Goal: Task Accomplishment & Management: Complete application form

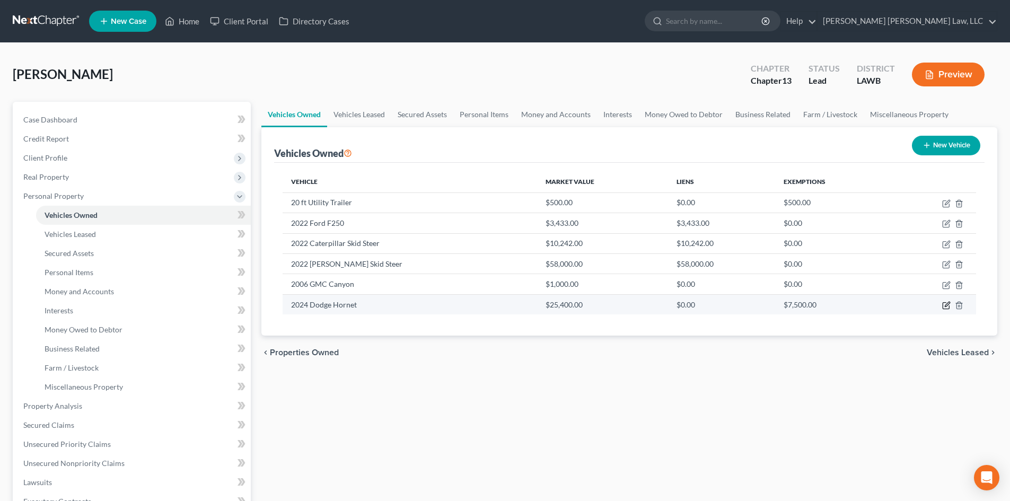
drag, startPoint x: 948, startPoint y: 304, endPoint x: 940, endPoint y: 300, distance: 8.8
click at [948, 304] on icon "button" at bounding box center [946, 305] width 8 height 8
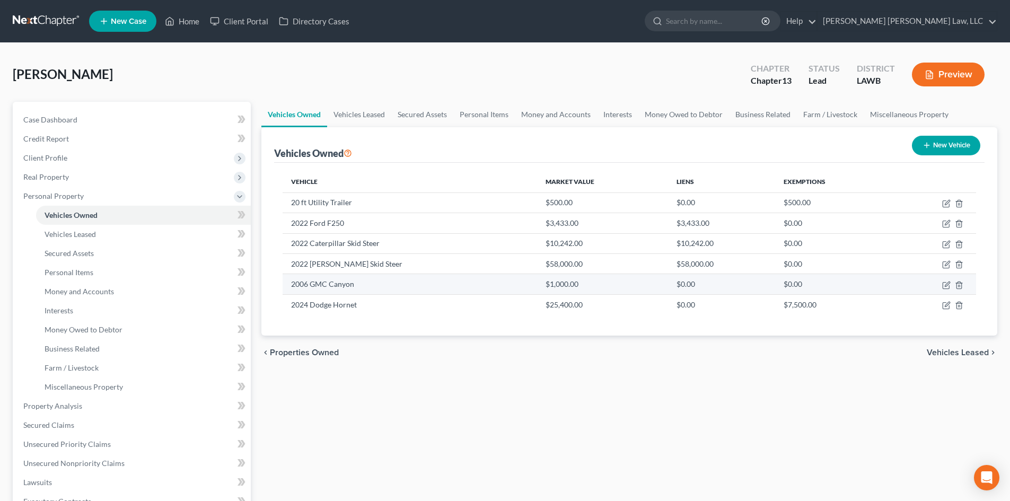
select select "0"
select select "2"
select select "0"
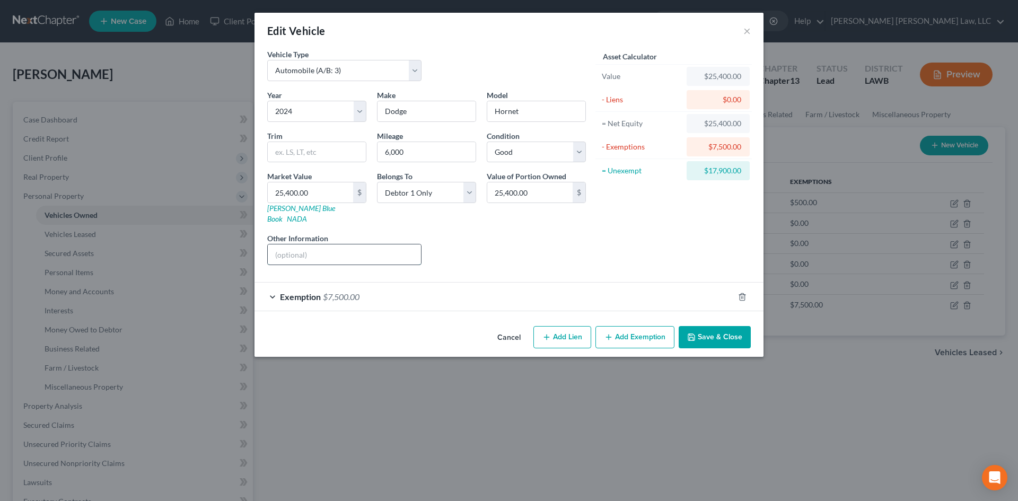
click at [362, 244] on input "text" at bounding box center [344, 254] width 153 height 20
drag, startPoint x: 317, startPoint y: 242, endPoint x: 348, endPoint y: 241, distance: 31.3
click at [348, 244] on input "Total Value $20,837.50 - 1,250.00 (sales cost) = $19,587.50- $7,500.00 (exempti…" at bounding box center [344, 254] width 153 height 20
drag, startPoint x: 374, startPoint y: 245, endPoint x: 355, endPoint y: 246, distance: 19.1
click at [356, 246] on input "Total Value $25,400.00 - 1,250.00 (sales cost) = $19,587.50- $7,500.00 (exempti…" at bounding box center [344, 254] width 153 height 20
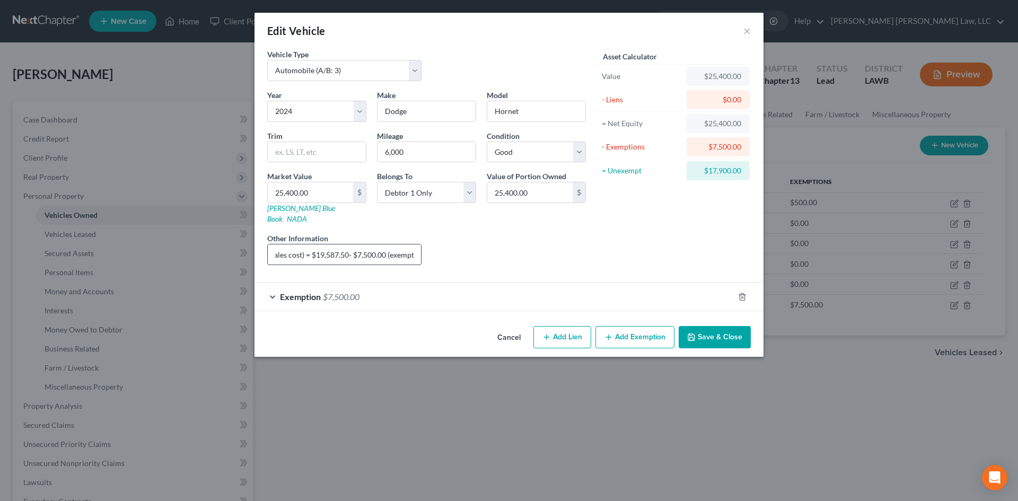
scroll to position [0, 114]
drag, startPoint x: 346, startPoint y: 246, endPoint x: 314, endPoint y: 248, distance: 31.9
click at [314, 248] on input "Total Value $25,400.00 - 350.00 (sales cost) = $19,587.50- $7,500.00 (exemption…" at bounding box center [344, 254] width 153 height 20
drag, startPoint x: 373, startPoint y: 246, endPoint x: 342, endPoint y: 248, distance: 30.8
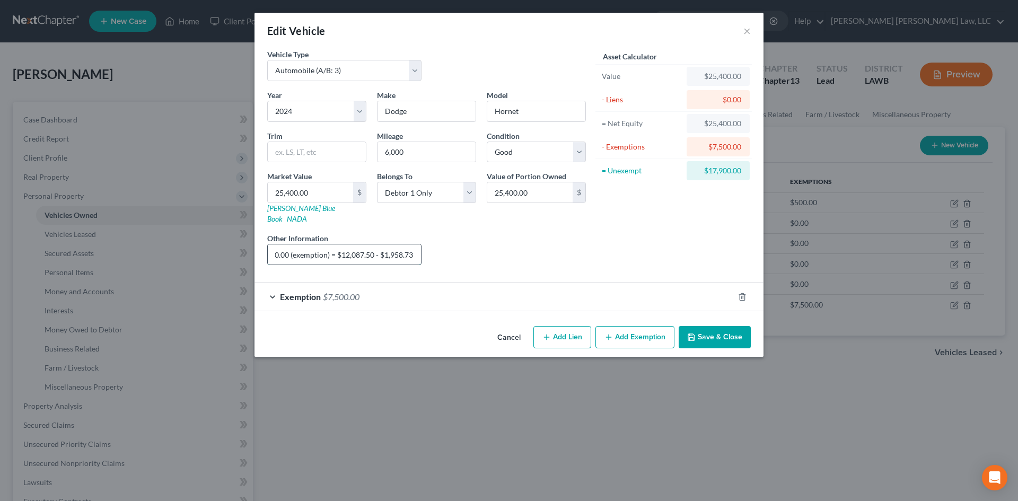
click at [342, 248] on input "Total Value $25,400.00 - 350.00 (sales cost) = $25,050.00- $7,500.00 (exemption…" at bounding box center [344, 254] width 153 height 20
drag, startPoint x: 403, startPoint y: 246, endPoint x: 375, endPoint y: 244, distance: 27.1
click at [375, 244] on input "Total Value $25,400.00 - 350.00 (sales cost) = $25,050.00- $7,500.00 (exemption…" at bounding box center [344, 254] width 153 height 20
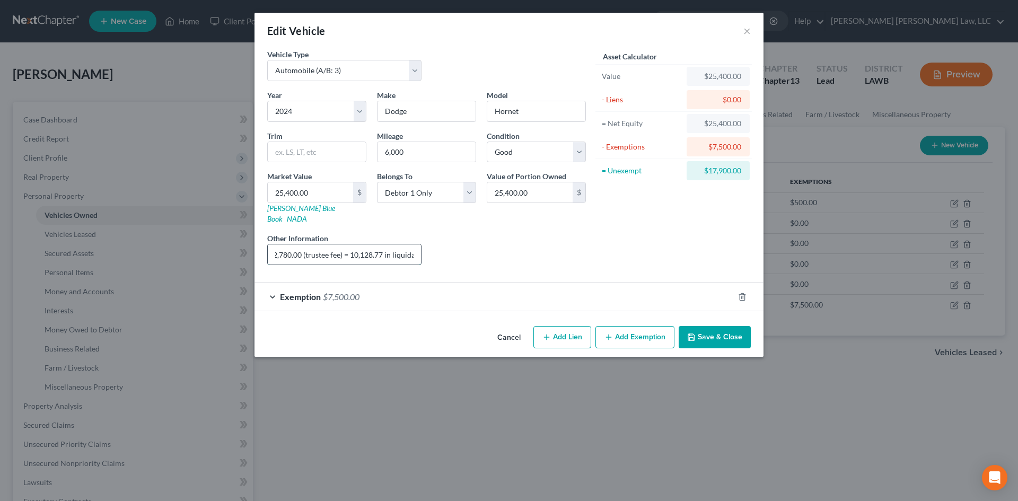
drag, startPoint x: 382, startPoint y: 247, endPoint x: 353, endPoint y: 247, distance: 29.2
click at [353, 247] on input "Total Value $25,400.00 - 350.00 (sales cost) = $25,050.00- $7,500.00 (exemption…" at bounding box center [344, 254] width 153 height 20
type input "Total Value $25,400.00 - 350.00 (sales cost) = $25,050.00- $7,500.00 (exemption…"
click at [578, 237] on div "Liens Select" at bounding box center [509, 249] width 165 height 32
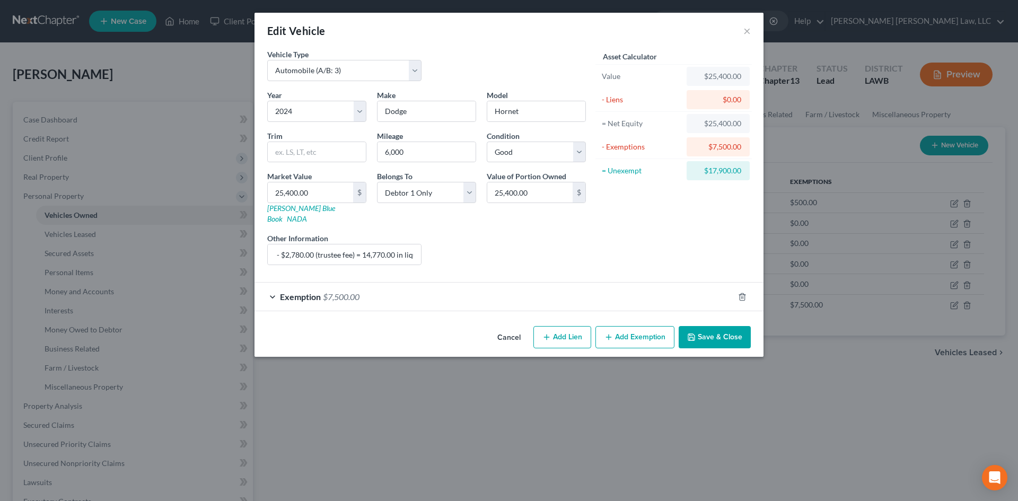
scroll to position [0, 0]
click at [690, 326] on button "Save & Close" at bounding box center [715, 337] width 72 height 22
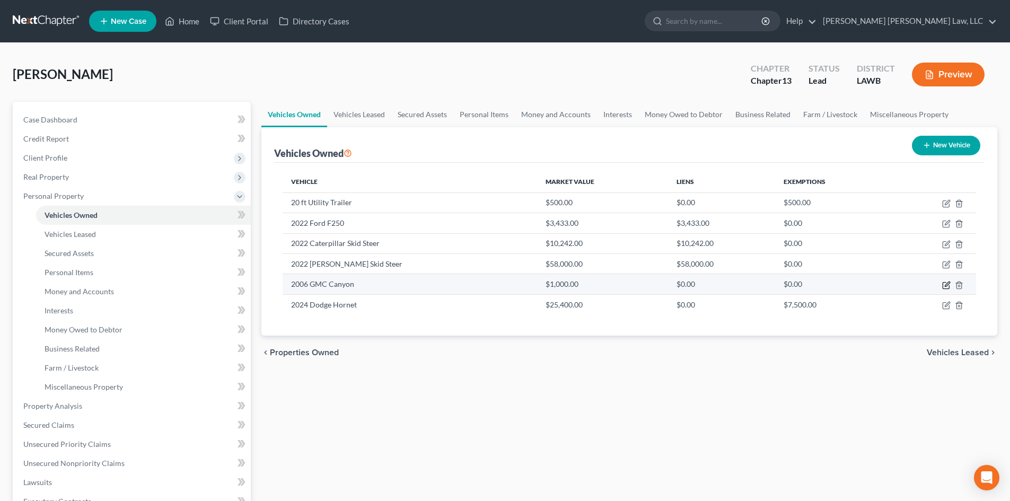
click at [946, 284] on icon "button" at bounding box center [946, 285] width 8 height 8
select select "0"
select select "20"
select select "4"
select select "0"
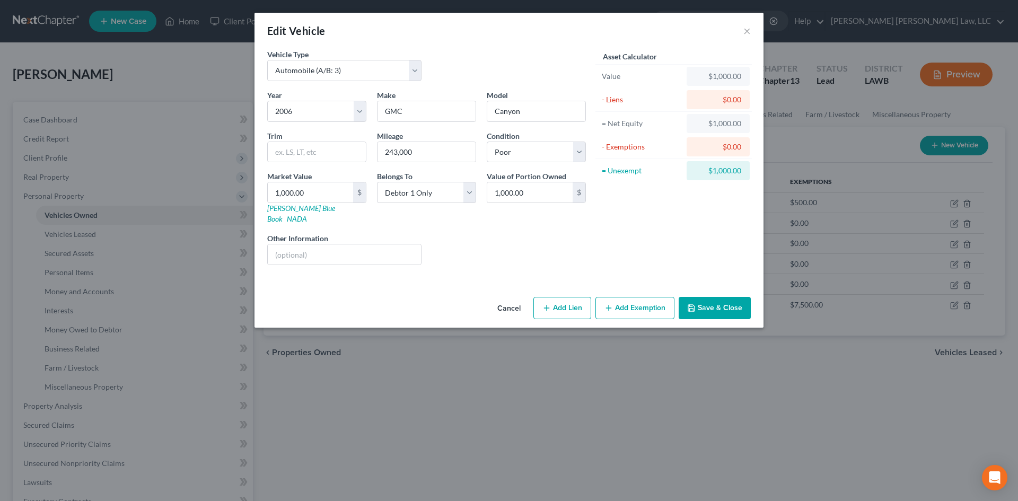
click at [519, 301] on button "Cancel" at bounding box center [509, 308] width 40 height 21
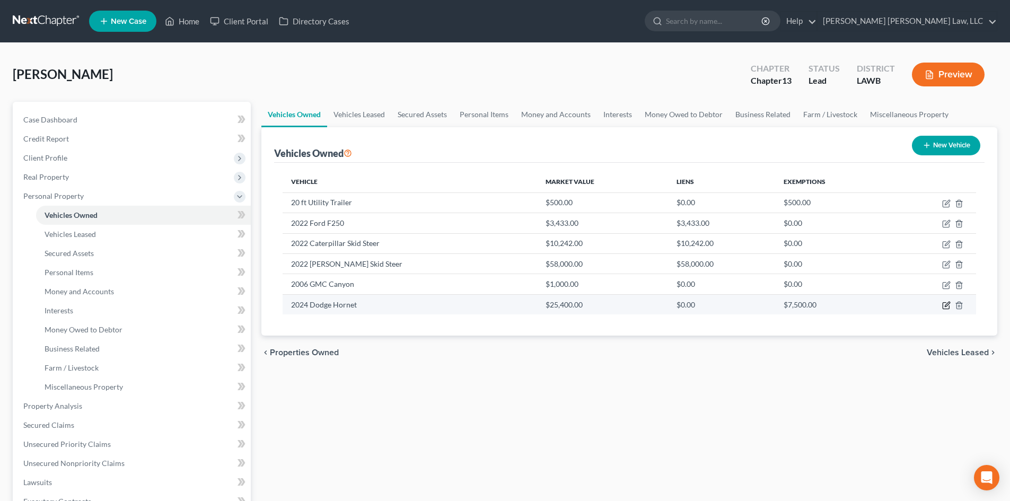
drag, startPoint x: 946, startPoint y: 305, endPoint x: 816, endPoint y: 320, distance: 130.2
click at [946, 305] on icon "button" at bounding box center [946, 305] width 8 height 8
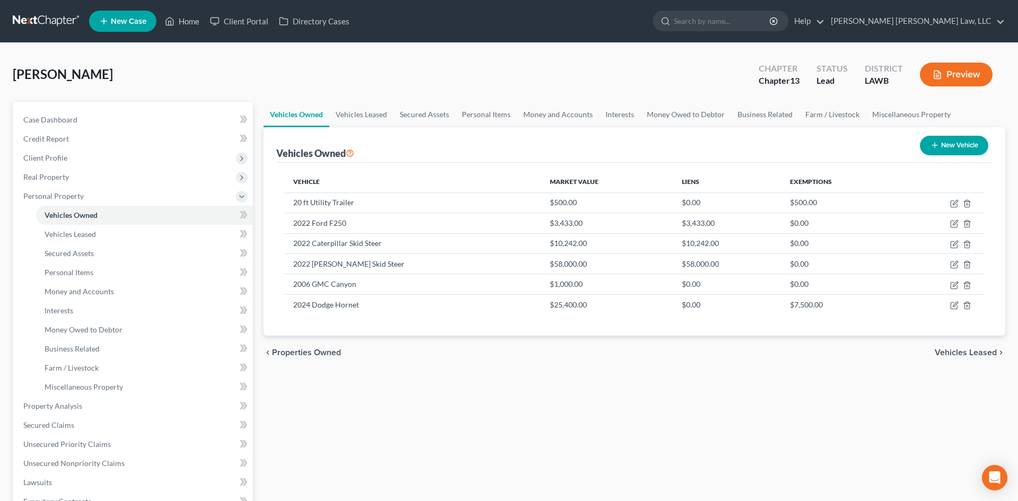
select select "0"
select select "2"
select select "0"
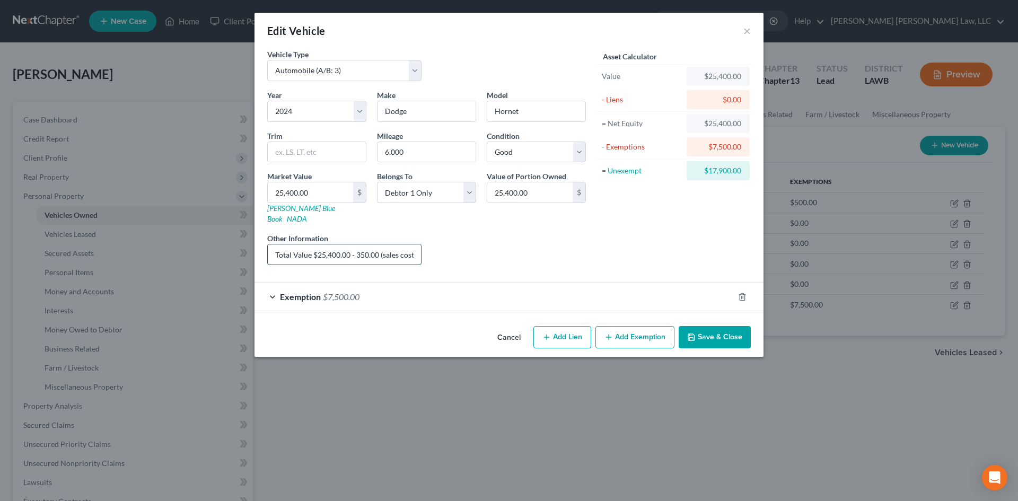
click at [395, 247] on input "Total Value $25,400.00 - 350.00 (sales cost) = $25,050.00- $7,500.00 (exemption…" at bounding box center [344, 254] width 153 height 20
click at [352, 246] on input "Total Value $25,400.00 - 350.00 (sales cost) = $25,050.00- $7,500.00 (exemption…" at bounding box center [344, 254] width 153 height 20
click at [355, 244] on input "Total Value $25,400.00 - 350.00 (sales cost) = $25,050.00- $7,500.00 (exemption…" at bounding box center [344, 254] width 153 height 20
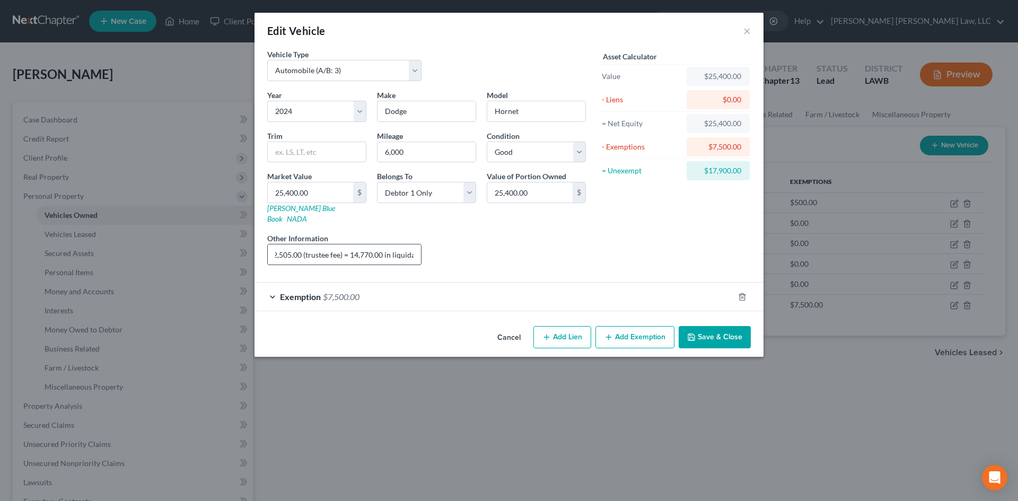
drag, startPoint x: 381, startPoint y: 243, endPoint x: 353, endPoint y: 245, distance: 28.2
click at [353, 245] on input "Total Value $25,400.00 - 350.00 (sales cost) = $25,050.00- $7,500.00 (exemption…" at bounding box center [344, 254] width 153 height 20
type input "Total Value $25,400.00 - 350.00 (sales cost) = $25,050.00- $7,500.00 (exemption…"
click at [719, 326] on button "Save & Close" at bounding box center [715, 337] width 72 height 22
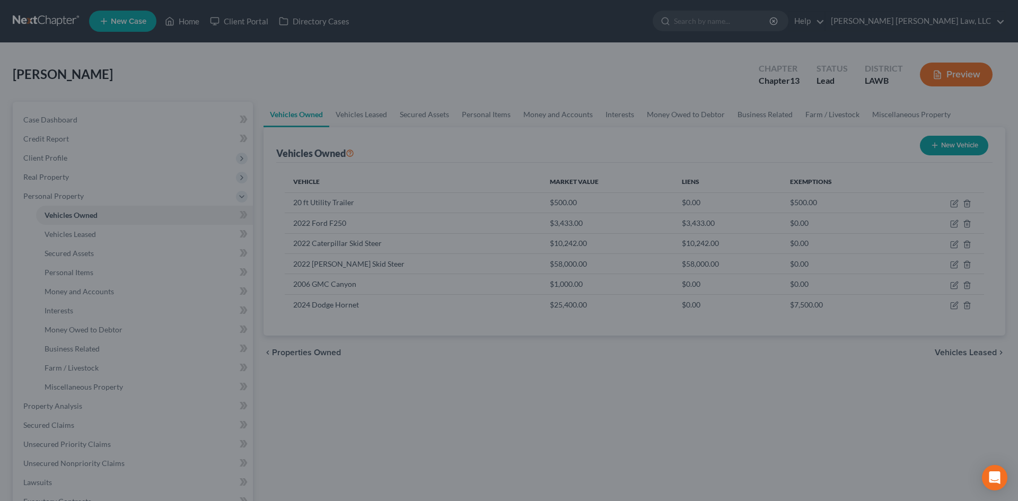
scroll to position [0, 0]
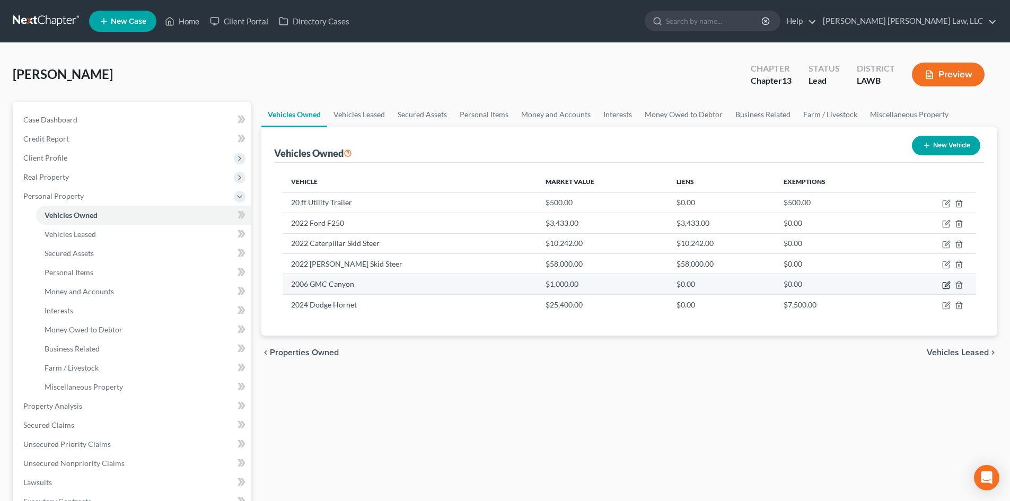
drag, startPoint x: 950, startPoint y: 286, endPoint x: 919, endPoint y: 288, distance: 31.9
click at [950, 286] on icon "button" at bounding box center [946, 285] width 8 height 8
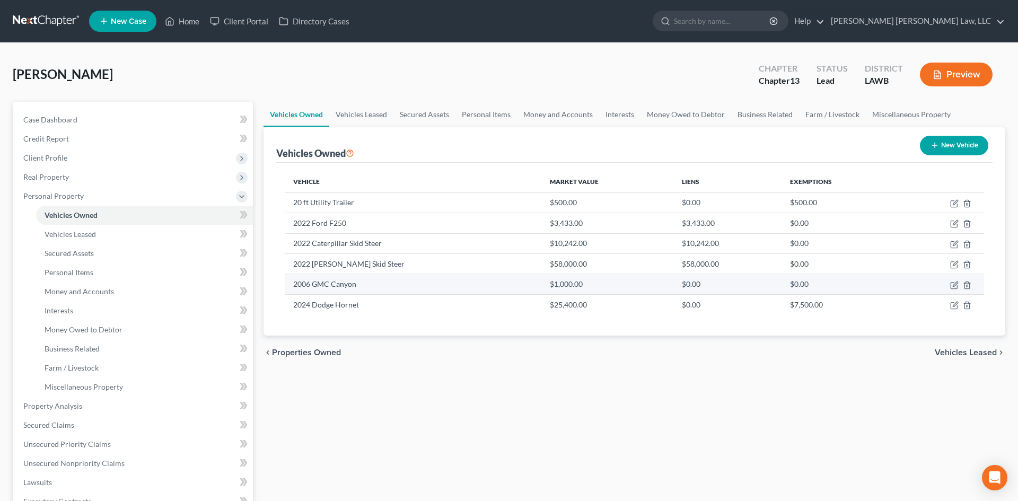
select select "0"
select select "20"
select select "4"
select select "0"
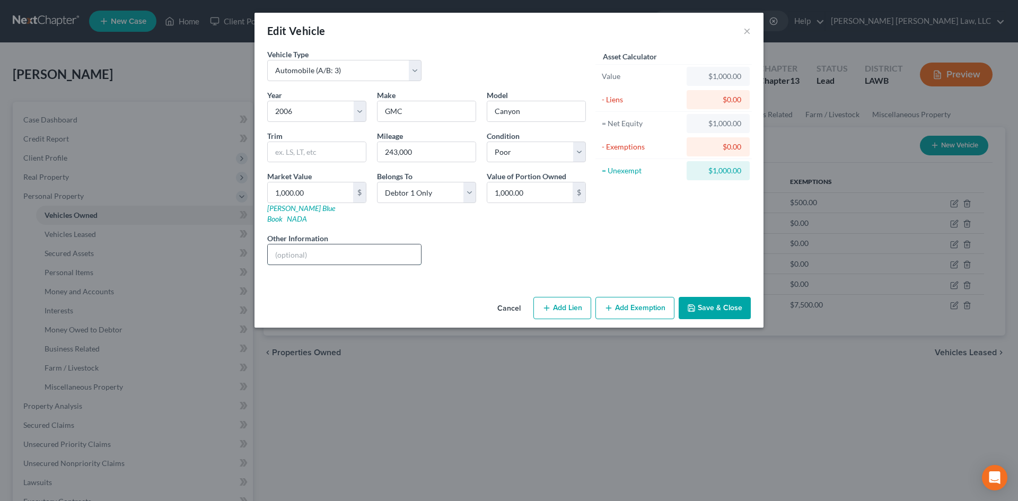
click at [342, 244] on input "text" at bounding box center [344, 254] width 153 height 20
drag, startPoint x: 318, startPoint y: 244, endPoint x: 347, endPoint y: 242, distance: 29.3
click at [347, 244] on input "Total Value $9,650.00 - 350.00 (sales cost) = $9,300.00 - $7,500.00 (exemption)…" at bounding box center [344, 254] width 153 height 20
drag, startPoint x: 398, startPoint y: 245, endPoint x: 370, endPoint y: 244, distance: 27.6
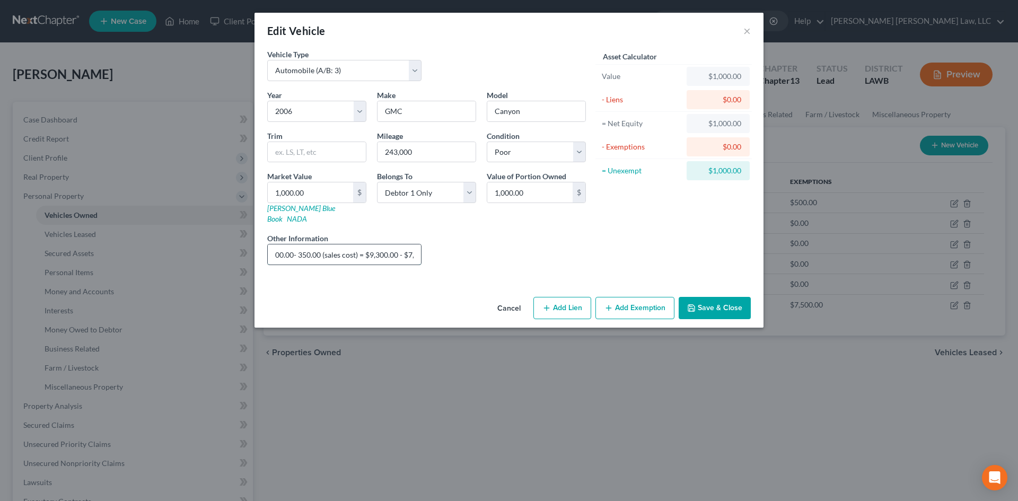
click at [370, 244] on input "Total Value $1,000.00- 350.00 (sales cost) = $9,300.00 - $7,500.00 (exemption) …" at bounding box center [344, 254] width 153 height 20
click at [399, 248] on input "Total Value $1,000.00- 350.00 (sales cost) = $650.00 - $7,500.00 (exemption) = …" at bounding box center [344, 254] width 153 height 20
drag, startPoint x: 359, startPoint y: 245, endPoint x: 346, endPoint y: 248, distance: 13.0
click at [346, 248] on input "Total Value $1,000.00- 350.00 (sales cost) = $650.00 - $7,500.00 (exemption) = …" at bounding box center [344, 254] width 153 height 20
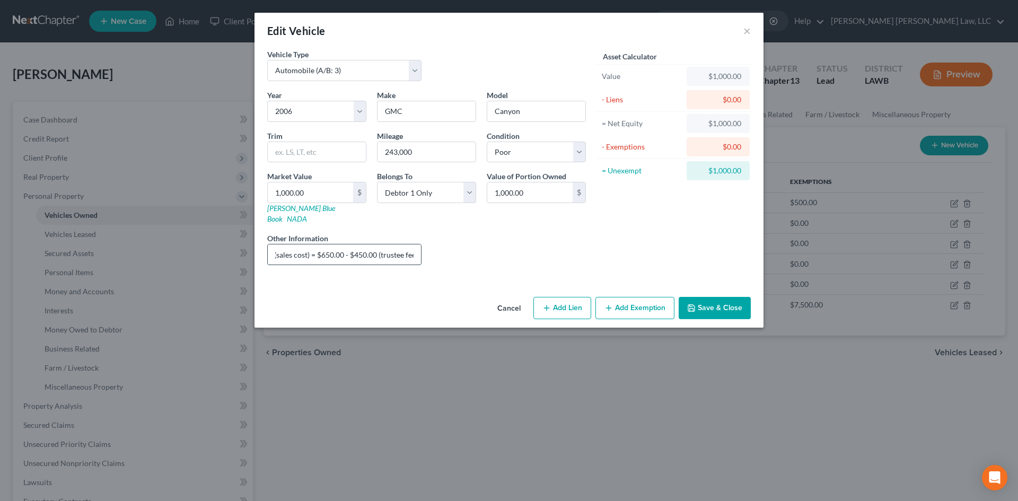
drag, startPoint x: 354, startPoint y: 246, endPoint x: 375, endPoint y: 244, distance: 20.8
click at [375, 244] on input "Total Value $1,000.00- 350.00 (sales cost) = $650.00 - $450.00 (trustee fee) = …" at bounding box center [344, 254] width 153 height 20
drag, startPoint x: 384, startPoint y: 245, endPoint x: 360, endPoint y: 249, distance: 25.2
click at [360, 249] on input "Total Value $1,000.00- 350.00 (sales cost) = $650.00 - $162.50 (trustee fee) = …" at bounding box center [344, 254] width 153 height 20
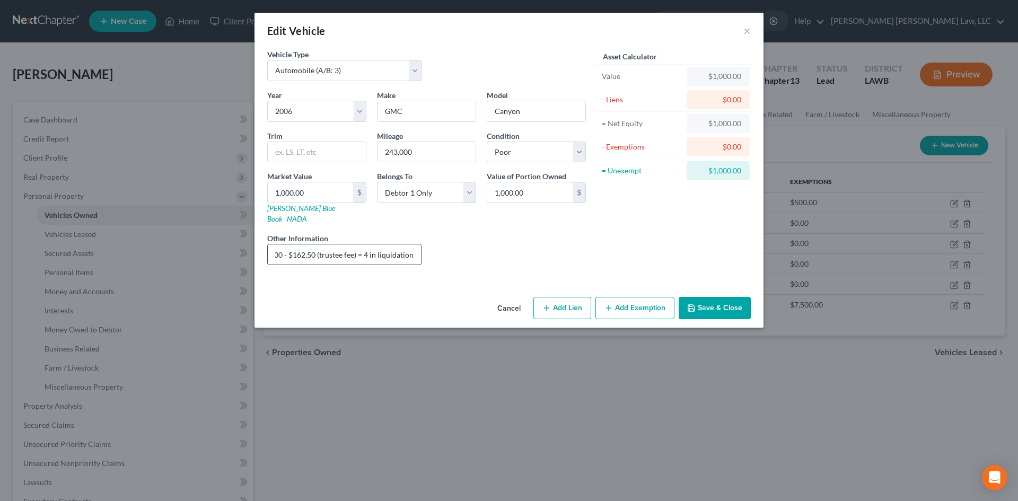
scroll to position [0, 161]
type input "Total Value $1,000.00- 350.00 (sales cost) = $650.00 - $162.50 (trustee fee) = …"
drag, startPoint x: 706, startPoint y: 300, endPoint x: 719, endPoint y: 294, distance: 14.3
click at [706, 300] on button "Save & Close" at bounding box center [715, 308] width 72 height 22
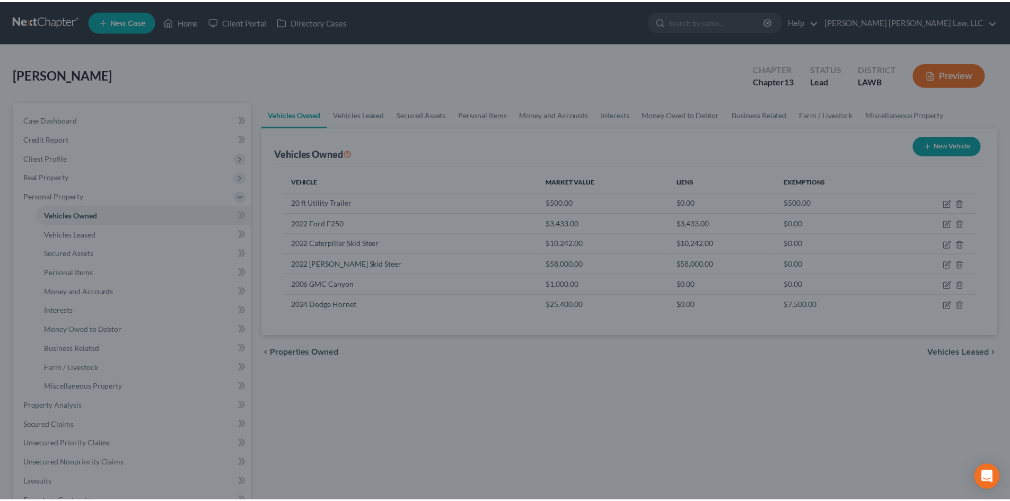
scroll to position [0, 0]
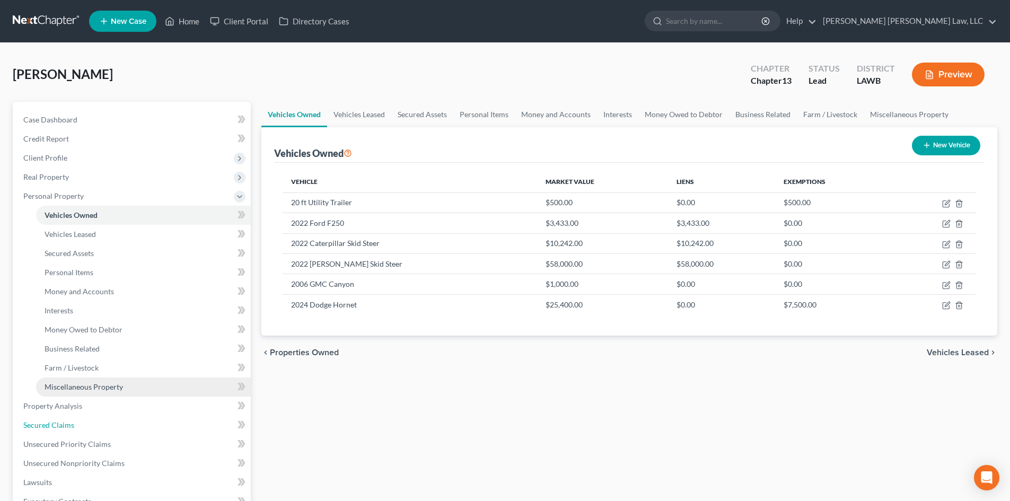
drag, startPoint x: 84, startPoint y: 422, endPoint x: 141, endPoint y: 385, distance: 67.4
click at [84, 422] on link "Secured Claims" at bounding box center [133, 425] width 236 height 19
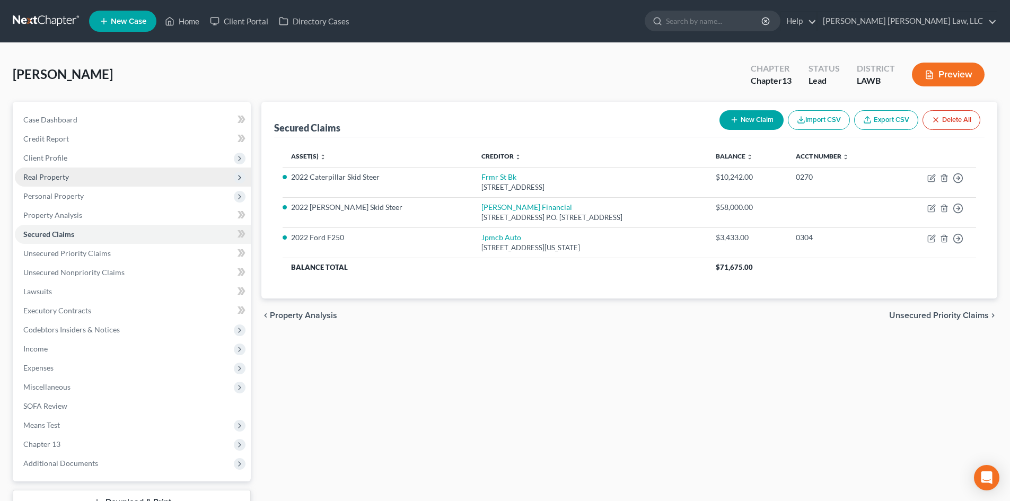
drag, startPoint x: 78, startPoint y: 180, endPoint x: 86, endPoint y: 183, distance: 9.1
click at [78, 180] on span "Real Property" at bounding box center [133, 177] width 236 height 19
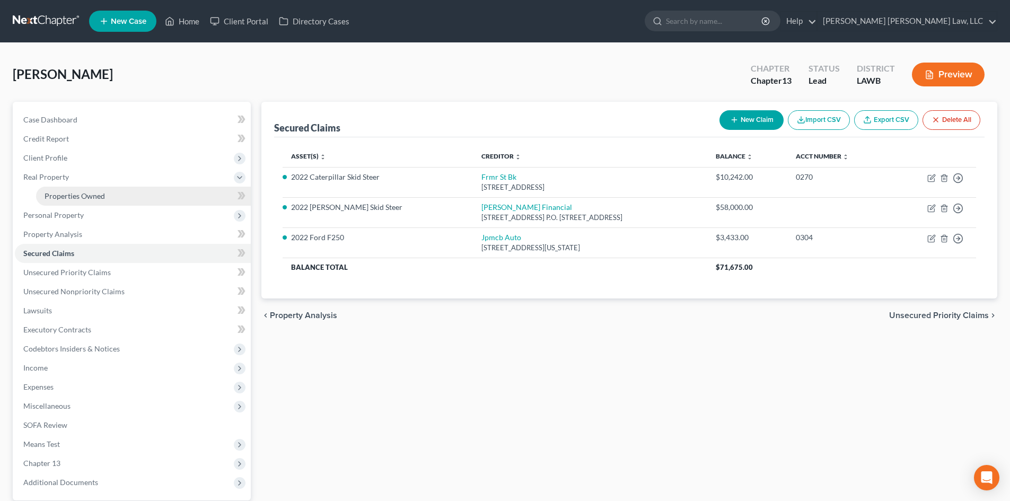
click at [96, 198] on span "Properties Owned" at bounding box center [75, 195] width 60 height 9
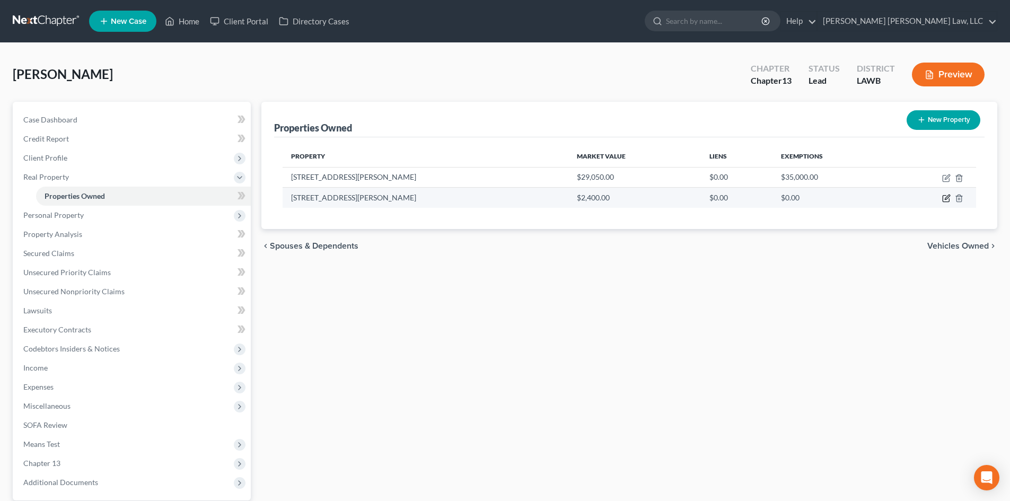
click at [946, 200] on icon "button" at bounding box center [947, 197] width 5 height 5
select select "19"
select select "15"
select select "0"
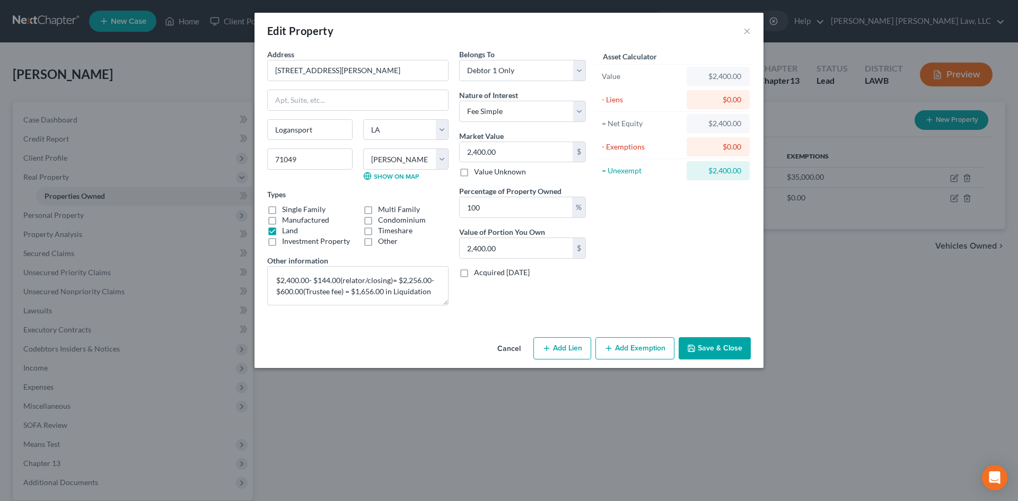
click at [713, 342] on button "Save & Close" at bounding box center [715, 348] width 72 height 22
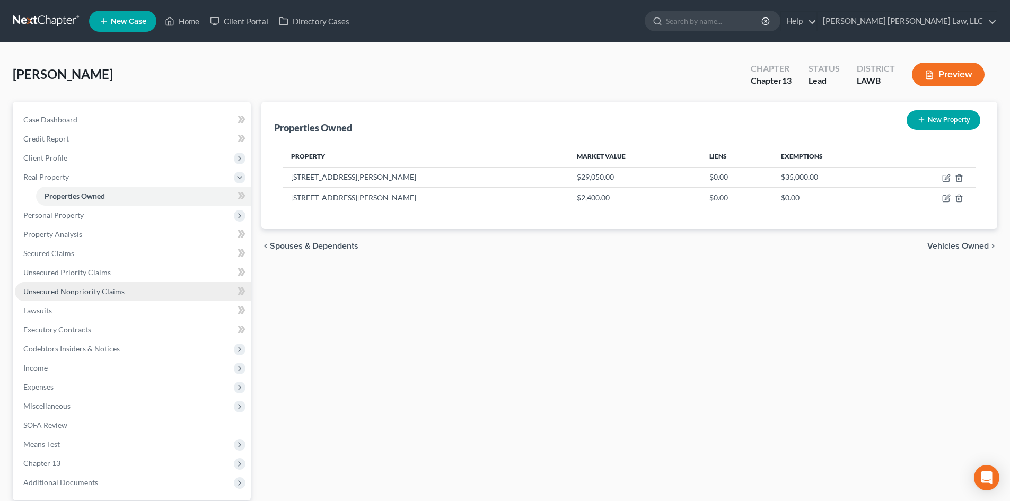
click at [111, 298] on link "Unsecured Nonpriority Claims" at bounding box center [133, 291] width 236 height 19
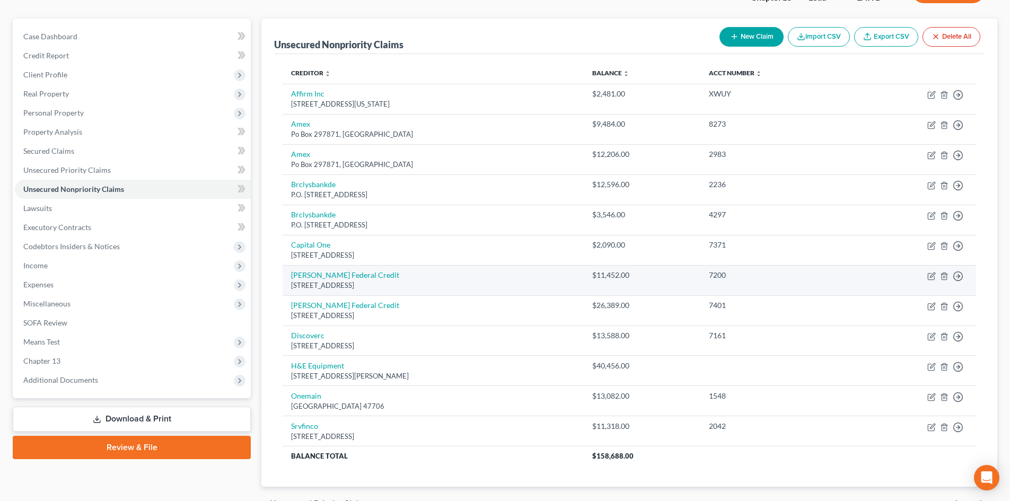
scroll to position [143, 0]
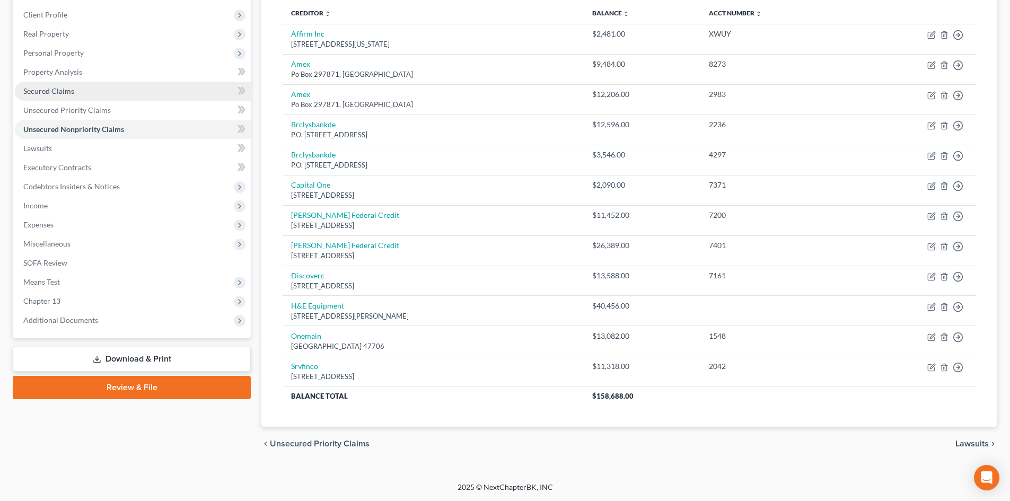
click at [106, 83] on link "Secured Claims" at bounding box center [133, 91] width 236 height 19
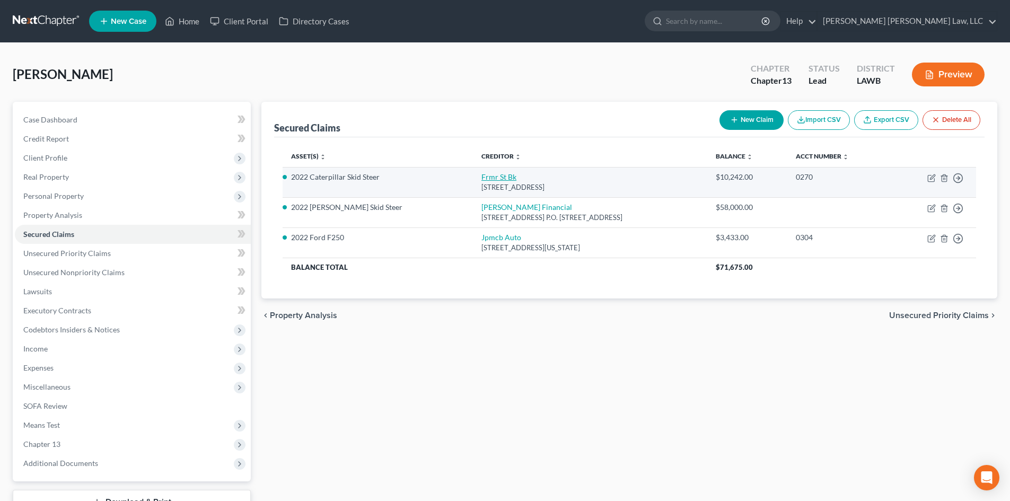
click at [482, 176] on link "Frmr St Bk" at bounding box center [499, 176] width 35 height 9
select select "45"
select select "9"
select select "0"
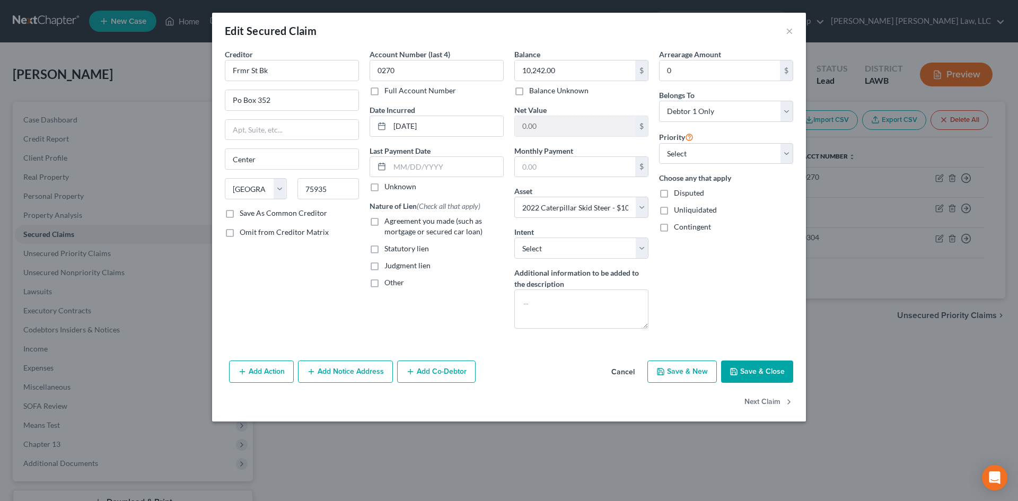
click at [751, 371] on button "Save & Close" at bounding box center [757, 372] width 72 height 22
select select
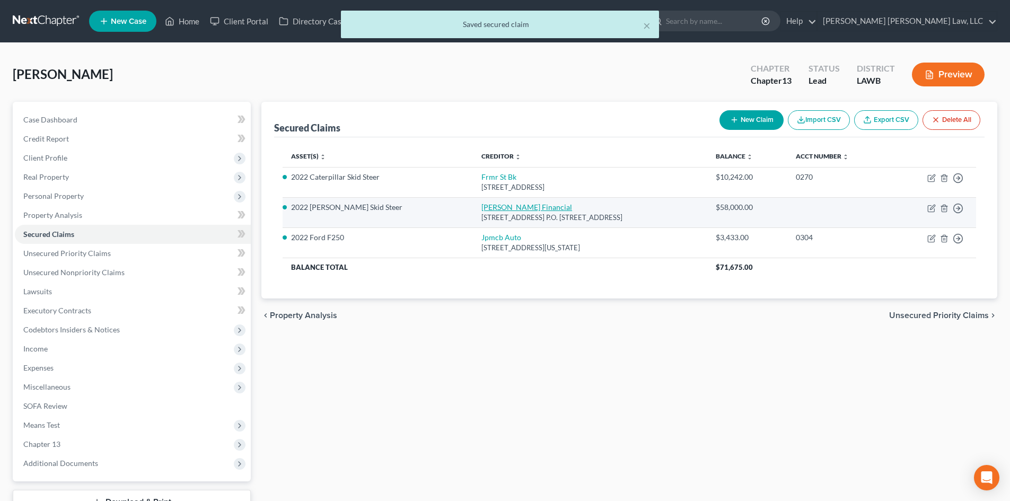
click at [482, 207] on link "John Deere Financial" at bounding box center [527, 207] width 91 height 9
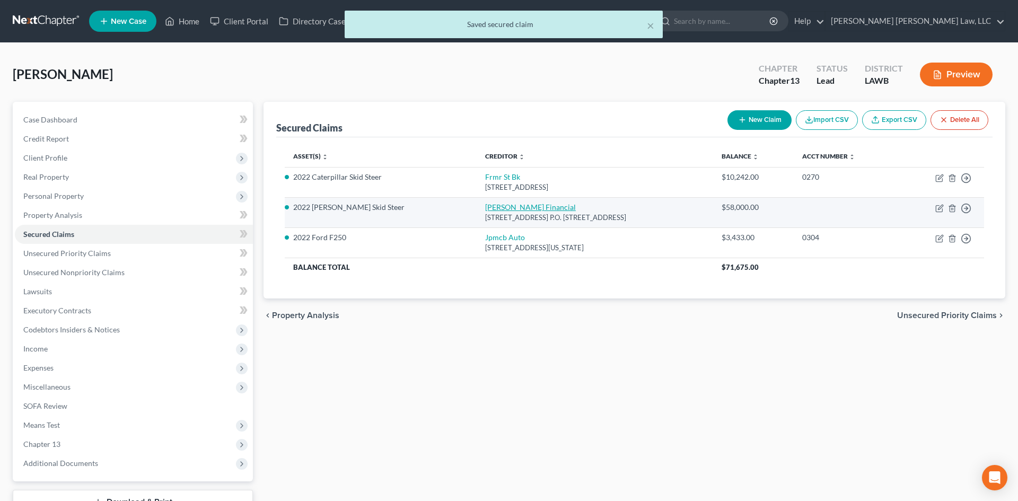
select select "16"
select select "10"
select select "0"
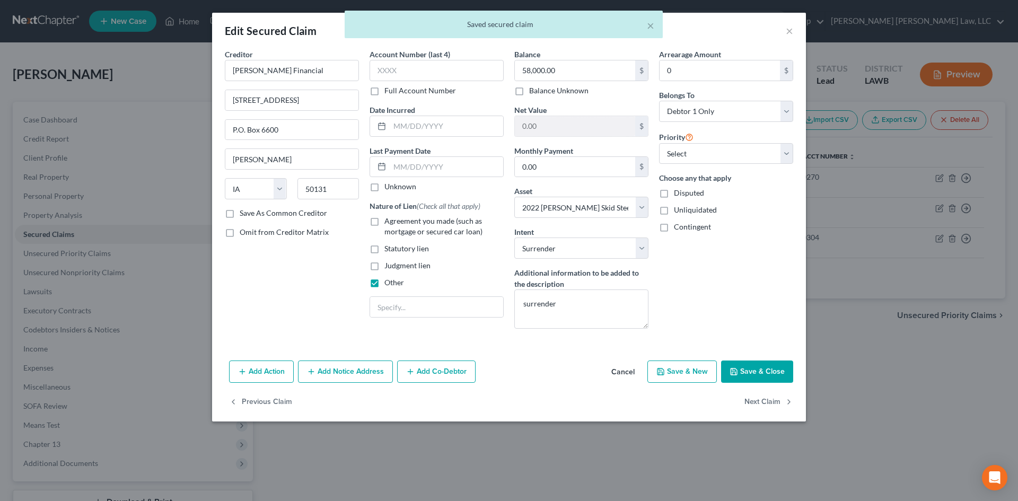
click at [750, 366] on button "Save & Close" at bounding box center [757, 372] width 72 height 22
select select
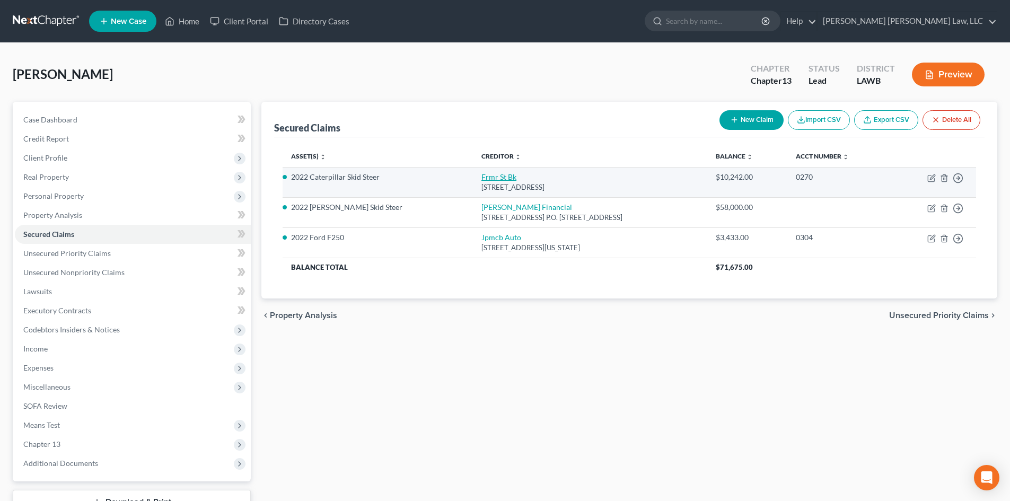
click at [482, 178] on link "Frmr St Bk" at bounding box center [499, 176] width 35 height 9
select select "45"
select select "9"
select select "0"
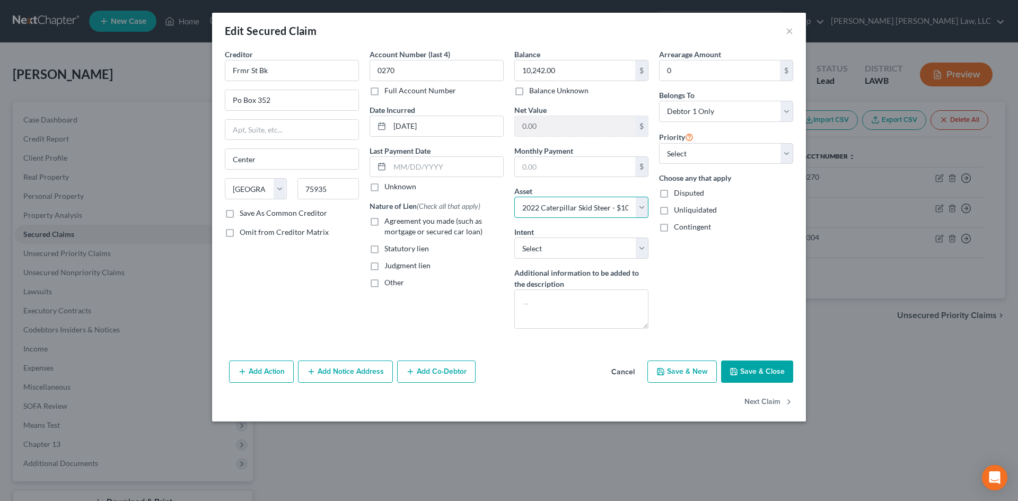
click at [584, 206] on select "Select Other Multiple Assets 710 J Alexander Rd. - $29050.0 Farmers State Credi…" at bounding box center [581, 207] width 134 height 21
drag, startPoint x: 584, startPoint y: 206, endPoint x: 736, endPoint y: 209, distance: 151.7
click at [584, 206] on select "Select Other Multiple Assets 710 J Alexander Rd. - $29050.0 Farmers State Credi…" at bounding box center [581, 207] width 134 height 21
click at [758, 375] on button "Save & Close" at bounding box center [757, 372] width 72 height 22
select select
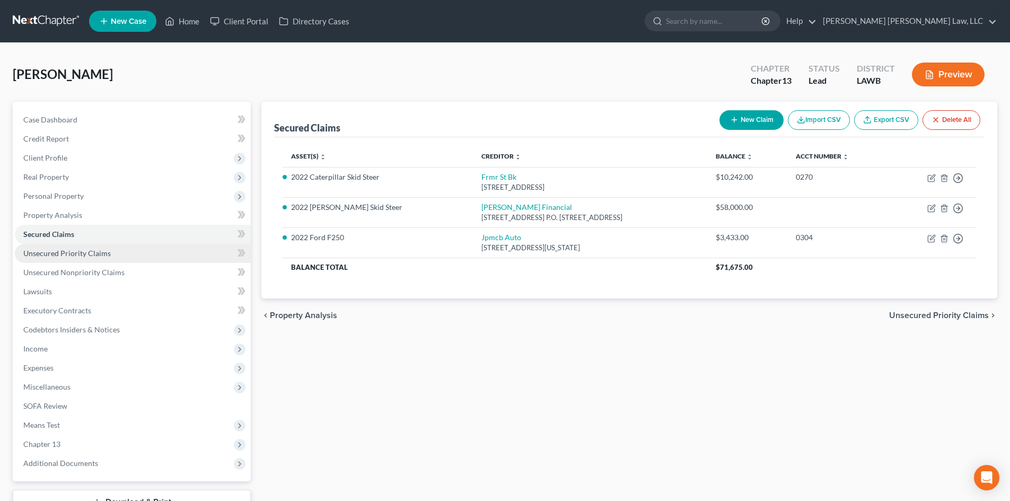
click at [154, 258] on link "Unsecured Priority Claims" at bounding box center [133, 253] width 236 height 19
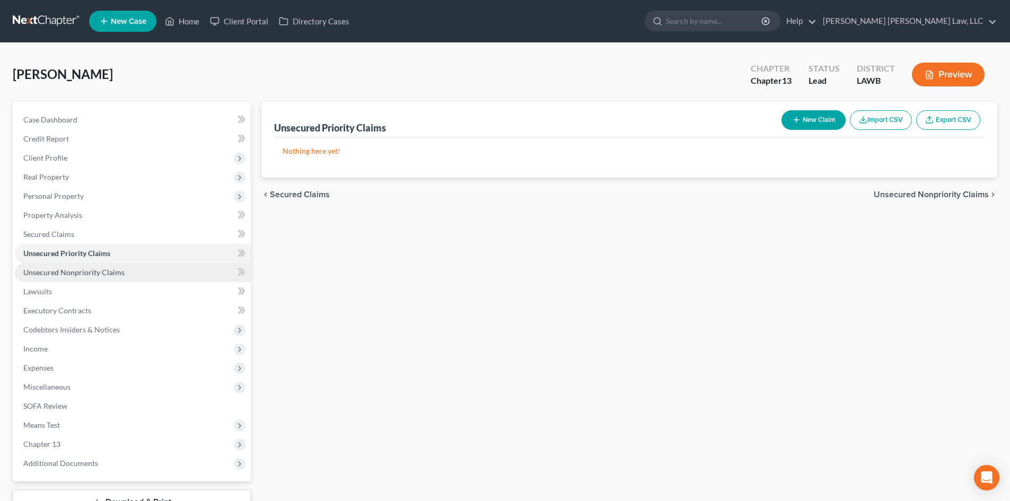
click at [150, 271] on link "Unsecured Nonpriority Claims" at bounding box center [133, 272] width 236 height 19
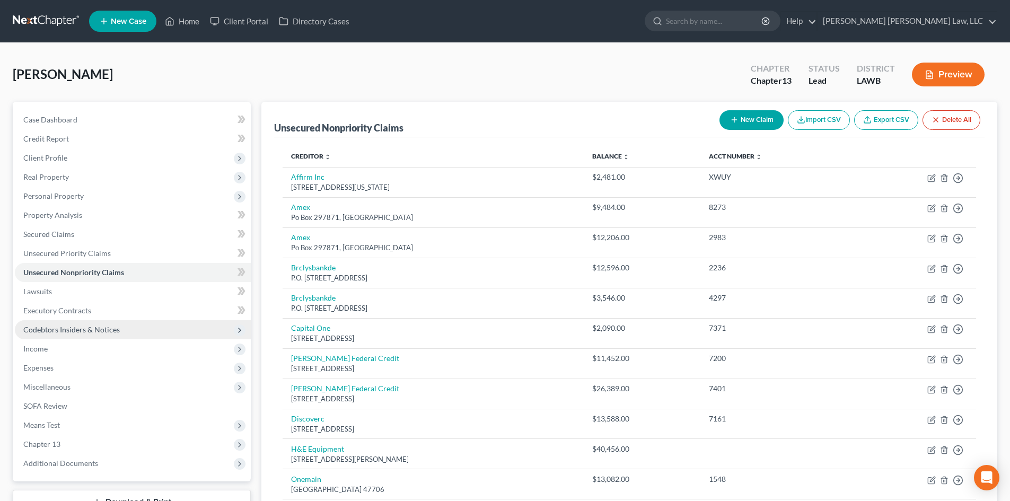
click at [113, 327] on span "Codebtors Insiders & Notices" at bounding box center [71, 329] width 97 height 9
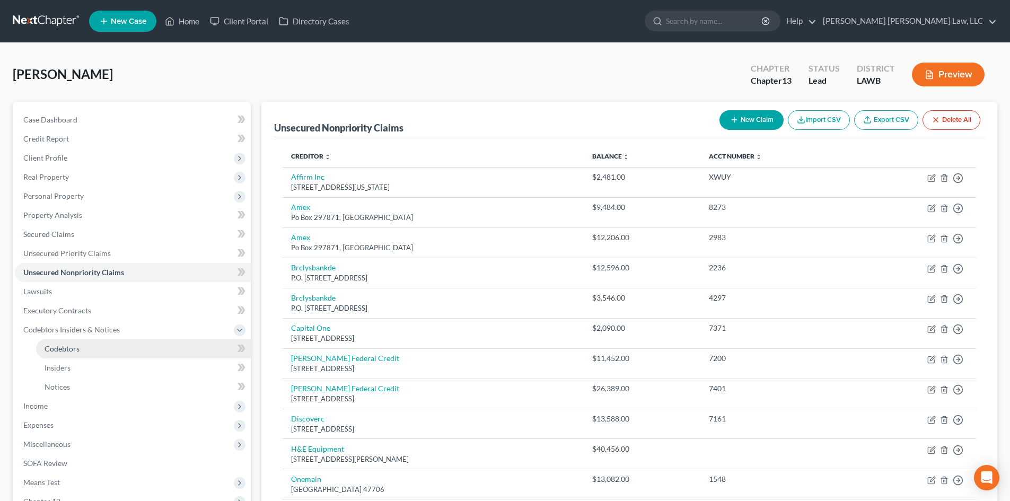
click at [111, 357] on link "Codebtors" at bounding box center [143, 348] width 215 height 19
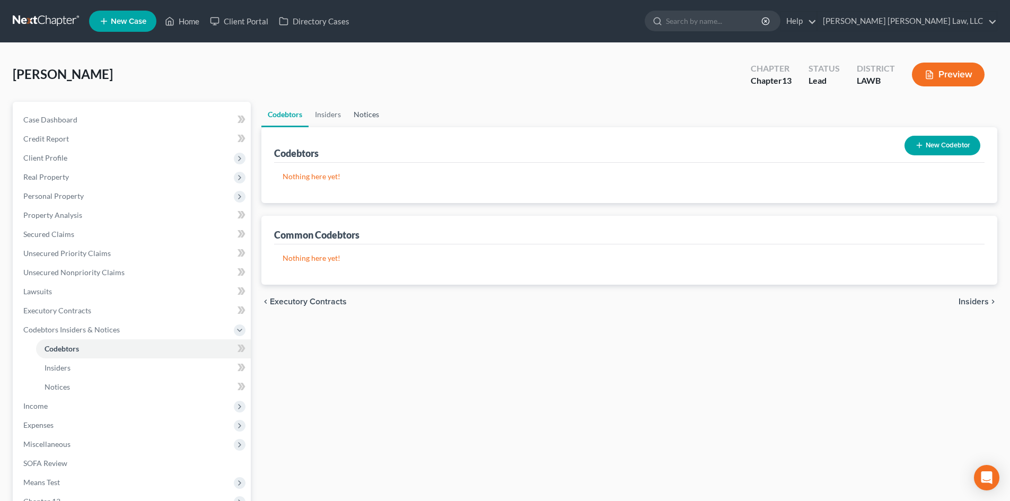
click at [379, 118] on link "Notices" at bounding box center [366, 114] width 38 height 25
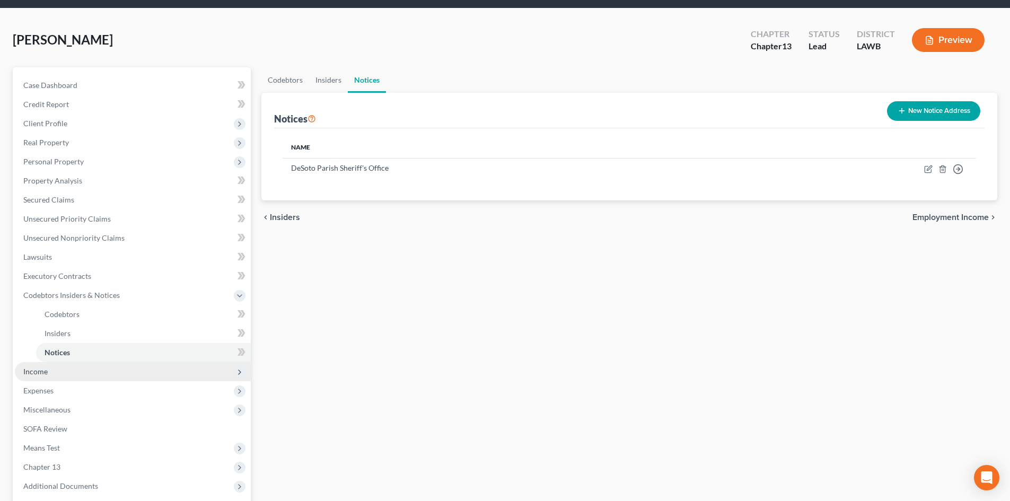
scroll to position [53, 0]
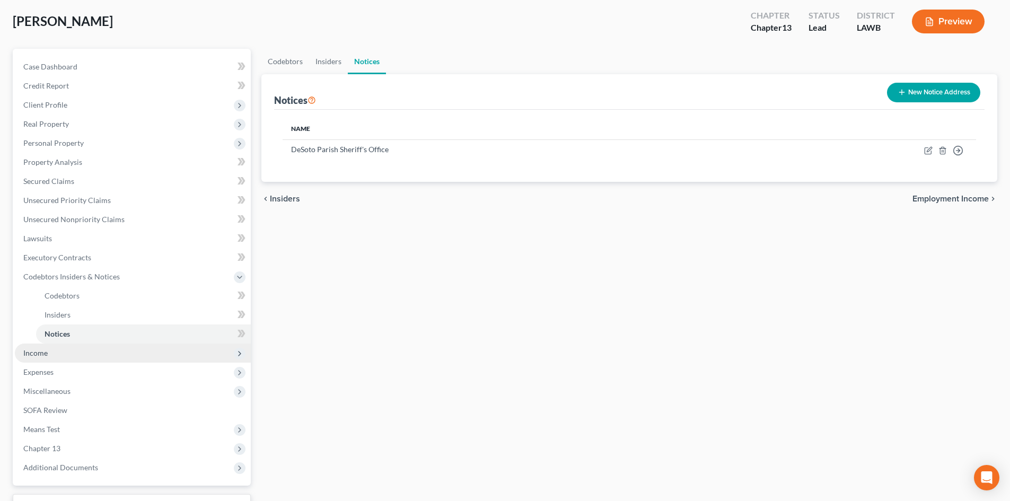
click at [80, 352] on span "Income" at bounding box center [133, 353] width 236 height 19
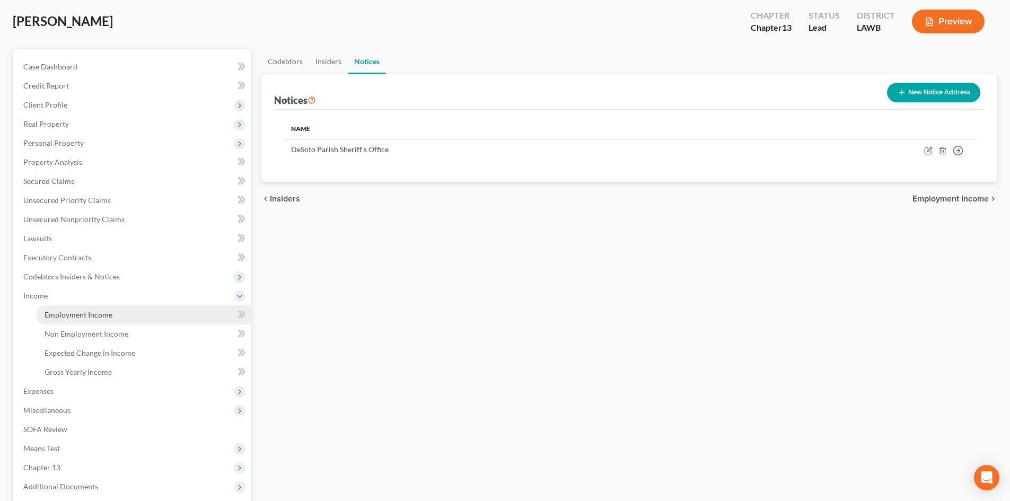
click at [92, 317] on span "Employment Income" at bounding box center [79, 314] width 68 height 9
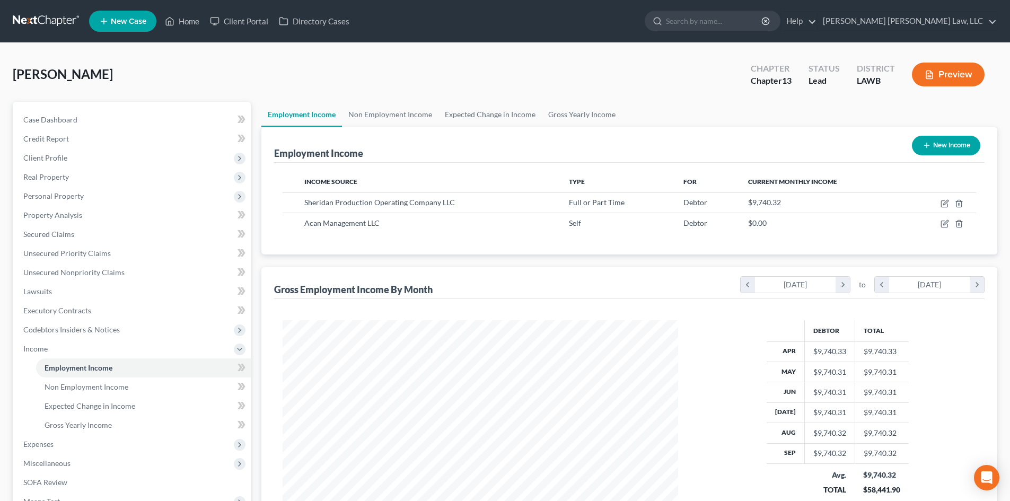
scroll to position [198, 417]
click at [589, 110] on link "Gross Yearly Income" at bounding box center [582, 114] width 80 height 25
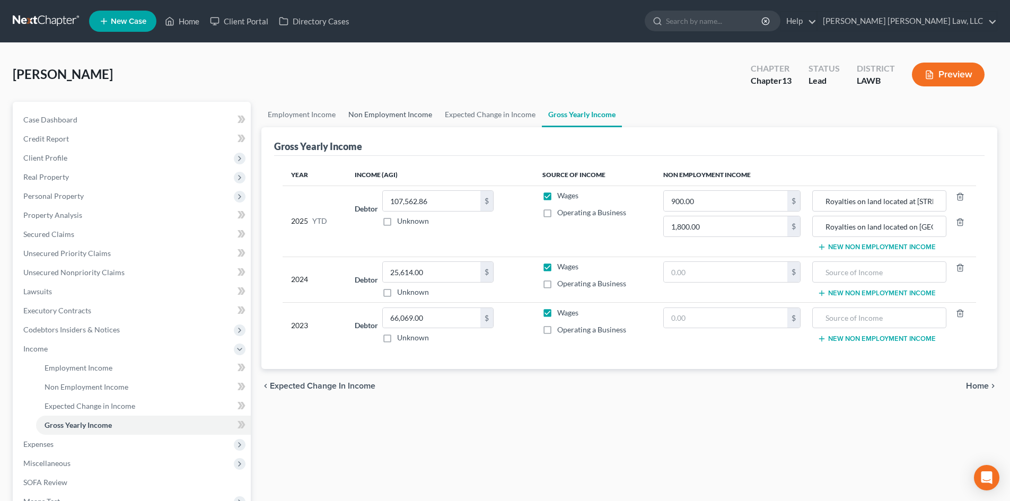
click at [400, 104] on link "Non Employment Income" at bounding box center [390, 114] width 97 height 25
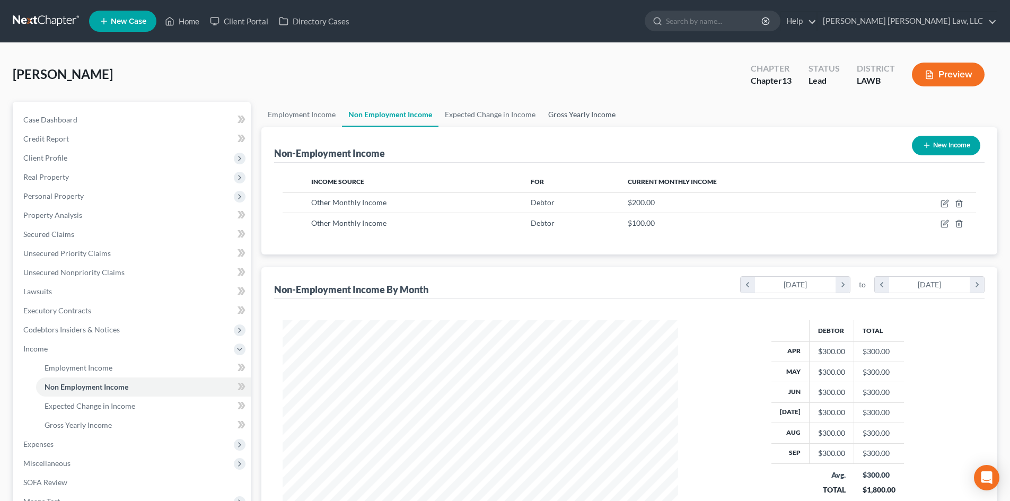
scroll to position [198, 417]
click at [566, 113] on link "Gross Yearly Income" at bounding box center [582, 114] width 80 height 25
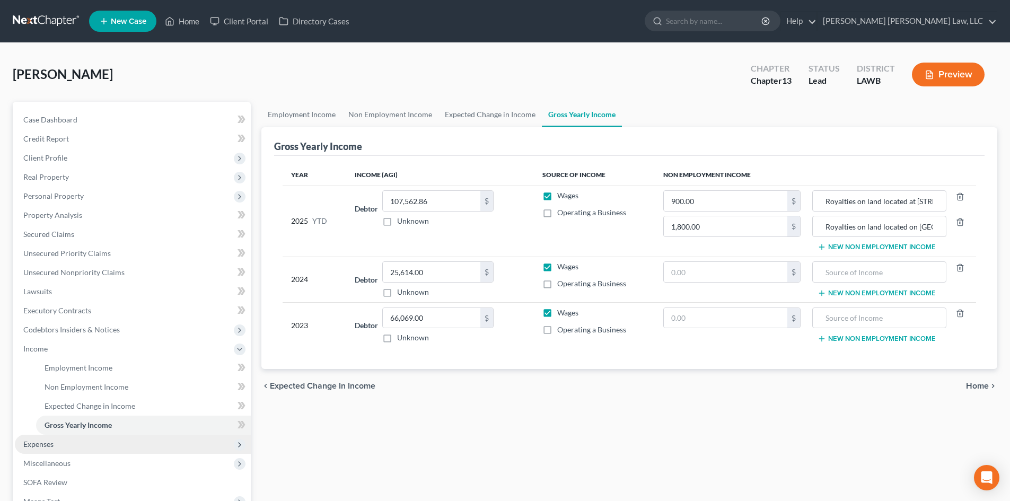
click at [74, 444] on span "Expenses" at bounding box center [133, 444] width 236 height 19
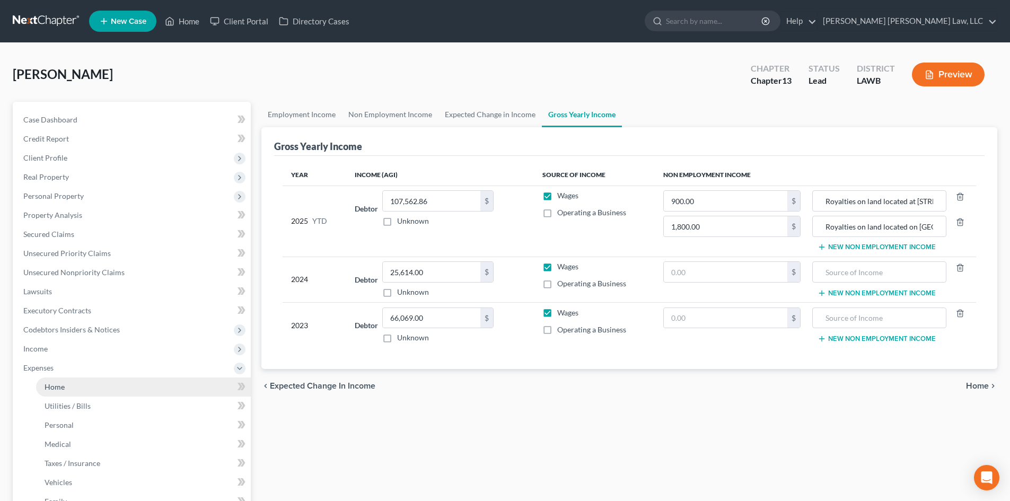
click at [100, 390] on link "Home" at bounding box center [143, 387] width 215 height 19
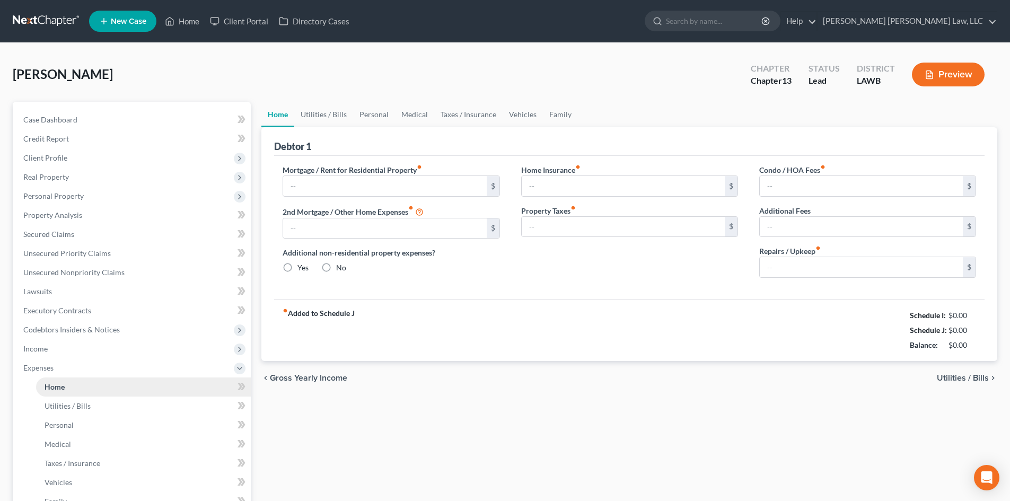
type input "0.00"
radio input "true"
type input "450.00"
type input "0.00"
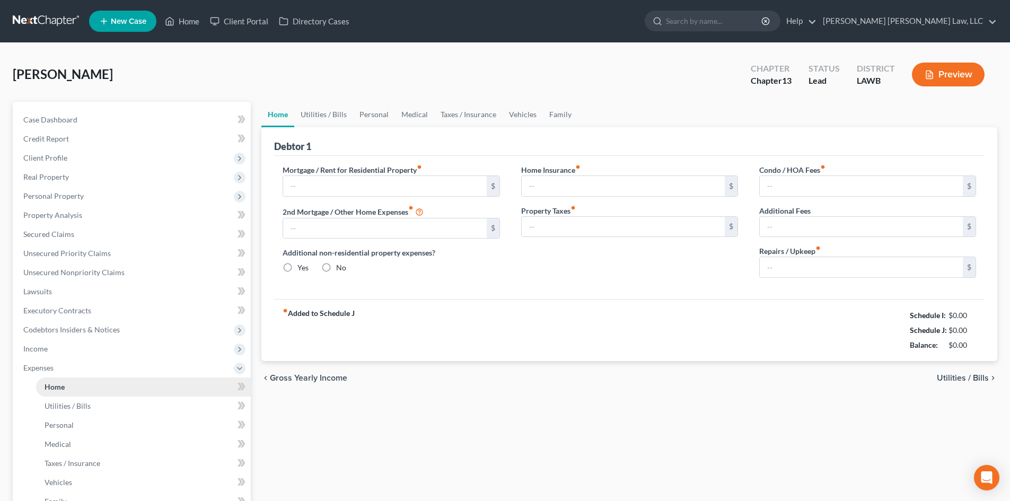
type input "0.00"
click at [344, 112] on link "Utilities / Bills" at bounding box center [323, 114] width 59 height 25
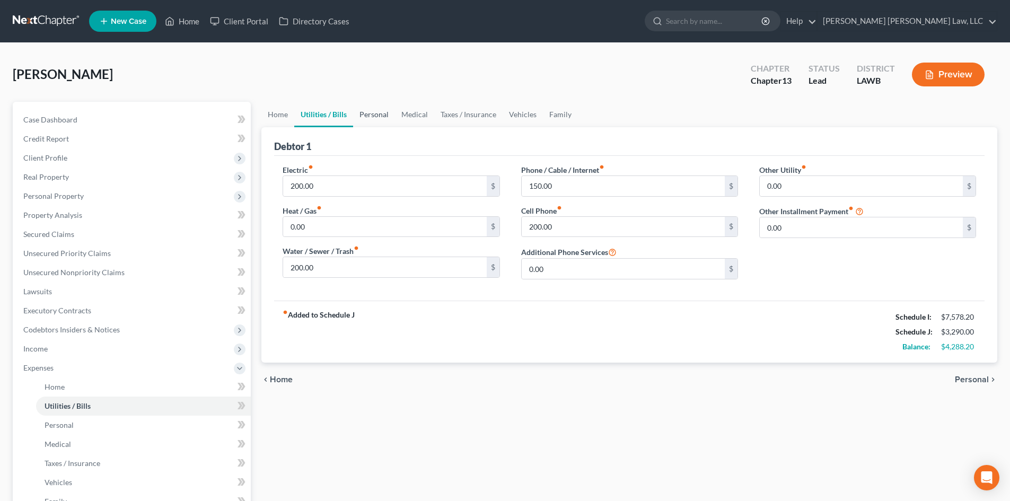
click at [389, 113] on link "Personal" at bounding box center [374, 114] width 42 height 25
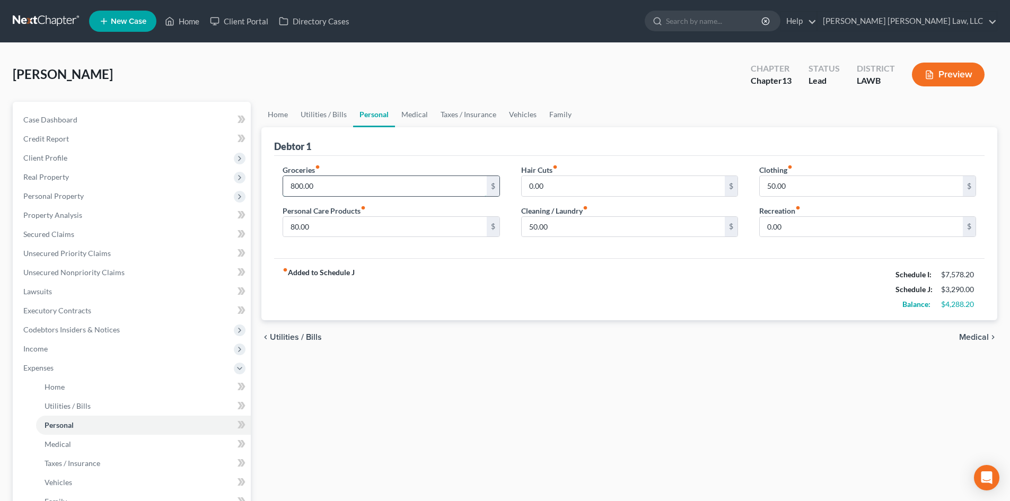
click at [384, 184] on input "800.00" at bounding box center [384, 186] width 203 height 20
type input "1,255.00"
click at [572, 187] on input "0.00" at bounding box center [623, 186] width 203 height 20
type input "117.00"
click at [572, 225] on input "50.00" at bounding box center [623, 227] width 203 height 20
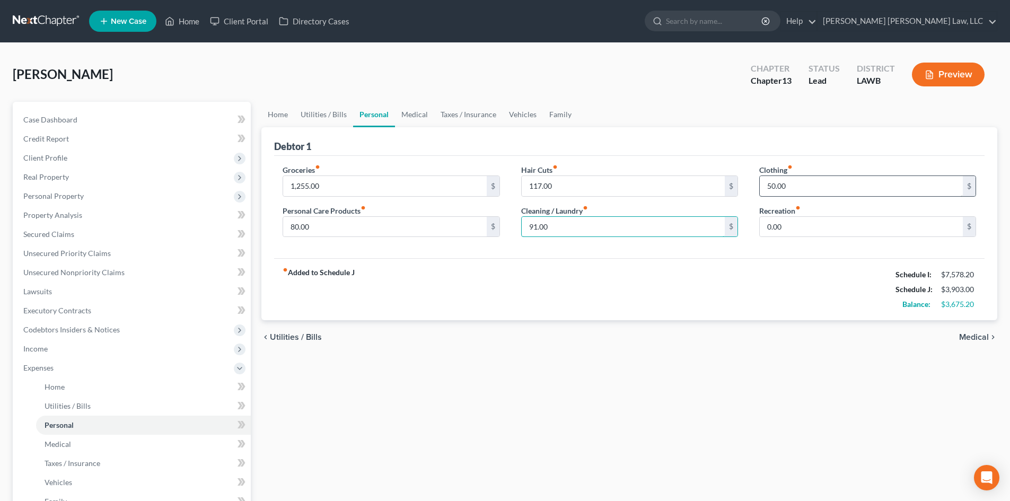
type input "91.00"
click at [804, 187] on input "50.00" at bounding box center [861, 186] width 203 height 20
type input "276.00"
click at [800, 225] on input "0.00" at bounding box center [861, 227] width 203 height 20
type input "100.00"
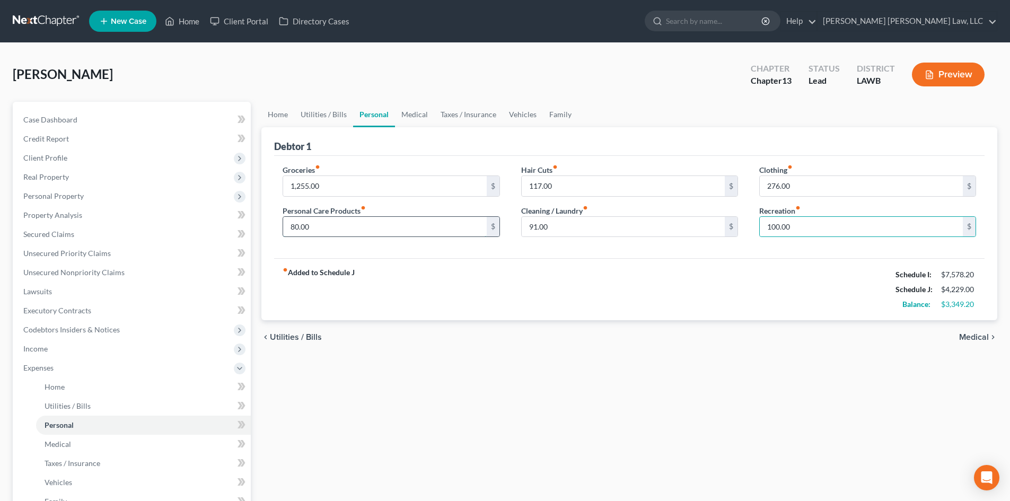
click at [446, 231] on input "80.00" at bounding box center [384, 227] width 203 height 20
type input "0.00"
click at [552, 110] on link "Family" at bounding box center [560, 114] width 35 height 25
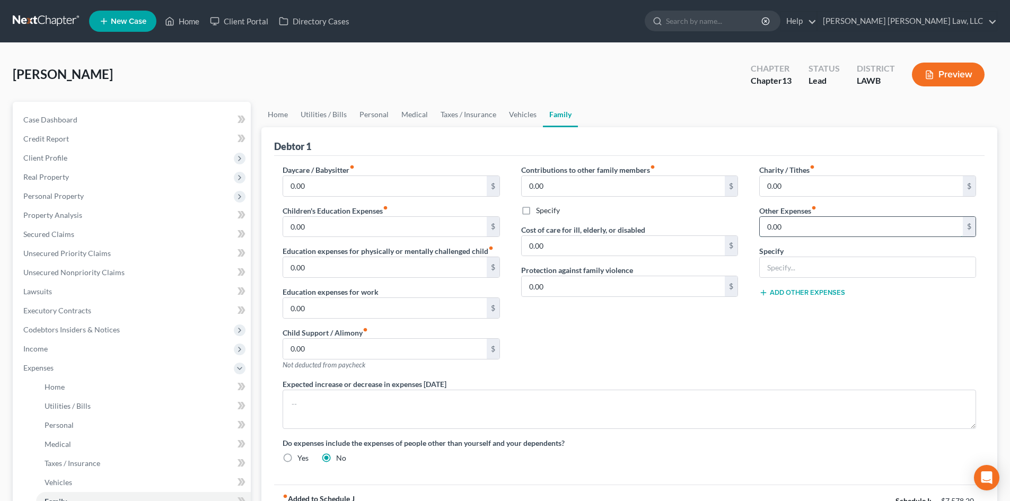
click at [833, 226] on input "0.00" at bounding box center [861, 227] width 203 height 20
type input "290.00"
click at [833, 269] on input "text" at bounding box center [868, 267] width 216 height 20
type input "misc; emergency fund, plan funding"
click at [764, 323] on div "Charity / Tithes fiber_manual_record 0.00 $ Other Expenses fiber_manual_record …" at bounding box center [868, 271] width 238 height 214
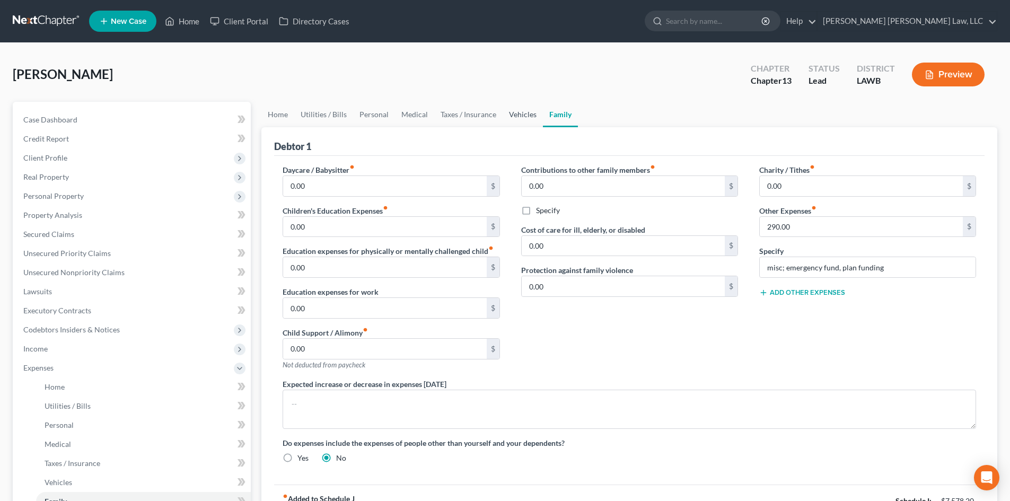
click at [520, 104] on link "Vehicles" at bounding box center [523, 114] width 40 height 25
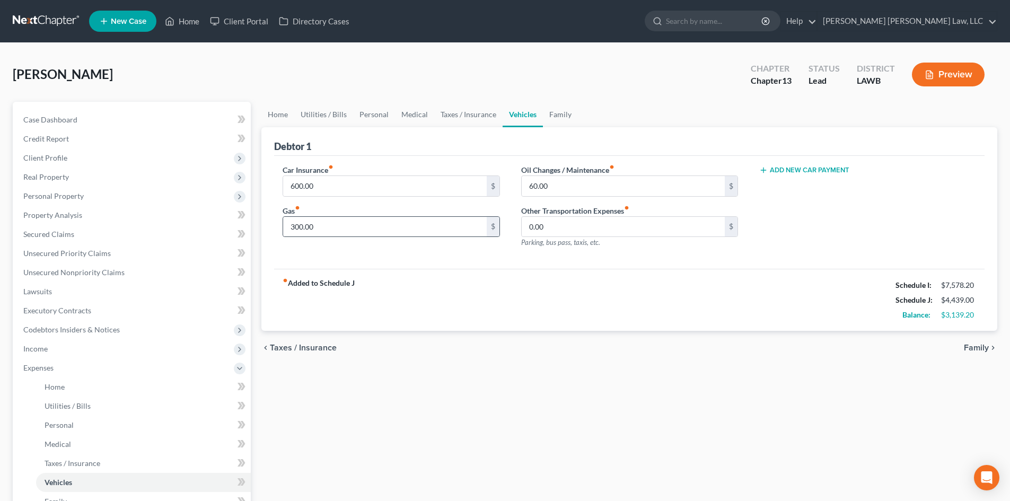
click at [423, 216] on div "300.00 $" at bounding box center [391, 226] width 217 height 21
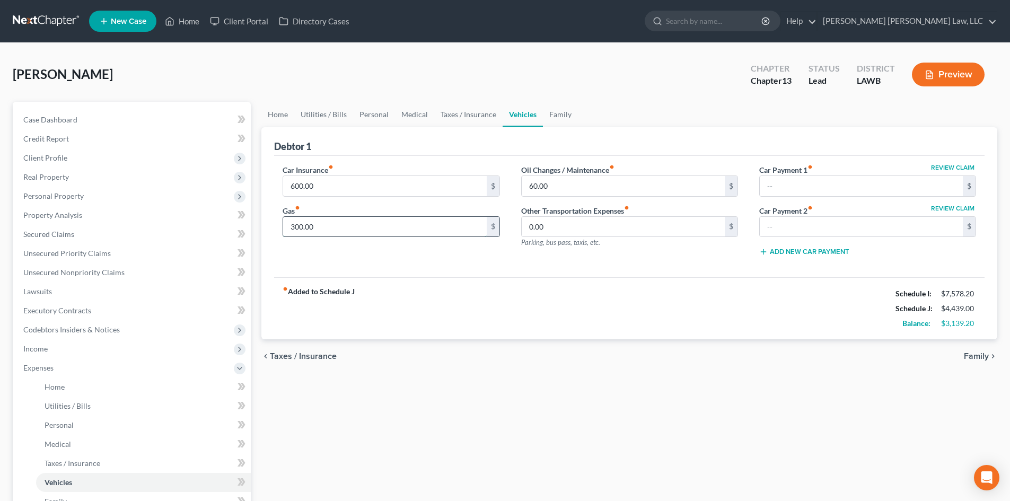
click at [418, 227] on input "300.00" at bounding box center [384, 227] width 203 height 20
type input "400.00"
click at [604, 189] on input "60.00" at bounding box center [623, 186] width 203 height 20
type input "80.00"
click at [426, 122] on link "Medical" at bounding box center [414, 114] width 39 height 25
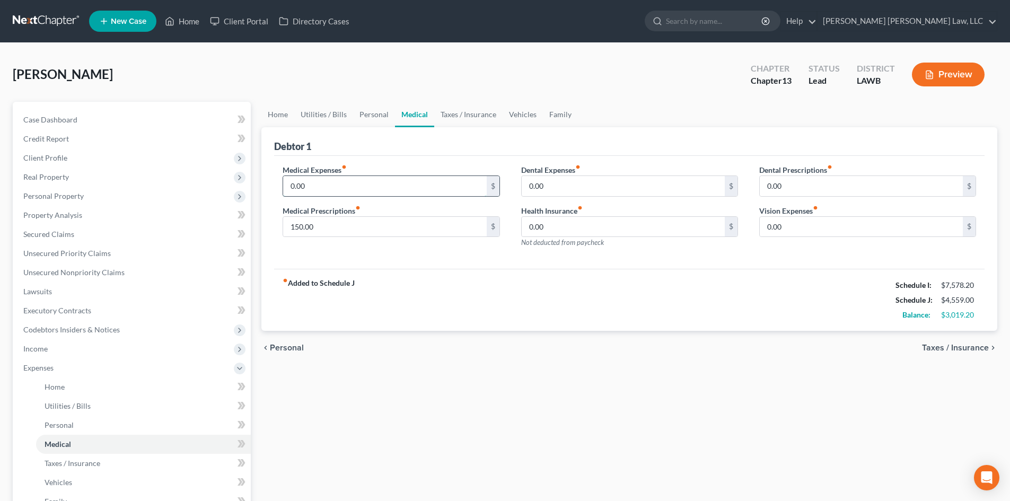
click at [437, 183] on input "0.00" at bounding box center [384, 186] width 203 height 20
type input "100.00"
click at [572, 183] on input "0.00" at bounding box center [623, 186] width 203 height 20
type input "50.00"
click at [784, 228] on input "0.00" at bounding box center [861, 227] width 203 height 20
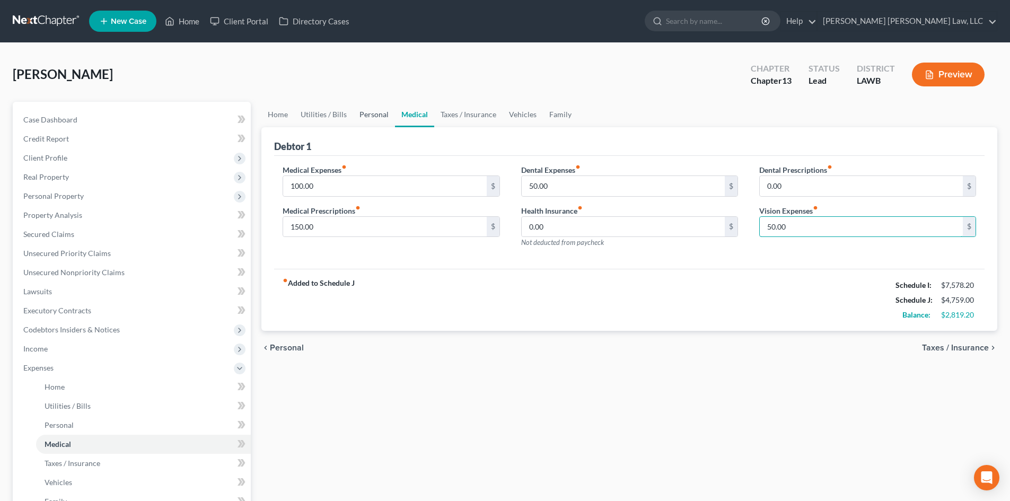
type input "50.00"
click at [382, 124] on link "Personal" at bounding box center [374, 114] width 42 height 25
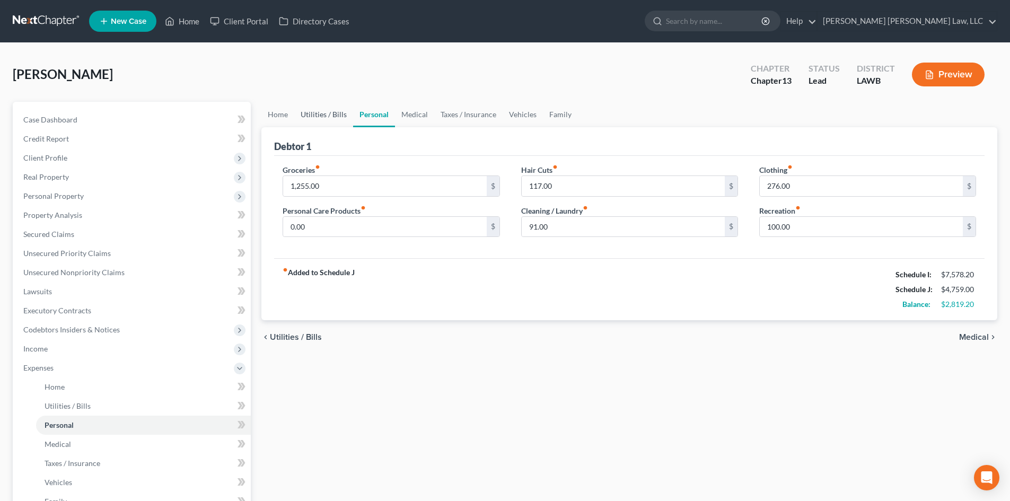
click at [321, 111] on link "Utilities / Bills" at bounding box center [323, 114] width 59 height 25
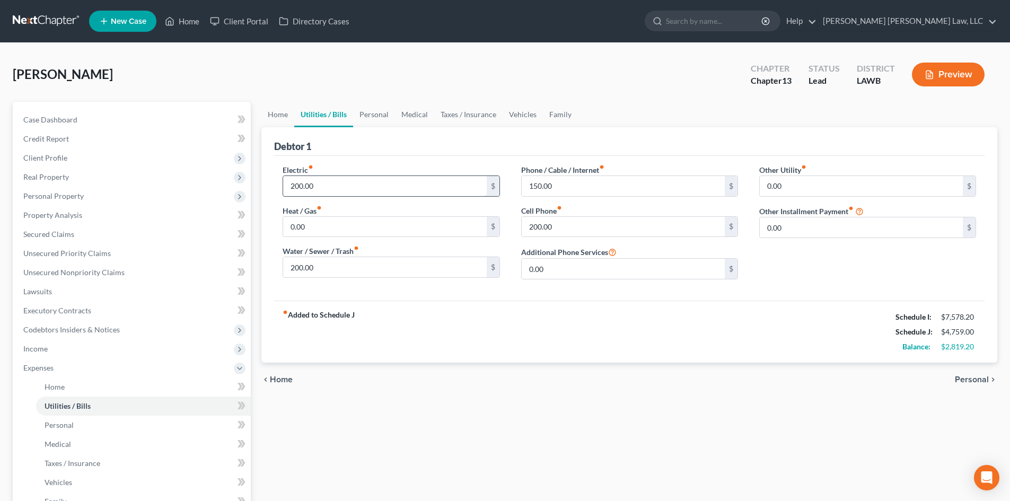
click at [341, 179] on input "200.00" at bounding box center [384, 186] width 203 height 20
type input "300.20"
click at [587, 185] on input "150.00" at bounding box center [623, 186] width 203 height 20
type input "250.00"
click at [605, 234] on input "200.00" at bounding box center [623, 227] width 203 height 20
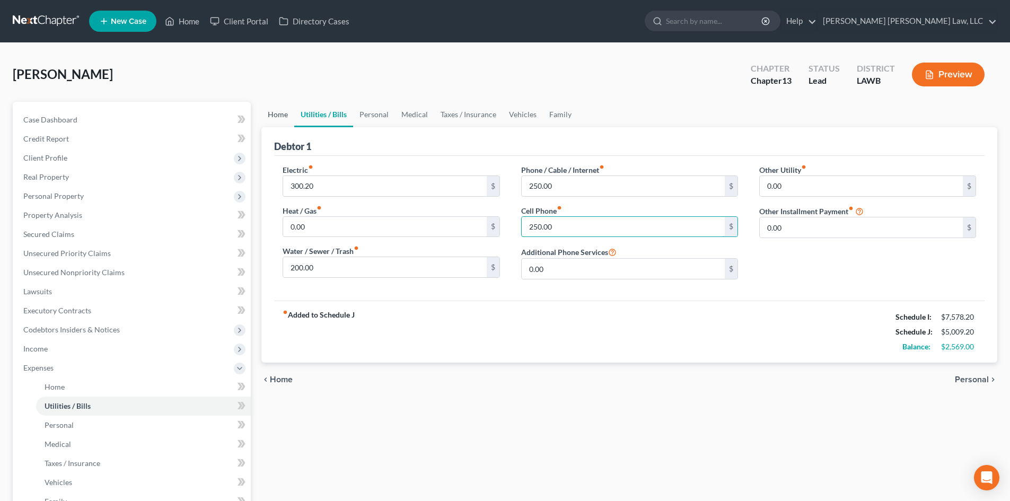
type input "250.00"
click at [291, 117] on link "Home" at bounding box center [277, 114] width 33 height 25
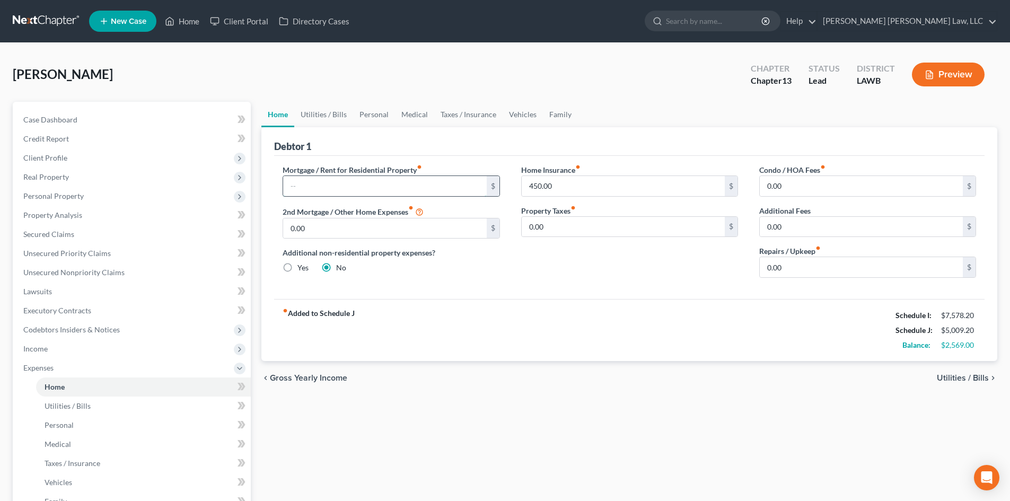
click at [364, 181] on input "text" at bounding box center [384, 186] width 203 height 20
click at [517, 300] on div "fiber_manual_record Added to Schedule J Schedule I: $7,578.20 Schedule J: $5,00…" at bounding box center [629, 330] width 711 height 62
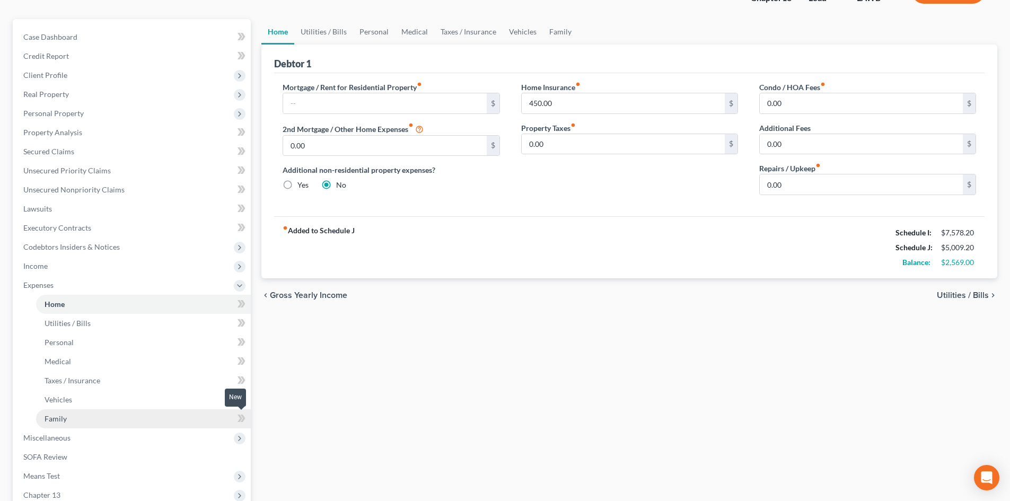
scroll to position [106, 0]
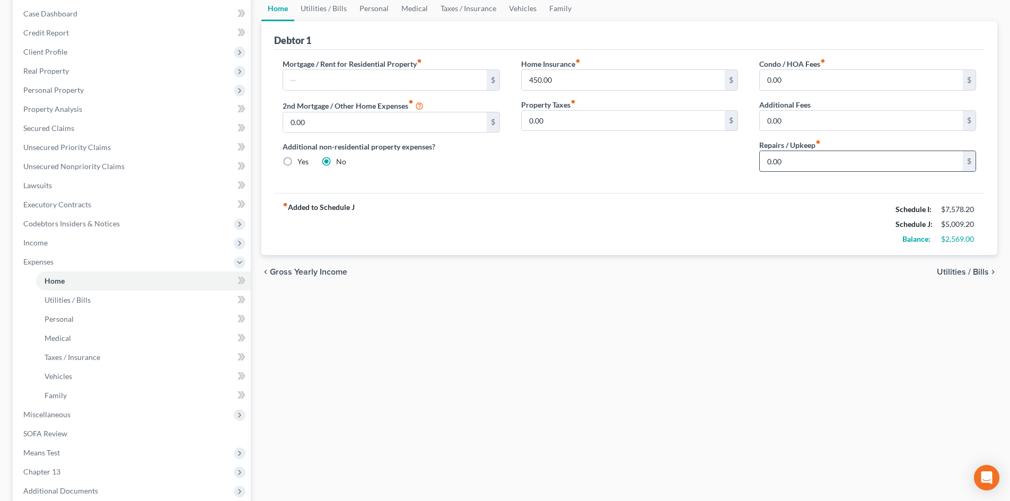
click at [801, 157] on input "0.00" at bounding box center [861, 161] width 203 height 20
type input "100.00"
click at [532, 206] on div "fiber_manual_record Added to Schedule J Schedule I: $7,578.20 Schedule J: $5,10…" at bounding box center [629, 224] width 711 height 62
click at [91, 413] on span "Miscellaneous" at bounding box center [133, 414] width 236 height 19
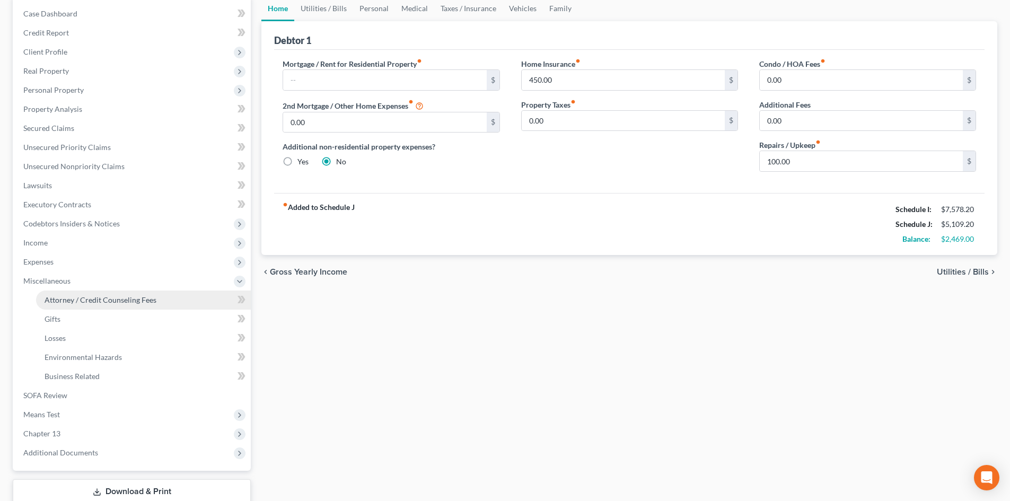
click at [154, 291] on link "Attorney / Credit Counseling Fees" at bounding box center [143, 300] width 215 height 19
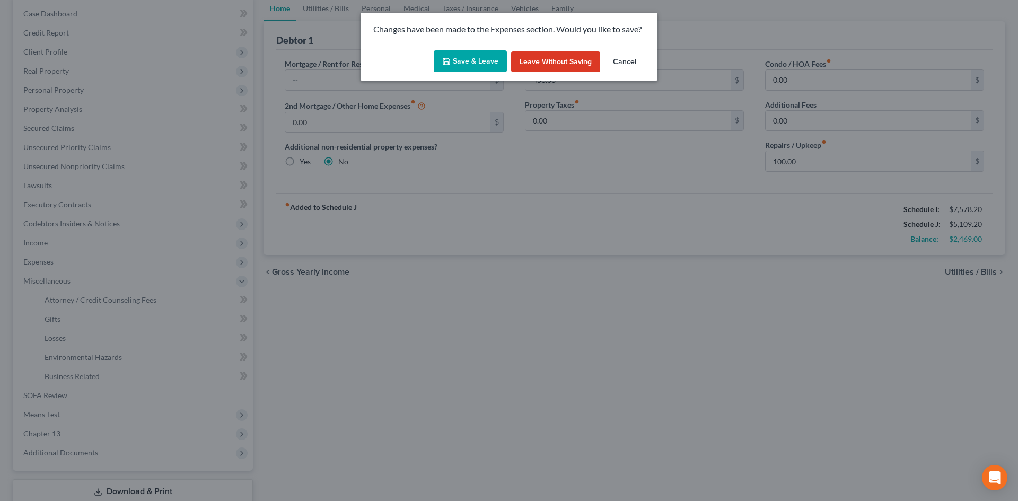
click at [465, 57] on button "Save & Leave" at bounding box center [470, 61] width 73 height 22
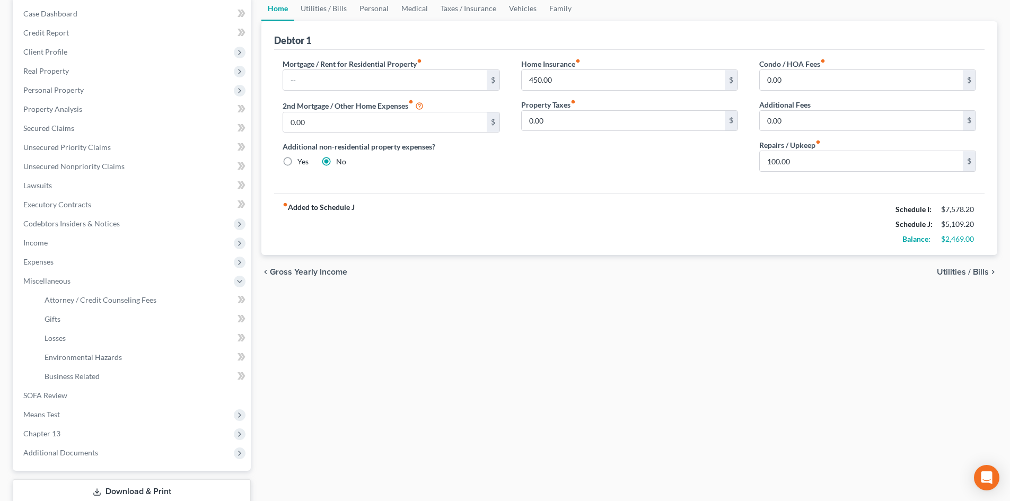
select select "1"
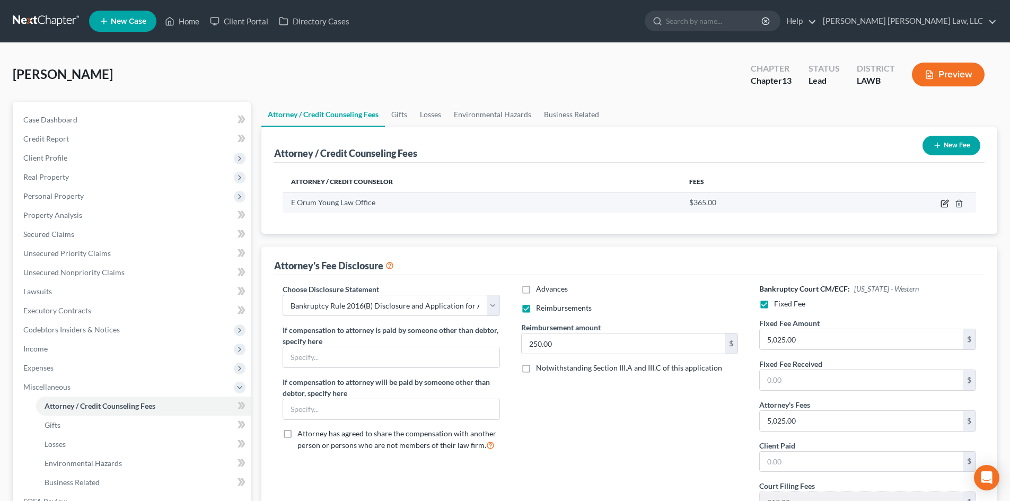
click at [943, 205] on icon "button" at bounding box center [945, 203] width 8 height 8
select select "19"
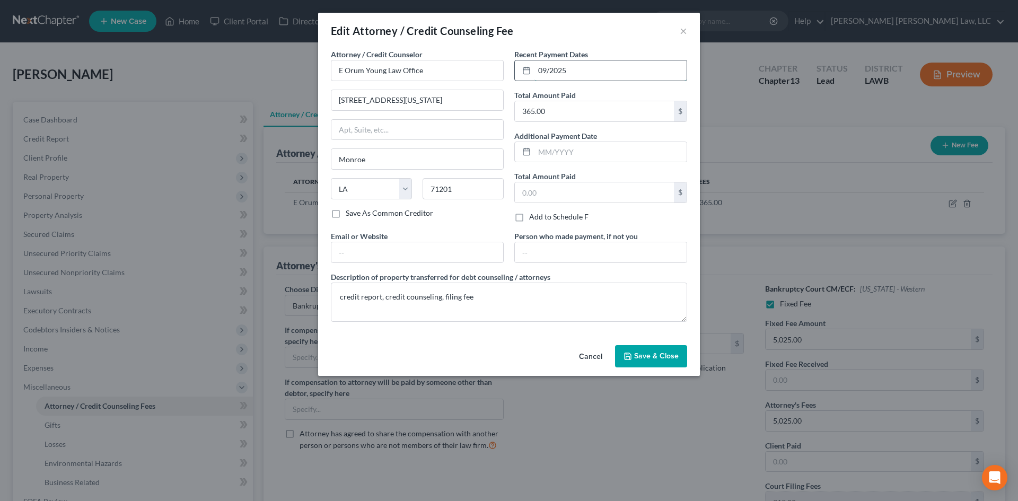
click at [654, 65] on input "09/2025" at bounding box center [611, 70] width 152 height 20
click at [653, 65] on input "09/2025" at bounding box center [611, 70] width 152 height 20
type input "09/23/2025"
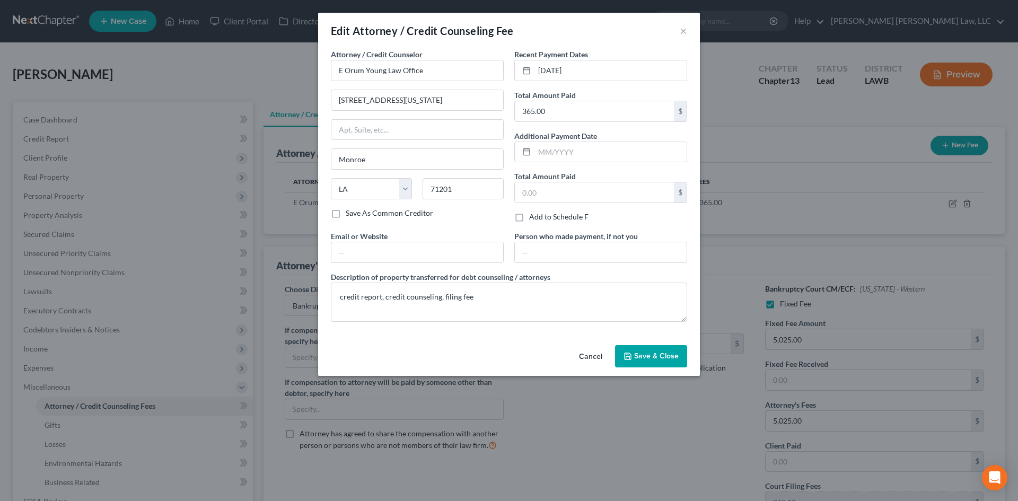
click at [642, 357] on span "Save & Close" at bounding box center [656, 356] width 45 height 9
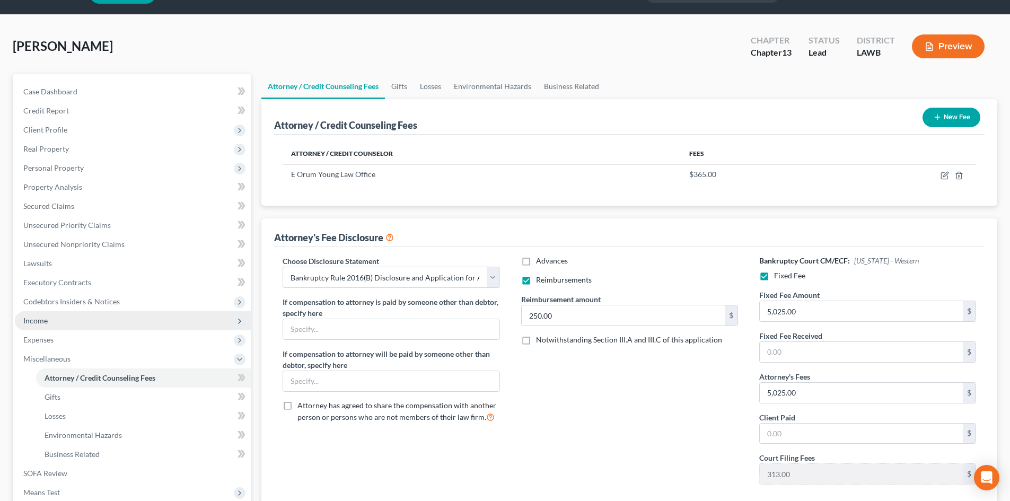
scroll to position [53, 0]
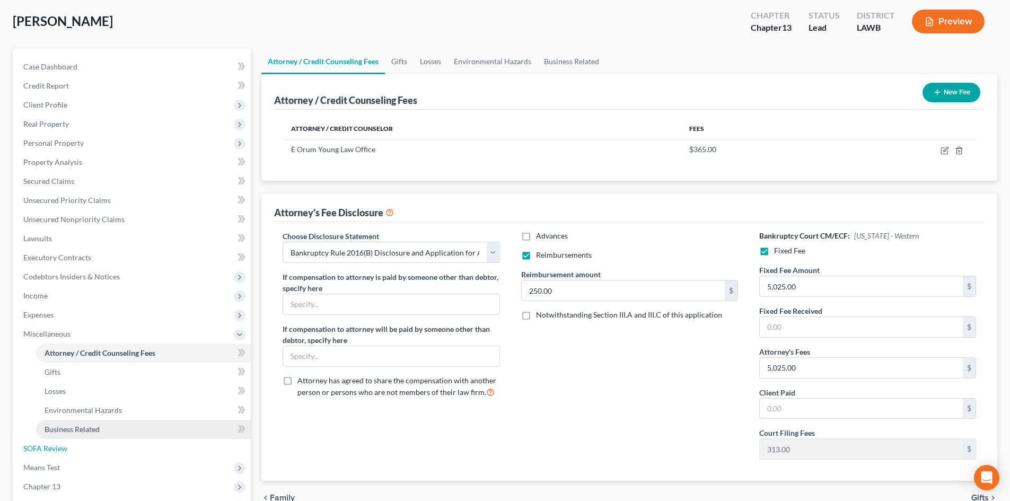
drag, startPoint x: 97, startPoint y: 447, endPoint x: 111, endPoint y: 433, distance: 19.9
click at [97, 447] on link "SOFA Review" at bounding box center [133, 448] width 236 height 19
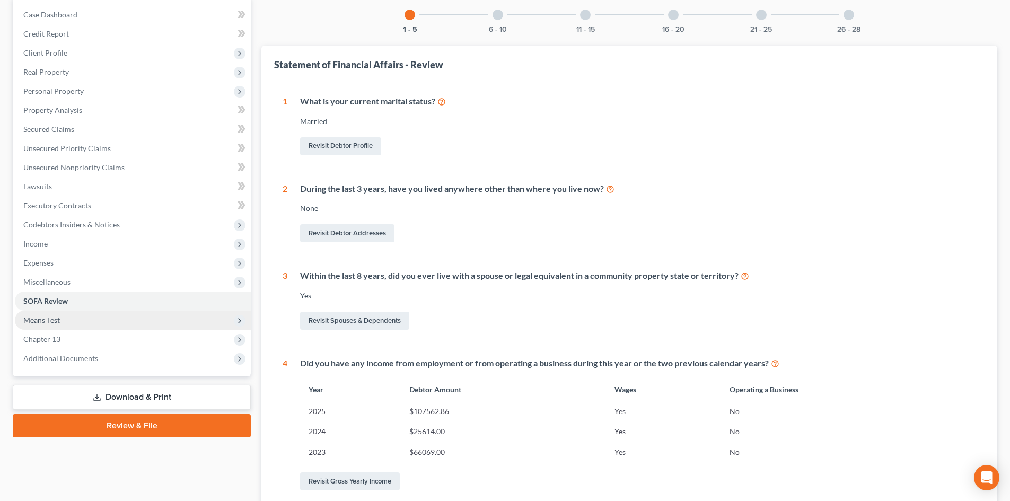
scroll to position [106, 0]
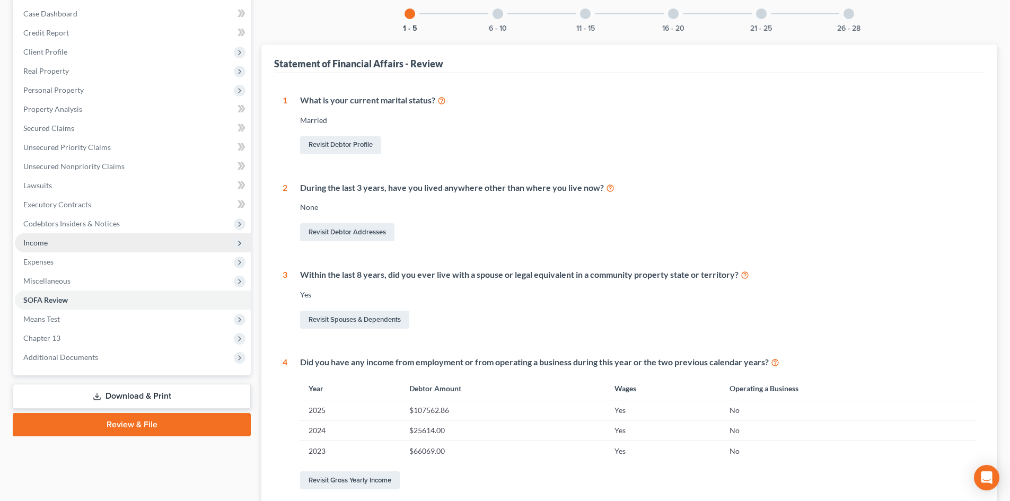
click at [91, 247] on span "Income" at bounding box center [133, 242] width 236 height 19
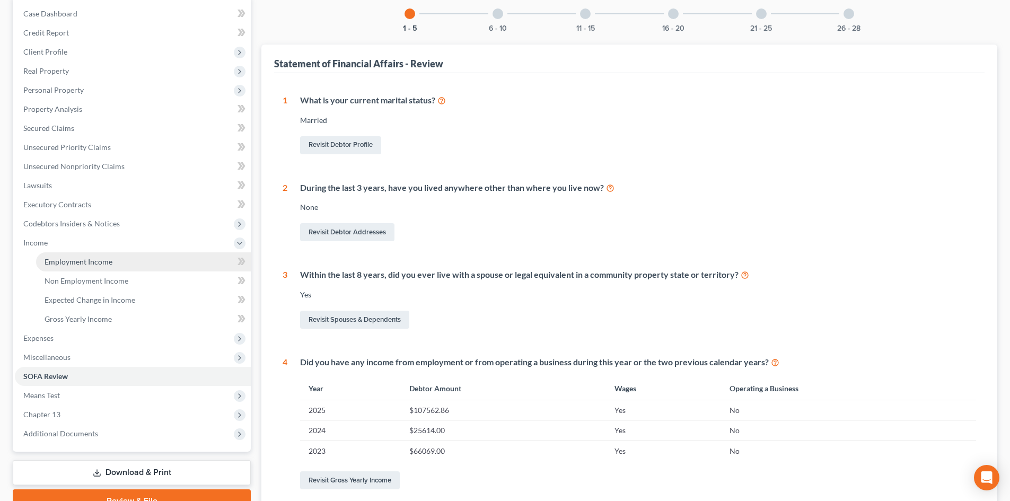
click at [101, 267] on link "Employment Income" at bounding box center [143, 261] width 215 height 19
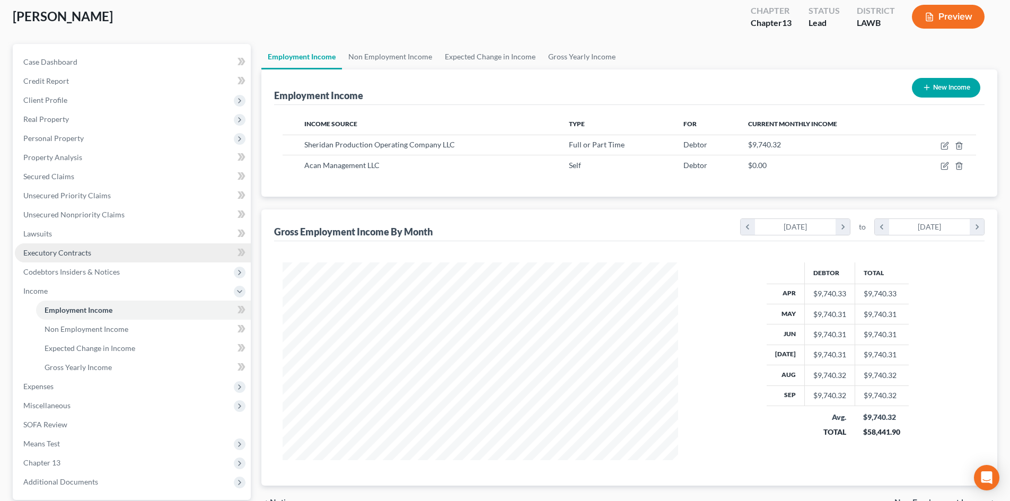
scroll to position [158, 0]
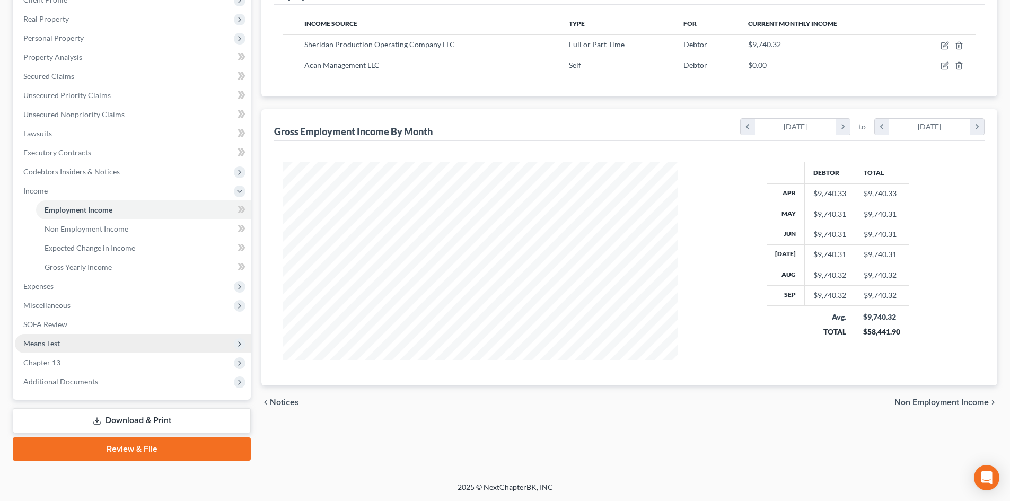
click at [91, 351] on span "Means Test" at bounding box center [133, 343] width 236 height 19
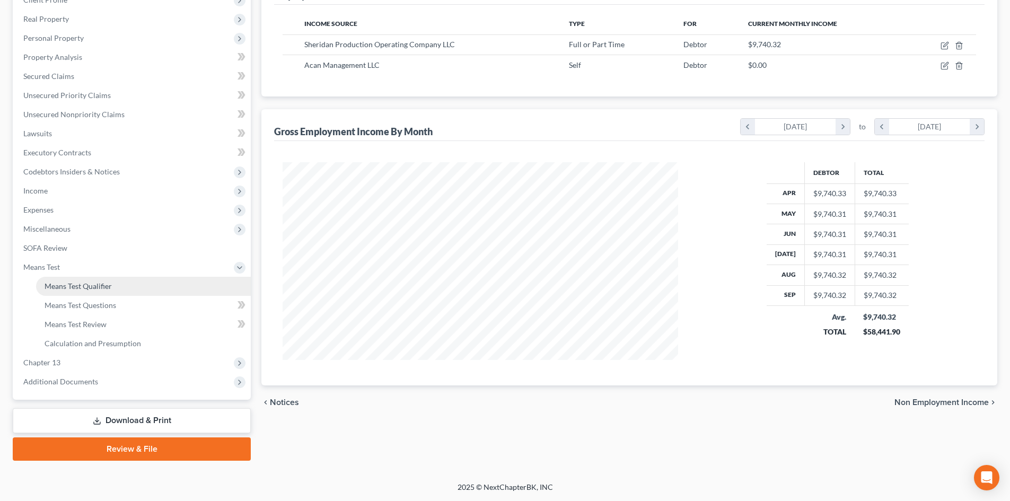
click at [104, 287] on span "Means Test Qualifier" at bounding box center [78, 286] width 67 height 9
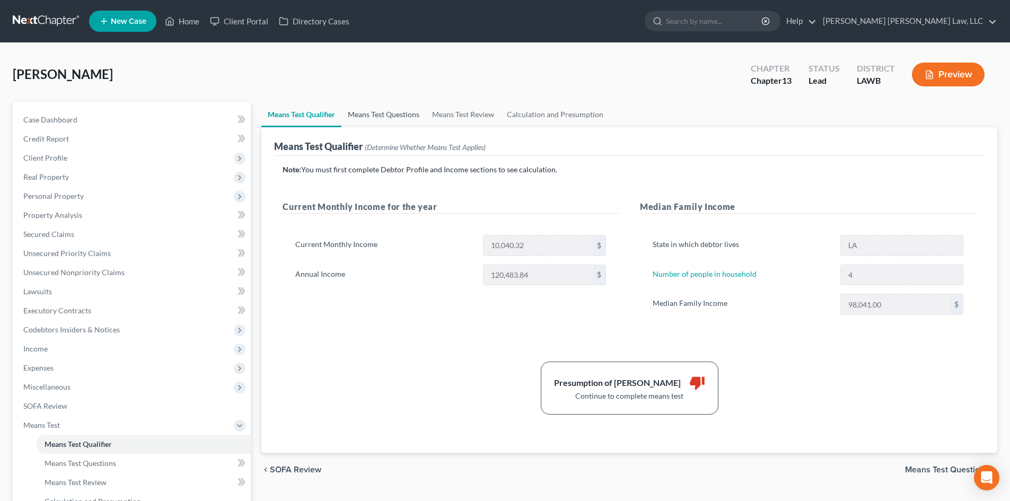
click at [389, 103] on link "Means Test Questions" at bounding box center [384, 114] width 84 height 25
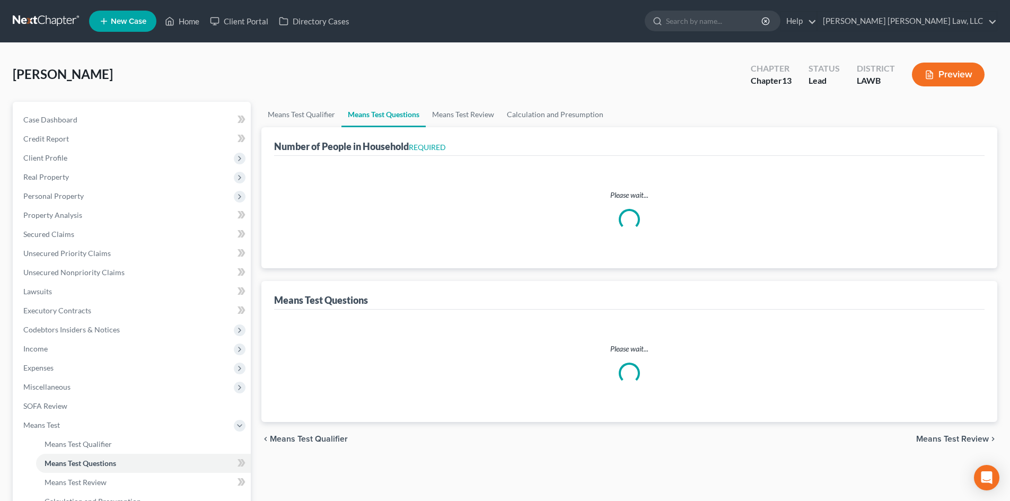
select select "1"
select select "60"
select select "1"
select select "60"
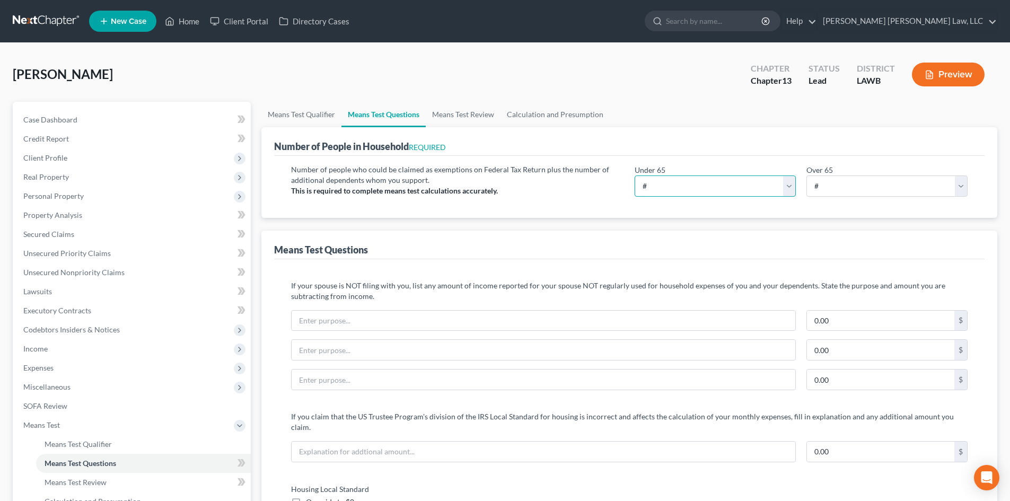
click at [701, 180] on select "# 0 1 2 3 4 5 6 7 8 9 10" at bounding box center [715, 186] width 161 height 21
click at [635, 176] on select "# 0 1 2 3 4 5 6 7 8 9 10" at bounding box center [715, 186] width 161 height 21
click at [678, 197] on div "Under 65 # 0 1 2 3 4 5 6 7 8 9 10 Over 65 # 0 1 2 3 4 5 6 7 8 9 10" at bounding box center [801, 184] width 344 height 41
click at [677, 188] on select "# 0 1 2 3 4 5 6 7 8 9 10" at bounding box center [715, 186] width 161 height 21
select select "4"
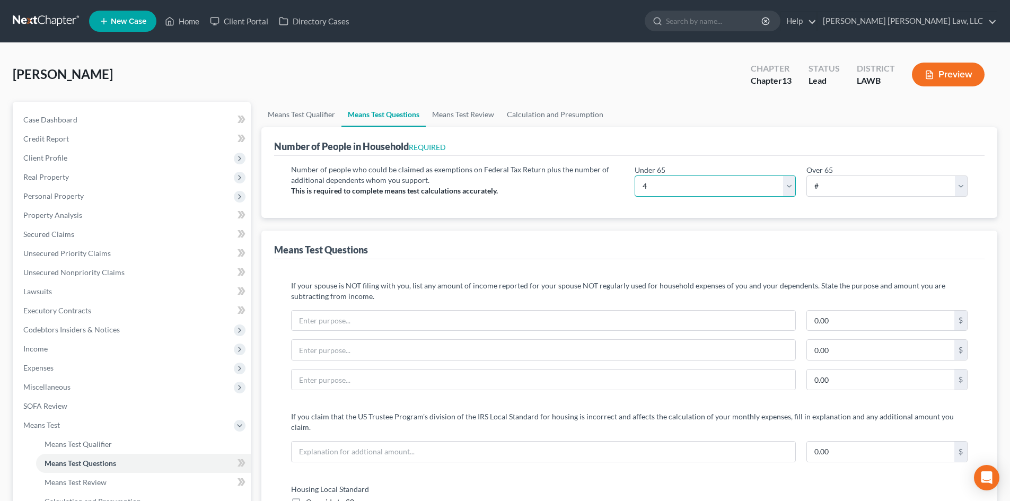
click at [635, 176] on select "# 0 1 2 3 4 5 6 7 8 9 10" at bounding box center [715, 186] width 161 height 21
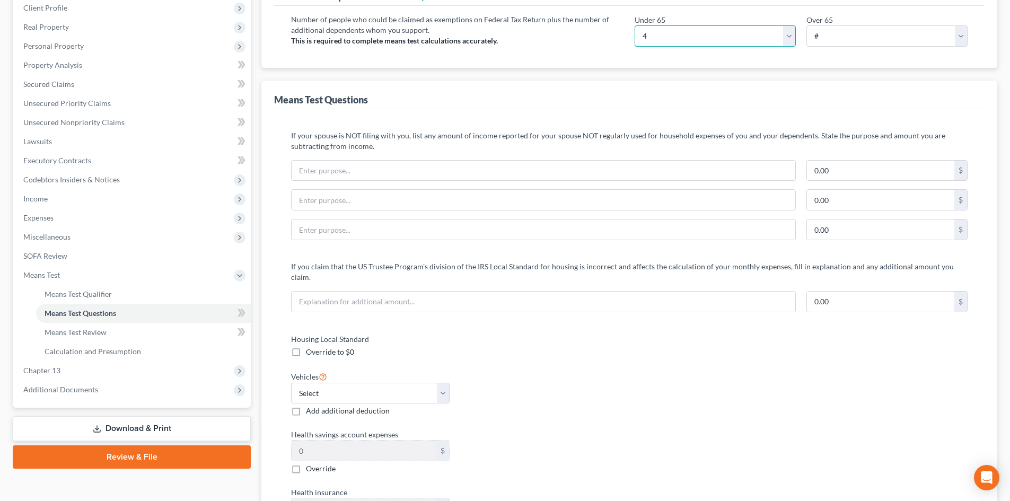
scroll to position [159, 0]
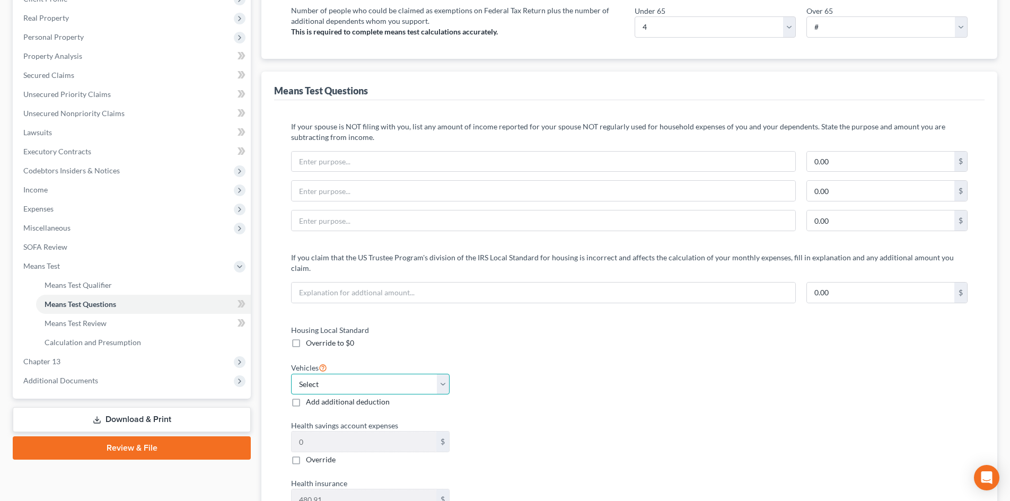
click at [379, 376] on select "Select 0 1 2 3 4 5" at bounding box center [370, 384] width 159 height 21
select select "3"
click at [291, 374] on select "Select 0 1 2 3 4 5" at bounding box center [370, 384] width 159 height 21
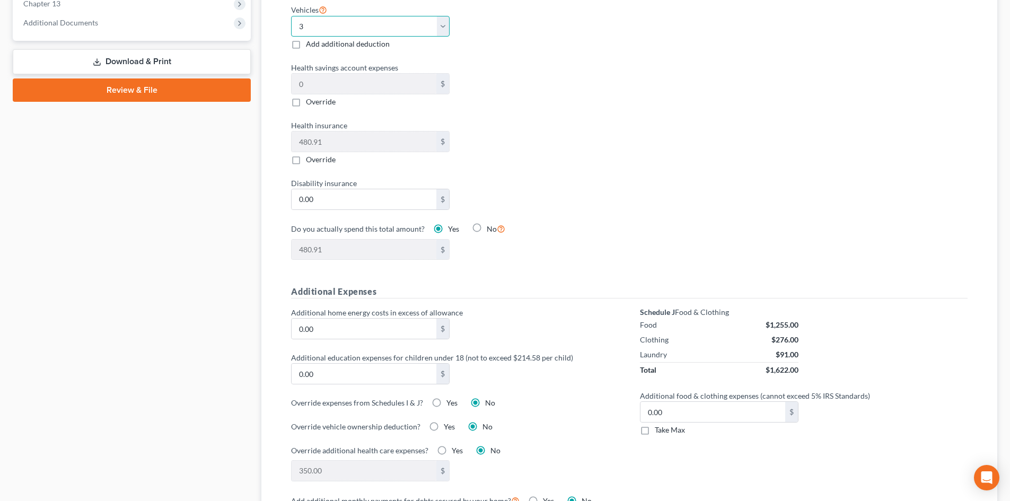
scroll to position [530, 0]
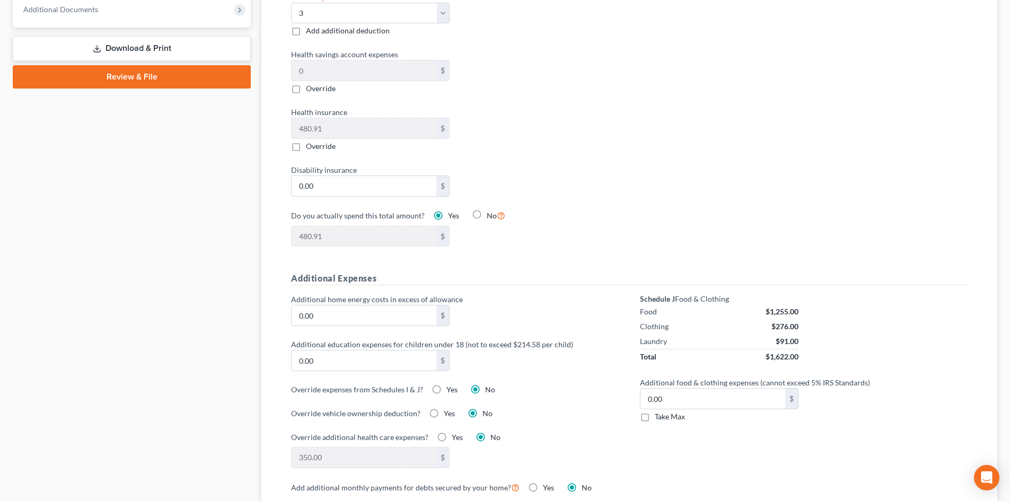
click at [663, 412] on span "Take Max" at bounding box center [670, 416] width 30 height 9
click at [663, 412] on input "Take Max" at bounding box center [662, 415] width 7 height 7
checkbox input "true"
type input "77.00"
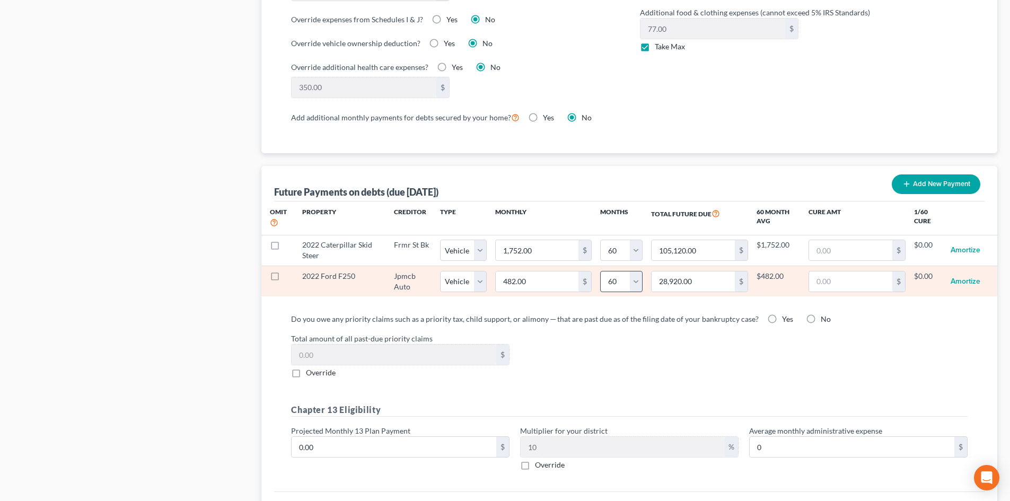
scroll to position [902, 0]
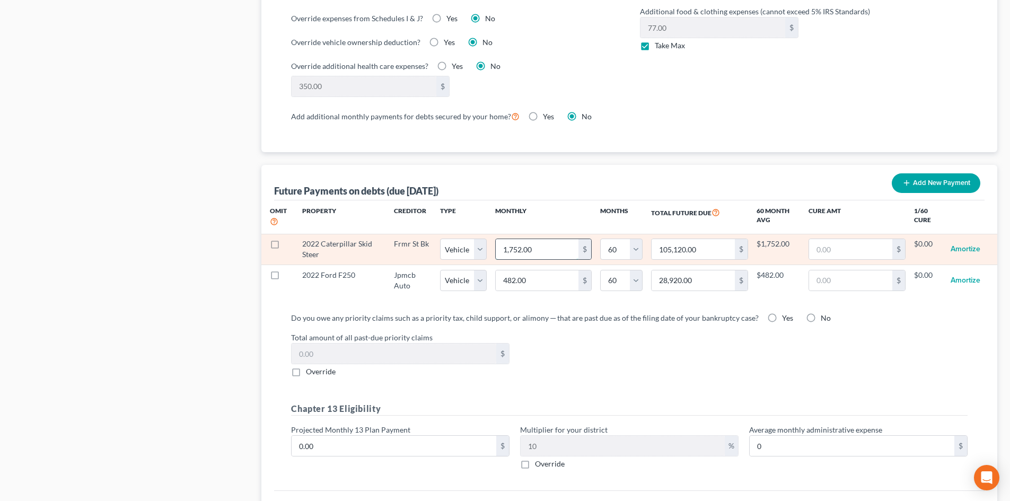
click at [549, 243] on input "1,752.00" at bounding box center [537, 249] width 83 height 20
type input "2"
type input "120.00"
type input "20"
type input "1,200.00"
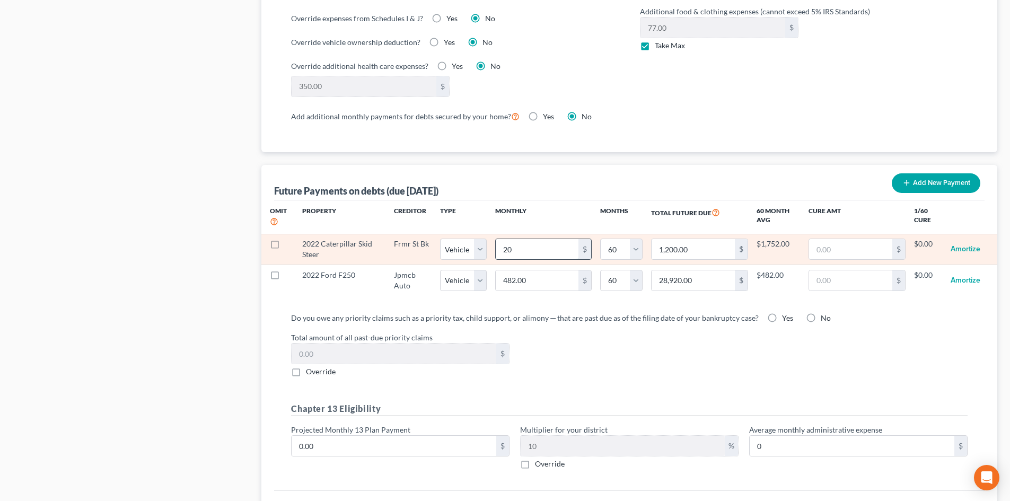
type input "204"
type input "12,240.00"
type input "204.01"
type input "12,240.60"
select select "1"
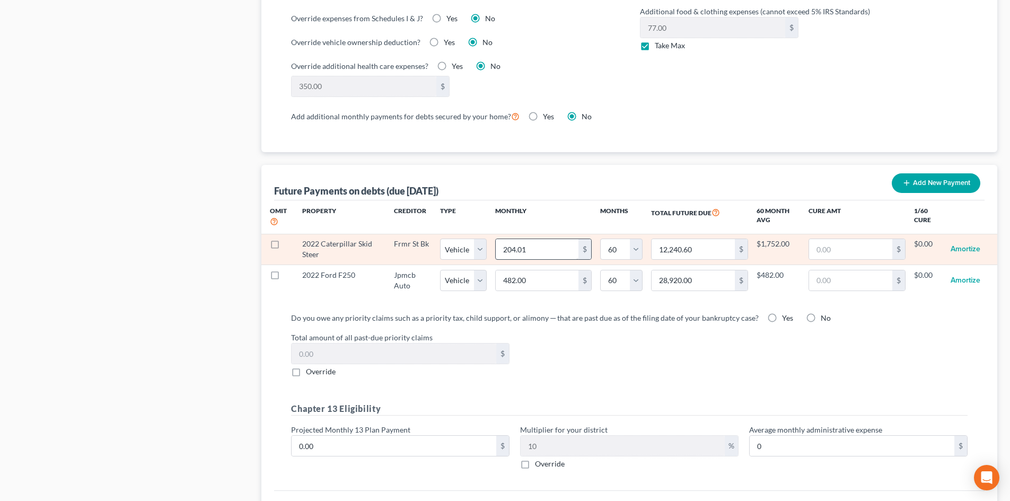
select select "60"
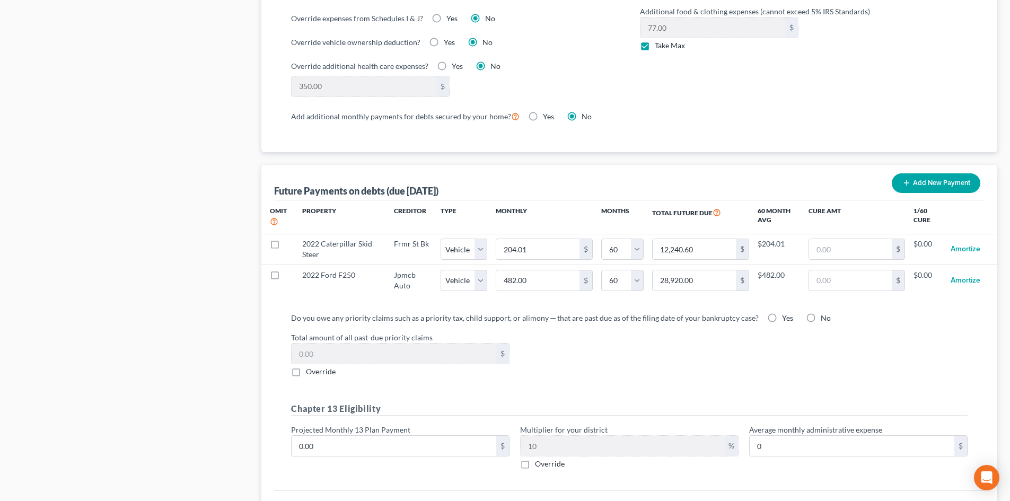
select select "1"
select select "60"
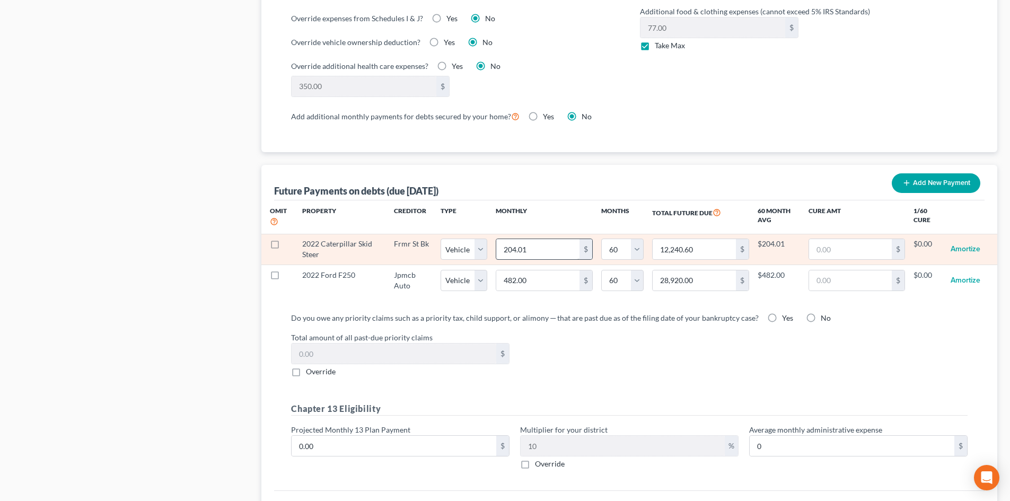
select select "1"
select select "60"
select select "1"
select select "60"
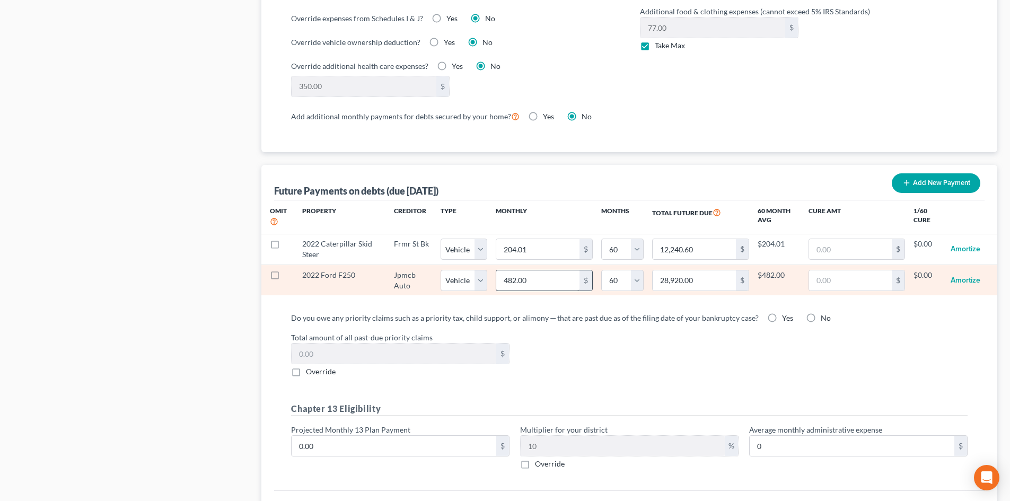
select select "1"
select select "60"
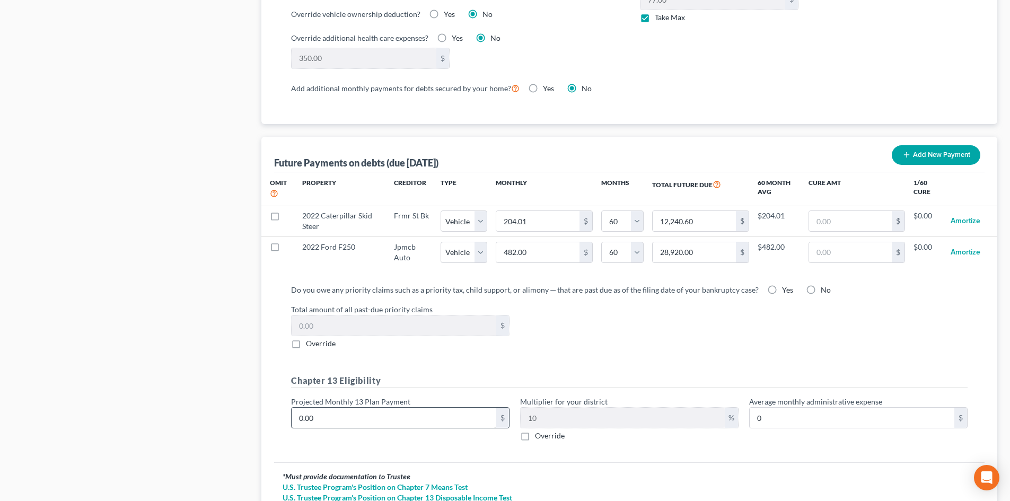
scroll to position [955, 0]
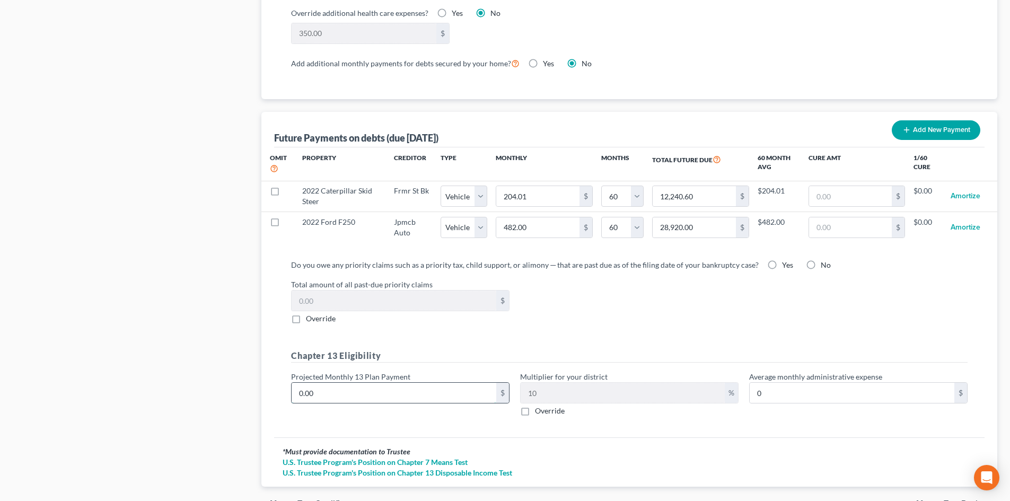
click at [445, 383] on input "0.00" at bounding box center [394, 393] width 205 height 20
type input "6"
type input "0.60"
type input "64"
type input "6.40"
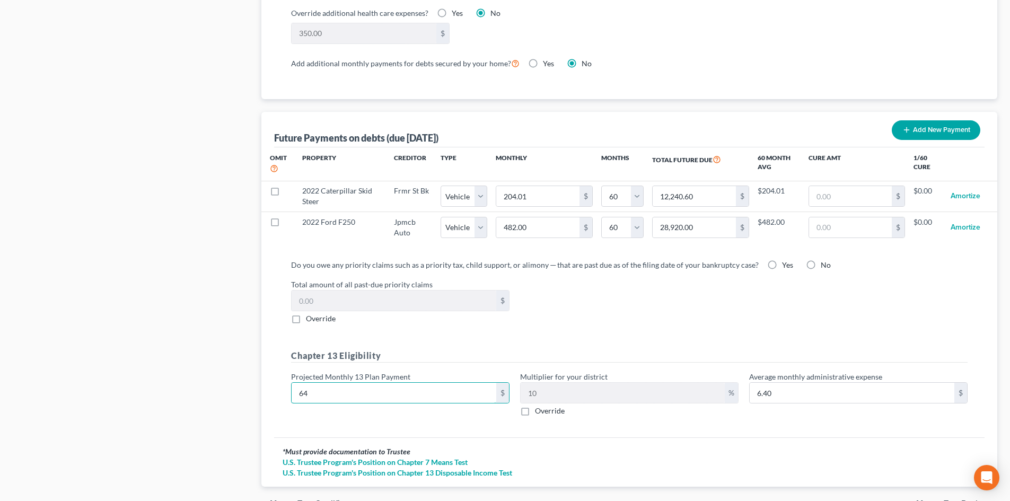
type input "643"
type input "64.30"
type input "643.00"
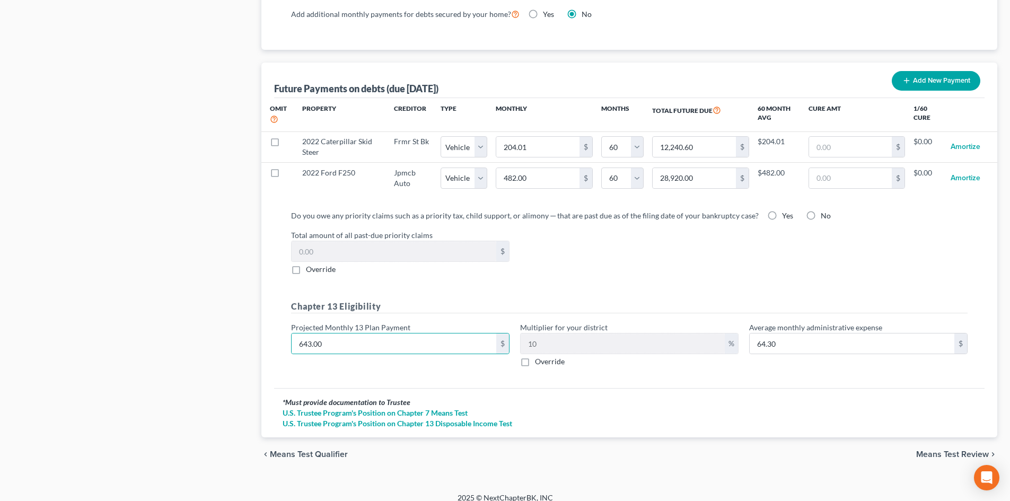
click at [934, 450] on span "Means Test Review" at bounding box center [952, 454] width 73 height 8
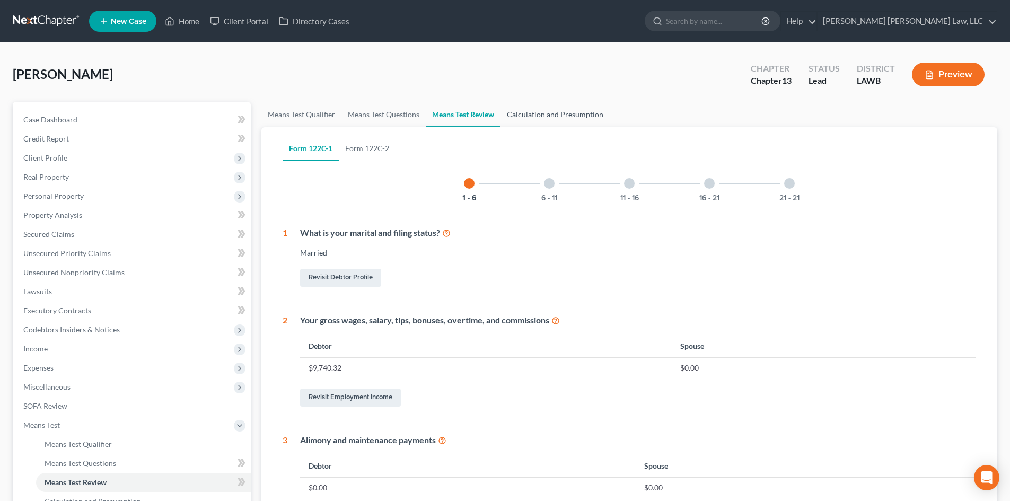
click at [583, 111] on link "Calculation and Presumption" at bounding box center [555, 114] width 109 height 25
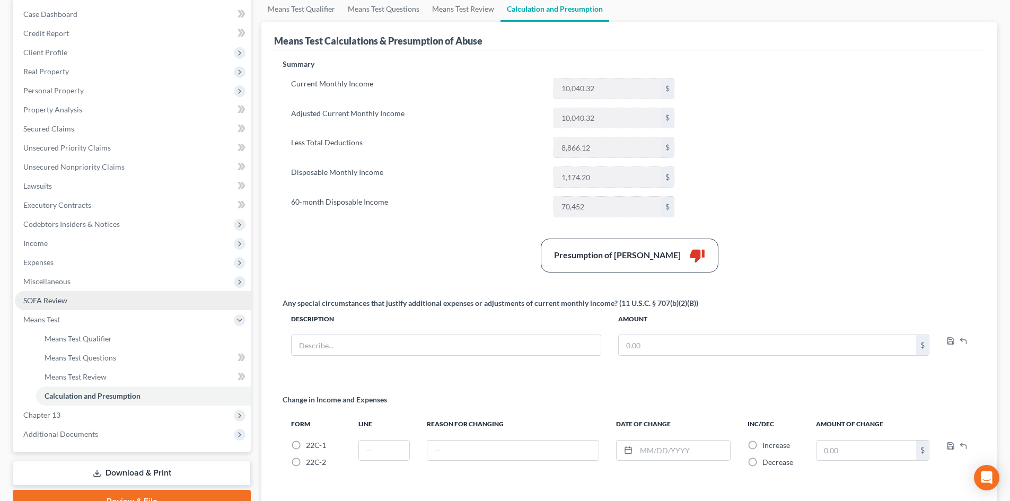
scroll to position [106, 0]
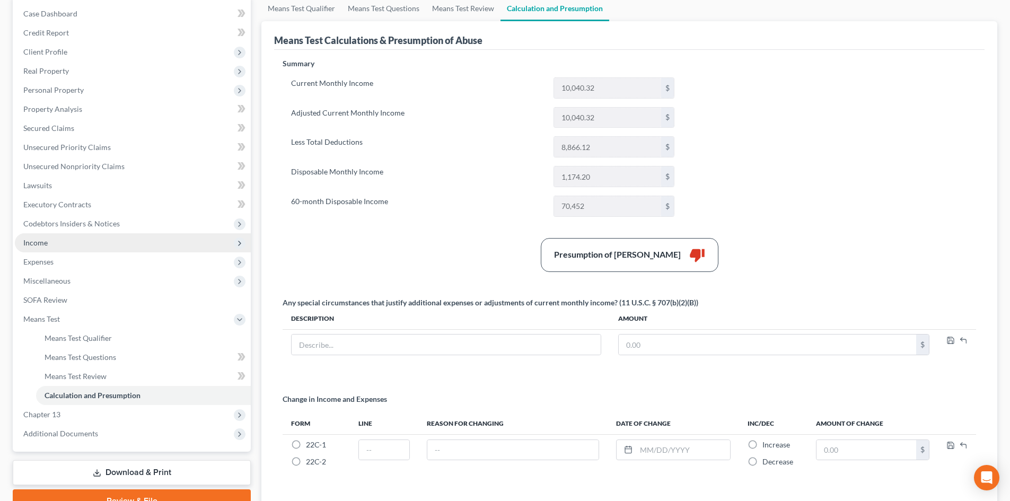
click at [78, 244] on span "Income" at bounding box center [133, 242] width 236 height 19
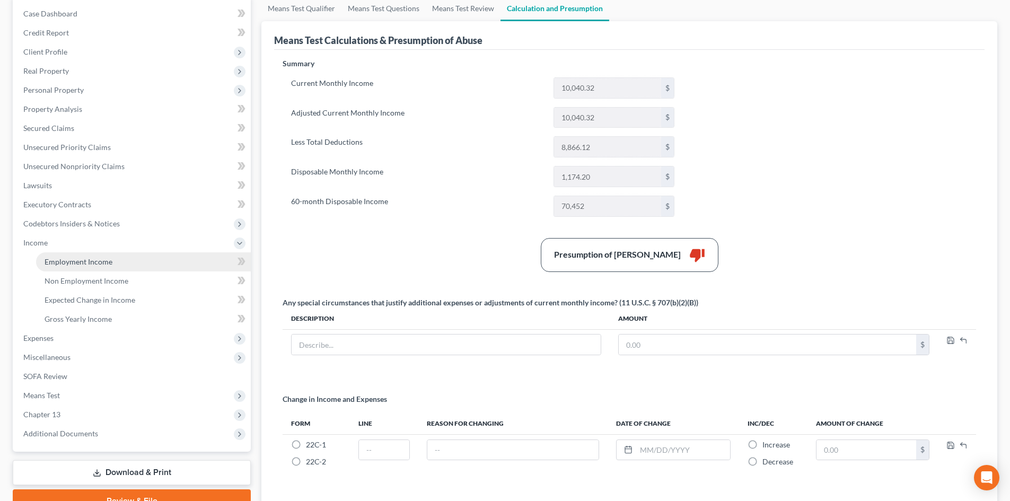
click at [85, 263] on span "Employment Income" at bounding box center [79, 261] width 68 height 9
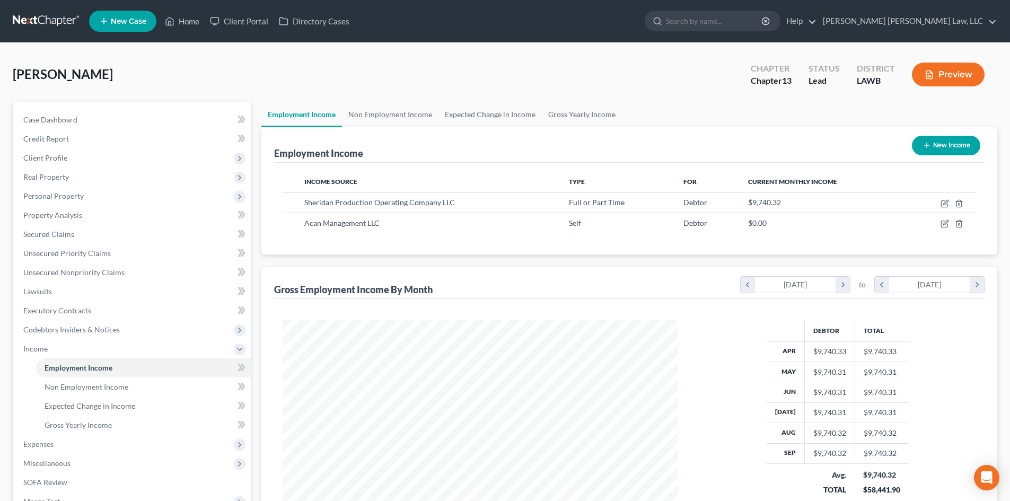
scroll to position [198, 417]
click at [570, 104] on link "Gross Yearly Income" at bounding box center [582, 114] width 80 height 25
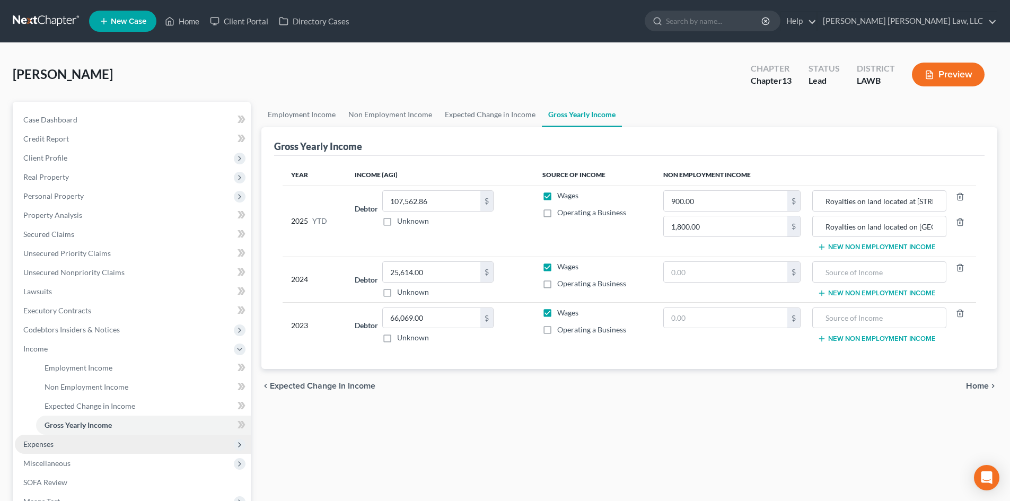
click at [97, 445] on span "Expenses" at bounding box center [133, 444] width 236 height 19
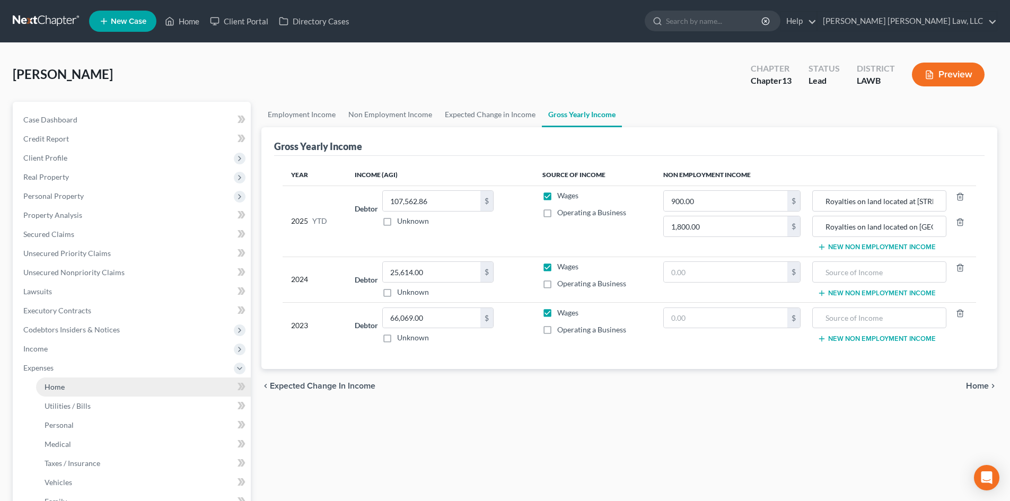
click at [141, 395] on link "Home" at bounding box center [143, 387] width 215 height 19
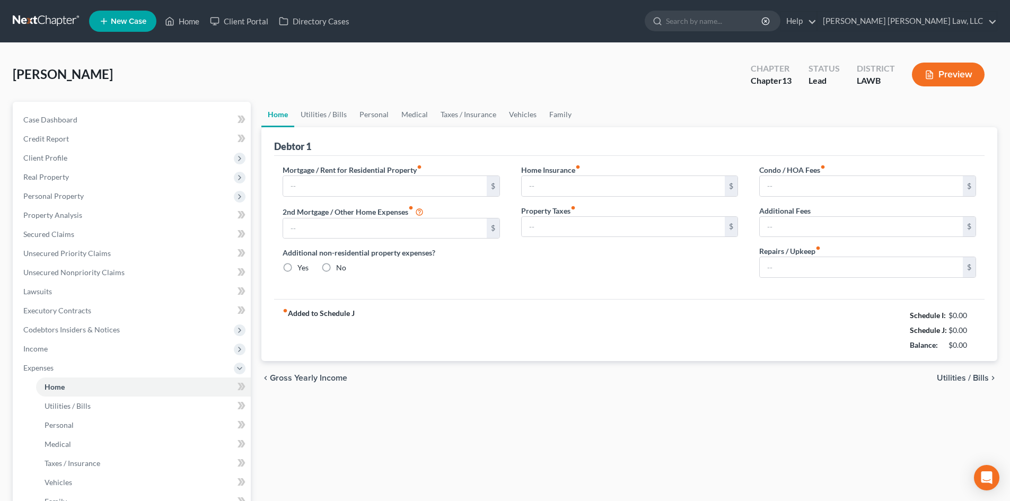
type input "0.00"
radio input "true"
type input "450.00"
type input "0.00"
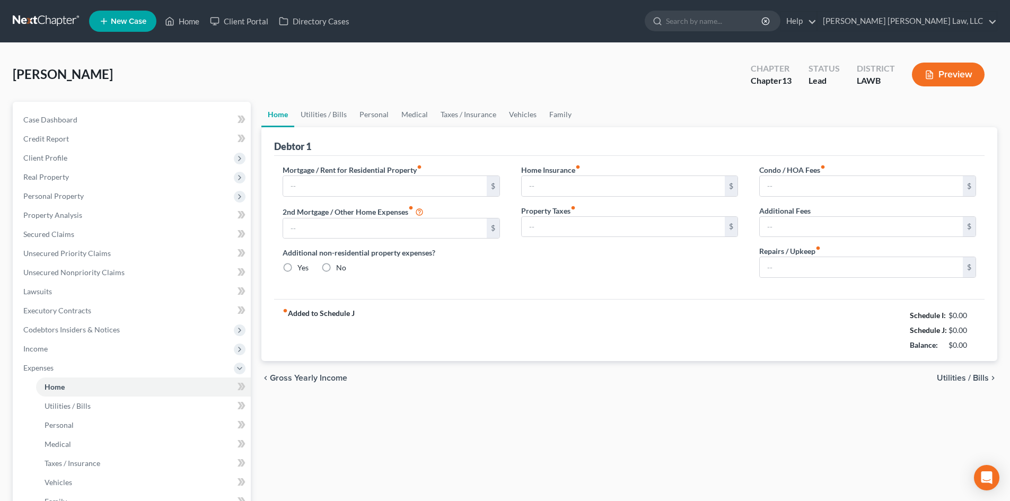
type input "0.00"
type input "100.00"
click at [348, 116] on link "Utilities / Bills" at bounding box center [323, 114] width 59 height 25
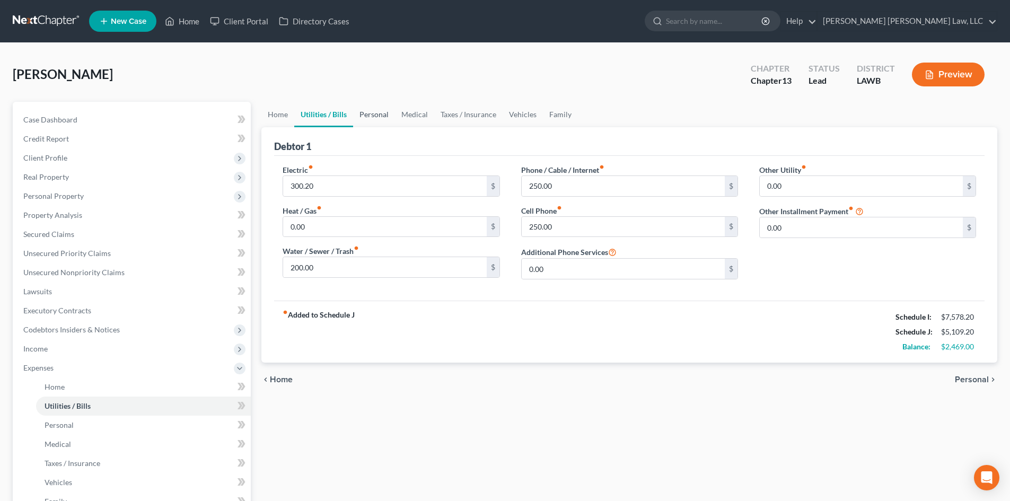
click at [363, 113] on link "Personal" at bounding box center [374, 114] width 42 height 25
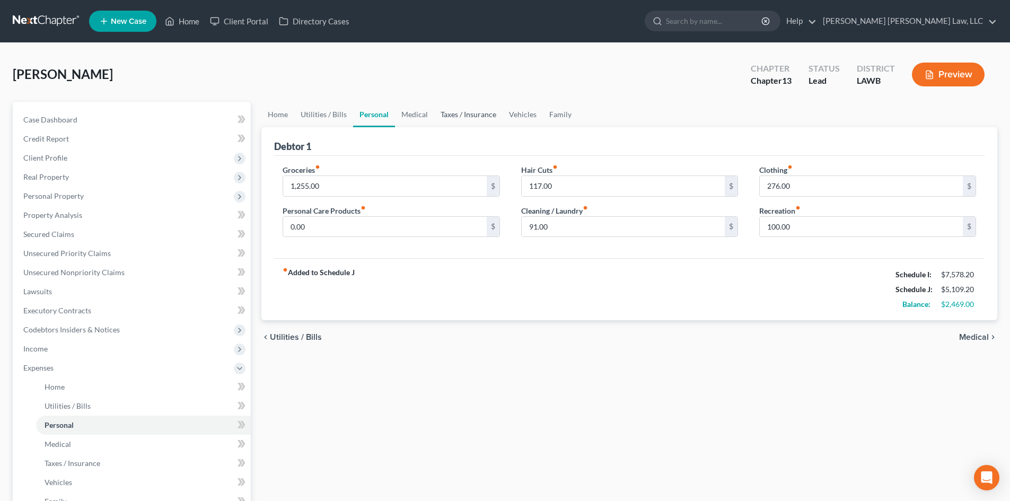
click at [493, 109] on link "Taxes / Insurance" at bounding box center [468, 114] width 68 height 25
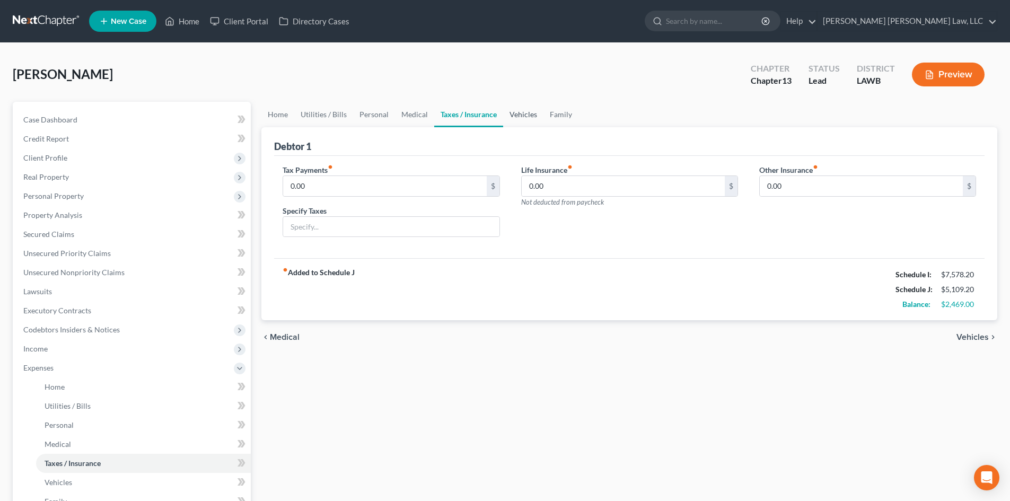
click at [513, 110] on link "Vehicles" at bounding box center [523, 114] width 40 height 25
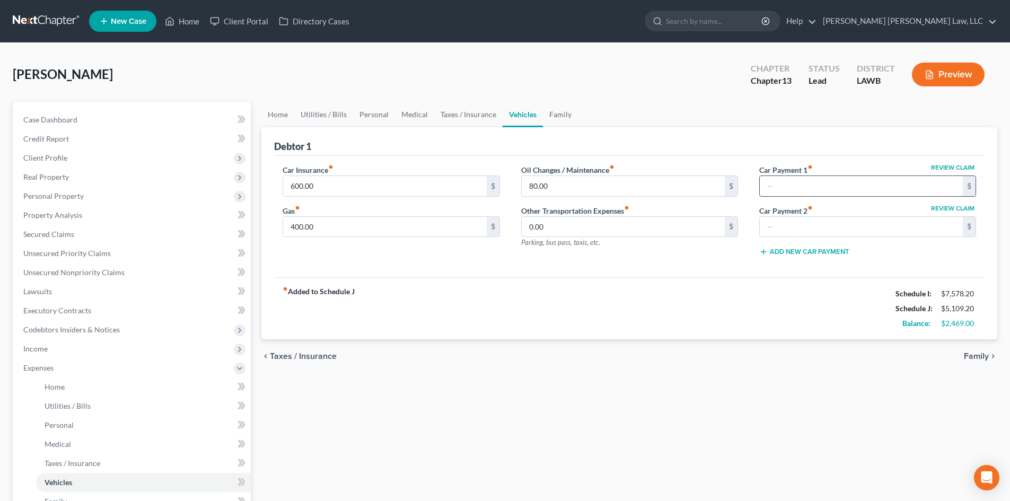
click at [868, 183] on input "text" at bounding box center [861, 186] width 203 height 20
click at [85, 138] on link "Credit Report" at bounding box center [133, 138] width 236 height 19
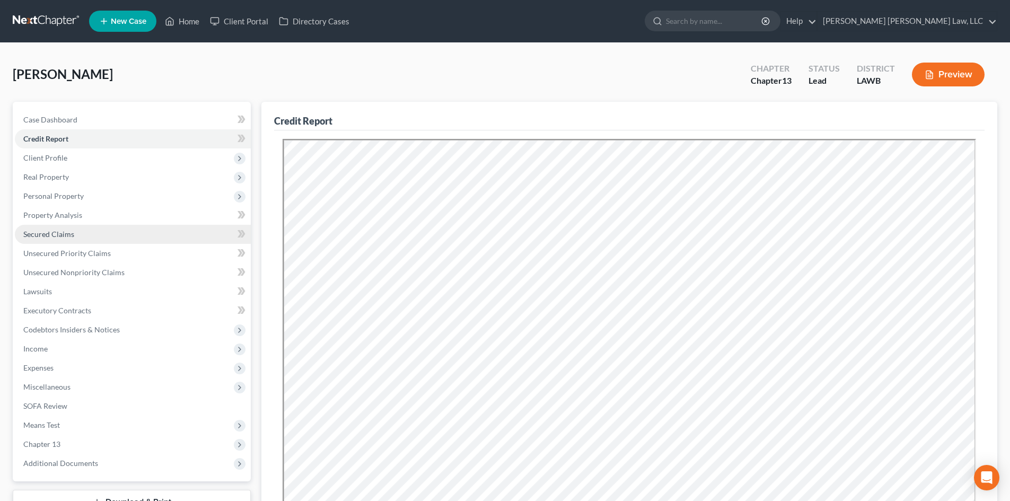
click at [44, 227] on link "Secured Claims" at bounding box center [133, 234] width 236 height 19
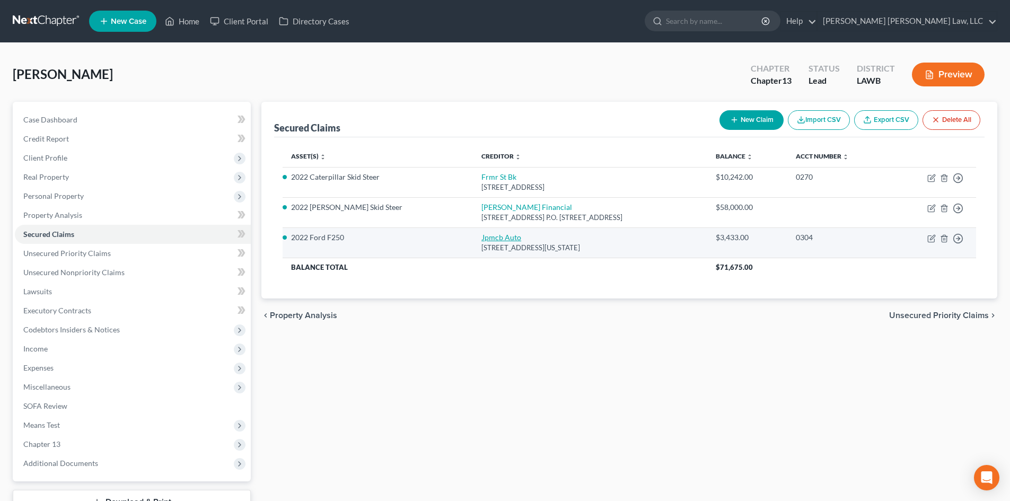
click at [482, 235] on link "Jpmcb Auto" at bounding box center [502, 237] width 40 height 9
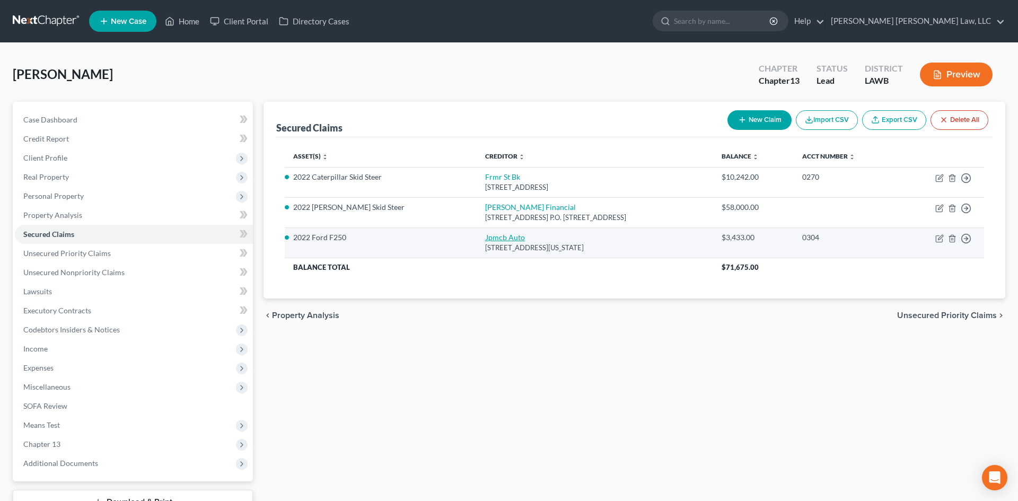
select select "19"
select select "8"
select select "0"
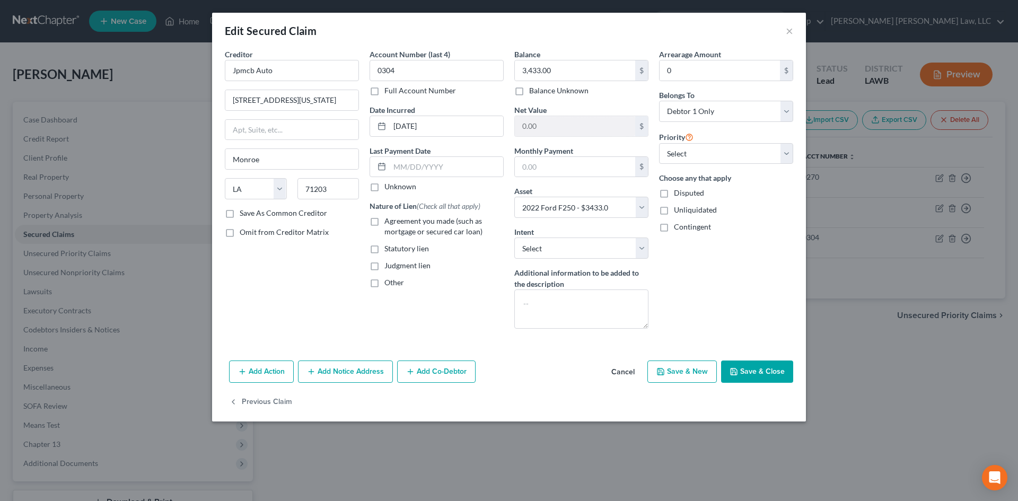
click at [757, 361] on button "Save & Close" at bounding box center [757, 372] width 72 height 22
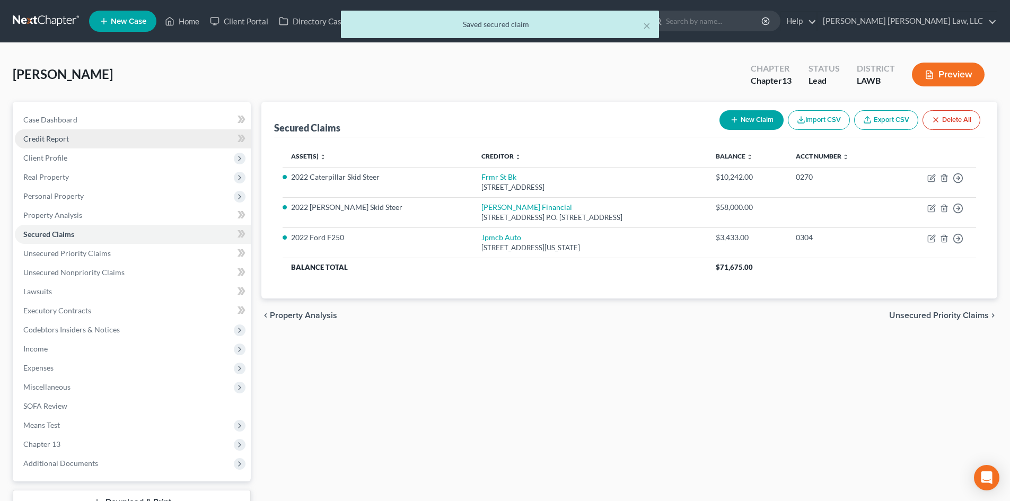
click at [62, 141] on span "Credit Report" at bounding box center [46, 138] width 46 height 9
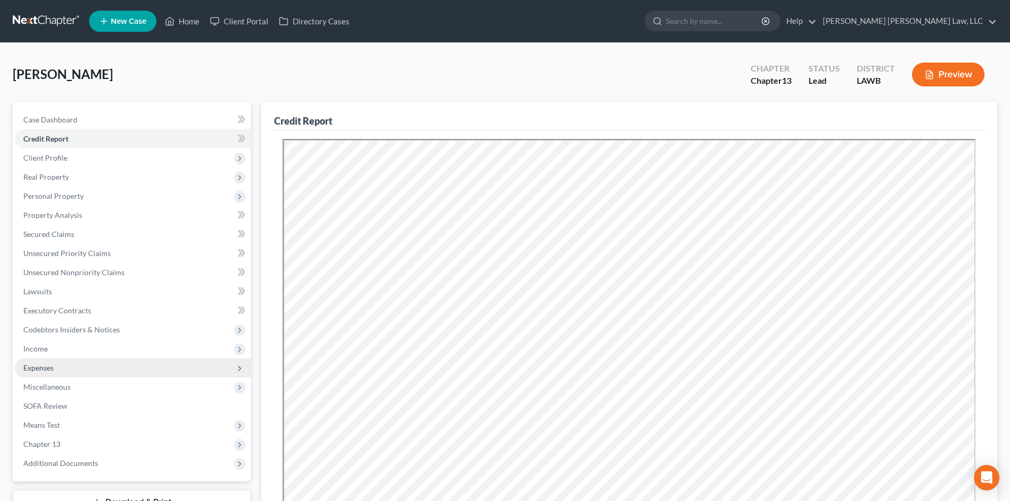
click at [101, 368] on span "Expenses" at bounding box center [133, 368] width 236 height 19
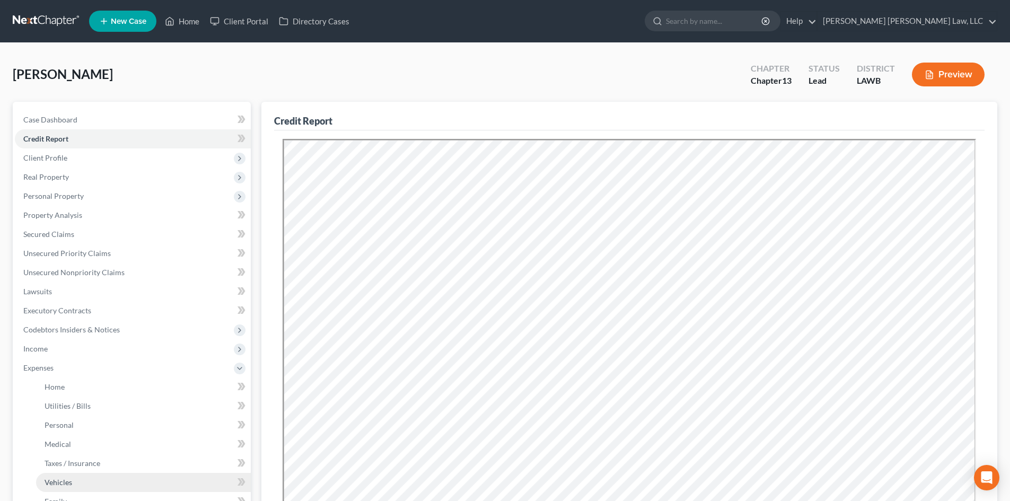
click at [106, 483] on link "Vehicles" at bounding box center [143, 482] width 215 height 19
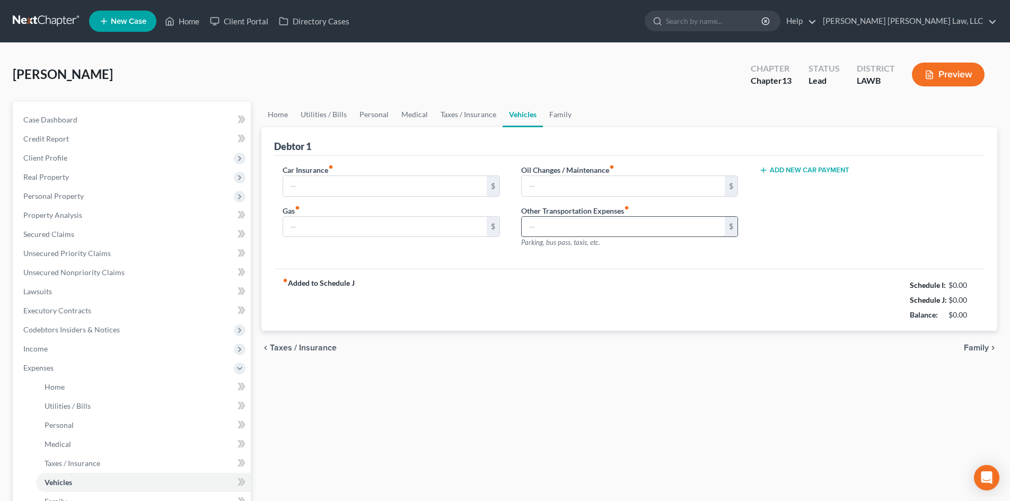
type input "600.00"
type input "400.00"
type input "80.00"
type input "0.00"
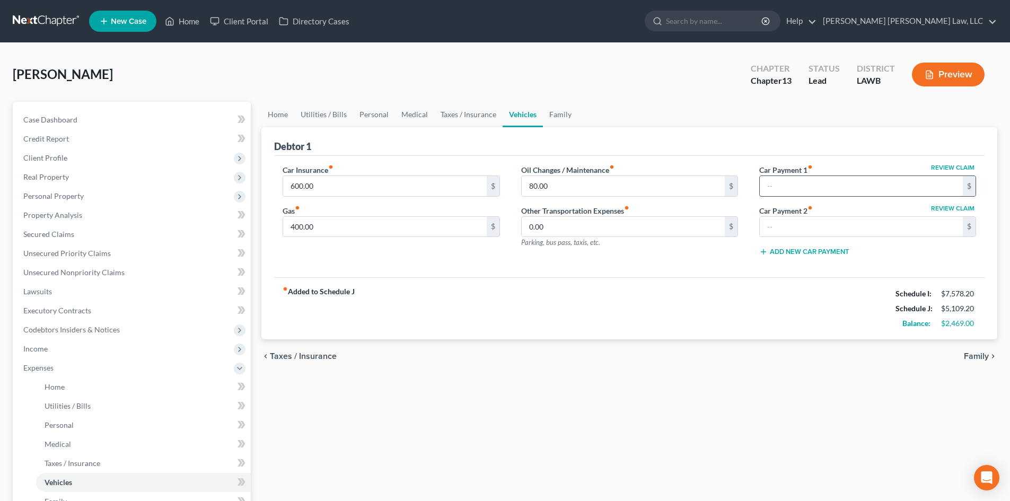
click at [808, 182] on input "text" at bounding box center [861, 186] width 203 height 20
type input "1"
type input "482.00"
click at [705, 380] on div "Home Utilities / Bills Personal Medical Taxes / Insurance Vehicles Family Debto…" at bounding box center [629, 389] width 747 height 574
click at [555, 108] on link "Family" at bounding box center [560, 114] width 35 height 25
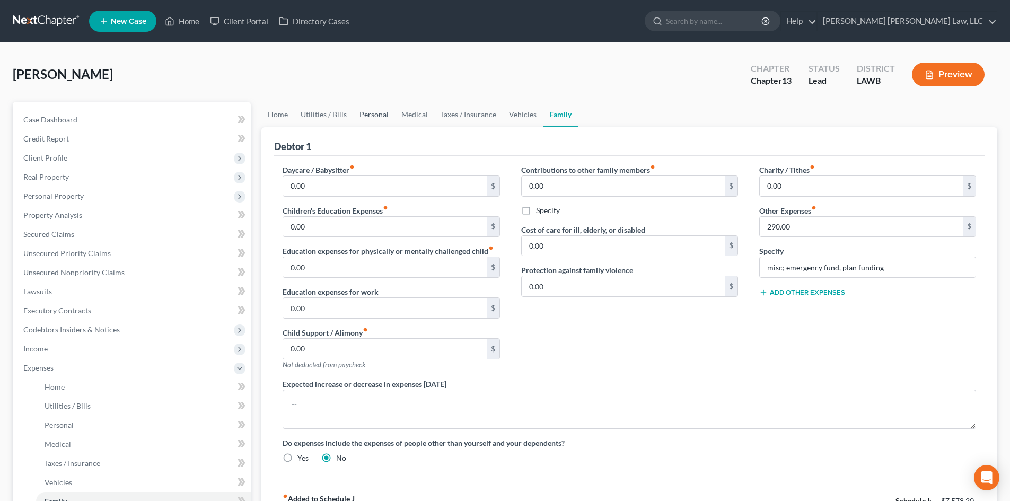
click at [365, 114] on link "Personal" at bounding box center [374, 114] width 42 height 25
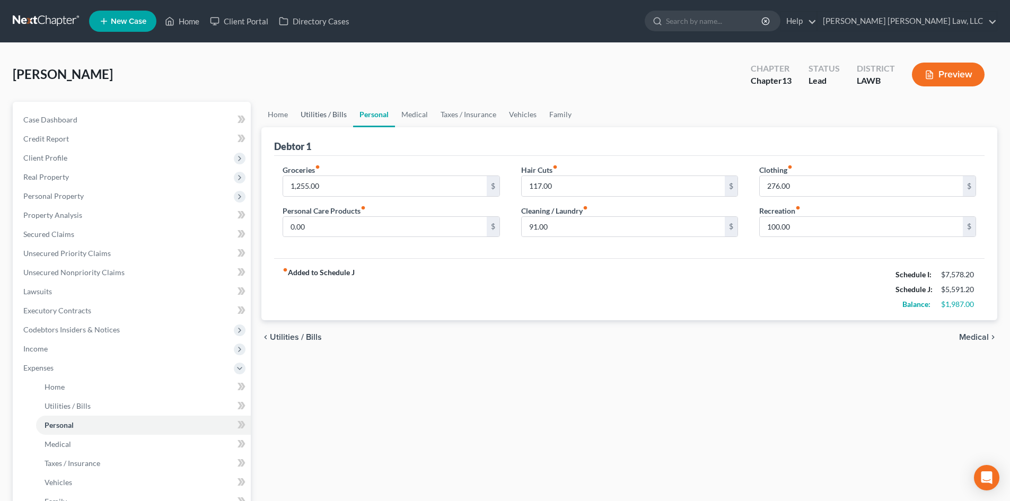
click at [338, 123] on link "Utilities / Bills" at bounding box center [323, 114] width 59 height 25
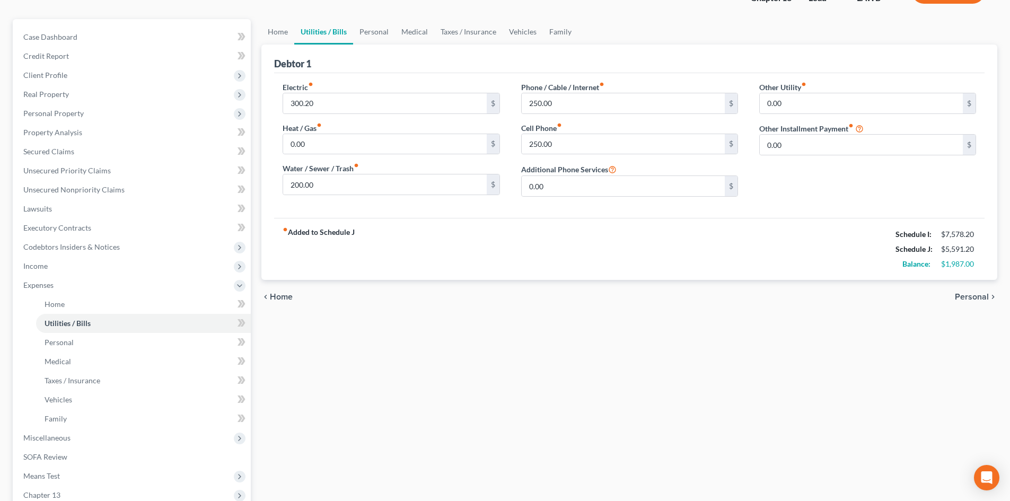
scroll to position [212, 0]
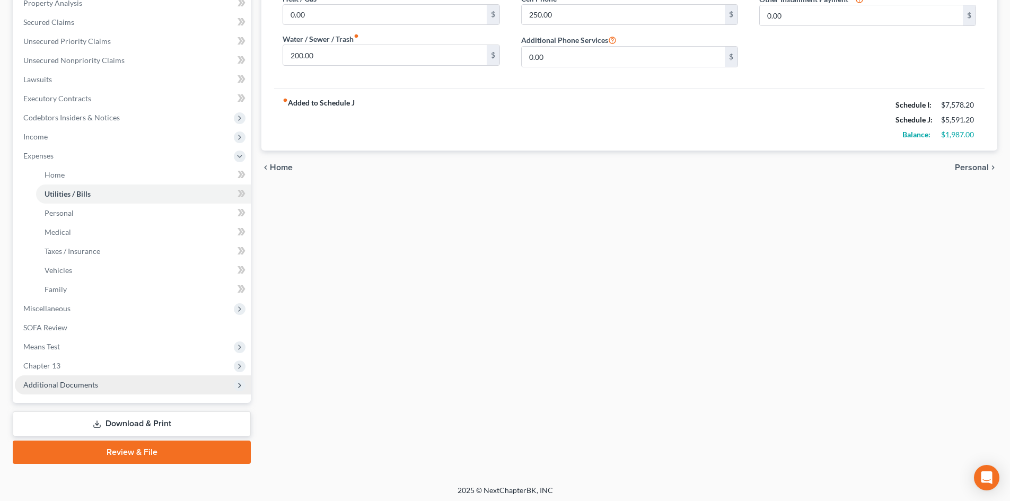
drag, startPoint x: 65, startPoint y: 365, endPoint x: 82, endPoint y: 377, distance: 20.2
click at [65, 365] on span "Chapter 13" at bounding box center [133, 365] width 236 height 19
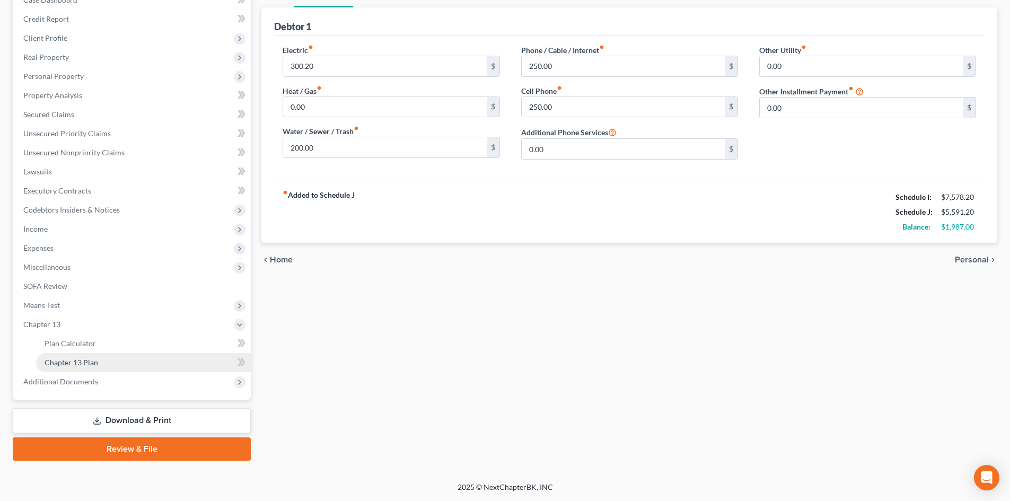
scroll to position [120, 0]
click at [80, 344] on span "Plan Calculator" at bounding box center [70, 343] width 51 height 9
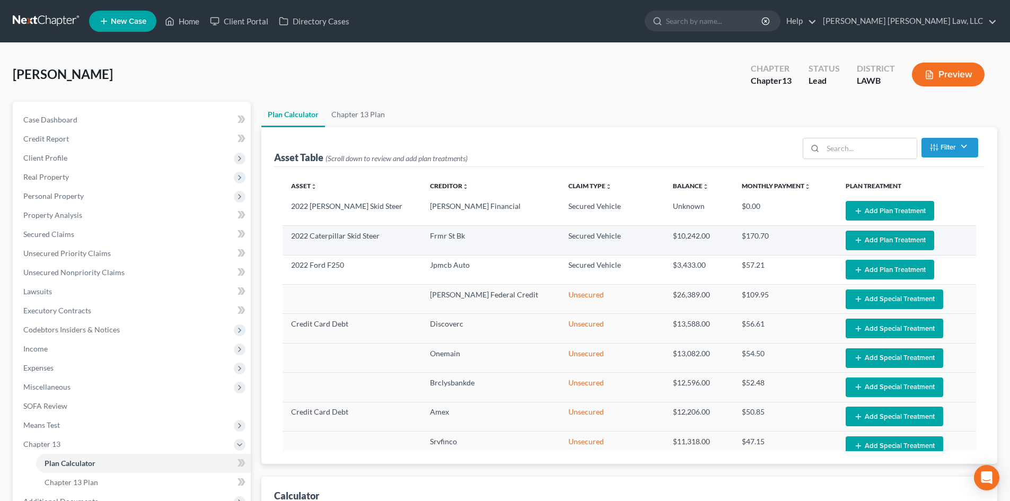
select select "59"
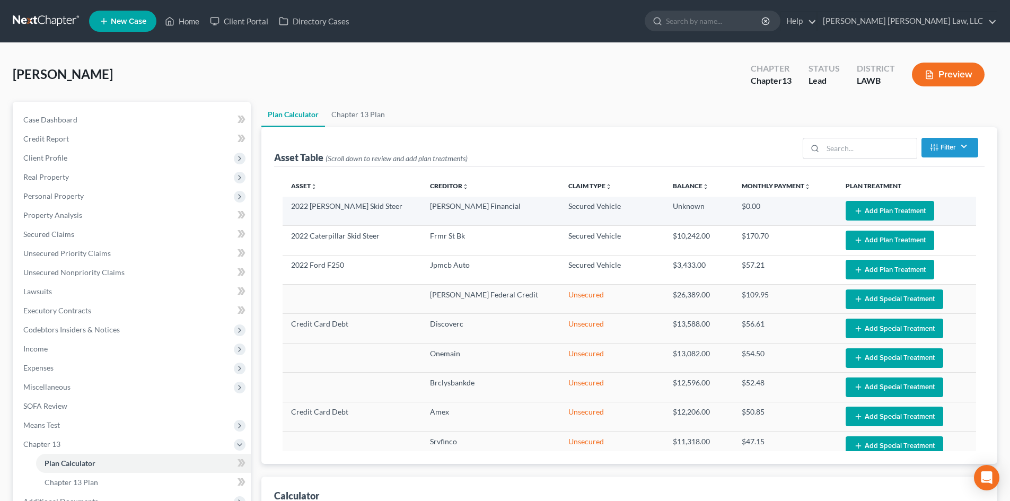
click at [876, 206] on button "Add Plan Treatment" at bounding box center [890, 211] width 89 height 20
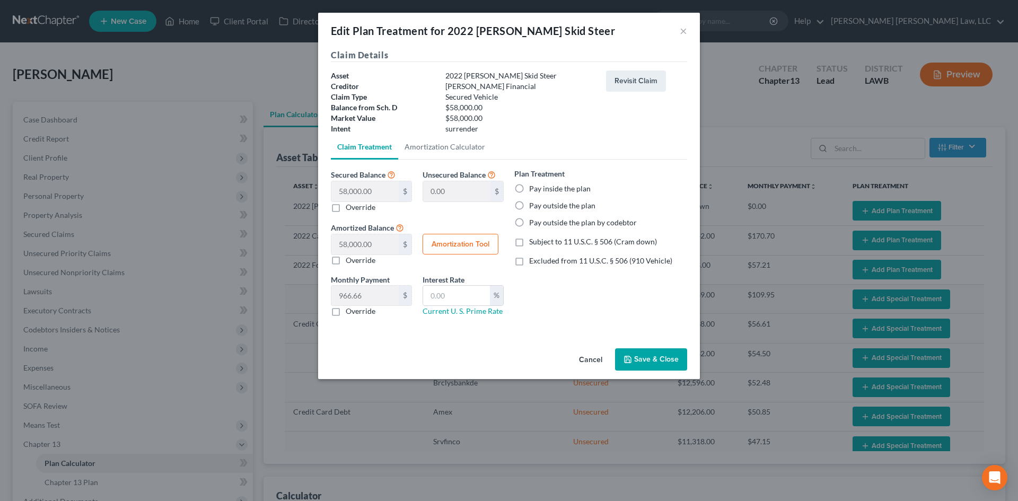
click at [654, 357] on button "Save & Close" at bounding box center [651, 359] width 72 height 22
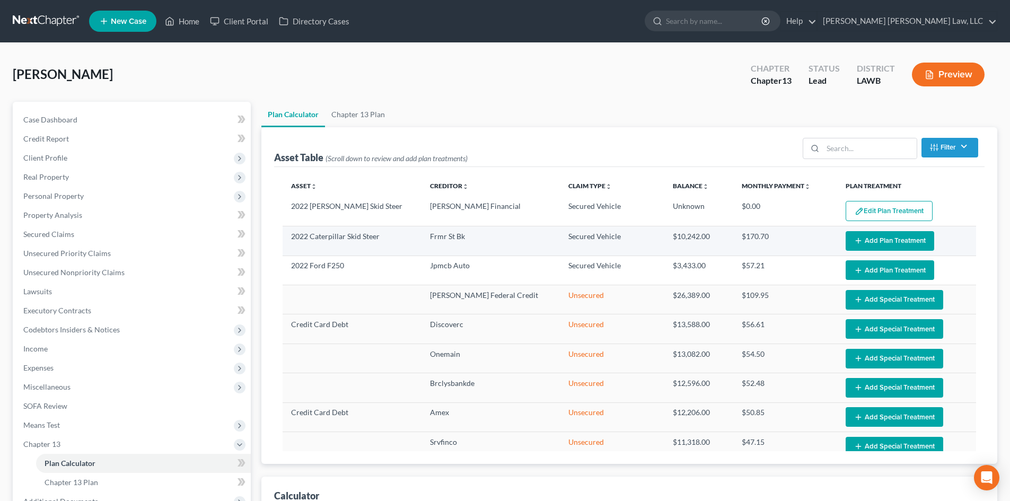
select select "59"
click at [898, 241] on button "Add Plan Treatment" at bounding box center [890, 241] width 89 height 20
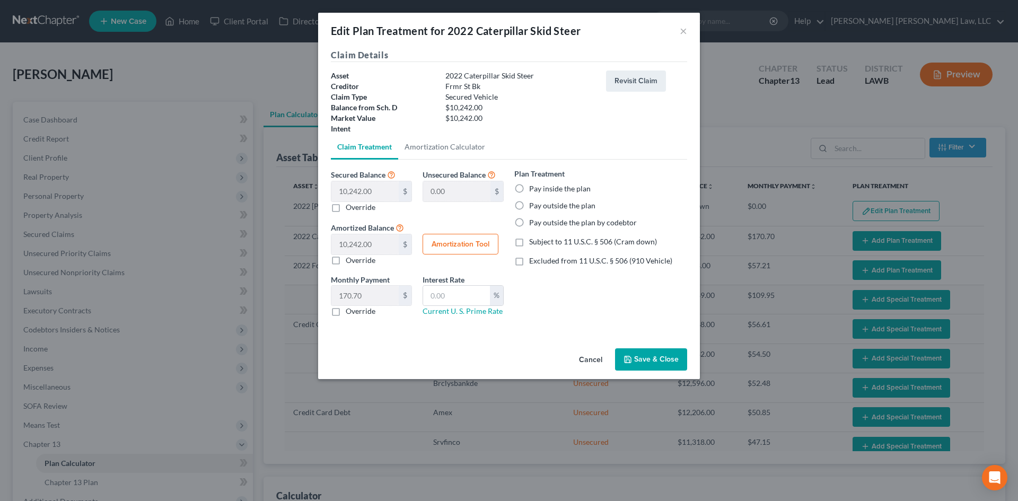
click at [562, 187] on label "Pay inside the plan" at bounding box center [560, 188] width 62 height 11
click at [540, 187] on input "Pay inside the plan" at bounding box center [537, 186] width 7 height 7
radio input "true"
click at [573, 240] on span "Subject to 11 U.S.C. § 506 (Cram down)" at bounding box center [593, 241] width 128 height 9
click at [540, 240] on input "Subject to 11 U.S.C. § 506 (Cram down)" at bounding box center [537, 240] width 7 height 7
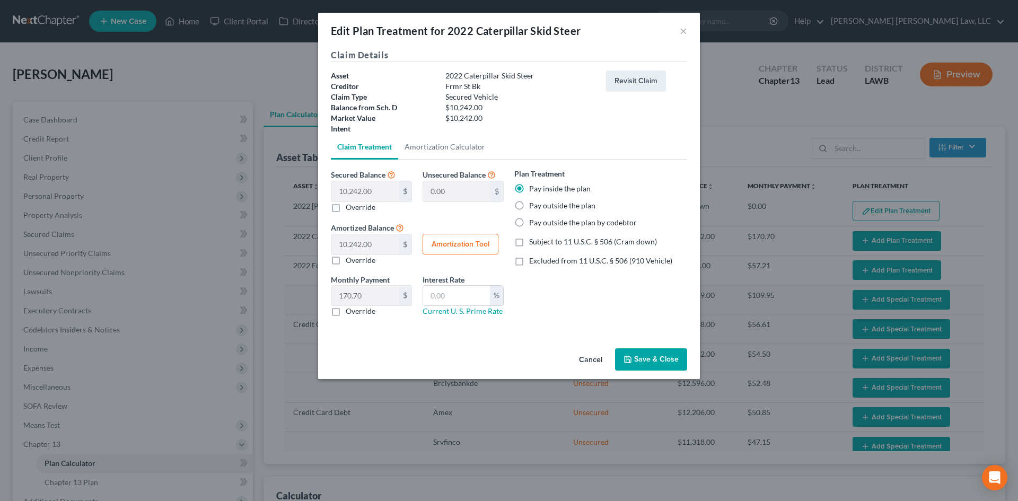
checkbox input "true"
drag, startPoint x: 450, startPoint y: 300, endPoint x: 460, endPoint y: 305, distance: 11.2
click at [450, 300] on input "text" at bounding box center [456, 296] width 67 height 20
type input "7.25"
click at [359, 314] on label "Override" at bounding box center [361, 311] width 30 height 11
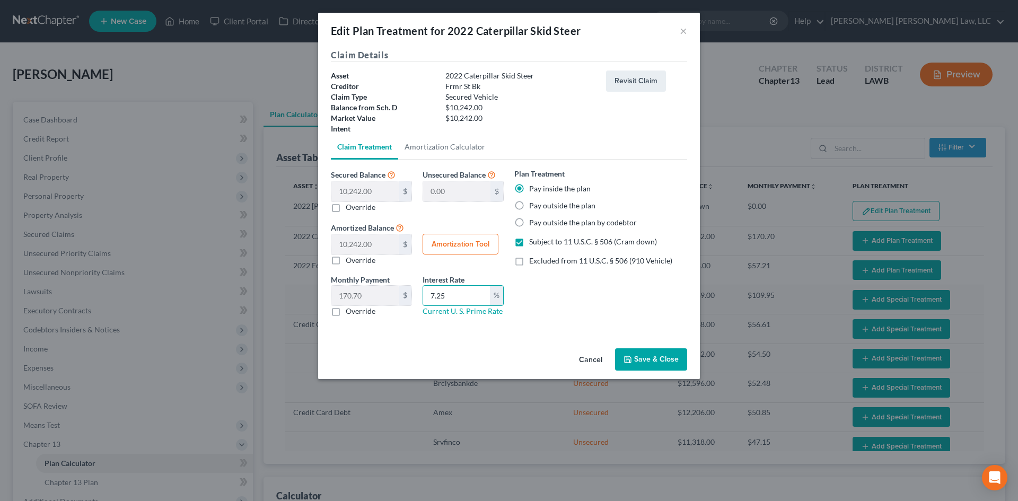
click at [357, 313] on input "Override" at bounding box center [353, 309] width 7 height 7
checkbox input "true"
click at [369, 296] on input "text" at bounding box center [364, 296] width 67 height 20
type input "204.01"
click at [654, 368] on button "Save & Close" at bounding box center [651, 359] width 72 height 22
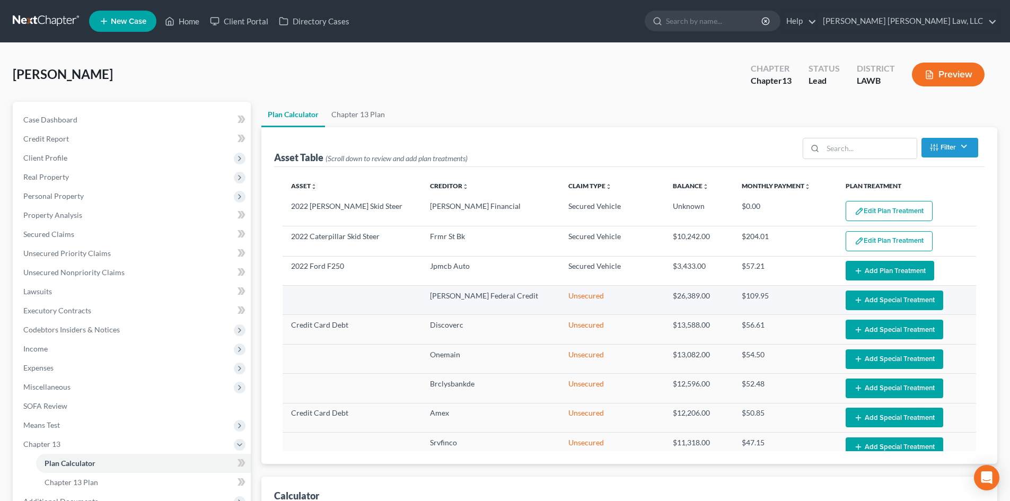
select select "59"
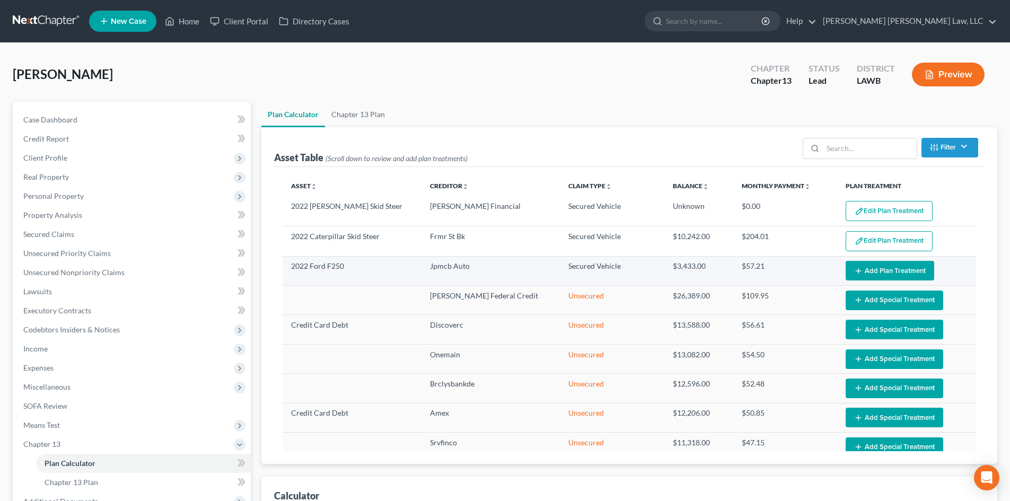
click at [887, 267] on button "Add Plan Treatment" at bounding box center [890, 271] width 89 height 20
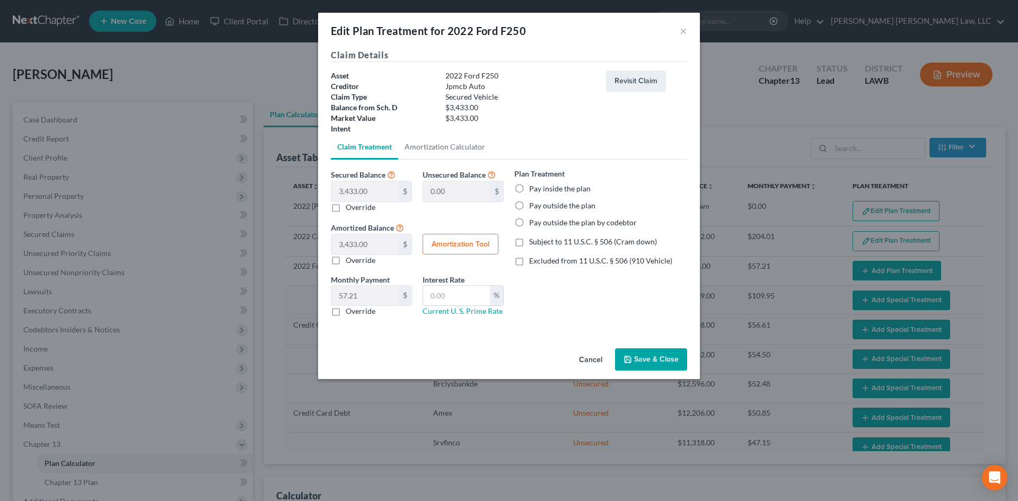
click at [561, 185] on label "Pay inside the plan" at bounding box center [560, 188] width 62 height 11
click at [540, 185] on input "Pay inside the plan" at bounding box center [537, 186] width 7 height 7
radio input "true"
click at [529, 228] on label "Pay outside the plan by codebtor" at bounding box center [583, 222] width 108 height 11
click at [534, 224] on input "Pay outside the plan by codebtor" at bounding box center [537, 220] width 7 height 7
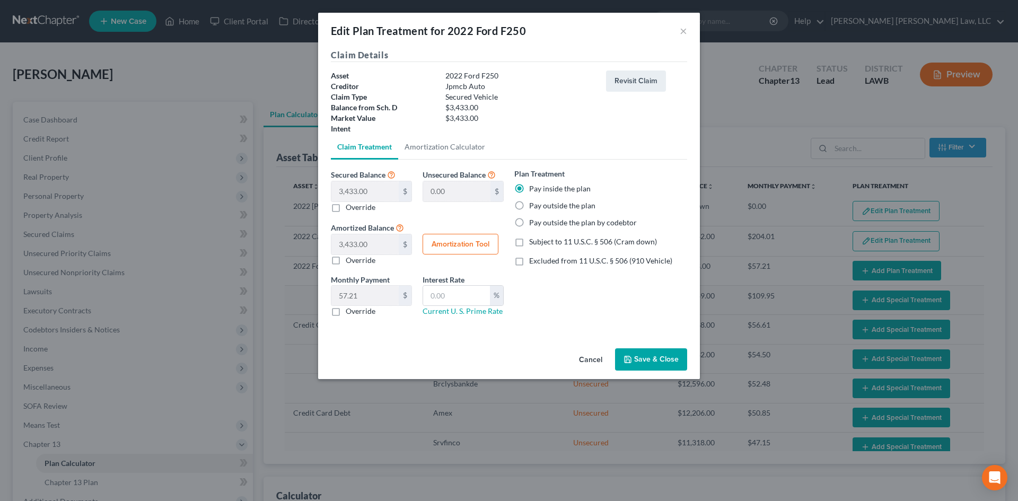
radio input "true"
click at [670, 360] on button "Save & Close" at bounding box center [651, 359] width 72 height 22
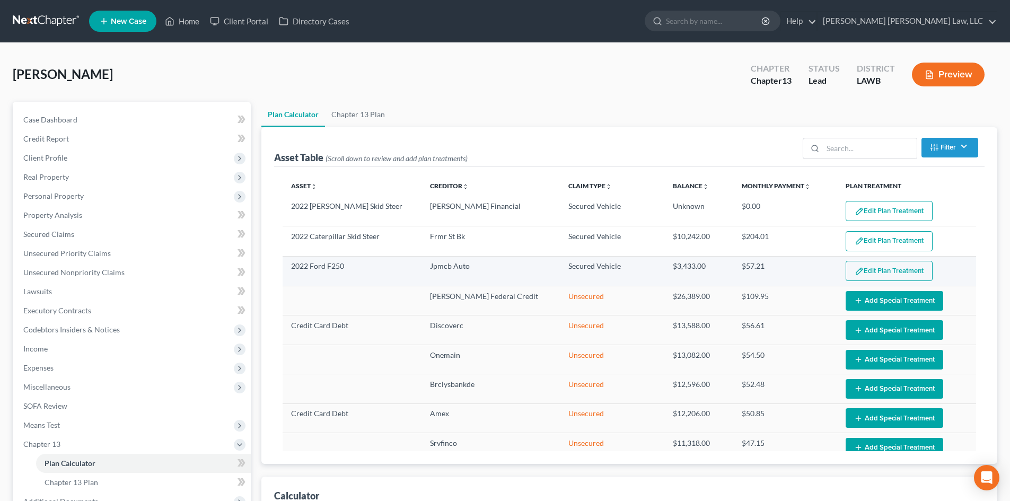
click at [861, 273] on button "Edit Plan Treatment" at bounding box center [889, 271] width 87 height 20
select select "59"
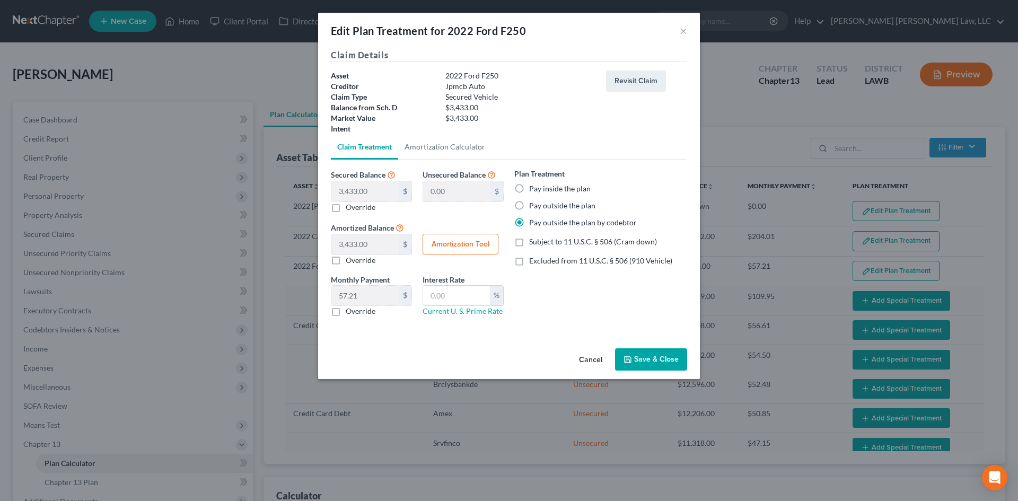
click at [363, 315] on label "Override" at bounding box center [361, 311] width 30 height 11
click at [357, 313] on input "Override" at bounding box center [353, 309] width 7 height 7
checkbox input "true"
click at [369, 298] on input "0.00" at bounding box center [364, 296] width 67 height 20
type input "482.00"
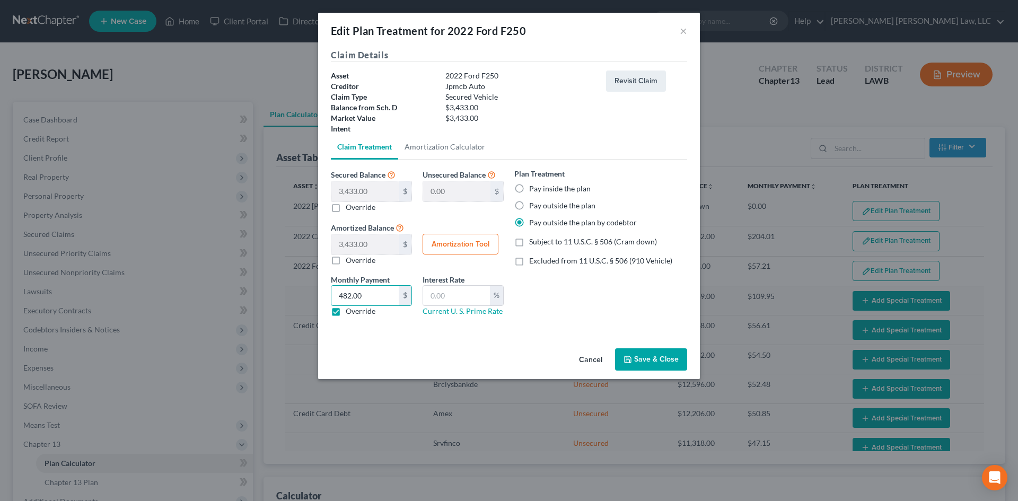
click at [650, 353] on button "Save & Close" at bounding box center [651, 359] width 72 height 22
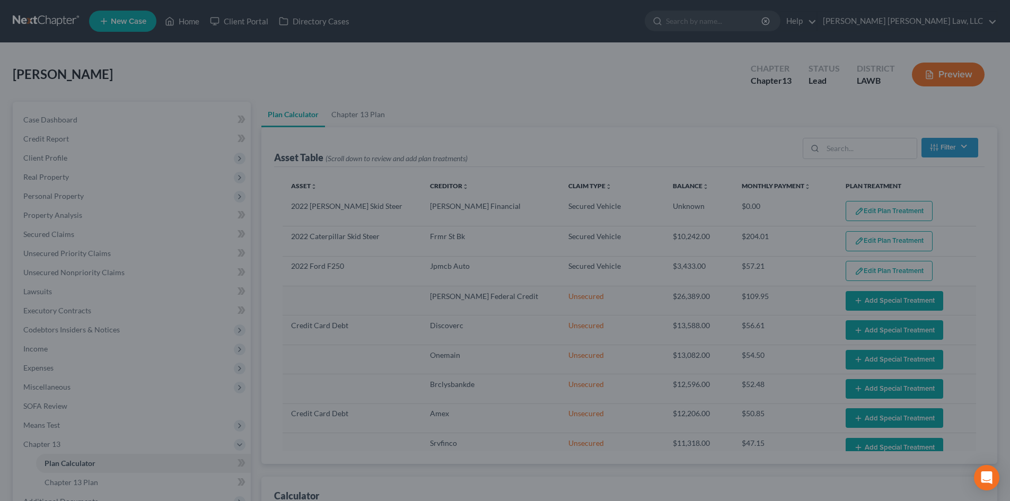
select select "59"
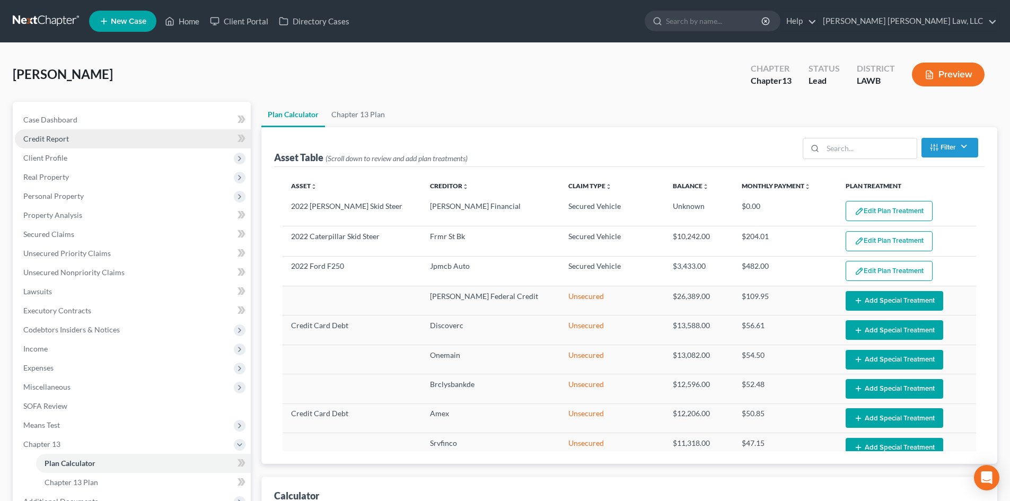
click at [112, 147] on link "Credit Report" at bounding box center [133, 138] width 236 height 19
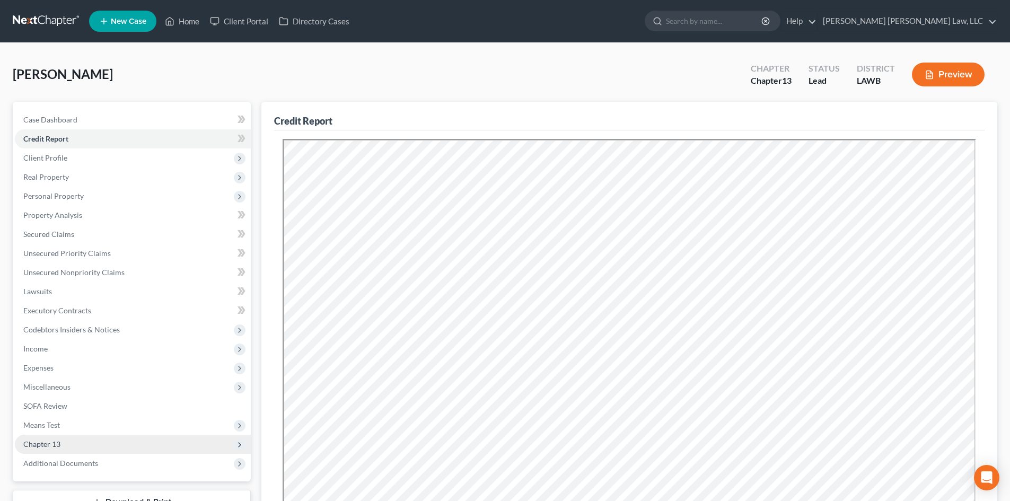
click at [102, 440] on span "Chapter 13" at bounding box center [133, 444] width 236 height 19
click at [125, 458] on link "Plan Calculator" at bounding box center [143, 463] width 215 height 19
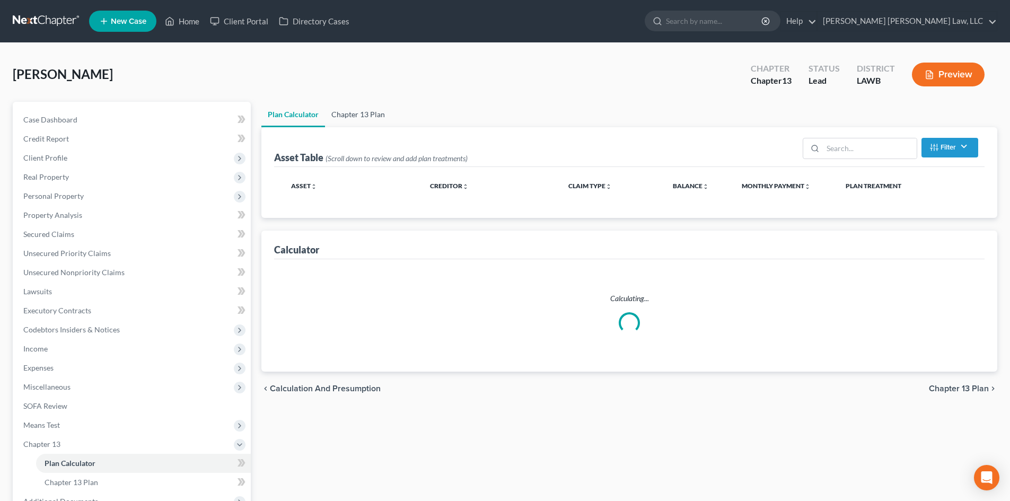
click at [370, 119] on link "Chapter 13 Plan" at bounding box center [358, 114] width 66 height 25
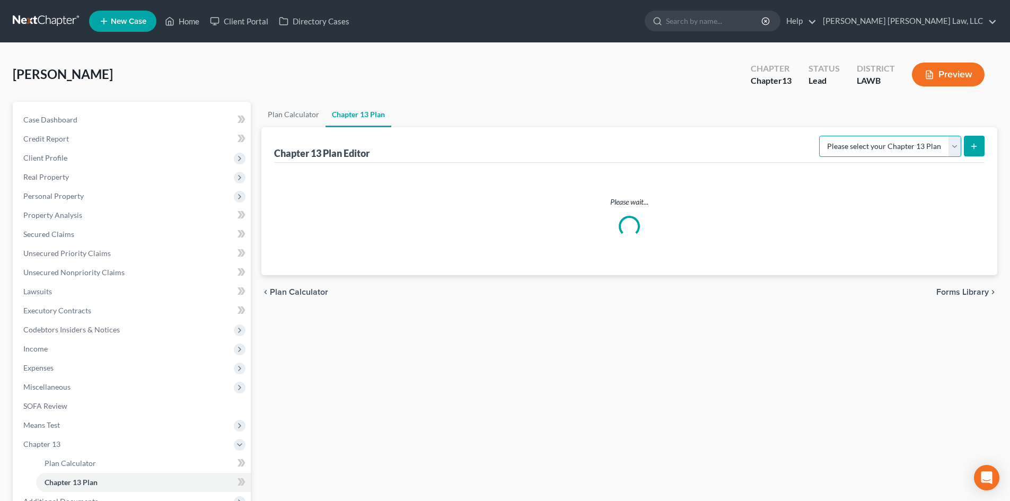
drag, startPoint x: 911, startPoint y: 147, endPoint x: 929, endPoint y: 179, distance: 36.6
click at [911, 147] on select "Please select your Chapter 13 Plan" at bounding box center [890, 146] width 142 height 21
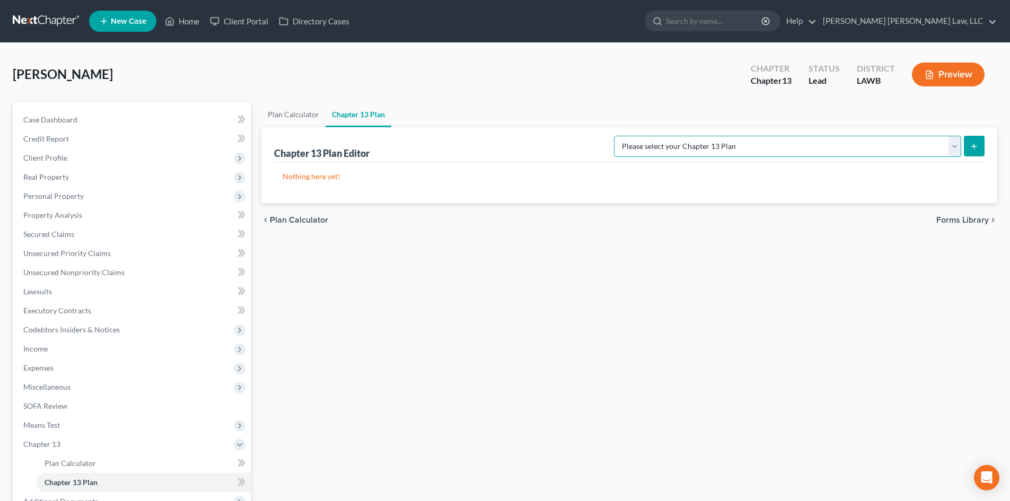
select select "1"
click at [725, 136] on select "Please select your Chapter 13 Plan E. Orum Custom Plan (Revised 12/1/2021) E. O…" at bounding box center [787, 146] width 347 height 21
click at [969, 139] on button "submit" at bounding box center [974, 146] width 21 height 21
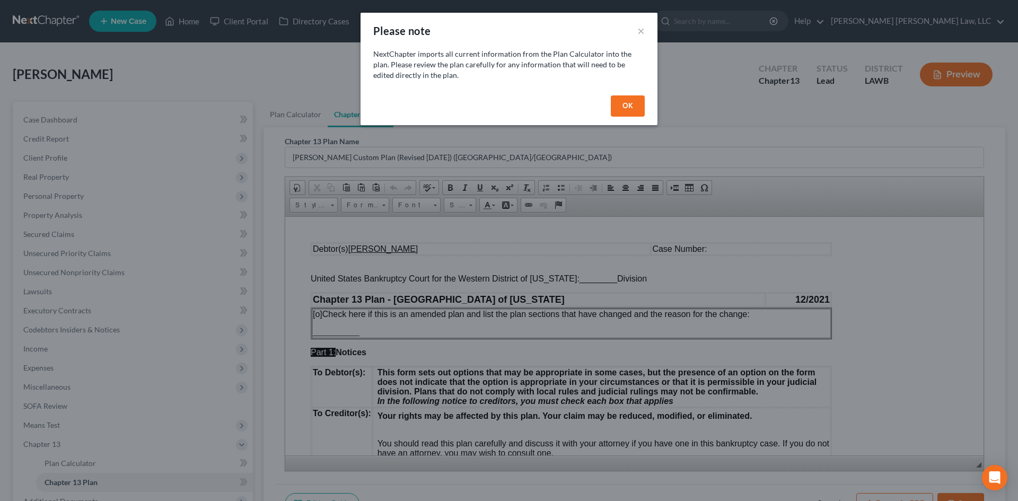
click at [633, 103] on button "OK" at bounding box center [628, 105] width 34 height 21
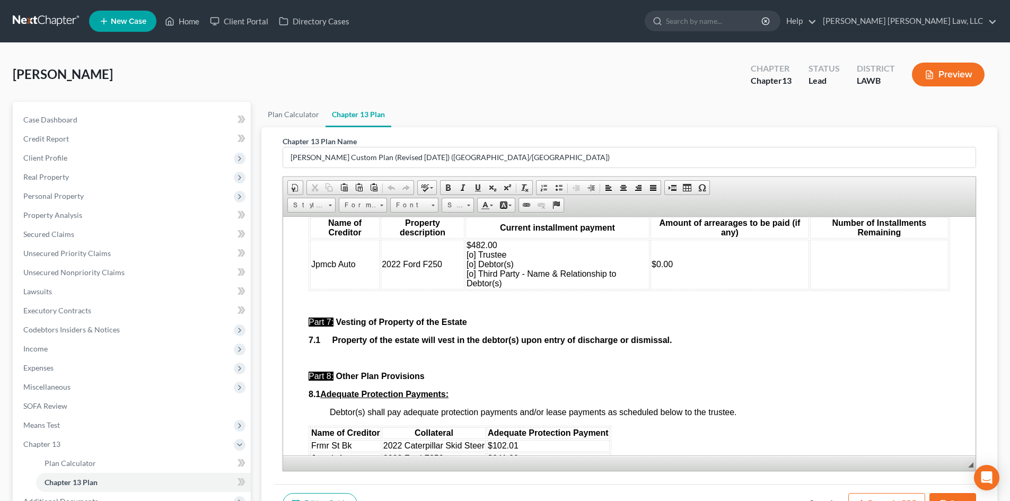
scroll to position [2917, 0]
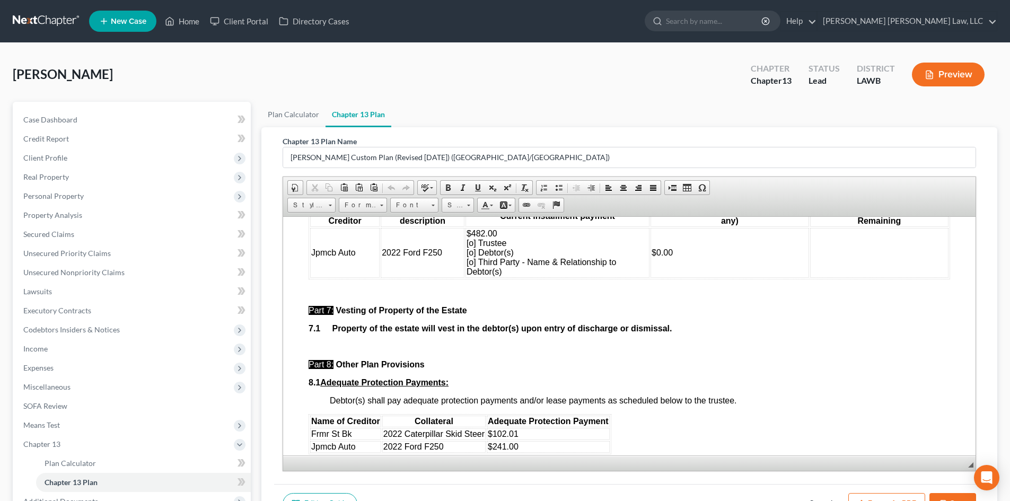
click at [826, 277] on td at bounding box center [879, 253] width 138 height 50
click at [468, 273] on span "$482.00 [o] Trustee [o] Debtor(s) [o] Third Party - Name & Relationship to Debt…" at bounding box center [542, 252] width 150 height 47
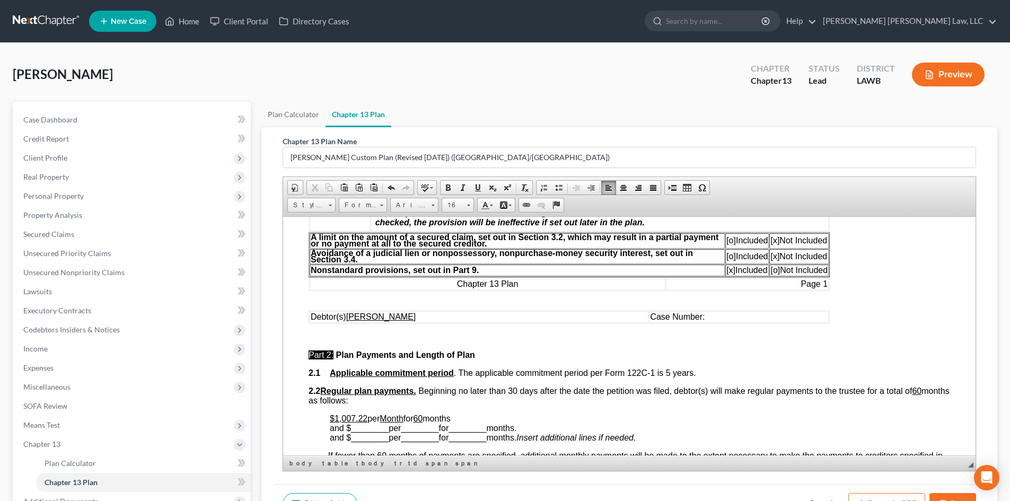
scroll to position [318, 0]
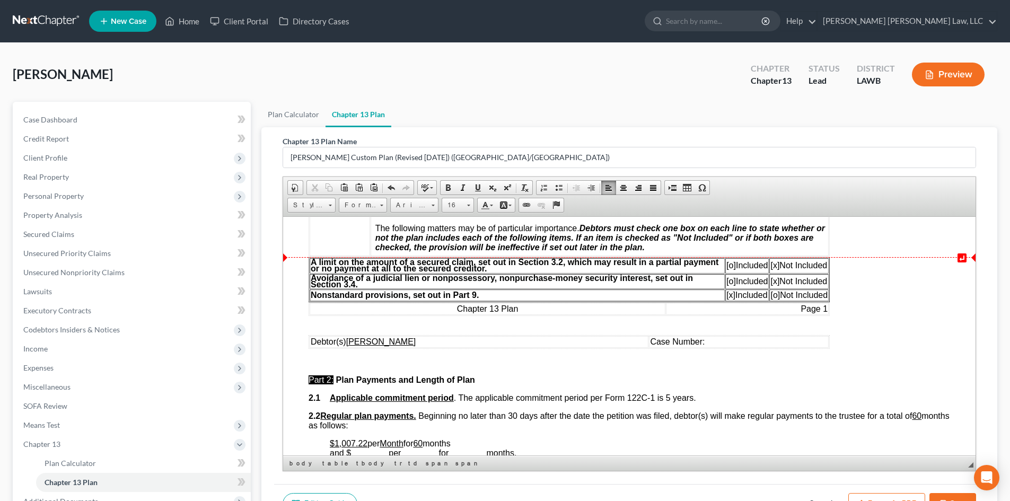
click at [728, 264] on span "[o]" at bounding box center [732, 264] width 10 height 9
click at [774, 266] on span "[x]" at bounding box center [775, 264] width 9 height 9
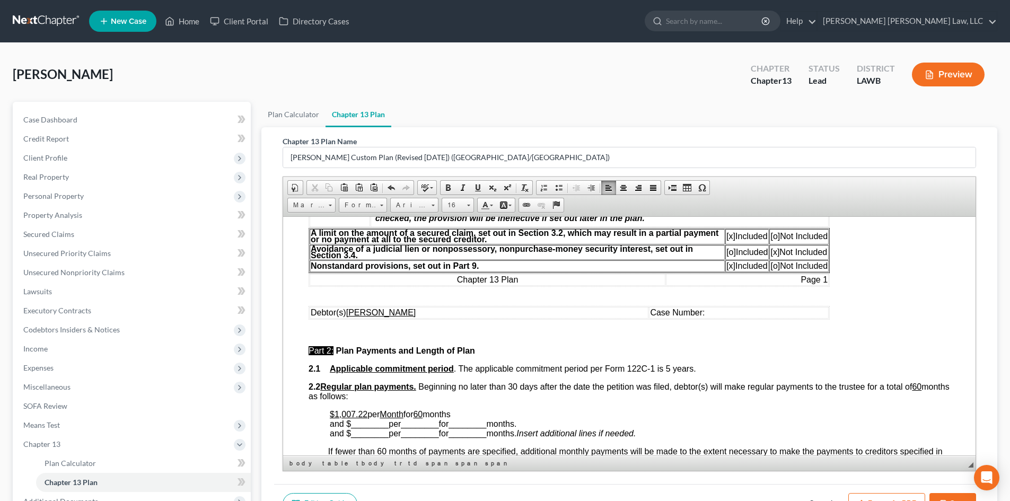
scroll to position [371, 0]
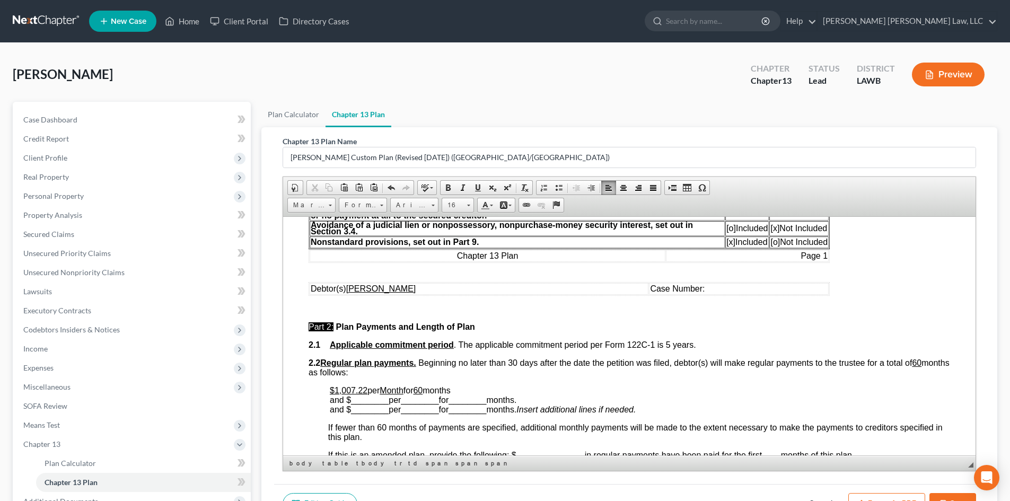
click at [361, 390] on u "$1,007.22" at bounding box center [349, 390] width 38 height 9
drag, startPoint x: 368, startPoint y: 389, endPoint x: 342, endPoint y: 389, distance: 26.0
click at [342, 389] on p "$1,007.22 per Month for 60 months and $ ________ per ________ for ________ mont…" at bounding box center [640, 400] width 620 height 29
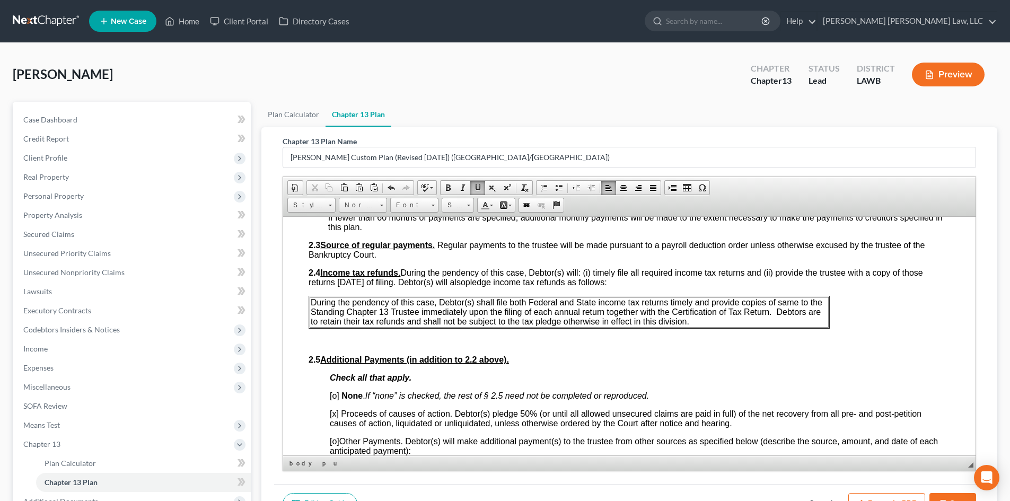
scroll to position [636, 0]
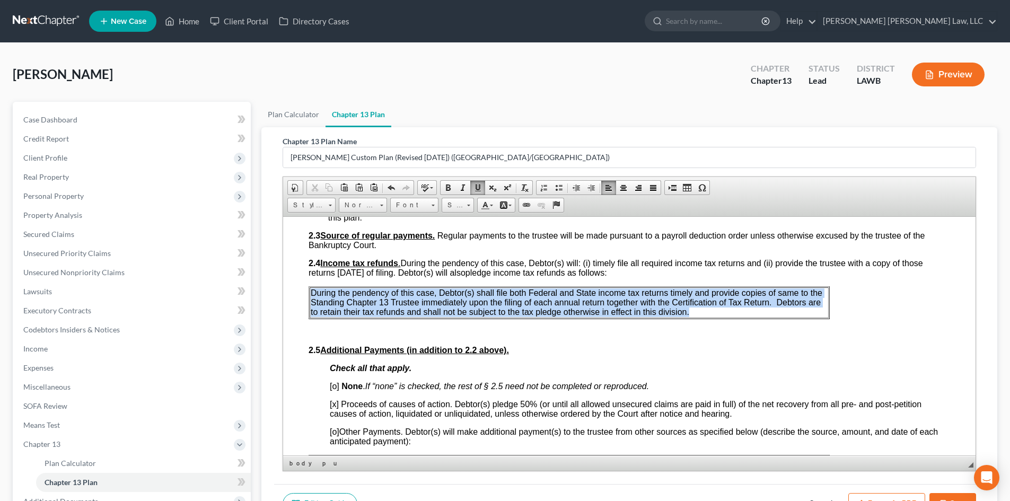
drag, startPoint x: 699, startPoint y: 314, endPoint x: 311, endPoint y: 295, distance: 388.6
click at [311, 295] on p "During the pendency of this case, Debtor(s) shall file both Federal and State i…" at bounding box center [569, 302] width 517 height 29
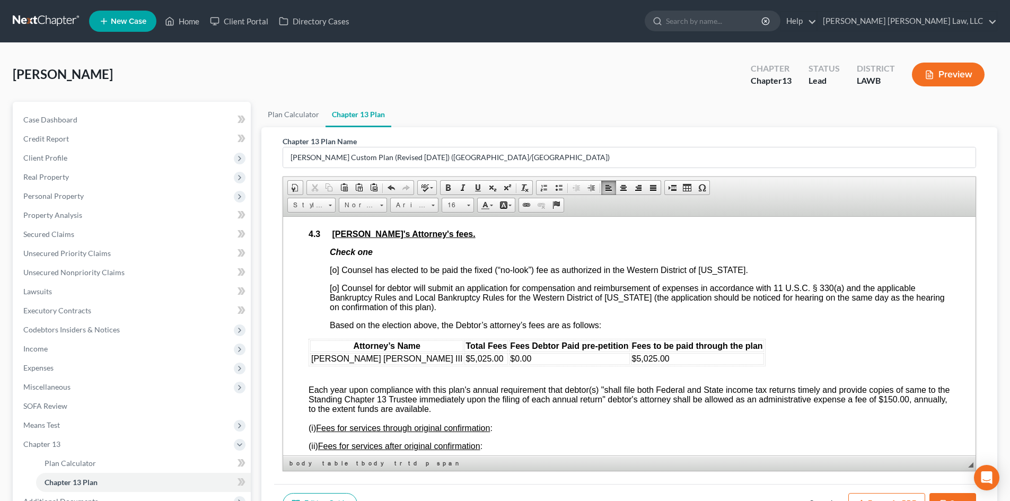
scroll to position [1803, 0]
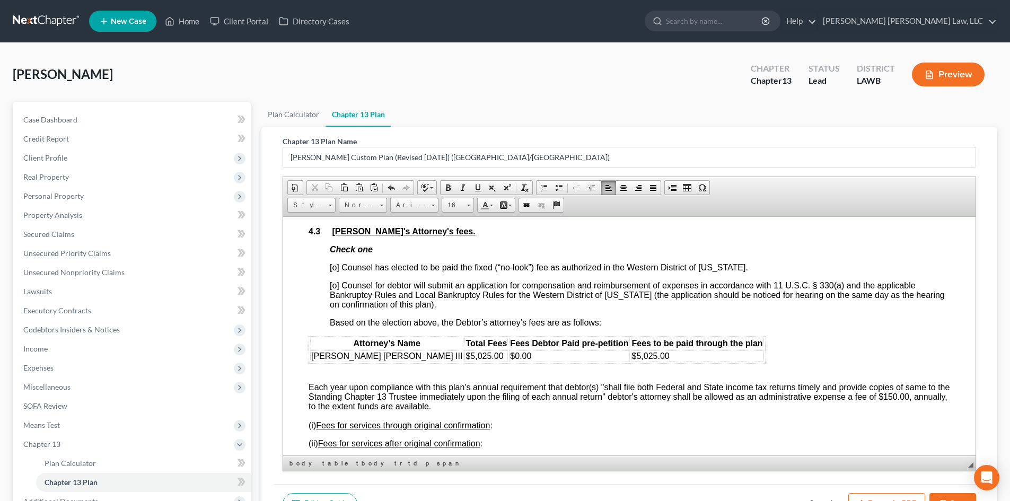
click at [336, 272] on span "[o] Counsel has elected to be paid the fixed (“no-look”) fee as authorized in t…" at bounding box center [539, 267] width 418 height 9
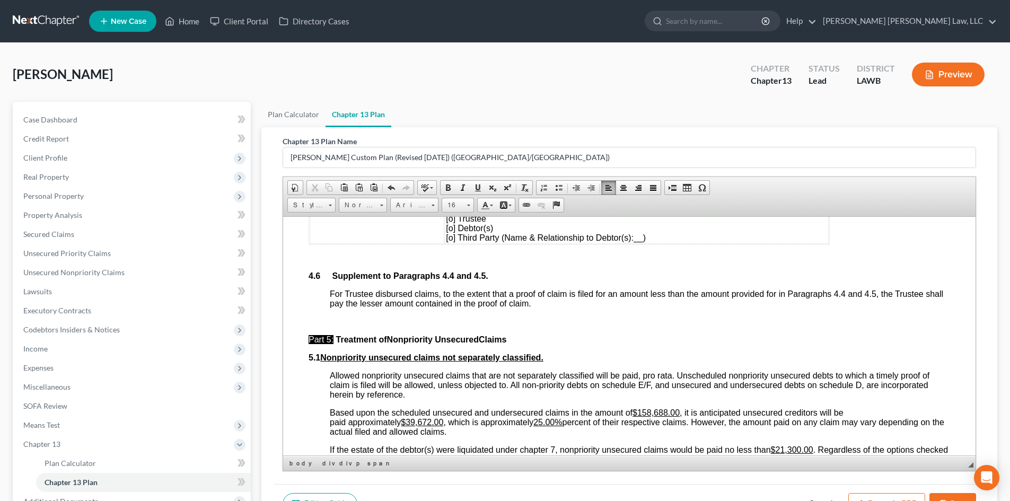
scroll to position [2440, 0]
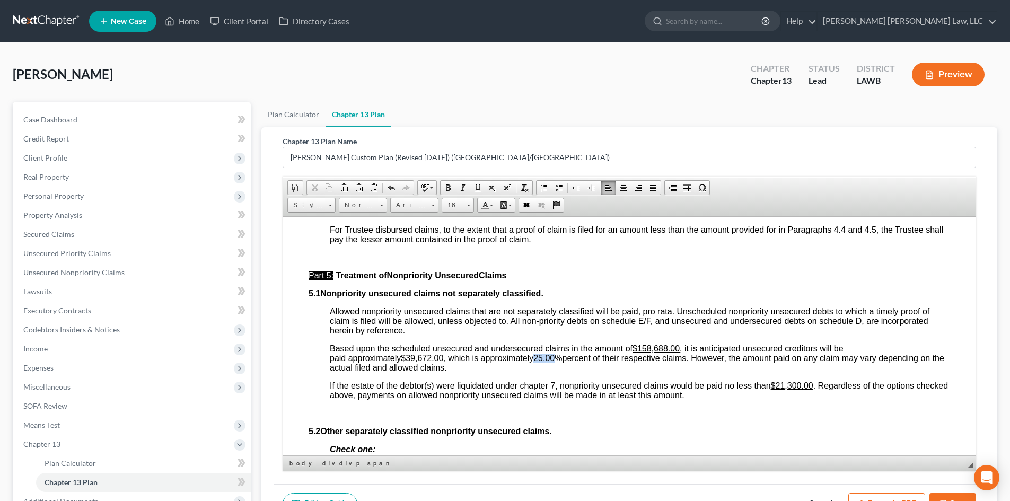
drag, startPoint x: 560, startPoint y: 379, endPoint x: 542, endPoint y: 376, distance: 18.3
click at [542, 362] on u "25.00%" at bounding box center [548, 357] width 29 height 9
drag, startPoint x: 779, startPoint y: 405, endPoint x: 814, endPoint y: 407, distance: 35.6
click at [814, 390] on u "$21,300.00" at bounding box center [792, 385] width 42 height 9
drag, startPoint x: 445, startPoint y: 377, endPoint x: 410, endPoint y: 375, distance: 35.0
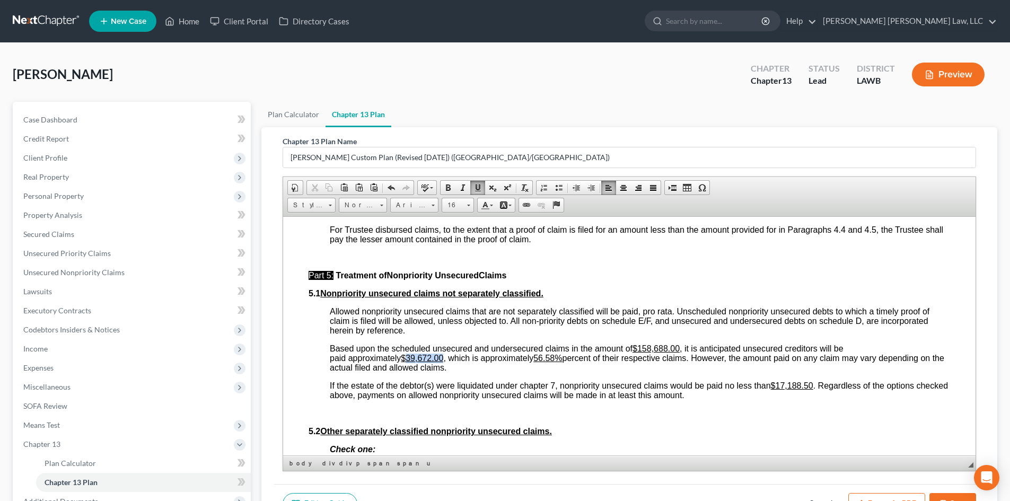
click at [410, 362] on u "$39,672.00" at bounding box center [422, 357] width 42 height 9
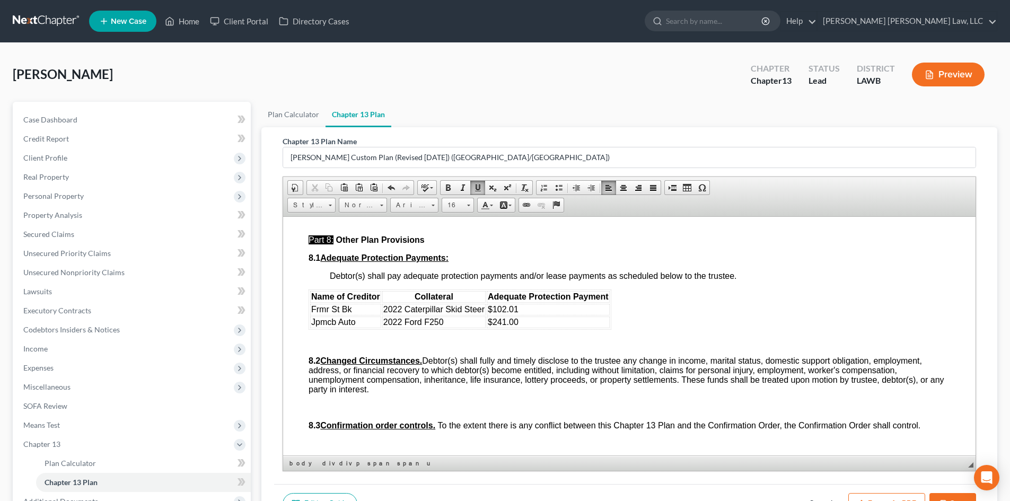
scroll to position [3023, 0]
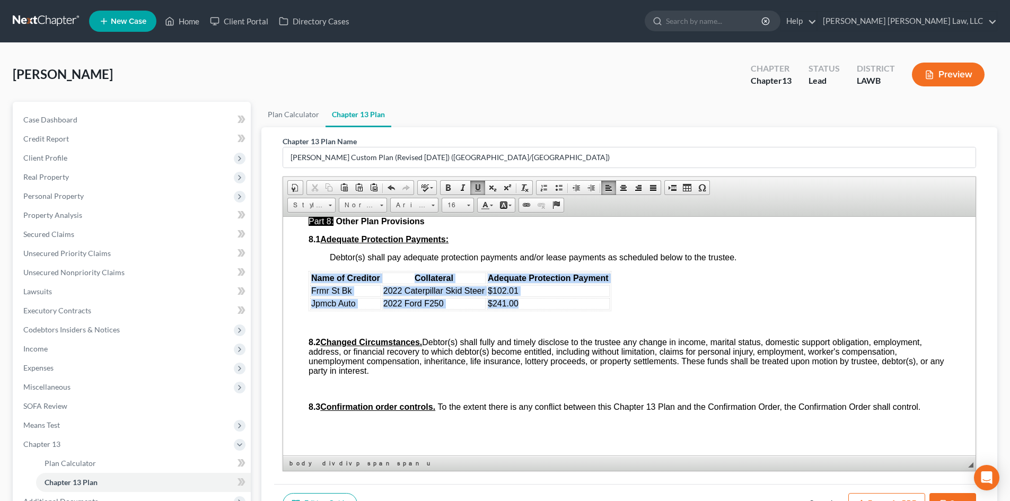
drag, startPoint x: 486, startPoint y: 317, endPoint x: 312, endPoint y: 299, distance: 174.4
click at [312, 299] on table "Name of Creditor Collateral Adequate Protection Payment Frmr St Bk 2022 Caterpi…" at bounding box center [460, 290] width 303 height 40
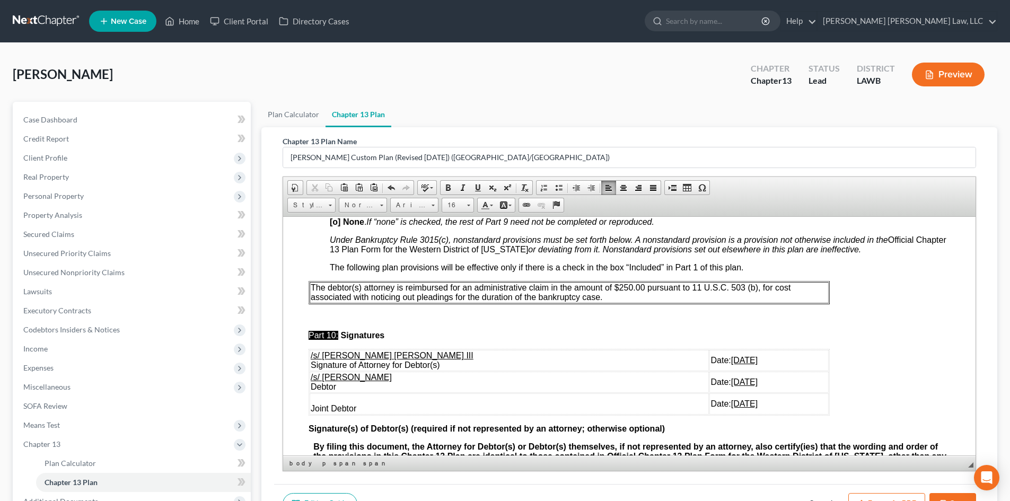
scroll to position [3235, 0]
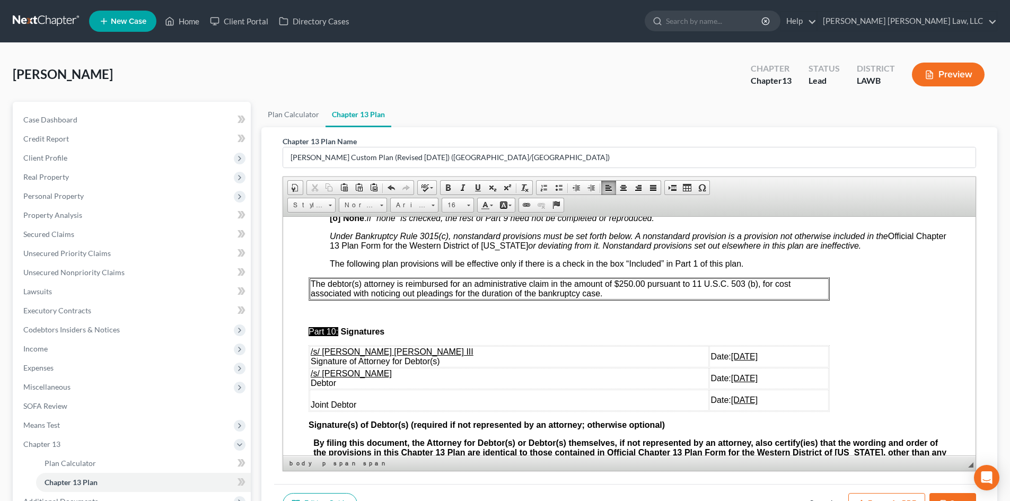
click at [646, 298] on p "The debtor(s) attorney is reimbursed for an administrative claim in the amount …" at bounding box center [569, 288] width 517 height 19
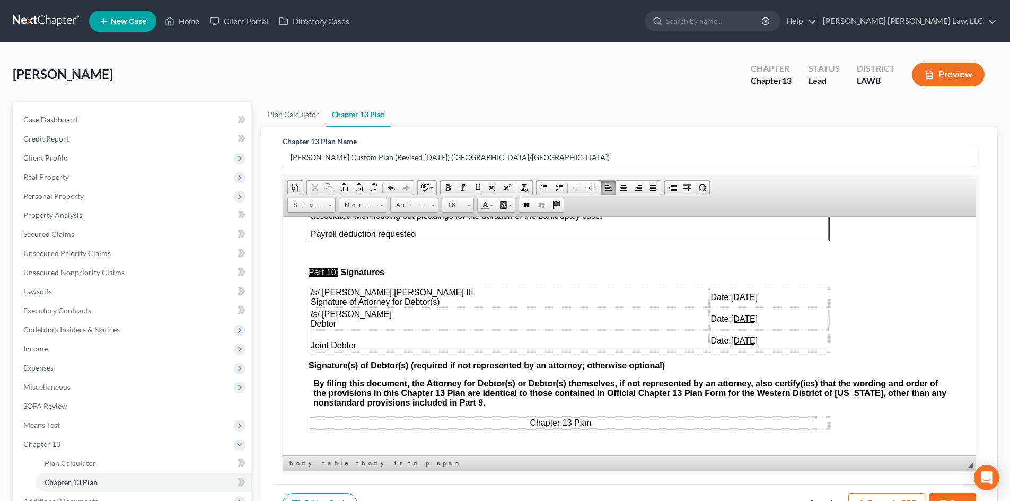
scroll to position [3332, 0]
drag, startPoint x: 737, startPoint y: 348, endPoint x: 311, endPoint y: 314, distance: 427.2
click at [311, 314] on tbody "/s/ E. Orum Young III Signature of Attorney for Debtor(s) Date: 10/10/2025 /s/ …" at bounding box center [569, 318] width 519 height 65
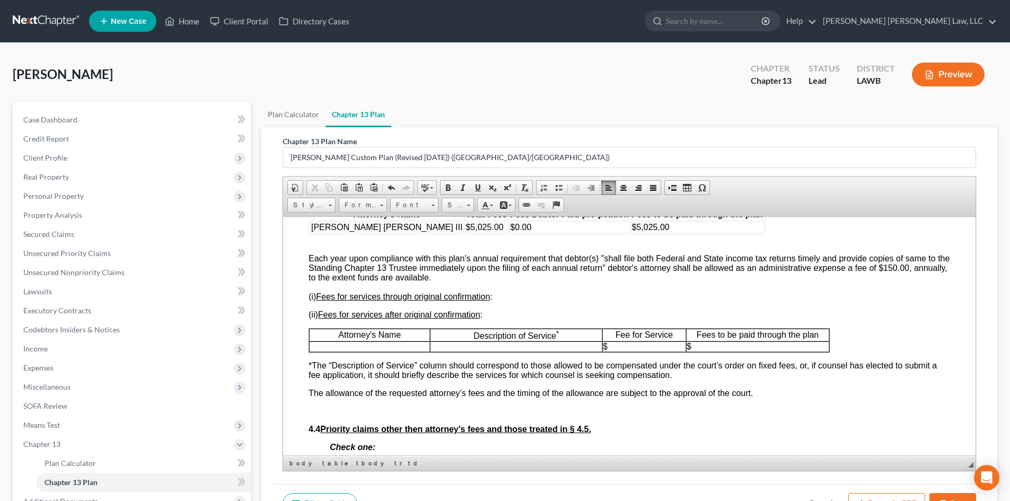
scroll to position [1921, 0]
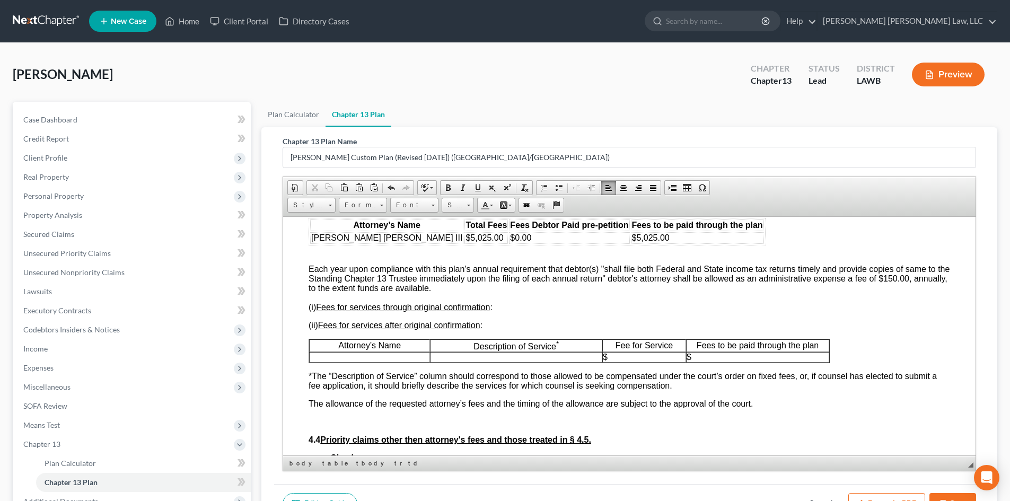
drag, startPoint x: 486, startPoint y: 308, endPoint x: 308, endPoint y: 287, distance: 179.9
click at [308, 287] on html "Debtor(s) Eddie DeWayne Arbuckle Case Number: United States Bankruptcy Court fo…" at bounding box center [629, 55] width 693 height 3520
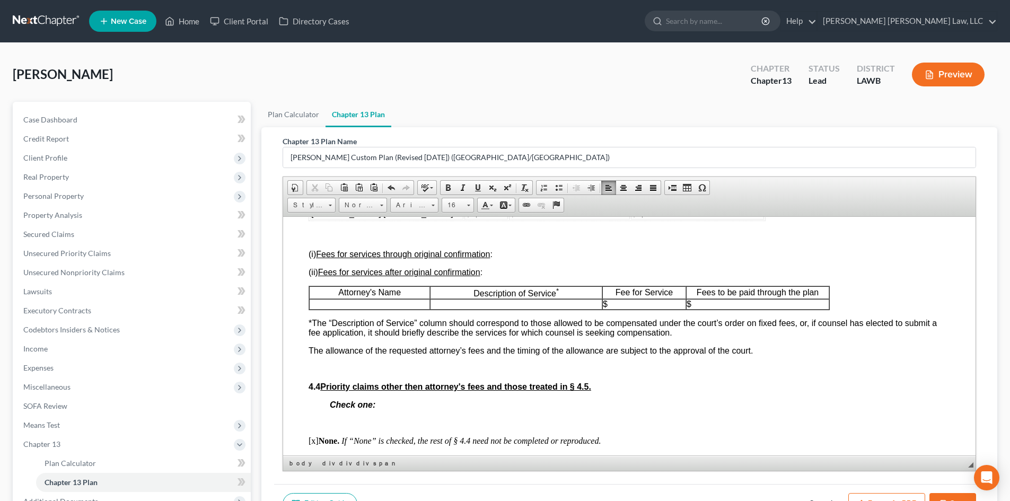
scroll to position [1936, 0]
drag, startPoint x: 913, startPoint y: 496, endPoint x: 573, endPoint y: 230, distance: 431.8
click at [913, 496] on button "Export as PDF" at bounding box center [887, 504] width 77 height 22
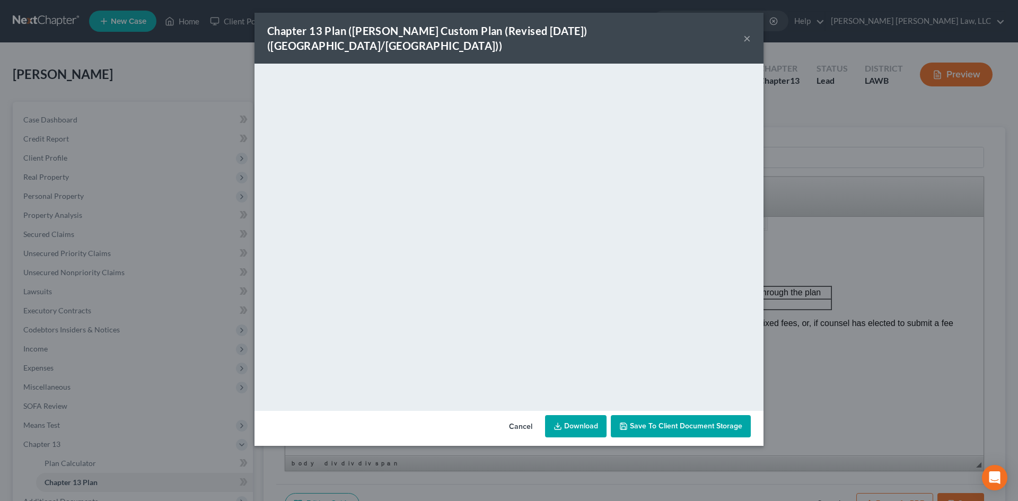
click at [577, 415] on link "Download" at bounding box center [576, 426] width 62 height 22
click at [859, 247] on div "Chapter 13 Plan (E. Orum Custom Plan (Revised 12/1/2021) (Alexandria/Monroe)) ×…" at bounding box center [509, 250] width 1018 height 501
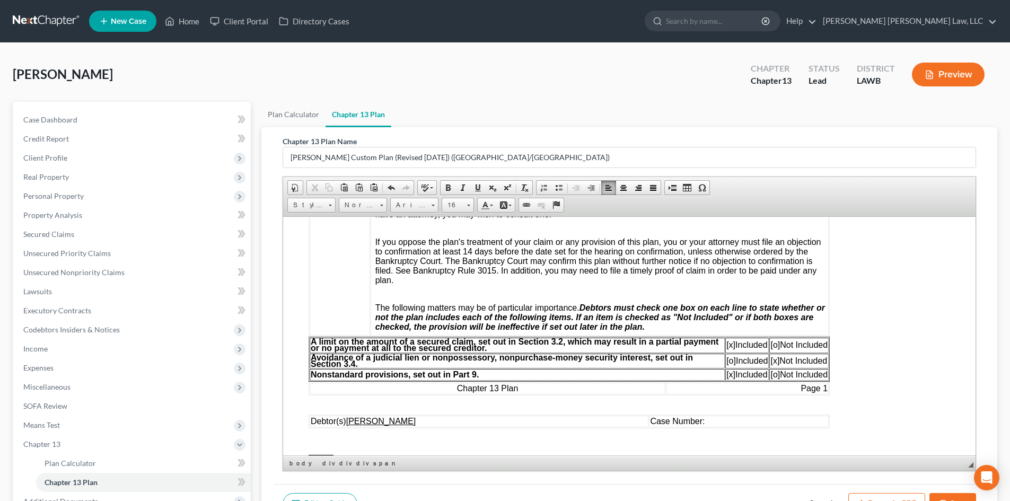
scroll to position [0, 0]
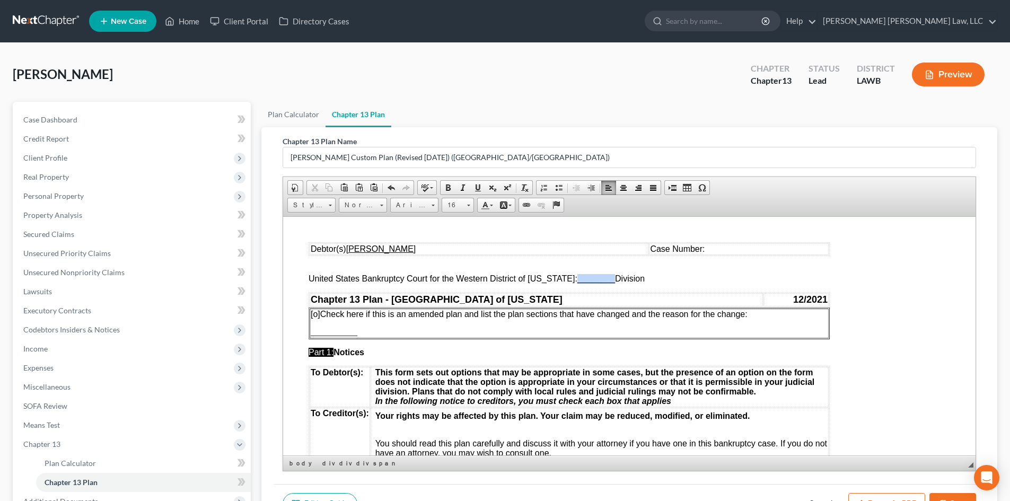
drag, startPoint x: 606, startPoint y: 279, endPoint x: 569, endPoint y: 282, distance: 37.2
click at [569, 282] on span "United States Bankruptcy Court for the Western District of Louisiana: ________ …" at bounding box center [477, 278] width 336 height 9
drag, startPoint x: 861, startPoint y: 495, endPoint x: 448, endPoint y: 202, distance: 506.9
click at [861, 495] on button "Export as PDF" at bounding box center [887, 504] width 77 height 22
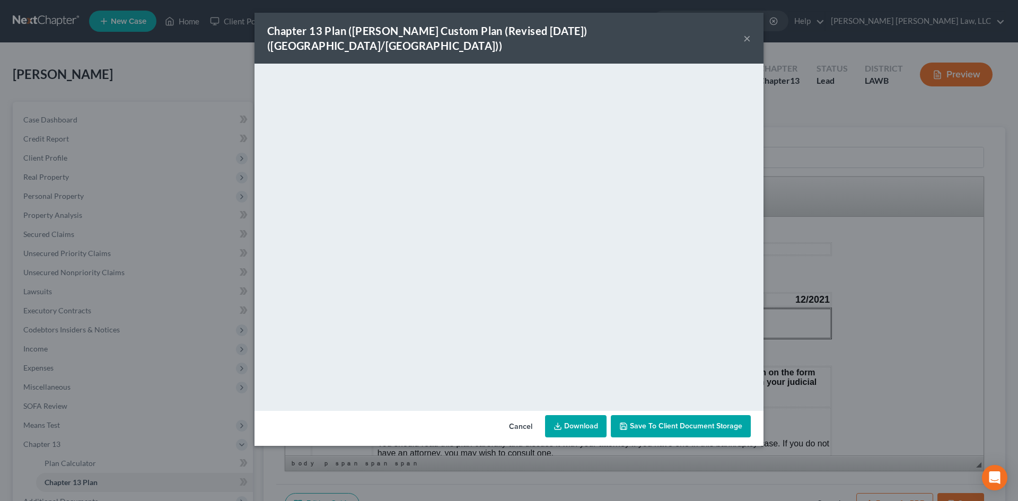
click at [555, 422] on icon at bounding box center [558, 426] width 8 height 8
click at [835, 227] on div "Chapter 13 Plan (E. Orum Custom Plan (Revised 12/1/2021) (Alexandria/Monroe)) ×…" at bounding box center [509, 250] width 1018 height 501
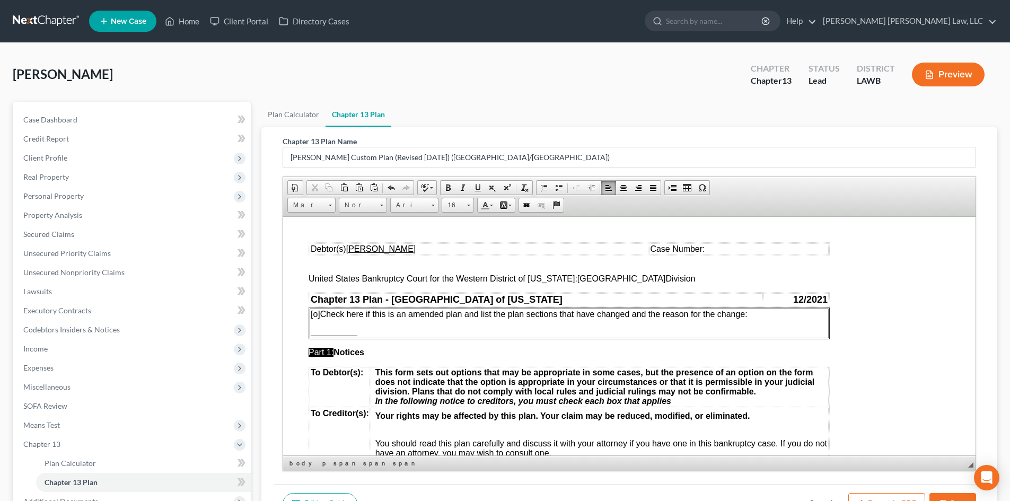
click at [960, 498] on button "Save" at bounding box center [953, 504] width 47 height 22
select select "1"
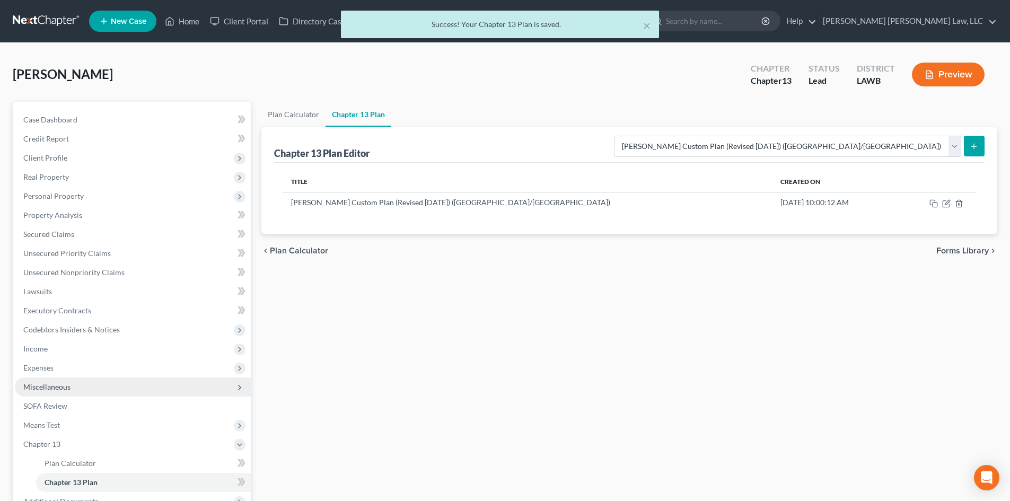
click at [66, 387] on span "Miscellaneous" at bounding box center [46, 386] width 47 height 9
click at [87, 475] on link "Business Related" at bounding box center [143, 482] width 215 height 19
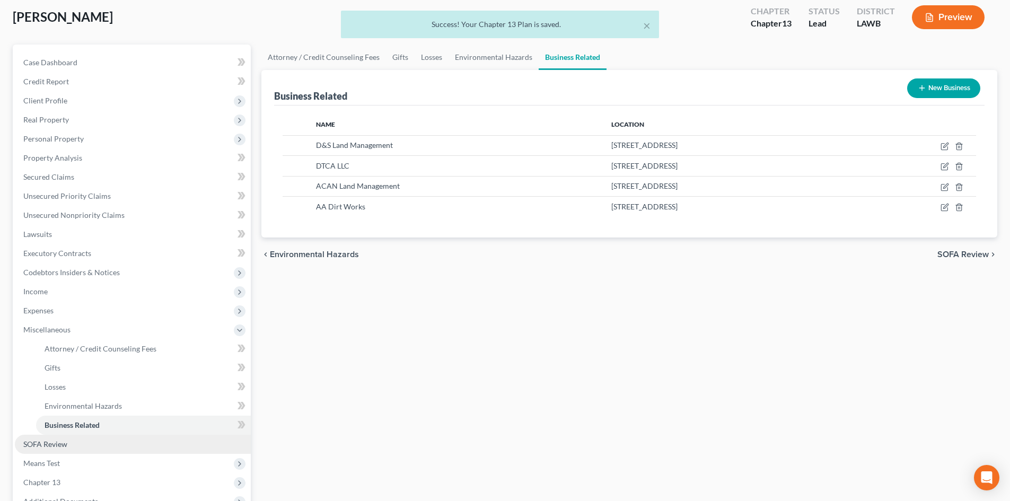
scroll to position [159, 0]
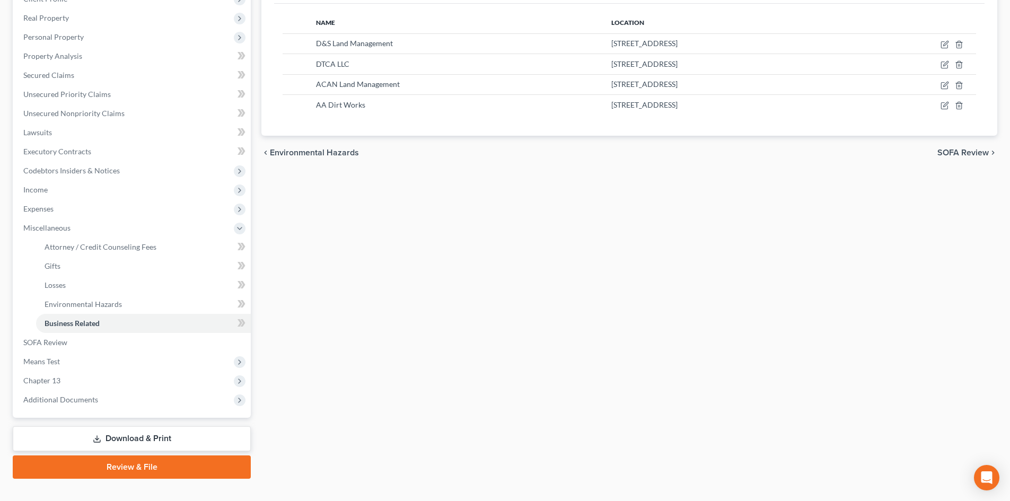
click at [138, 442] on link "Download & Print" at bounding box center [132, 438] width 238 height 25
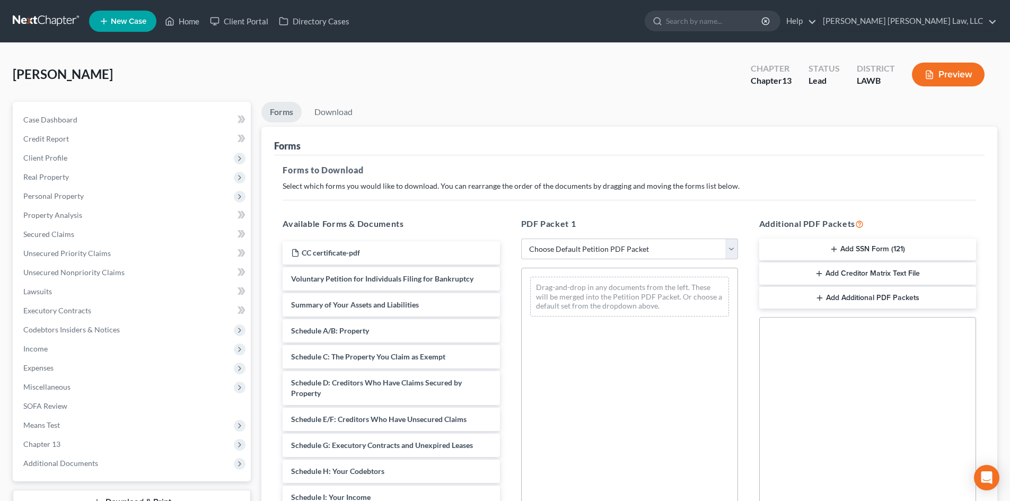
click at [550, 263] on div "PDF Packet 1 Choose Default Petition PDF Packet Complete Bankruptcy Petition (a…" at bounding box center [630, 389] width 238 height 360
drag, startPoint x: 557, startPoint y: 251, endPoint x: 556, endPoint y: 258, distance: 7.5
click at [557, 251] on select "Choose Default Petition PDF Packet Complete Bankruptcy Petition (all forms and …" at bounding box center [629, 249] width 217 height 21
select select "0"
click at [521, 239] on select "Choose Default Petition PDF Packet Complete Bankruptcy Petition (all forms and …" at bounding box center [629, 249] width 217 height 21
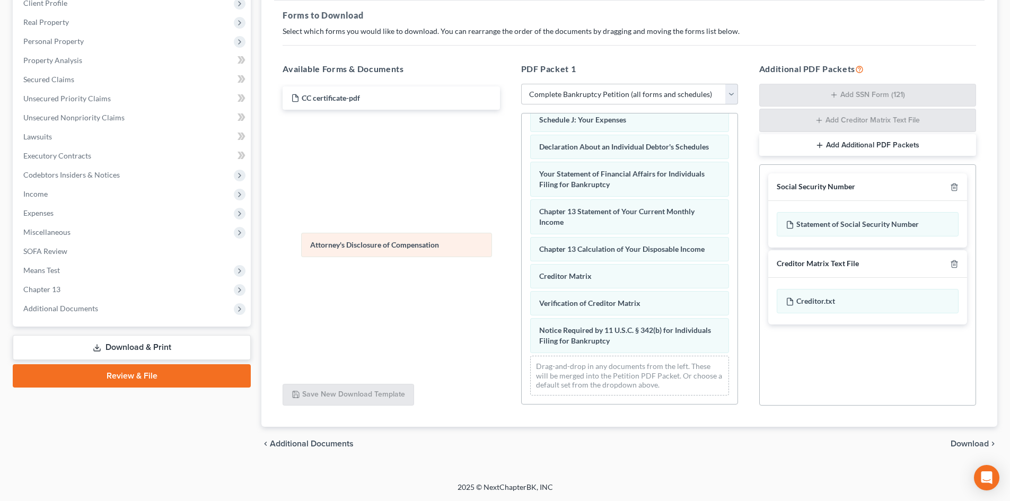
scroll to position [300, 0]
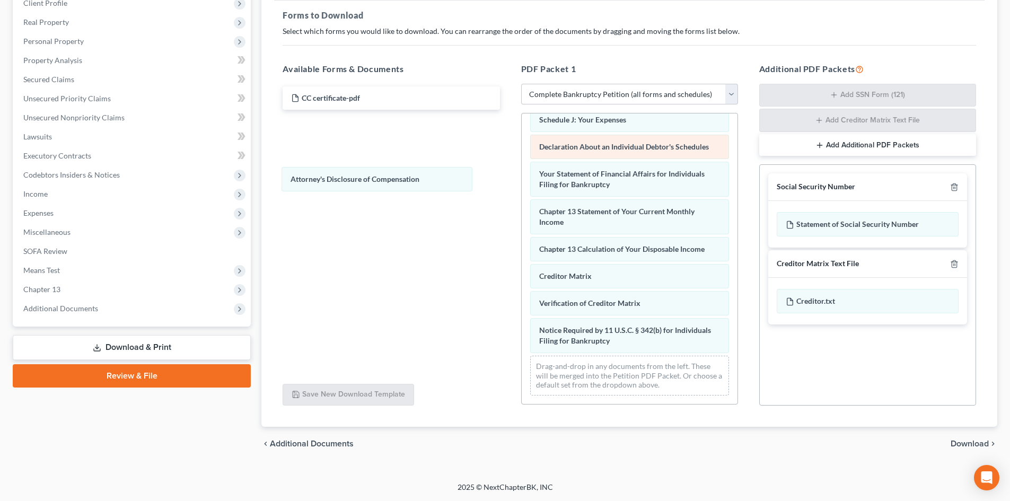
drag, startPoint x: 668, startPoint y: 344, endPoint x: 555, endPoint y: 159, distance: 216.4
click at [522, 146] on div "Attorney's Disclosure of Compensation Voluntary Petition for Individuals Filing…" at bounding box center [630, 114] width 216 height 580
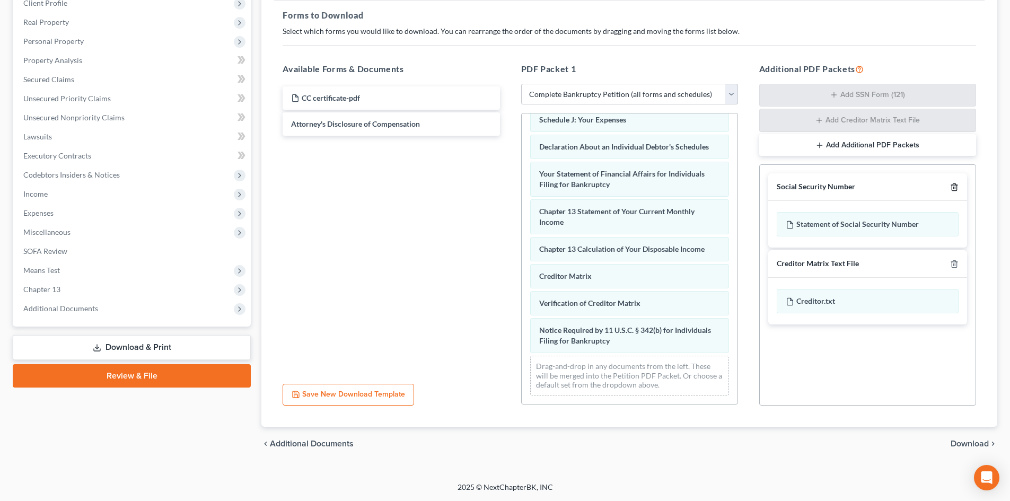
click at [951, 185] on icon "button" at bounding box center [954, 187] width 8 height 8
click at [951, 260] on icon "button" at bounding box center [954, 264] width 8 height 8
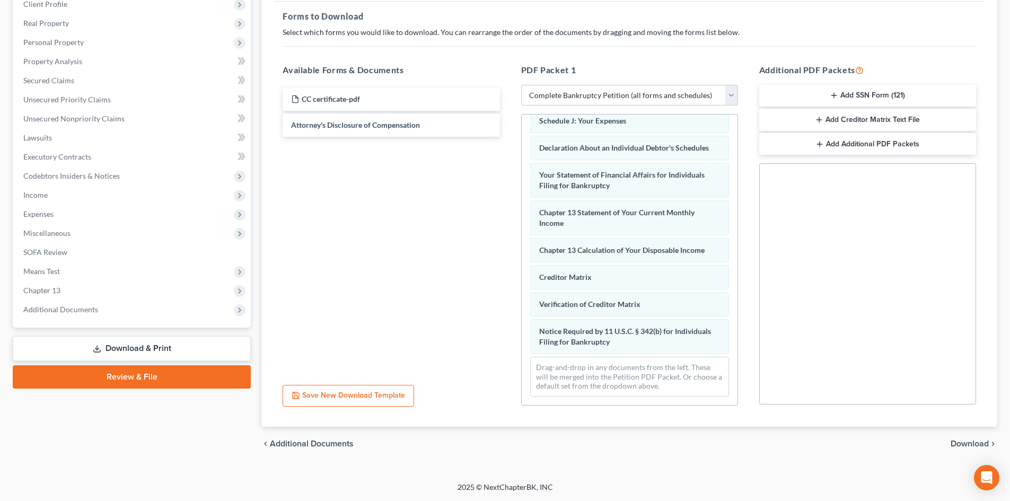
click at [969, 446] on span "Download" at bounding box center [970, 444] width 38 height 8
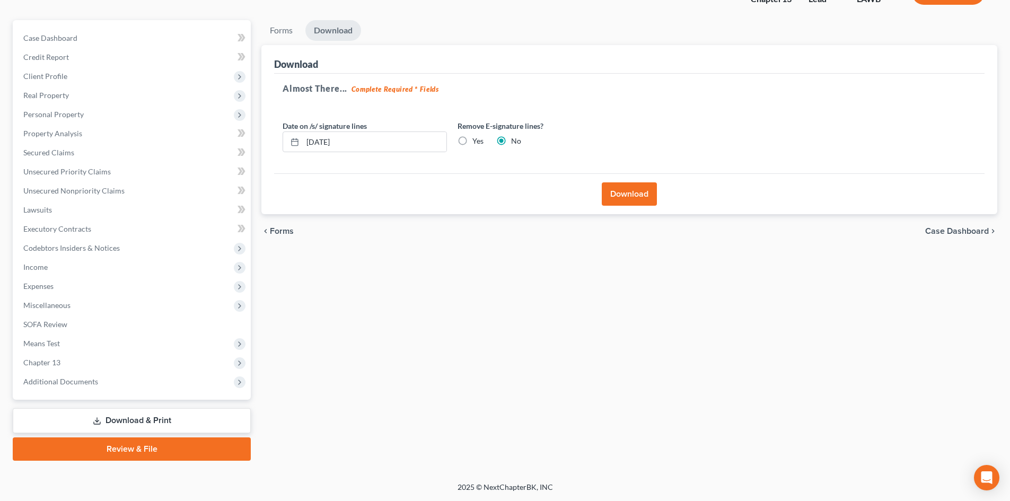
scroll to position [82, 0]
click at [632, 200] on button "Download" at bounding box center [629, 193] width 55 height 23
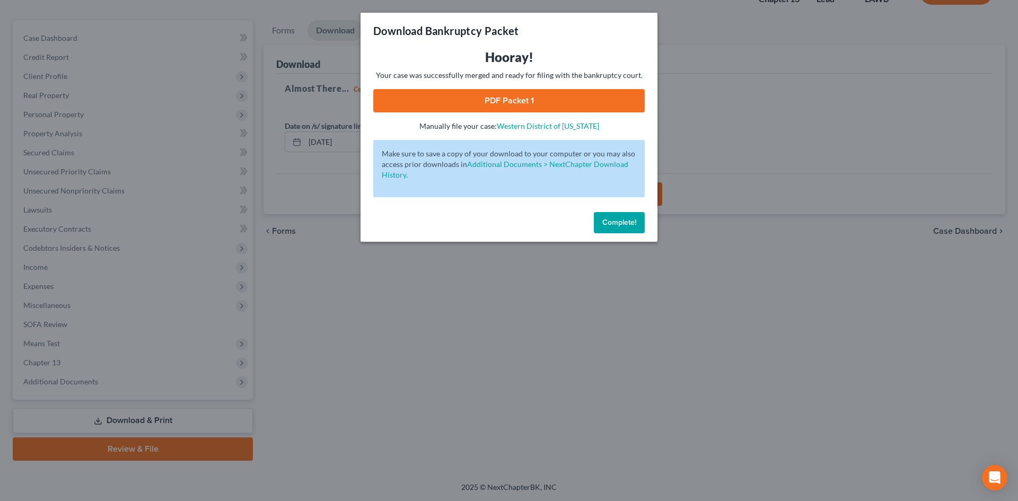
click at [562, 103] on link "PDF Packet 1" at bounding box center [509, 100] width 272 height 23
click at [627, 227] on button "Complete!" at bounding box center [619, 222] width 51 height 21
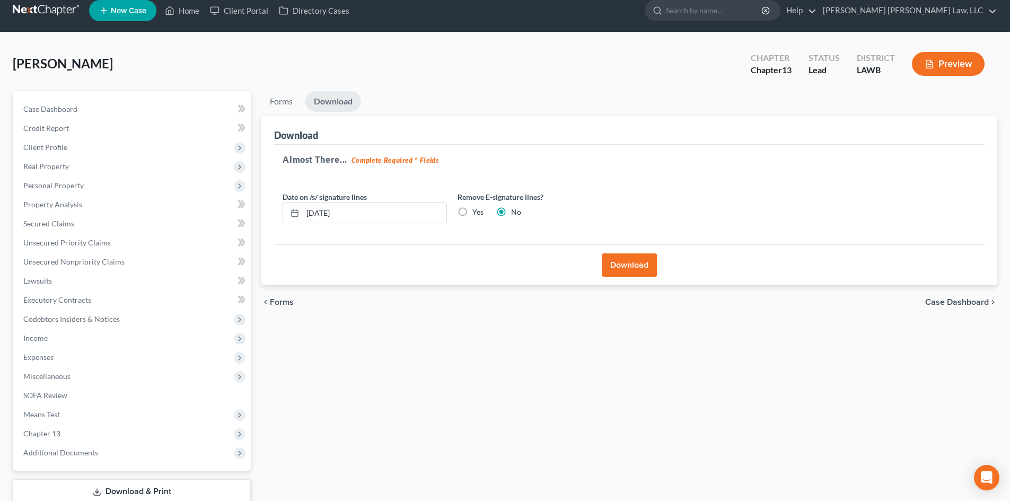
scroll to position [0, 0]
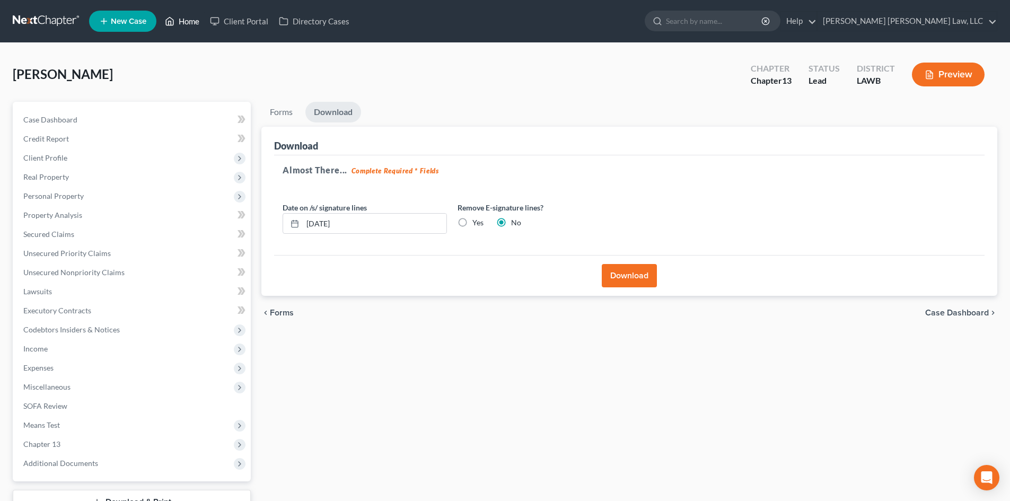
drag, startPoint x: 190, startPoint y: 21, endPoint x: 205, endPoint y: 19, distance: 15.0
click at [190, 21] on link "Home" at bounding box center [182, 21] width 45 height 19
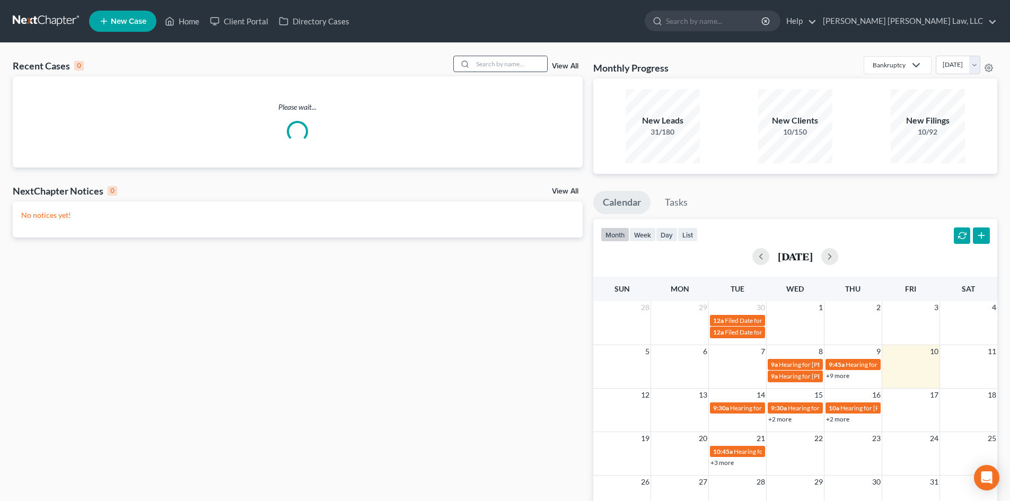
click at [505, 58] on input "search" at bounding box center [510, 63] width 74 height 15
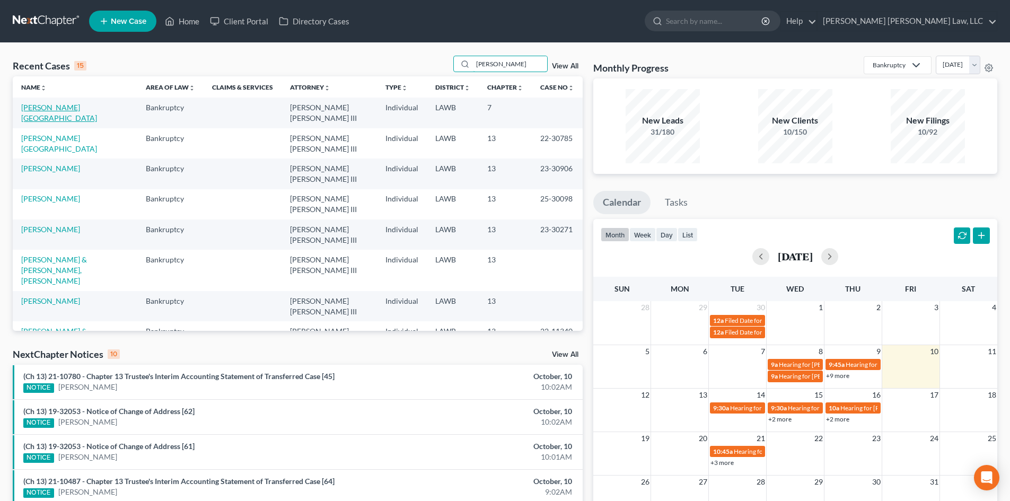
type input "freeman"
click at [53, 107] on link "Freeman, Glenda" at bounding box center [59, 113] width 76 height 20
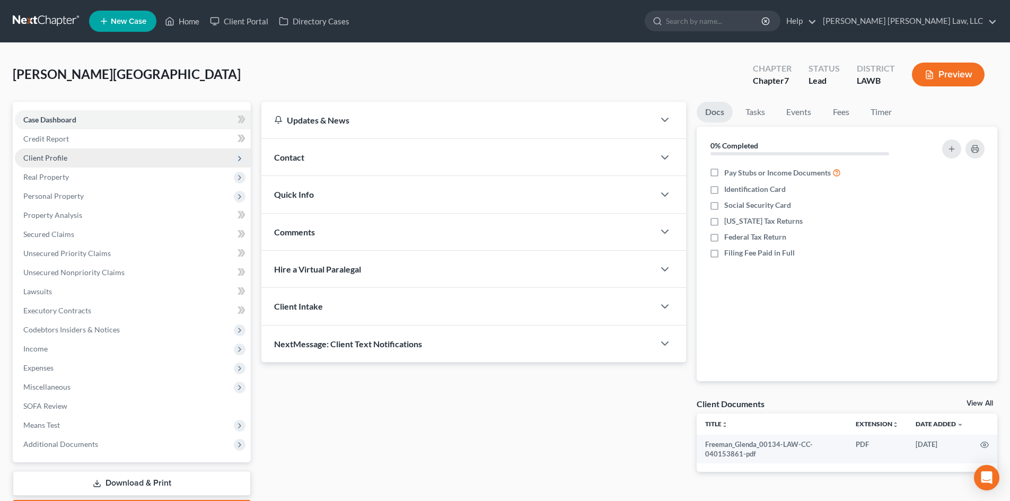
click at [99, 150] on span "Client Profile" at bounding box center [133, 157] width 236 height 19
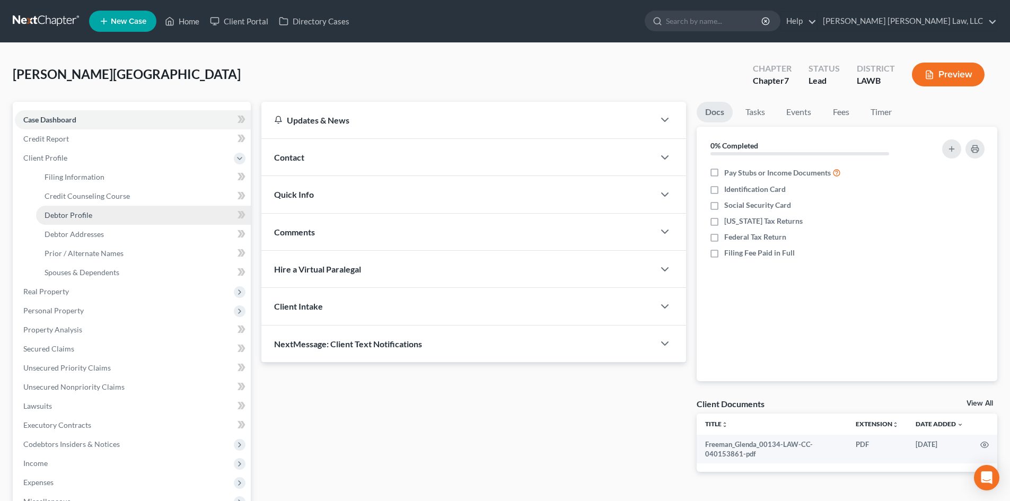
click at [106, 216] on link "Debtor Profile" at bounding box center [143, 215] width 215 height 19
select select "4"
select select "1"
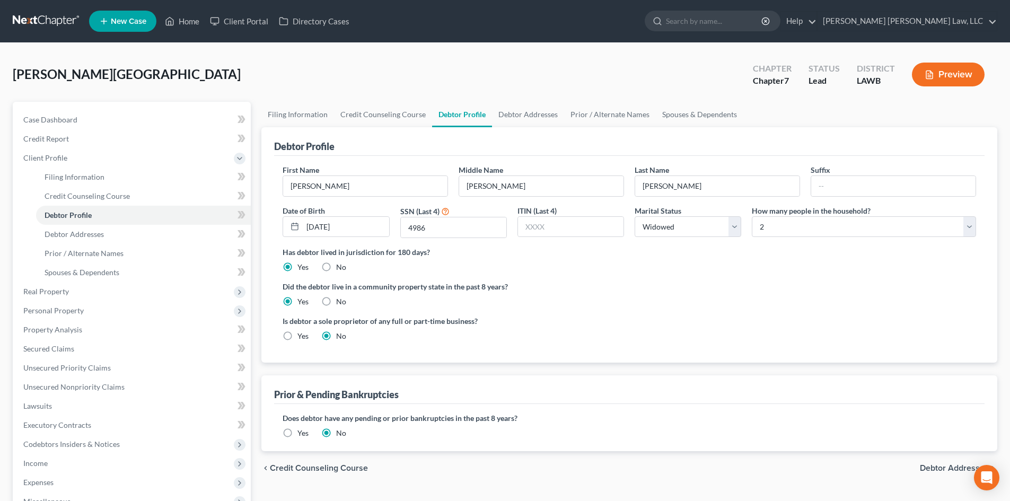
radio input "true"
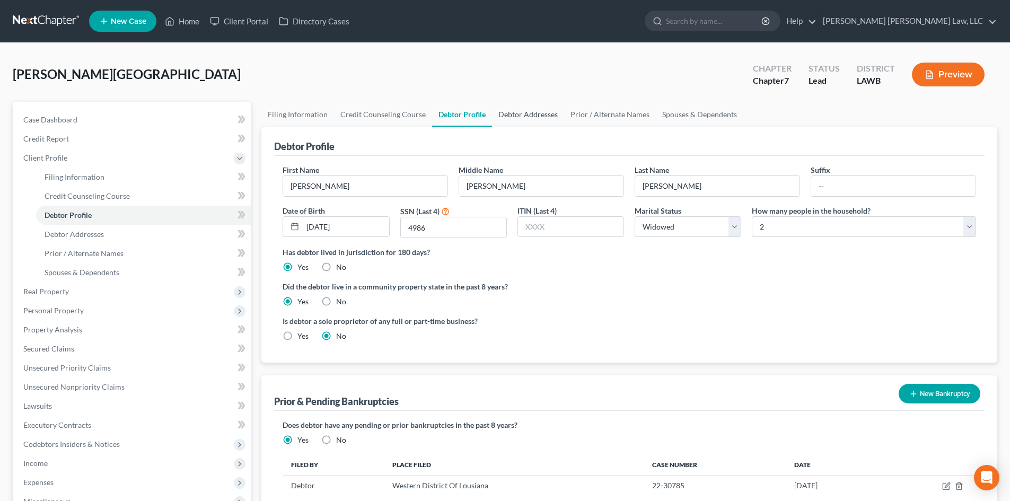
click at [518, 116] on link "Debtor Addresses" at bounding box center [528, 114] width 72 height 25
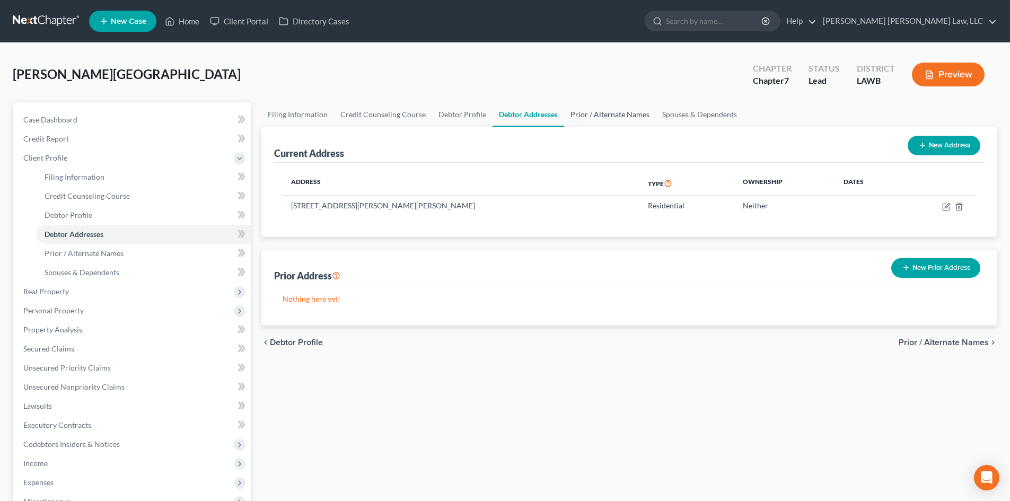
click at [614, 117] on link "Prior / Alternate Names" at bounding box center [610, 114] width 92 height 25
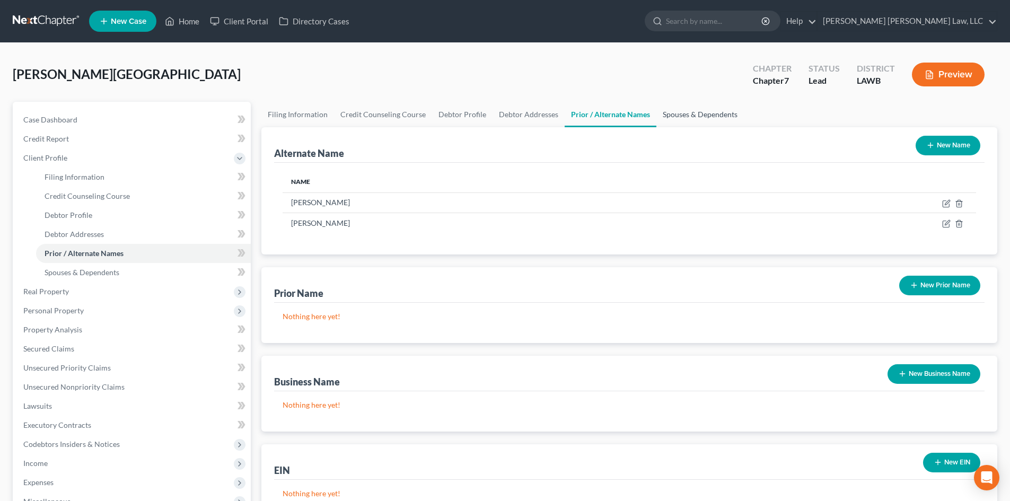
drag, startPoint x: 668, startPoint y: 111, endPoint x: 668, endPoint y: 121, distance: 10.1
click at [668, 111] on link "Spouses & Dependents" at bounding box center [701, 114] width 88 height 25
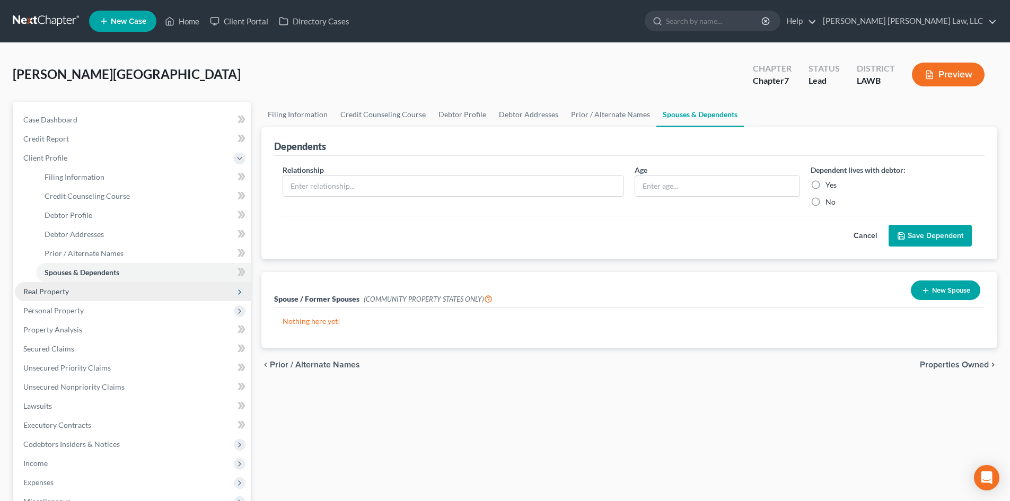
click at [101, 292] on span "Real Property" at bounding box center [133, 291] width 236 height 19
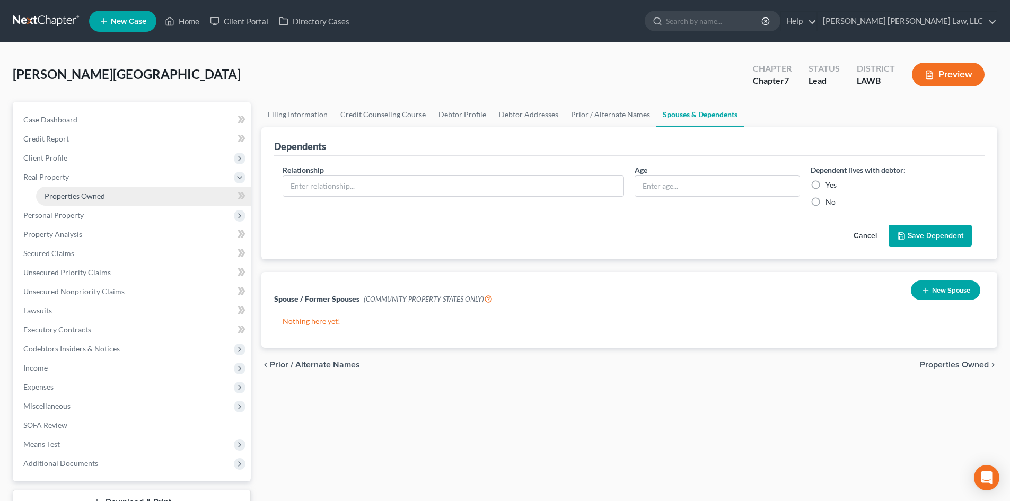
click at [114, 205] on link "Properties Owned" at bounding box center [143, 196] width 215 height 19
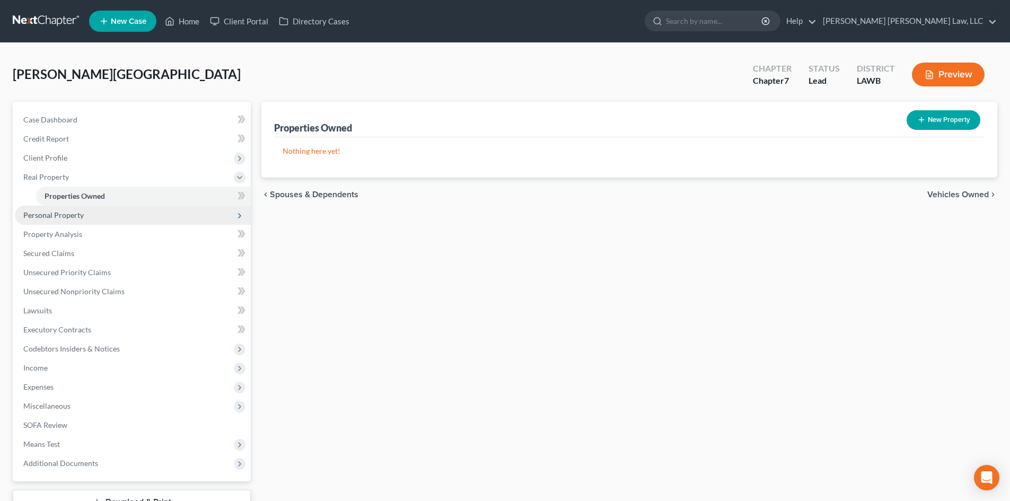
click at [128, 216] on span "Personal Property" at bounding box center [133, 215] width 236 height 19
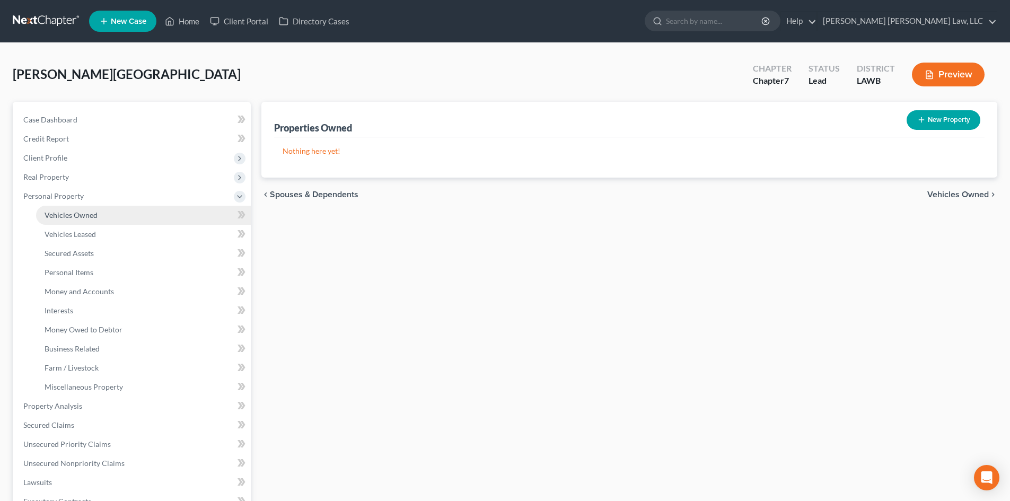
click at [69, 209] on link "Vehicles Owned" at bounding box center [143, 215] width 215 height 19
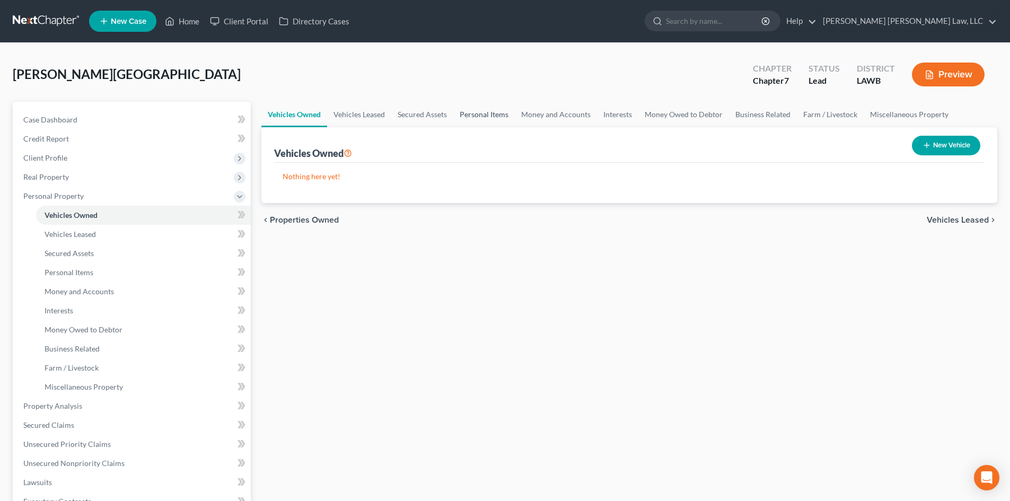
click at [486, 112] on link "Personal Items" at bounding box center [484, 114] width 62 height 25
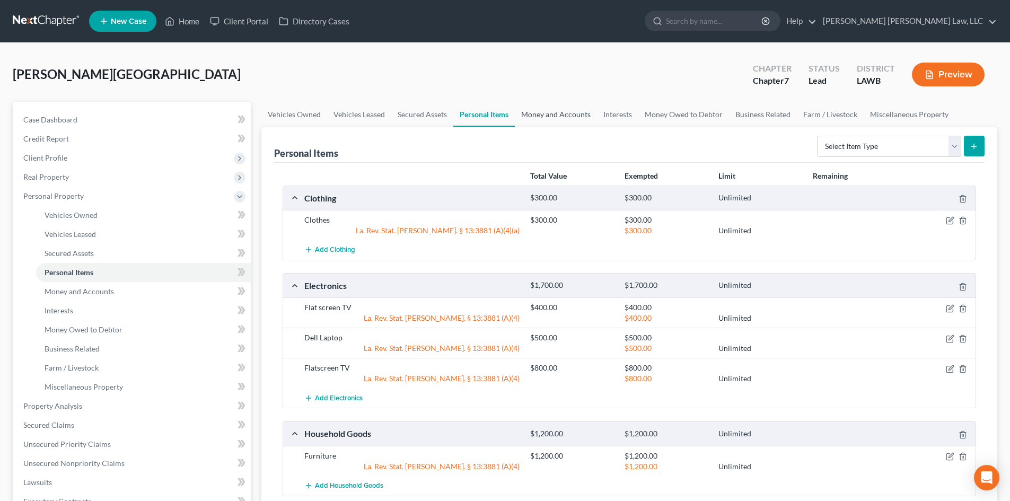
click at [547, 112] on link "Money and Accounts" at bounding box center [556, 114] width 82 height 25
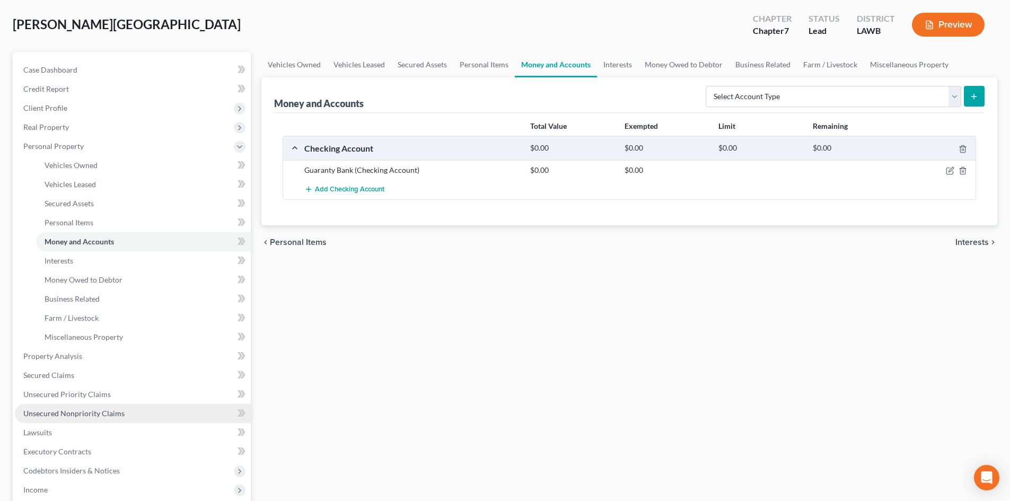
scroll to position [106, 0]
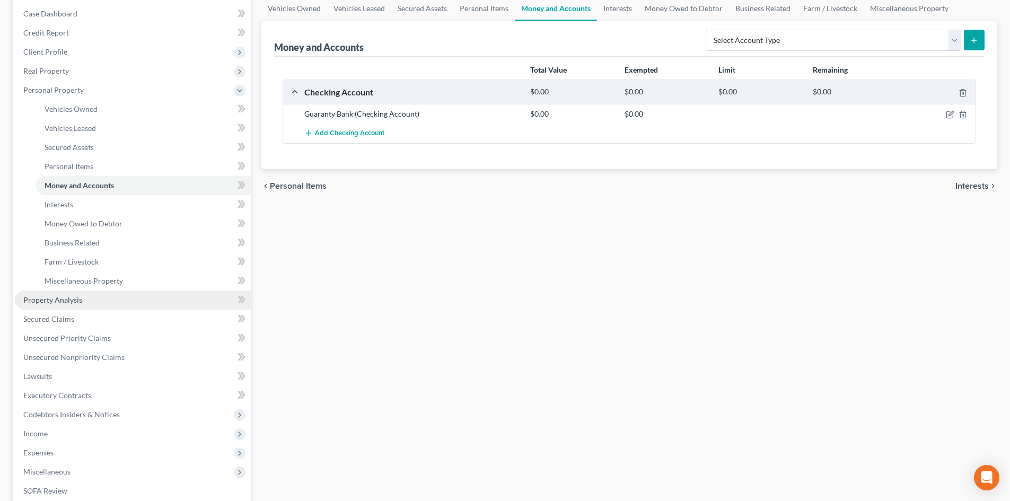
click at [97, 300] on link "Property Analysis" at bounding box center [133, 300] width 236 height 19
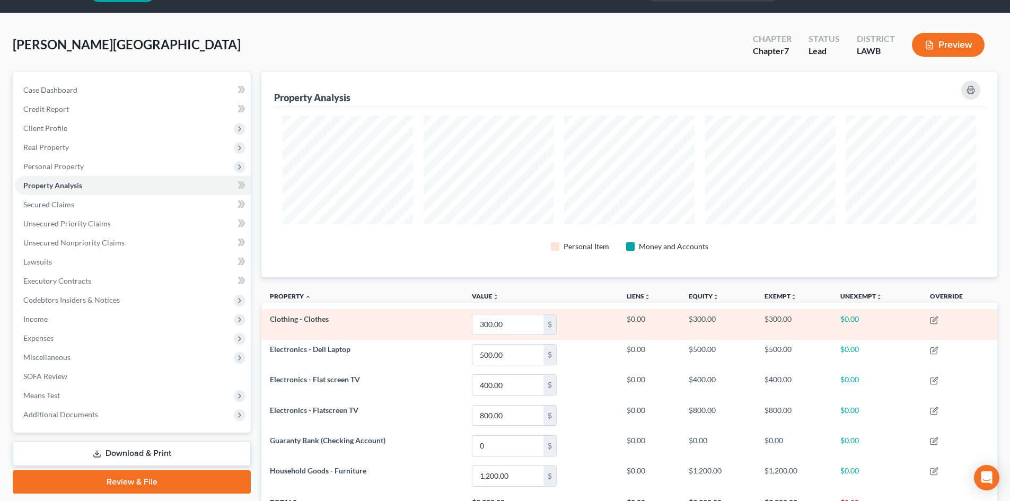
scroll to position [53, 0]
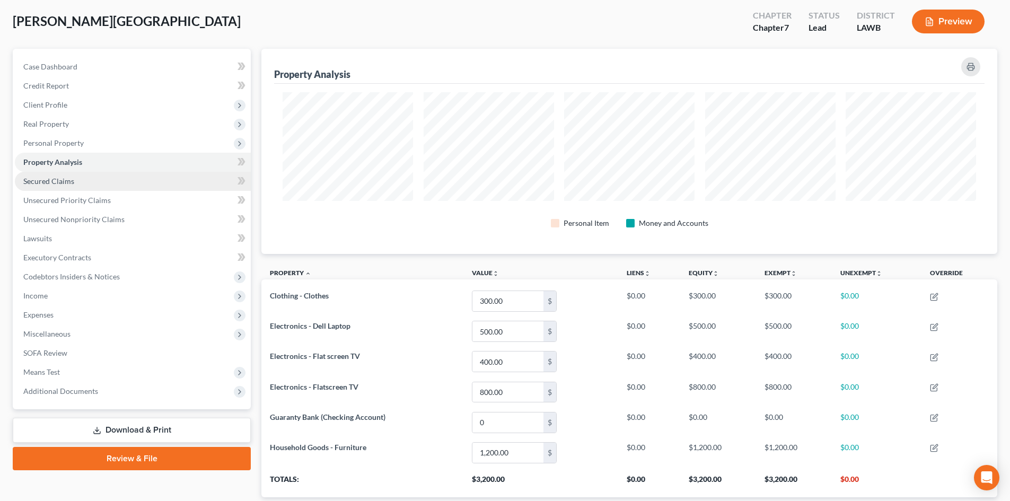
click at [123, 177] on link "Secured Claims" at bounding box center [133, 181] width 236 height 19
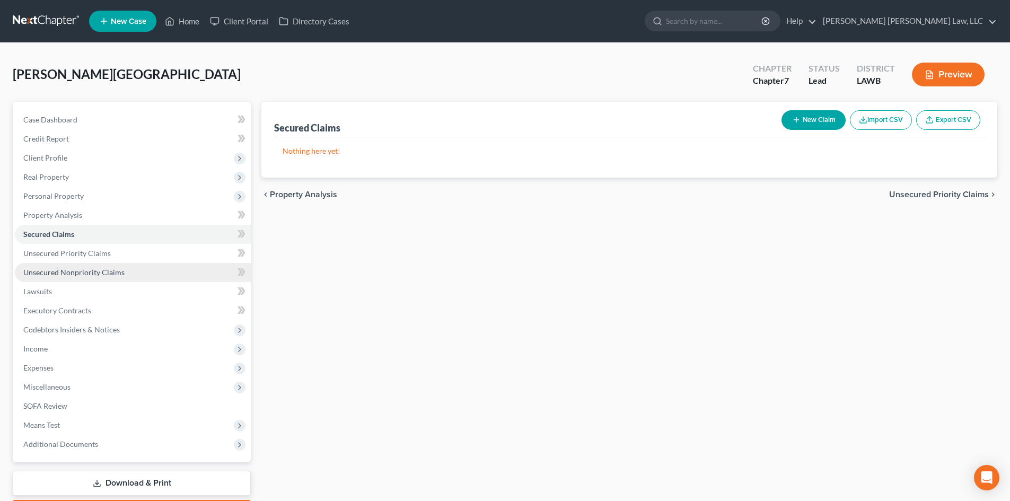
click at [175, 276] on link "Unsecured Nonpriority Claims" at bounding box center [133, 272] width 236 height 19
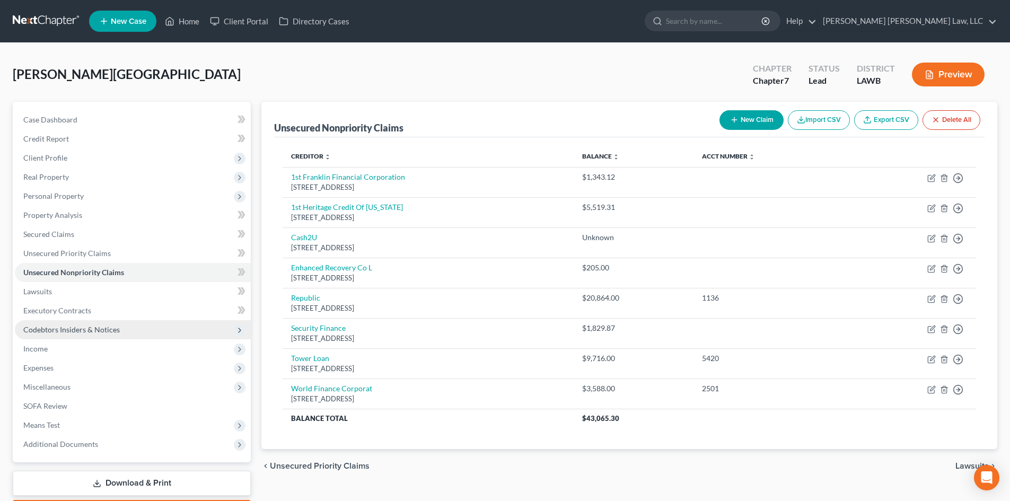
drag, startPoint x: 146, startPoint y: 331, endPoint x: 190, endPoint y: 336, distance: 44.2
click at [146, 331] on span "Codebtors Insiders & Notices" at bounding box center [133, 329] width 236 height 19
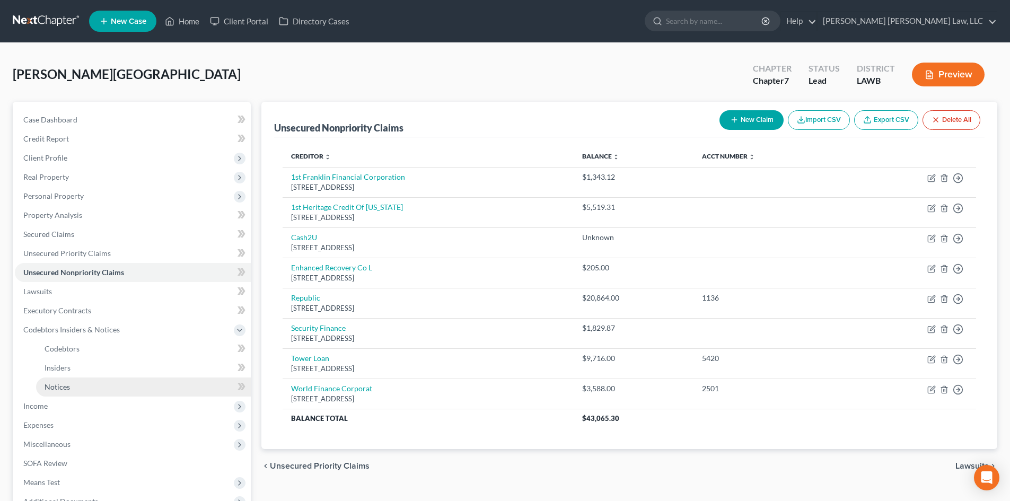
click at [136, 389] on link "Notices" at bounding box center [143, 387] width 215 height 19
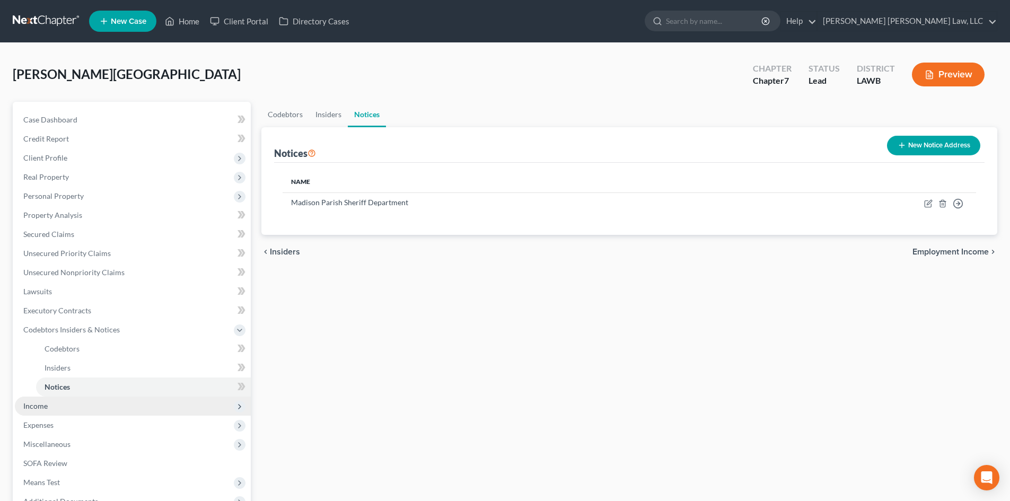
click at [101, 410] on span "Income" at bounding box center [133, 406] width 236 height 19
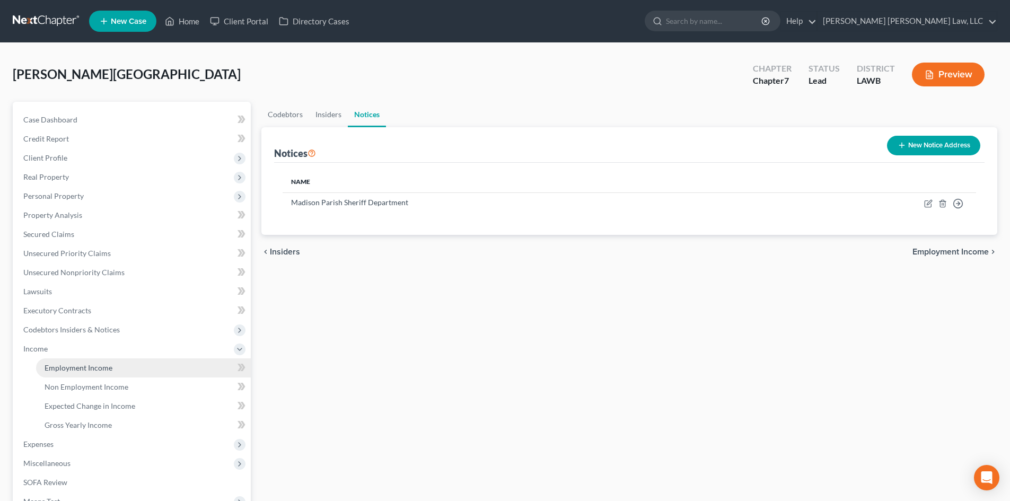
click at [91, 366] on span "Employment Income" at bounding box center [79, 367] width 68 height 9
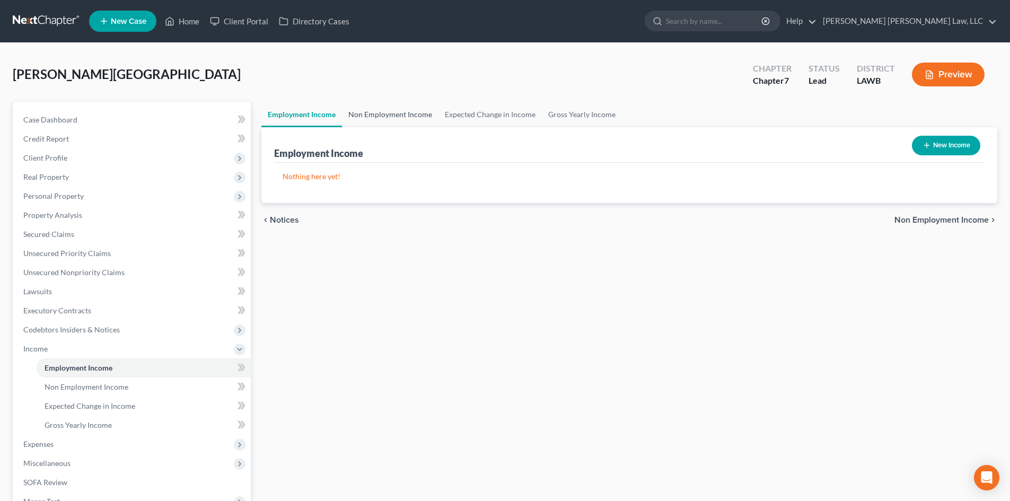
click at [389, 120] on link "Non Employment Income" at bounding box center [390, 114] width 97 height 25
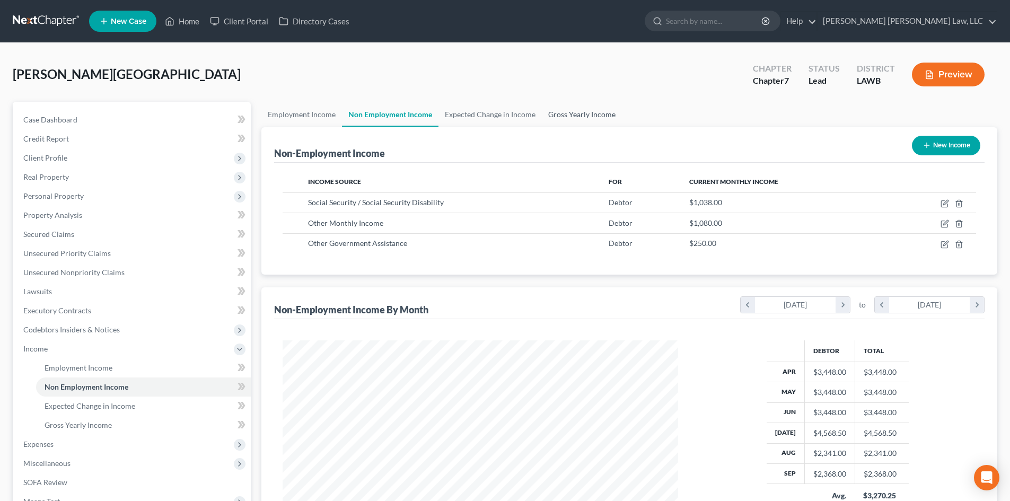
click at [578, 118] on link "Gross Yearly Income" at bounding box center [582, 114] width 80 height 25
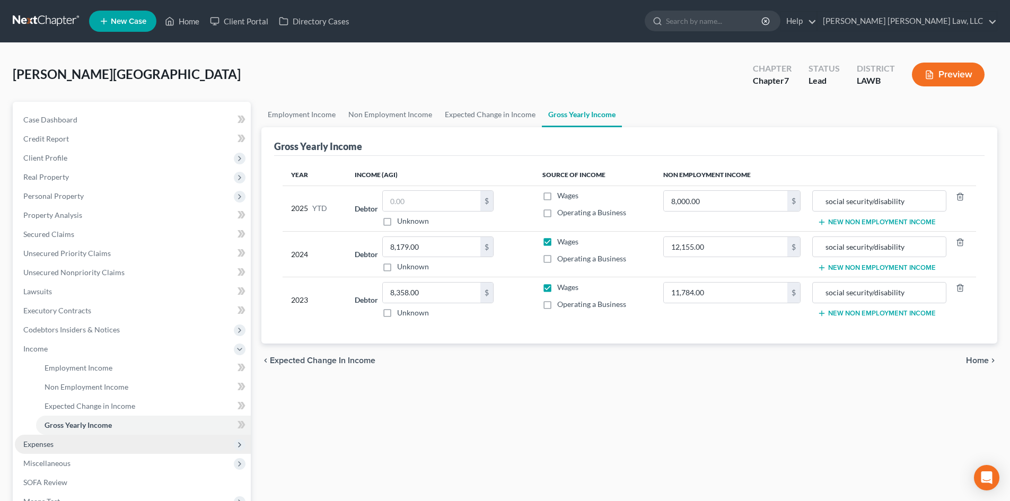
click at [48, 444] on span "Expenses" at bounding box center [38, 444] width 30 height 9
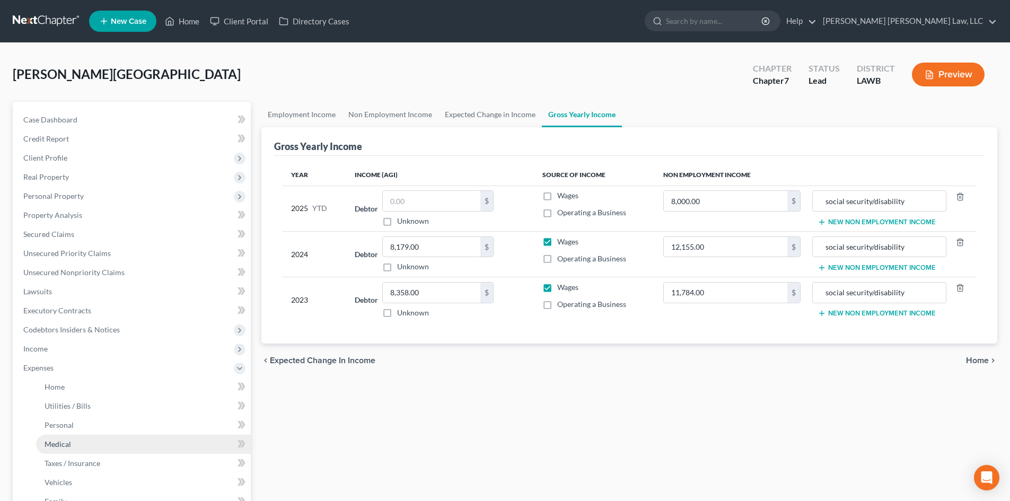
click at [58, 440] on span "Medical" at bounding box center [58, 444] width 27 height 9
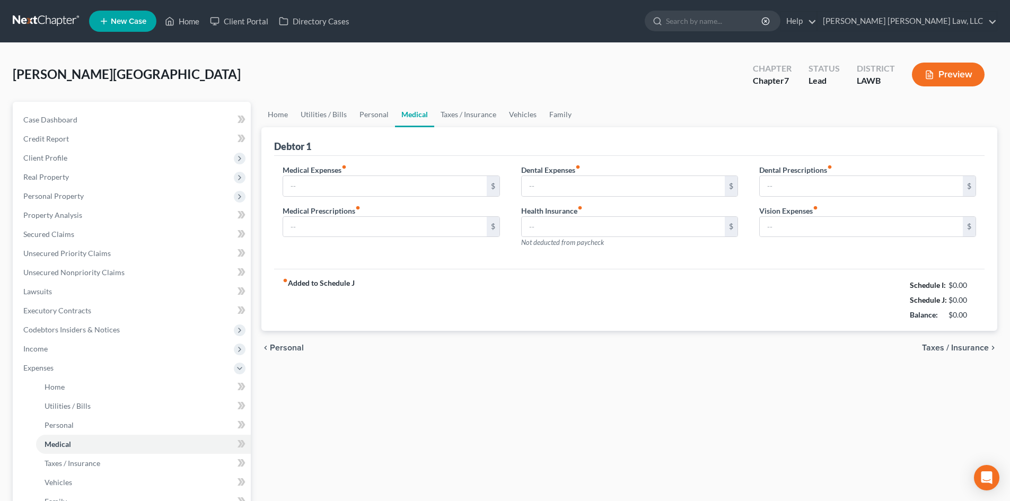
type input "138.00"
type input "0.00"
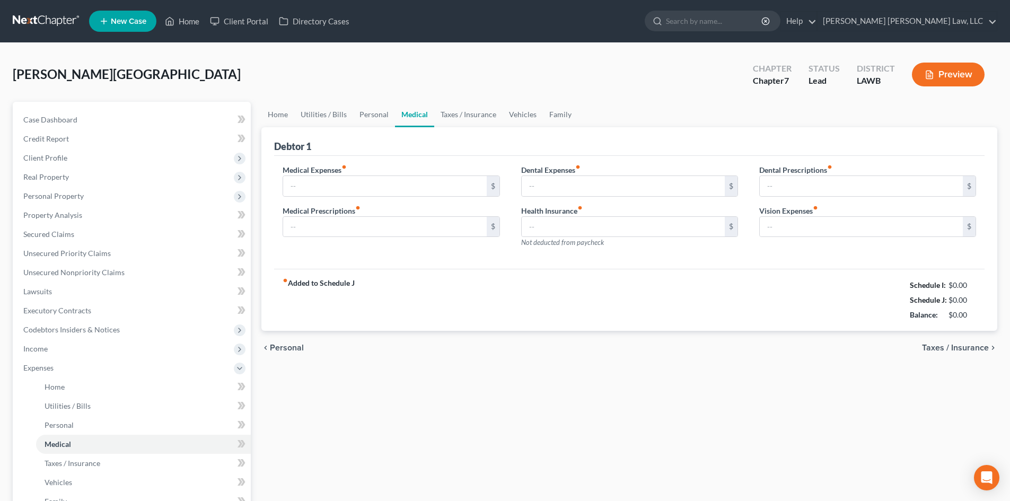
type input "0.00"
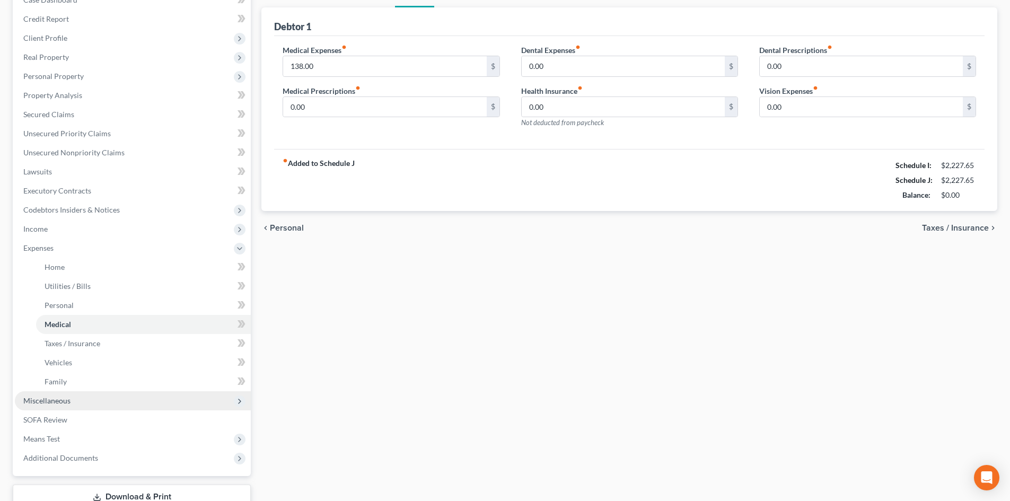
scroll to position [159, 0]
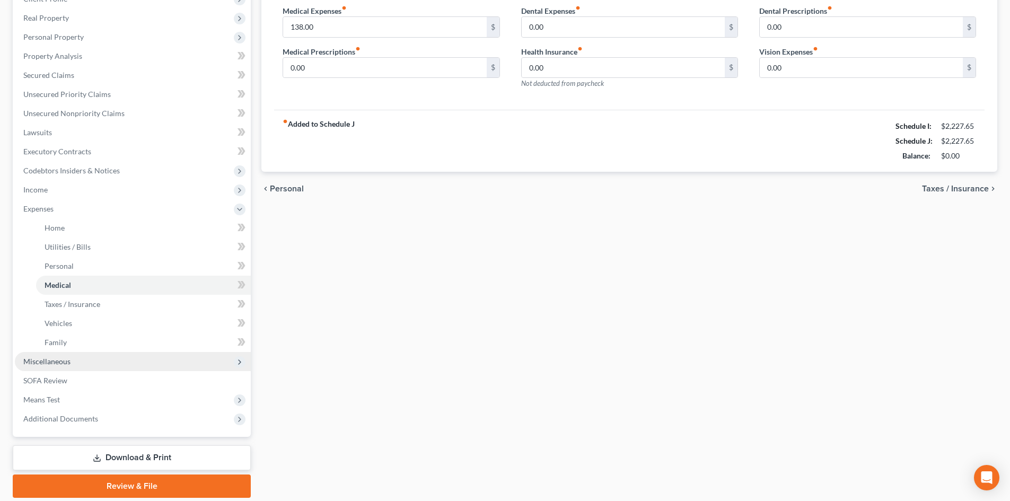
click at [51, 365] on span "Miscellaneous" at bounding box center [46, 361] width 47 height 9
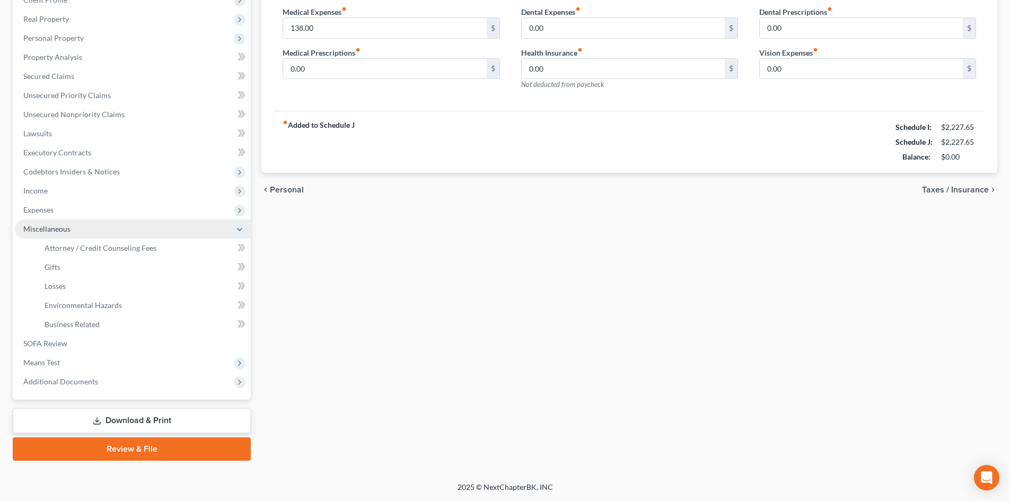
click at [126, 238] on span "Miscellaneous" at bounding box center [133, 229] width 236 height 19
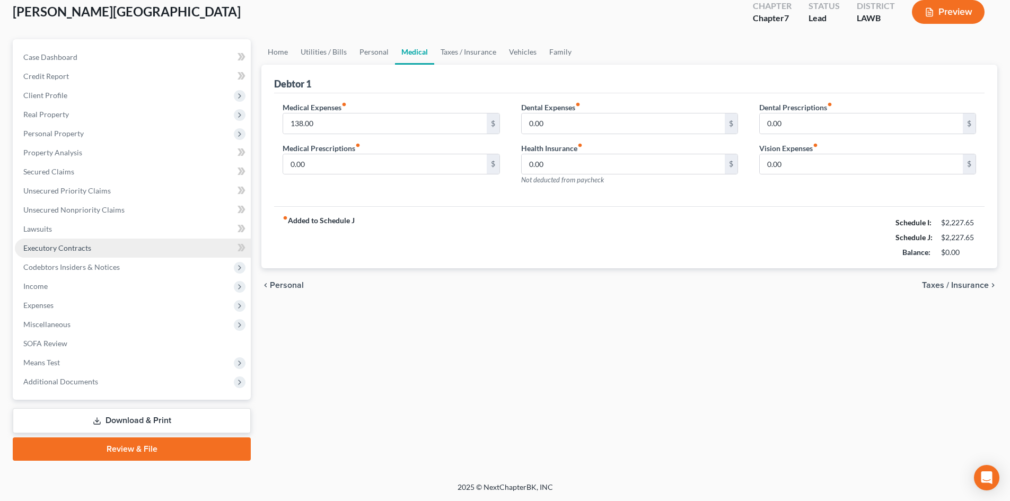
scroll to position [63, 0]
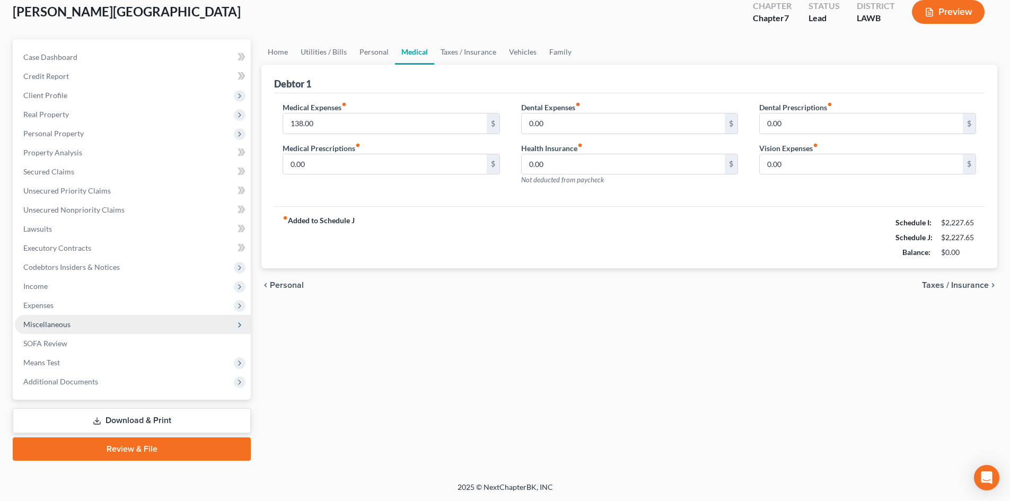
click at [82, 323] on span "Miscellaneous" at bounding box center [133, 324] width 236 height 19
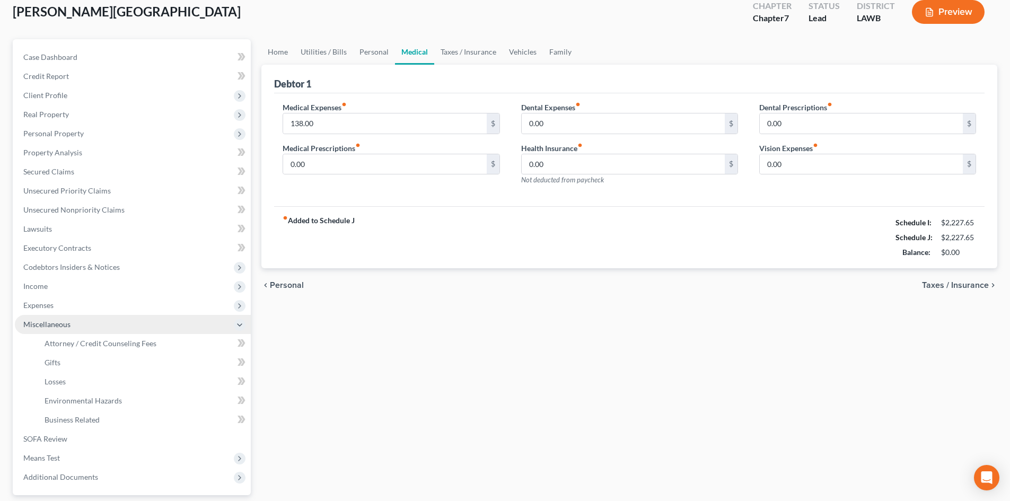
scroll to position [158, 0]
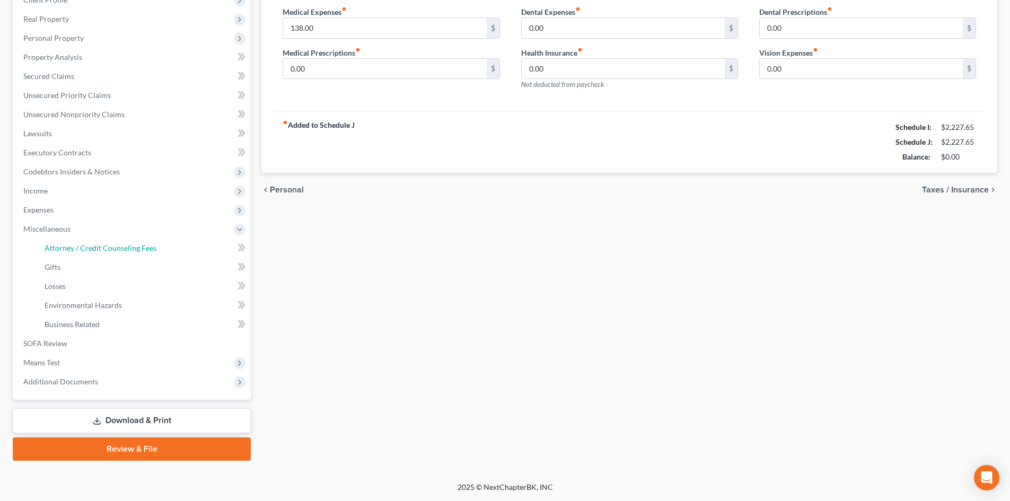
click at [111, 253] on link "Attorney / Credit Counseling Fees" at bounding box center [143, 248] width 215 height 19
select select "2"
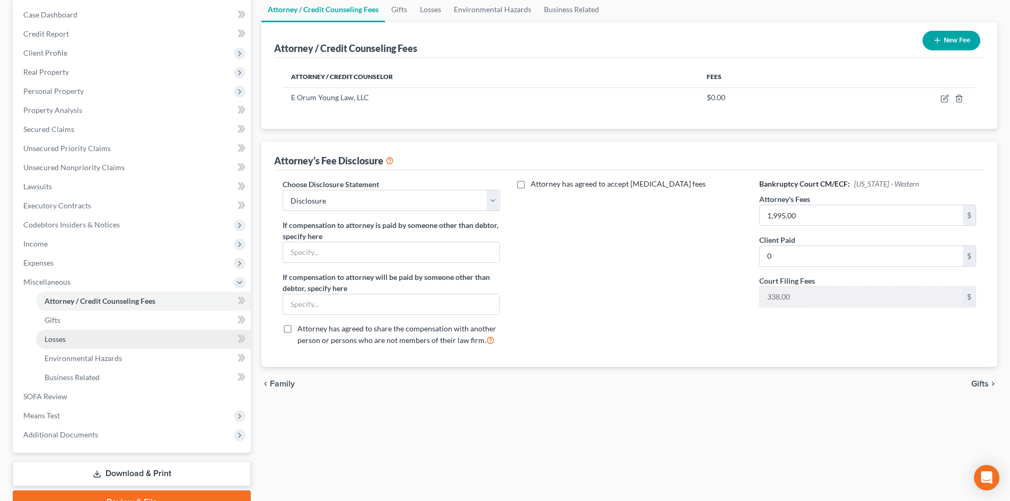
scroll to position [106, 0]
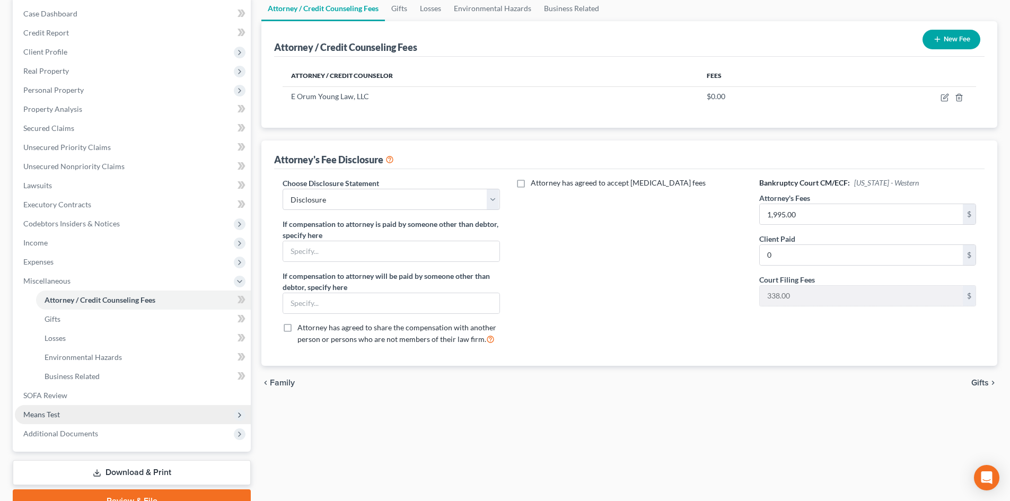
click at [118, 412] on span "Means Test" at bounding box center [133, 414] width 236 height 19
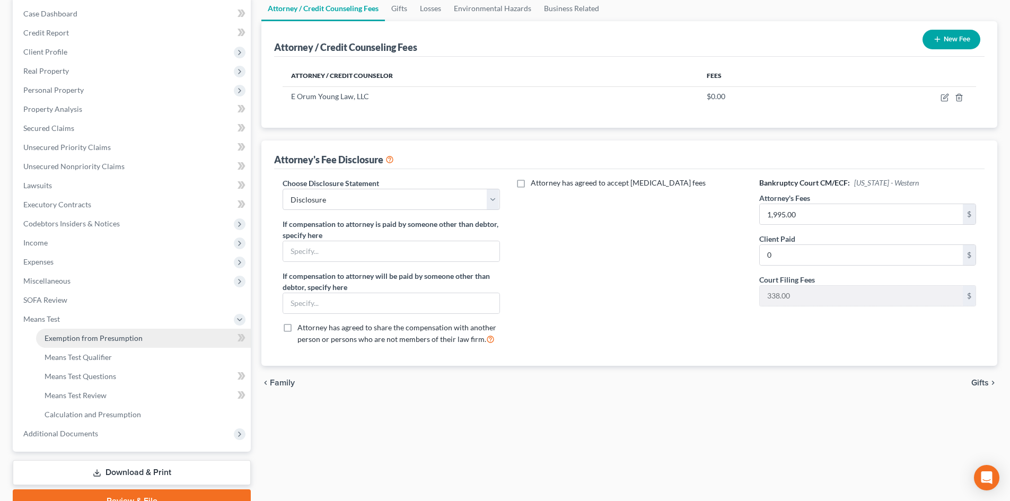
click at [118, 336] on span "Exemption from Presumption" at bounding box center [94, 338] width 98 height 9
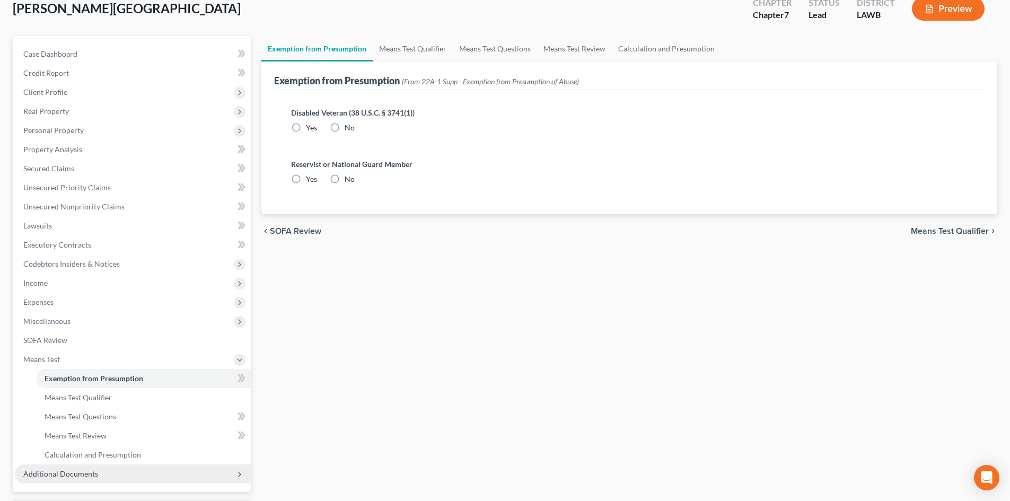
scroll to position [158, 0]
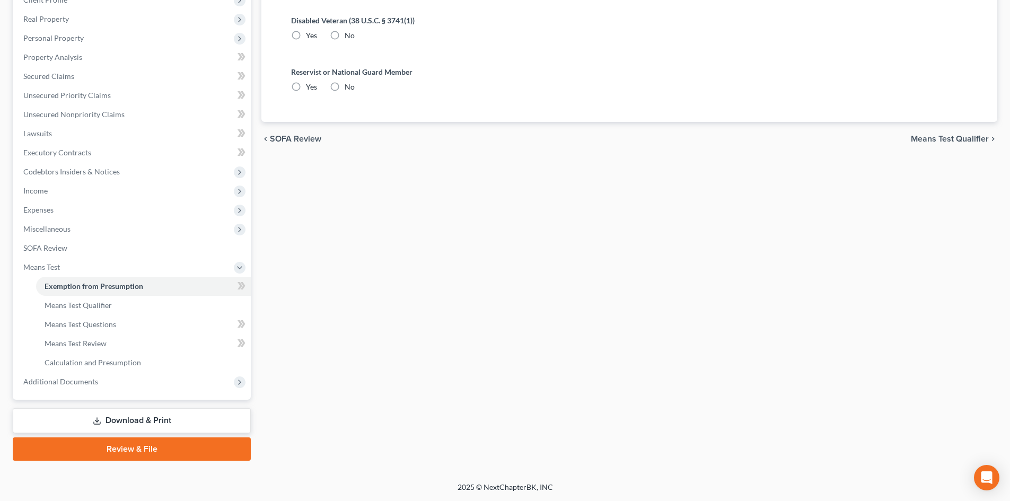
click at [184, 423] on link "Download & Print" at bounding box center [132, 420] width 238 height 25
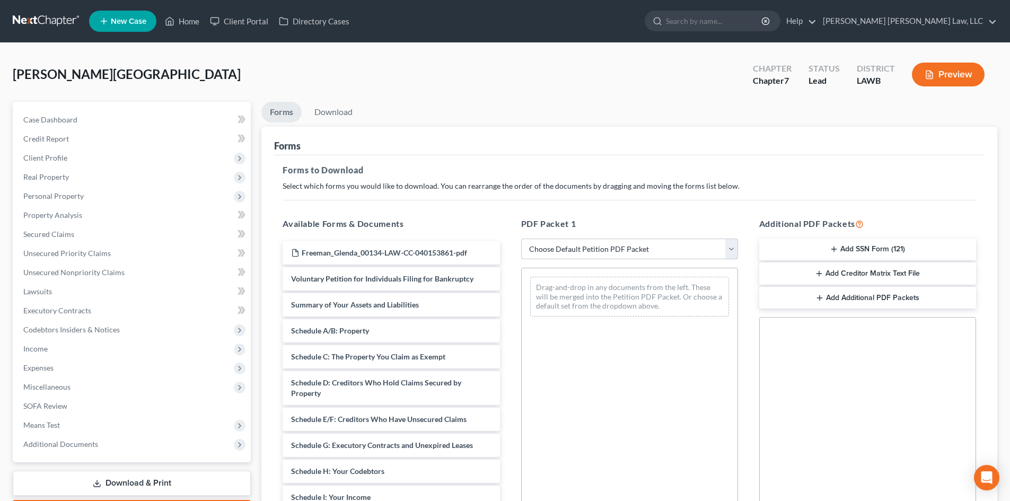
click at [681, 252] on select "Choose Default Petition PDF Packet Complete Bankruptcy Petition (all forms and …" at bounding box center [629, 249] width 217 height 21
select select "0"
click at [521, 239] on select "Choose Default Petition PDF Packet Complete Bankruptcy Petition (all forms and …" at bounding box center [629, 249] width 217 height 21
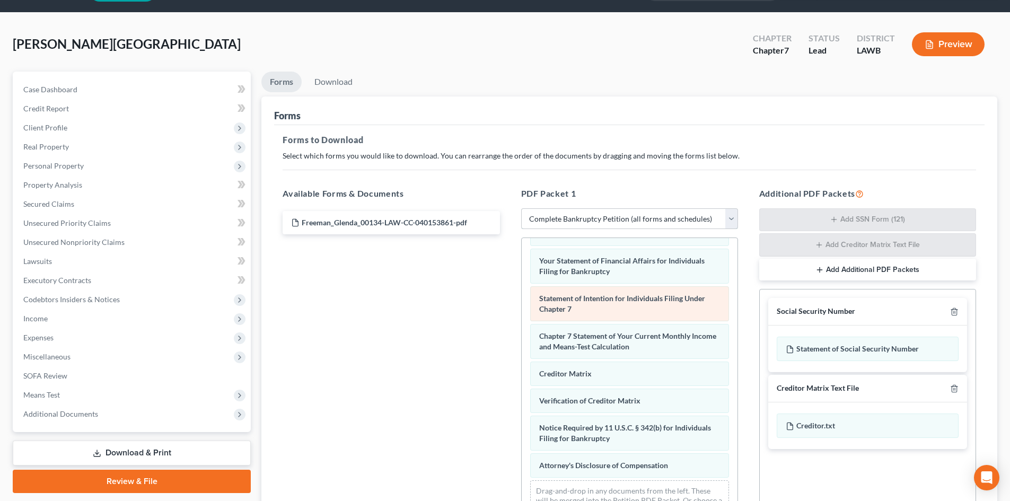
scroll to position [53, 0]
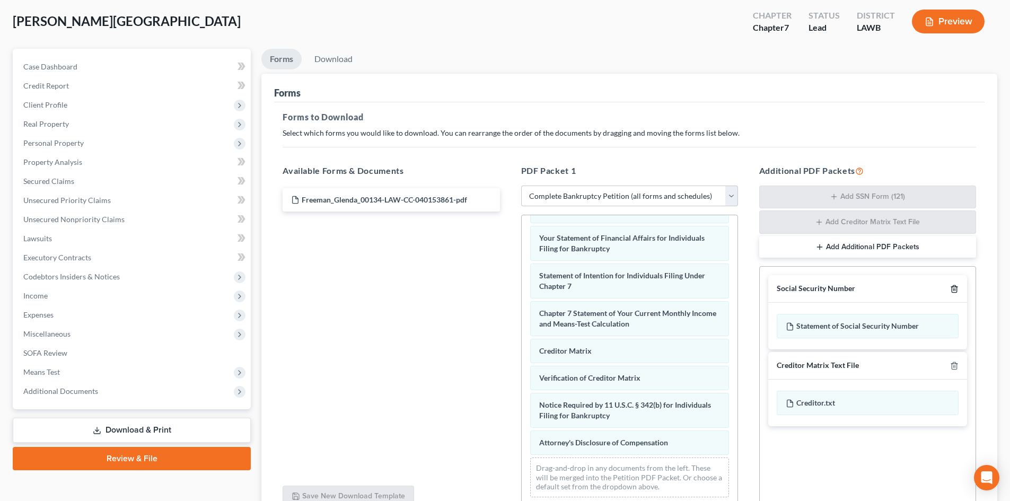
click at [951, 288] on icon "button" at bounding box center [954, 289] width 8 height 8
click at [951, 362] on icon "button" at bounding box center [954, 366] width 8 height 8
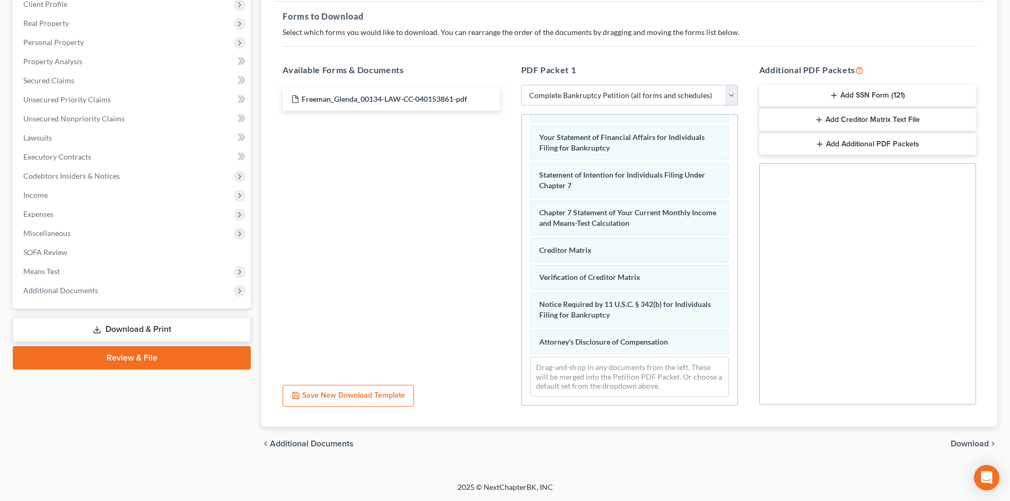
click at [982, 442] on span "Download" at bounding box center [970, 444] width 38 height 8
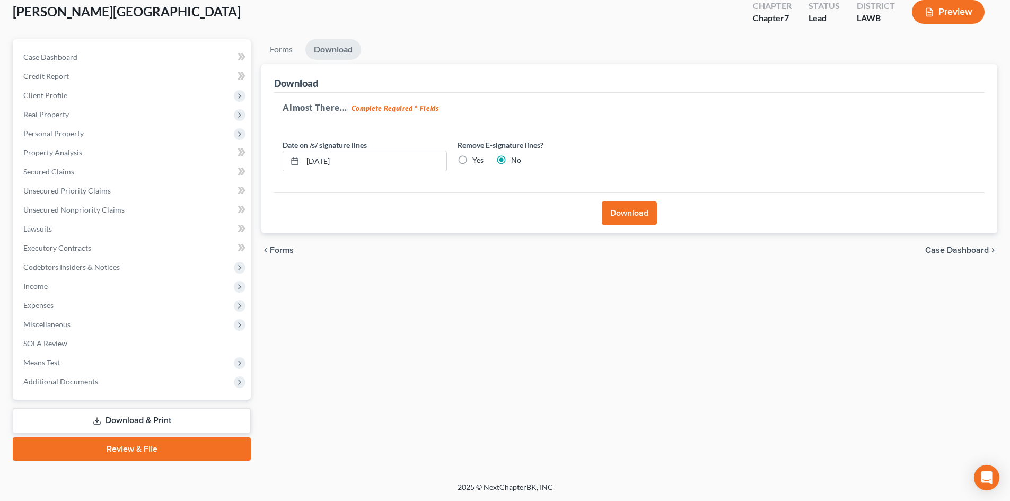
scroll to position [63, 0]
click at [654, 211] on button "Download" at bounding box center [629, 213] width 55 height 23
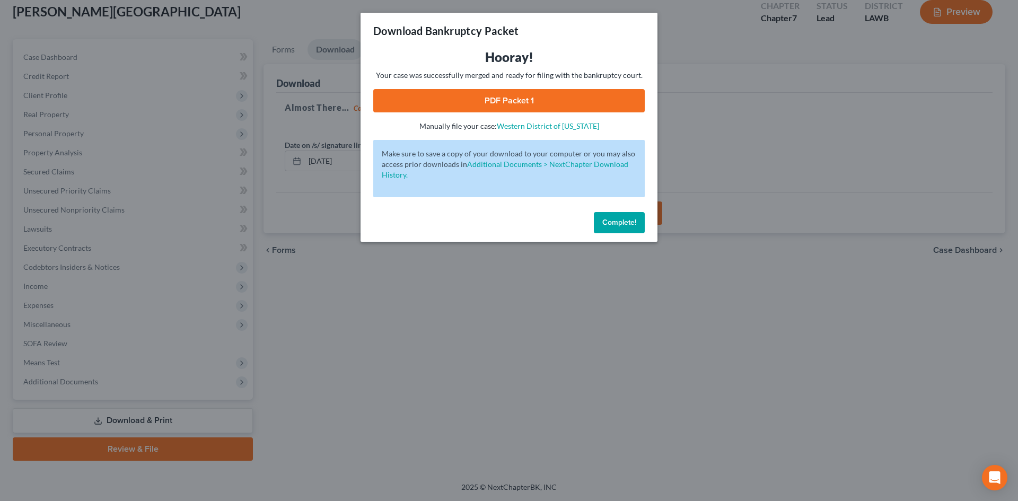
drag, startPoint x: 549, startPoint y: 97, endPoint x: 662, endPoint y: 41, distance: 126.2
click at [549, 97] on link "PDF Packet 1" at bounding box center [509, 100] width 272 height 23
click at [620, 215] on button "Complete!" at bounding box center [619, 222] width 51 height 21
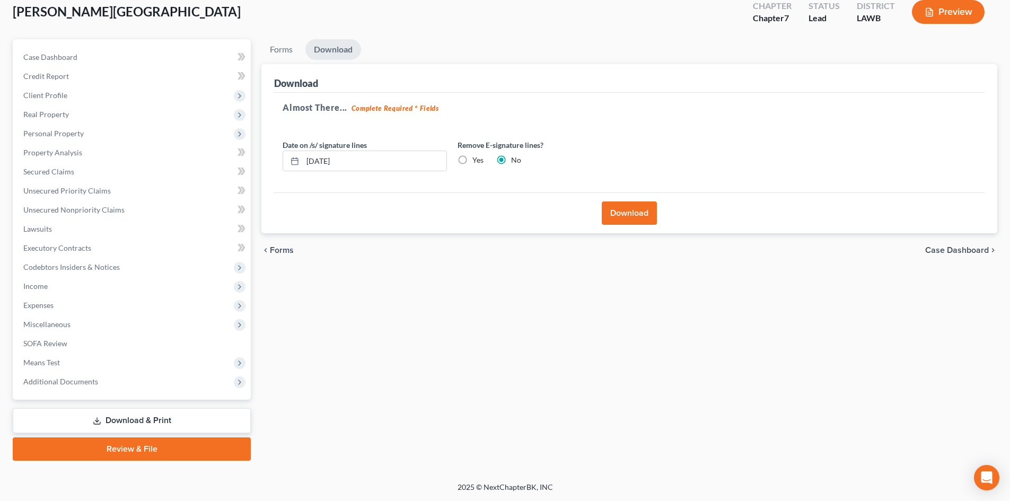
drag, startPoint x: 621, startPoint y: 224, endPoint x: 628, endPoint y: 203, distance: 22.5
click at [621, 224] on button "Download" at bounding box center [629, 213] width 55 height 23
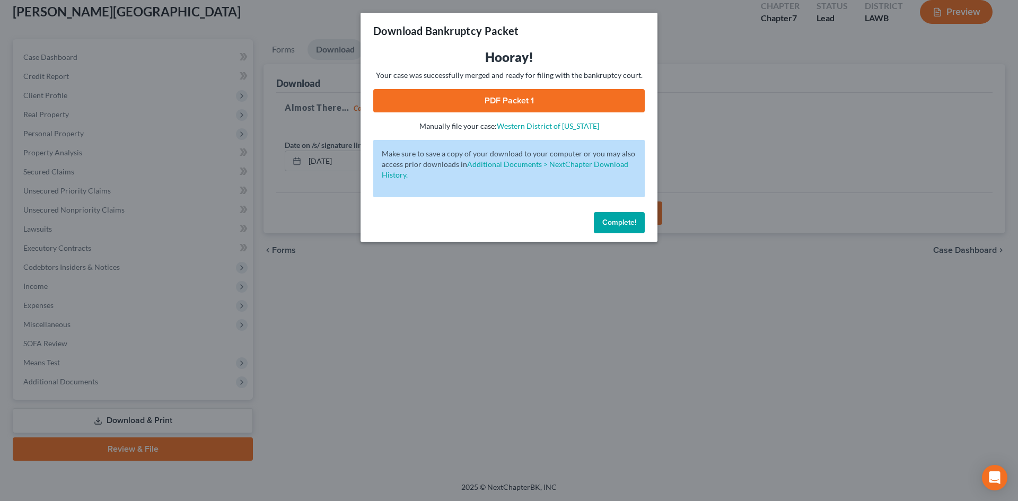
click at [510, 104] on link "PDF Packet 1" at bounding box center [509, 100] width 272 height 23
drag, startPoint x: 606, startPoint y: 226, endPoint x: 643, endPoint y: 215, distance: 38.6
click at [606, 226] on span "Complete!" at bounding box center [619, 222] width 34 height 9
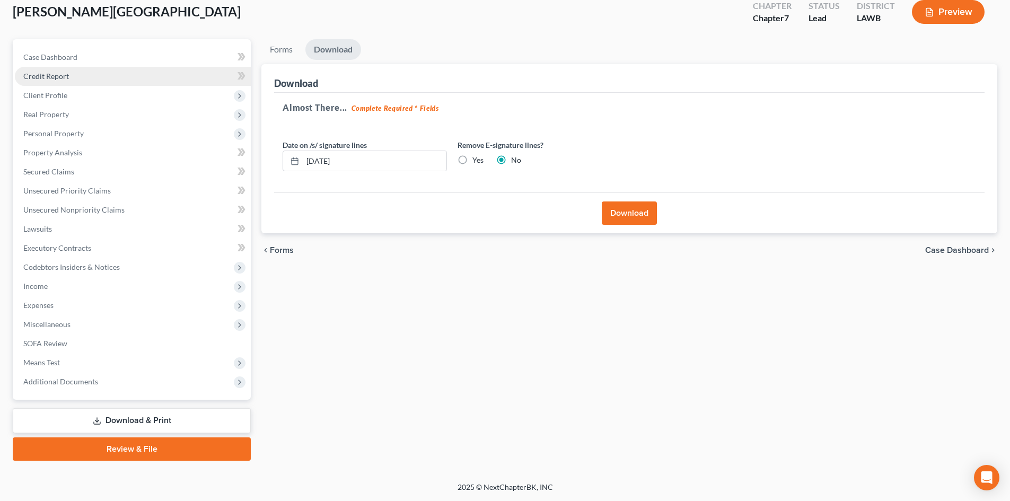
scroll to position [0, 0]
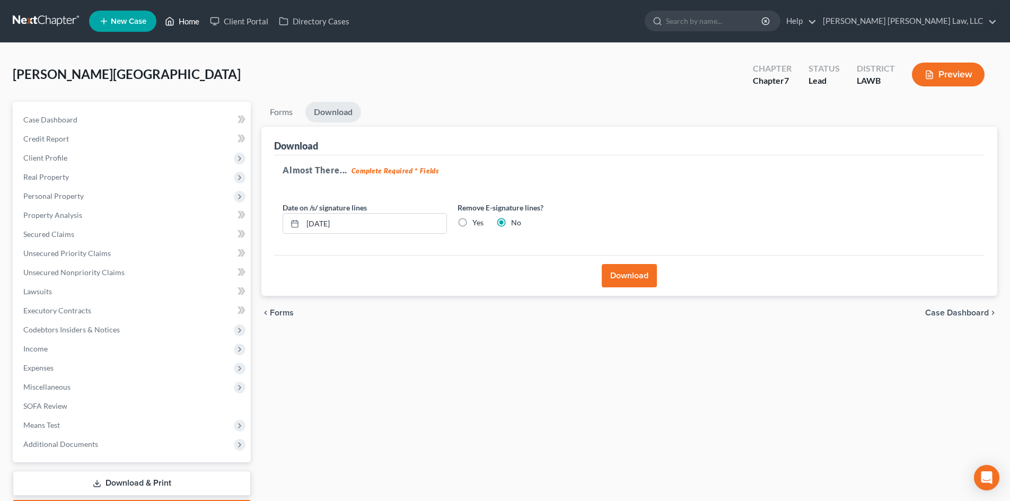
click at [191, 22] on link "Home" at bounding box center [182, 21] width 45 height 19
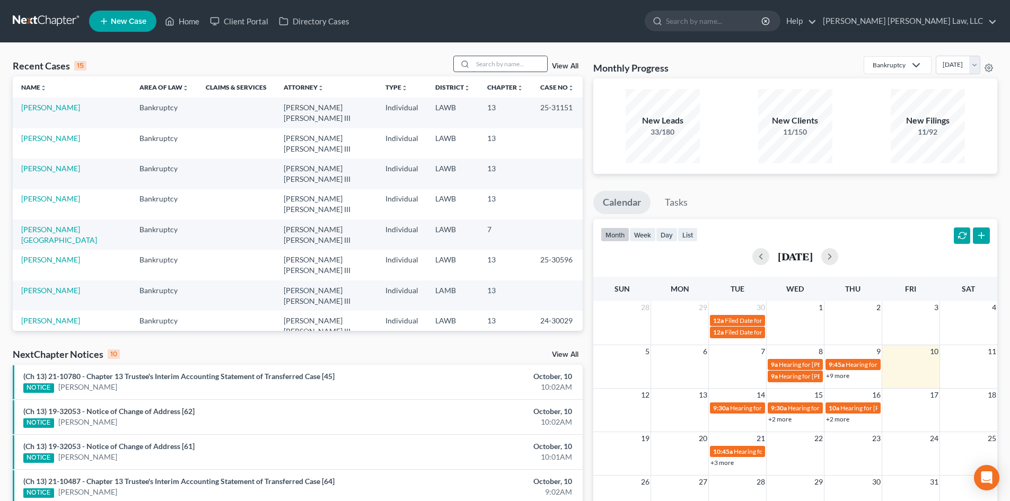
click at [517, 65] on input "search" at bounding box center [510, 63] width 74 height 15
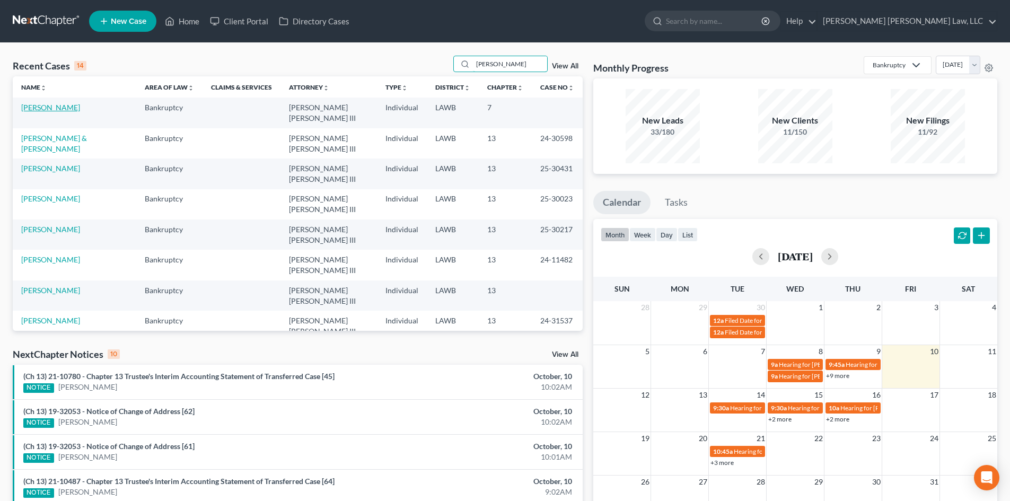
type input "kennedy"
click at [57, 107] on link "Kennedy, Kristina" at bounding box center [50, 107] width 59 height 9
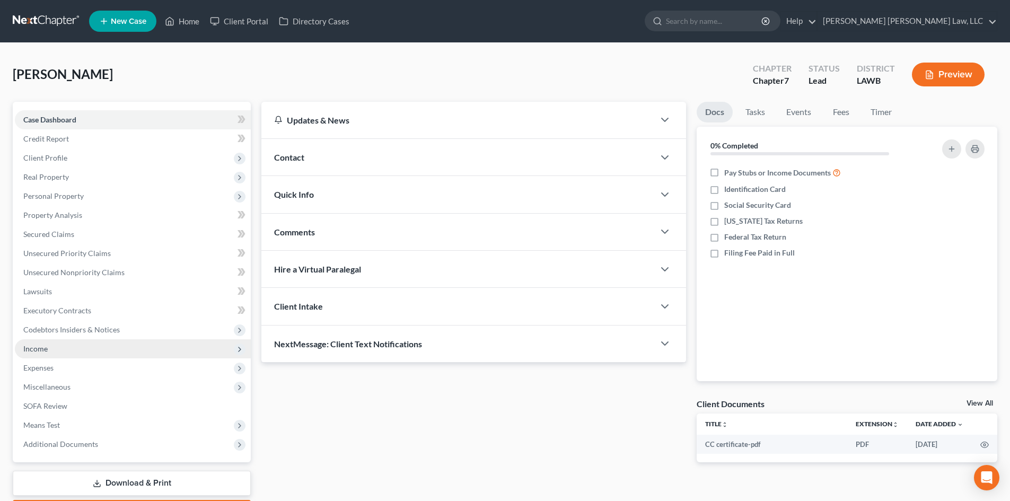
click at [71, 347] on span "Income" at bounding box center [133, 348] width 236 height 19
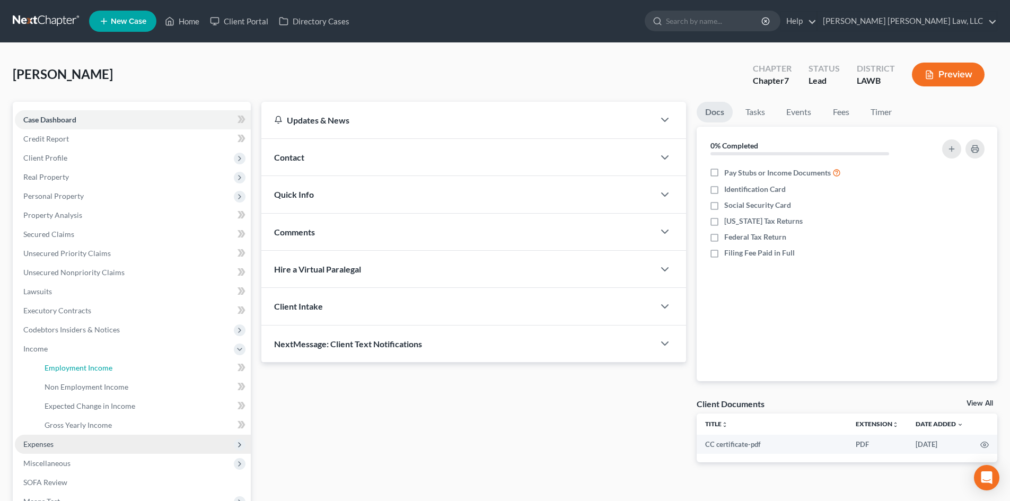
click at [76, 362] on link "Employment Income" at bounding box center [143, 368] width 215 height 19
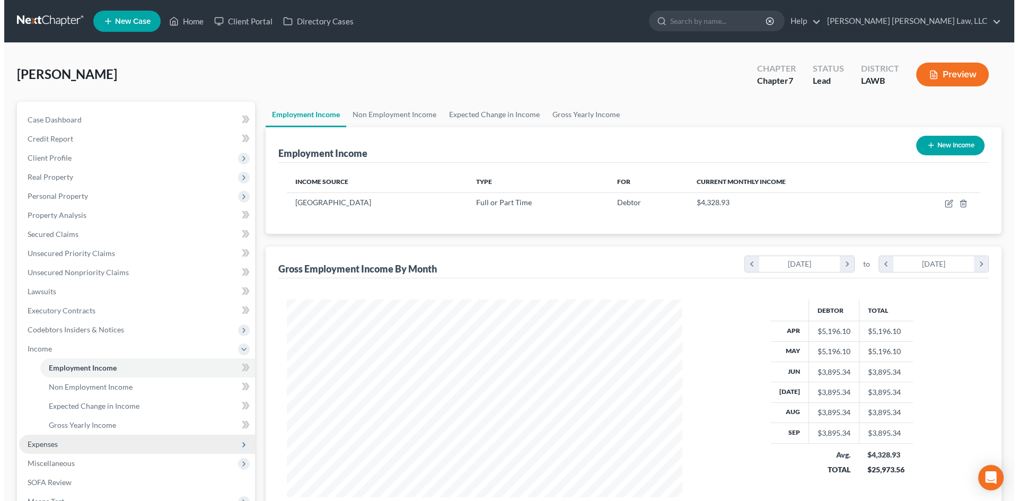
scroll to position [198, 417]
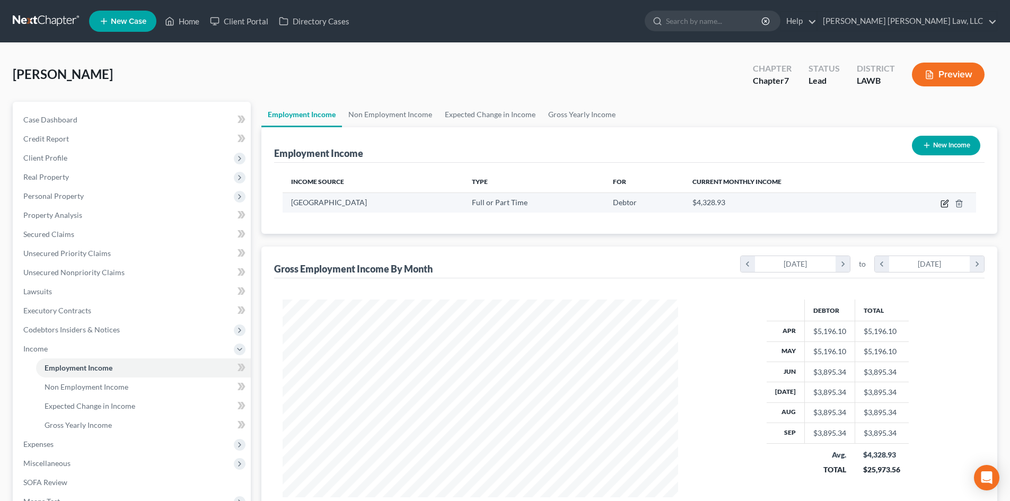
click at [945, 204] on icon "button" at bounding box center [945, 203] width 8 height 8
select select "0"
select select "19"
select select "2"
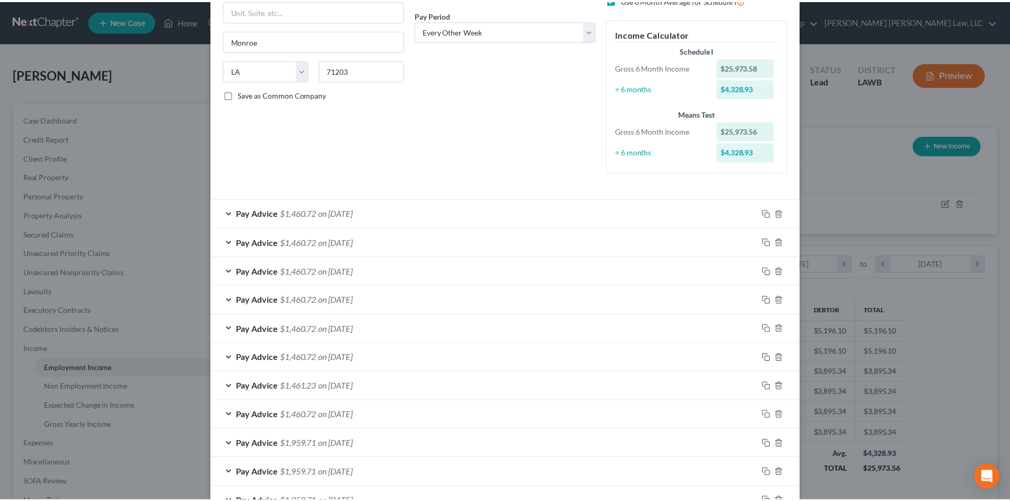
scroll to position [261, 0]
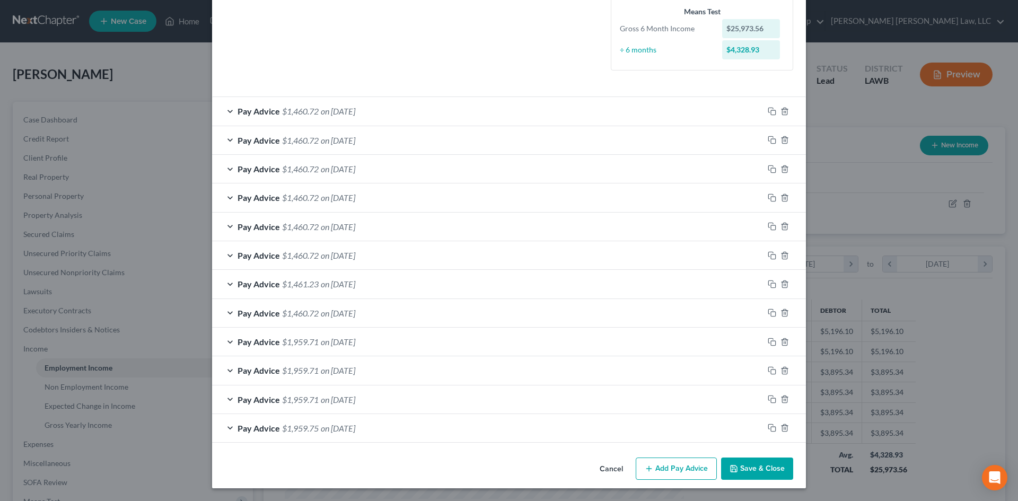
click at [763, 467] on button "Save & Close" at bounding box center [757, 469] width 72 height 22
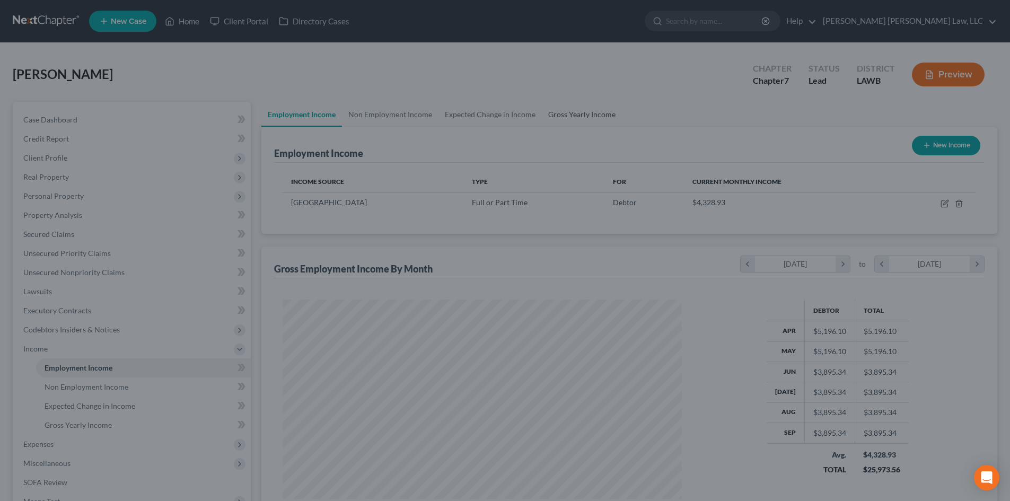
scroll to position [530129, 529910]
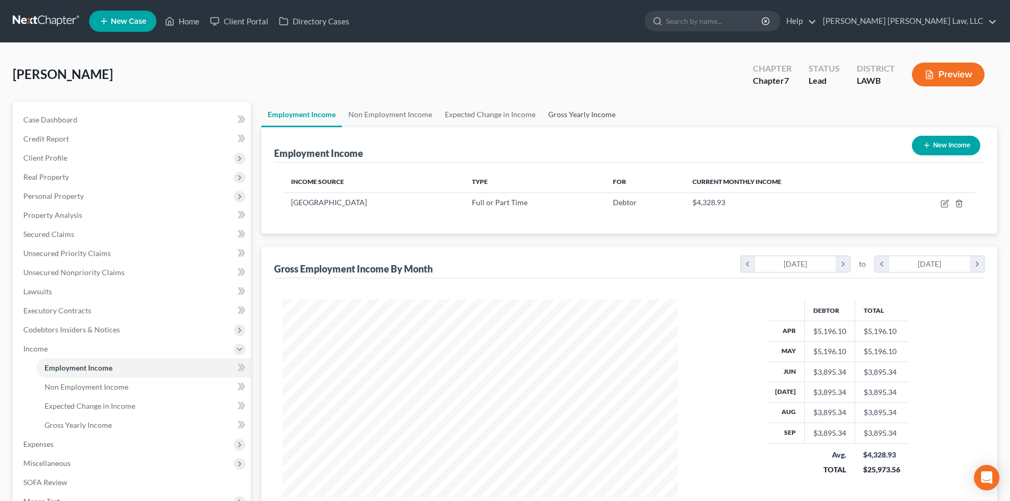
drag, startPoint x: 599, startPoint y: 109, endPoint x: 574, endPoint y: 118, distance: 26.5
click at [599, 109] on link "Gross Yearly Income" at bounding box center [582, 114] width 80 height 25
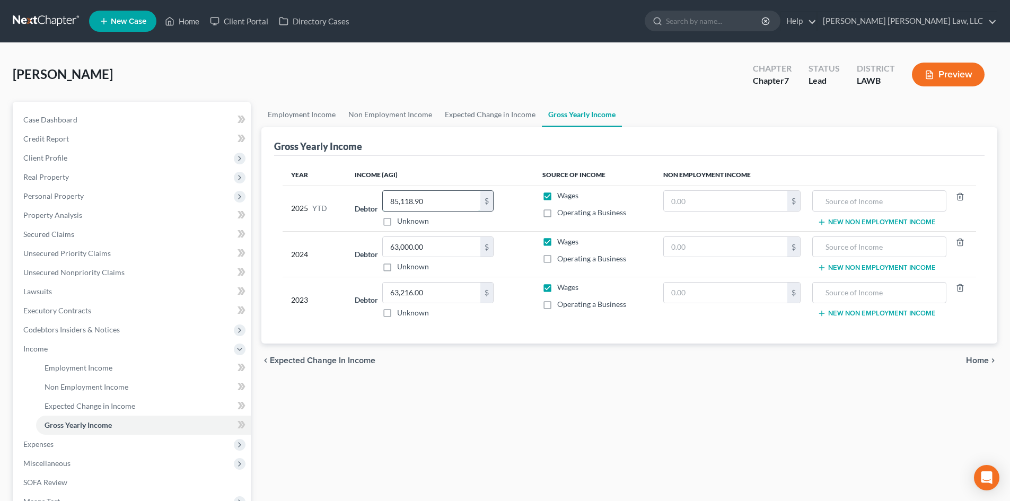
click at [439, 203] on input "85,118.90" at bounding box center [432, 201] width 98 height 20
type input "46,107.58"
click at [584, 361] on div "chevron_left Expected Change in Income Home chevron_right" at bounding box center [629, 361] width 736 height 34
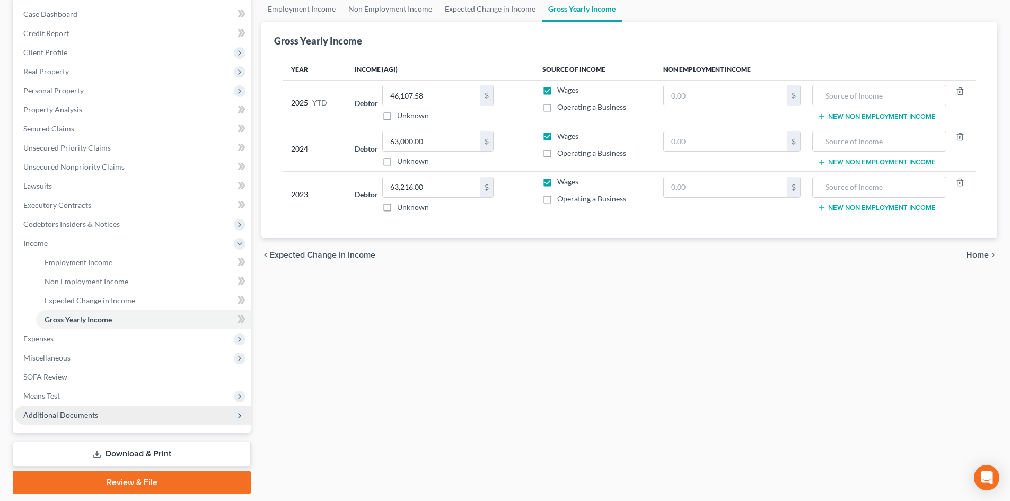
scroll to position [106, 0]
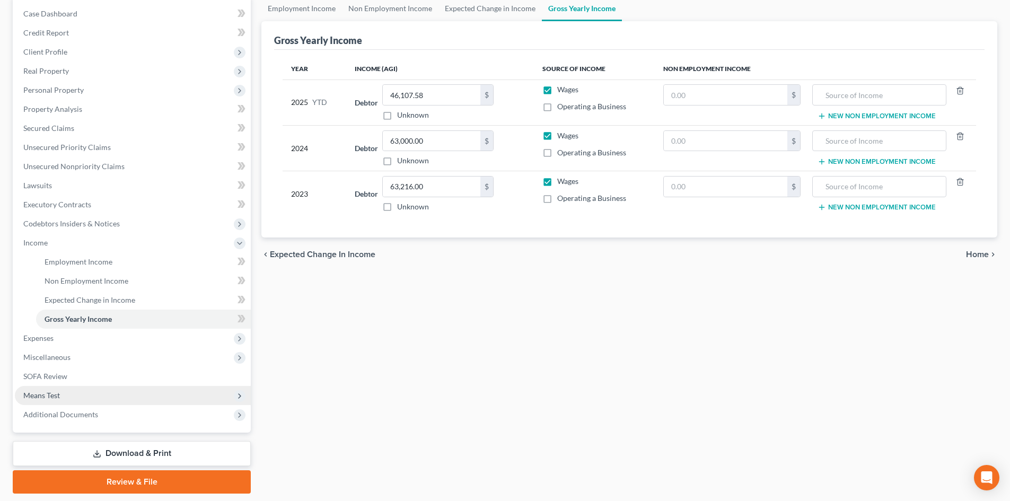
click at [66, 390] on span "Means Test" at bounding box center [133, 395] width 236 height 19
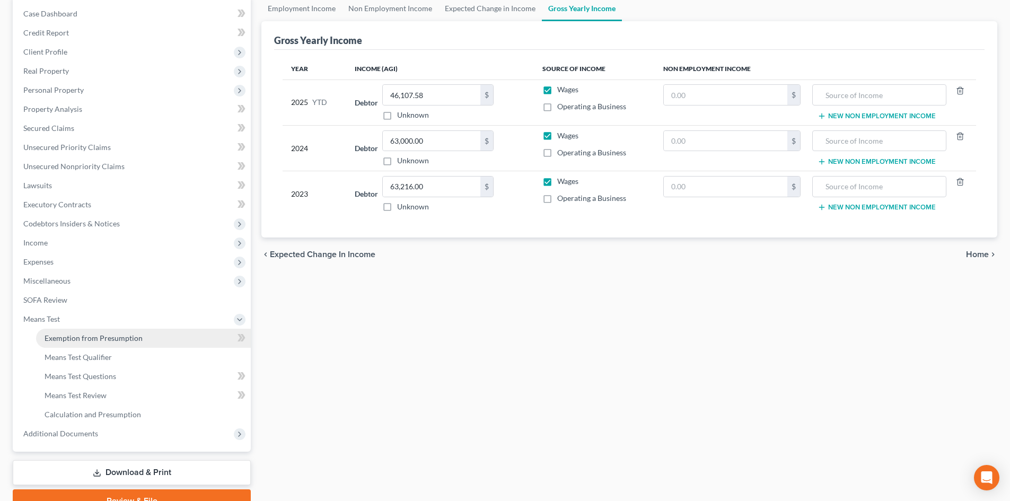
click at [131, 339] on span "Exemption from Presumption" at bounding box center [94, 338] width 98 height 9
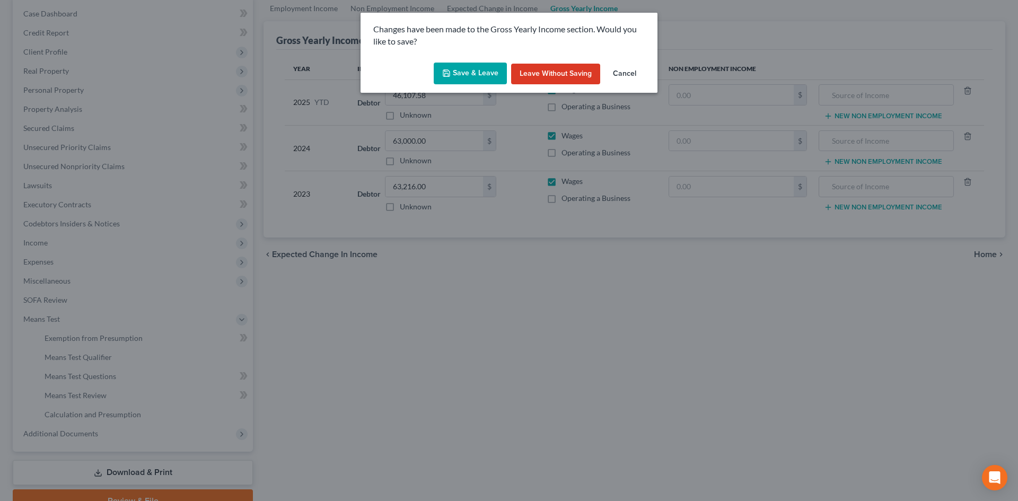
click at [458, 77] on button "Save & Leave" at bounding box center [470, 74] width 73 height 22
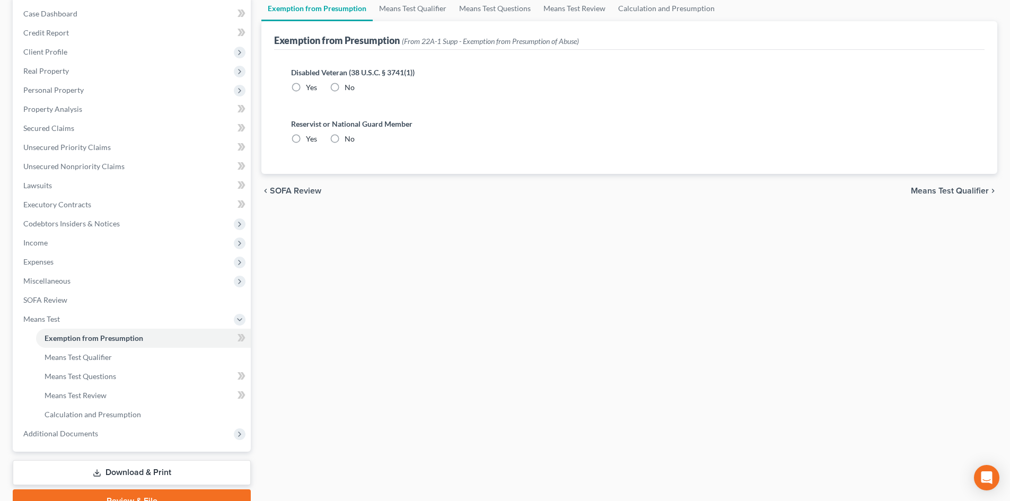
radio input "true"
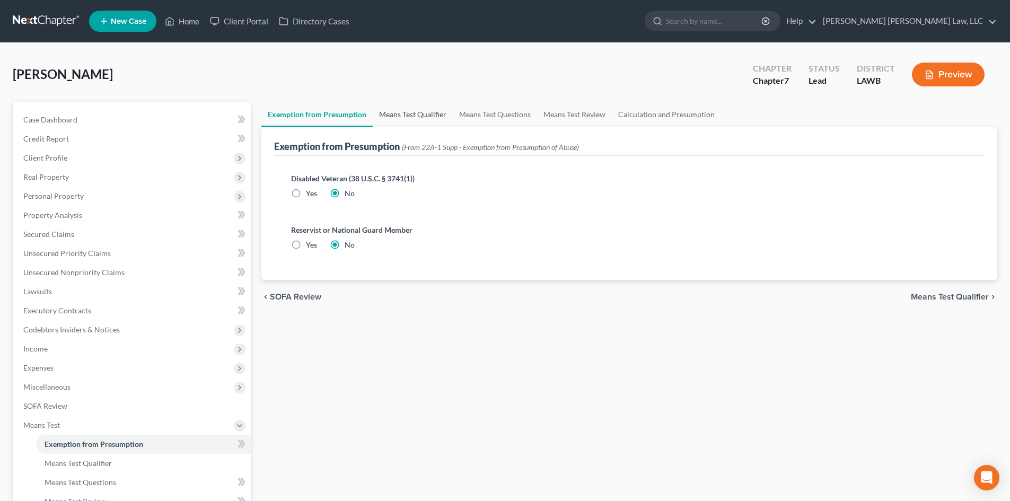
drag, startPoint x: 399, startPoint y: 111, endPoint x: 416, endPoint y: 127, distance: 23.6
click at [399, 110] on link "Means Test Qualifier" at bounding box center [413, 114] width 80 height 25
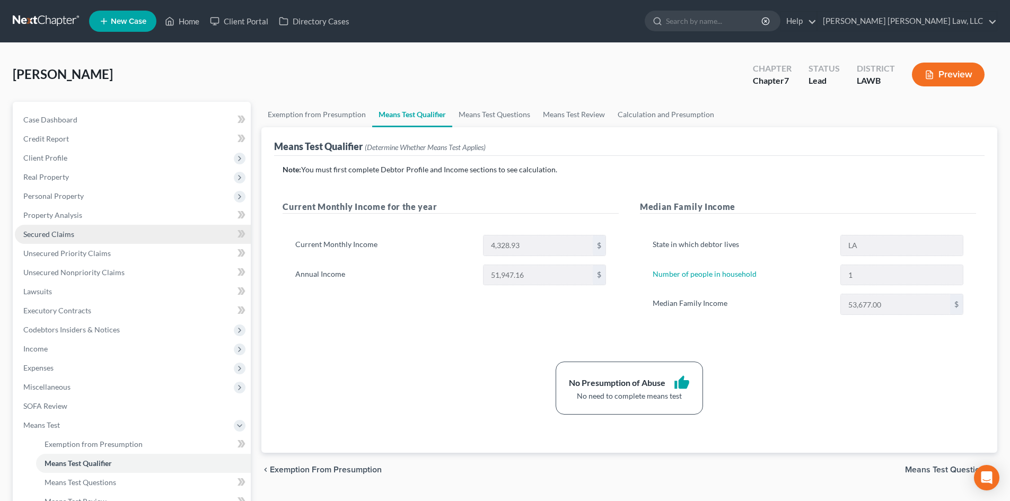
click at [108, 232] on link "Secured Claims" at bounding box center [133, 234] width 236 height 19
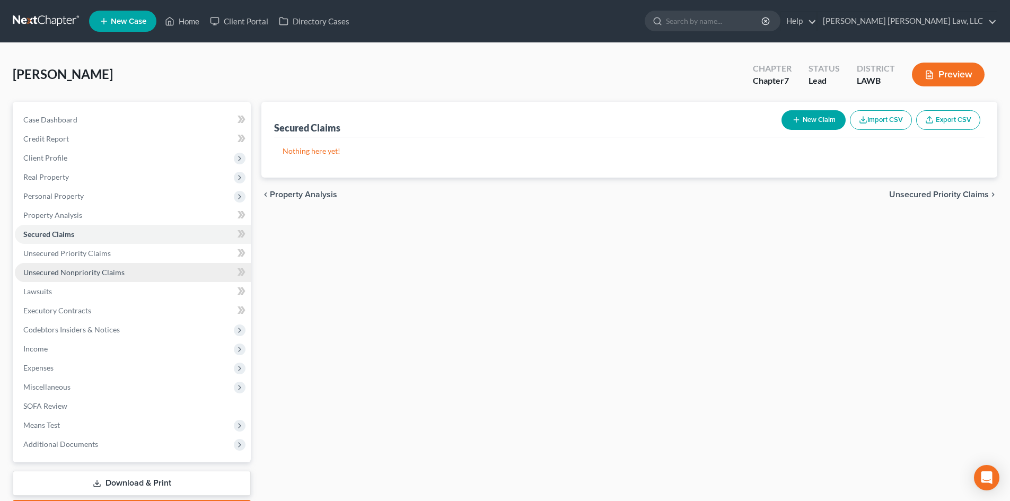
click at [150, 275] on link "Unsecured Nonpriority Claims" at bounding box center [133, 272] width 236 height 19
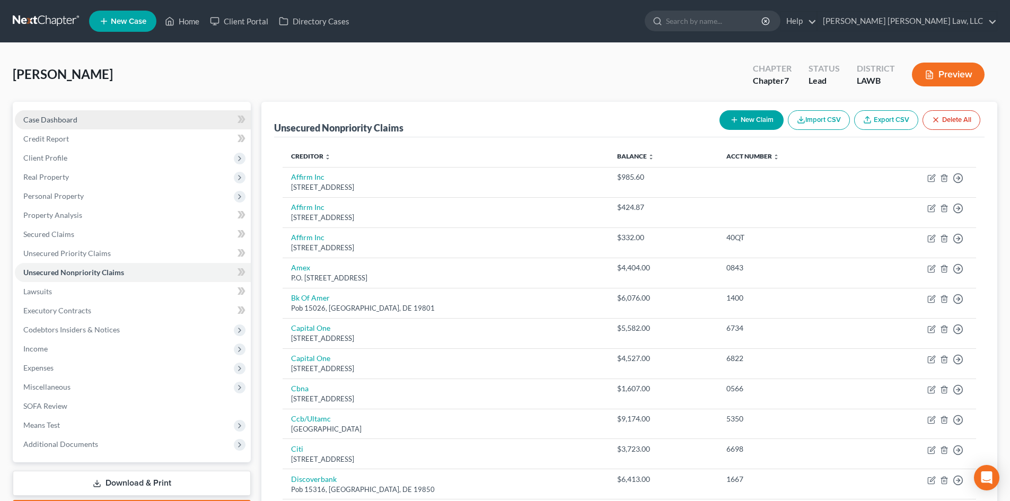
click at [102, 117] on link "Case Dashboard" at bounding box center [133, 119] width 236 height 19
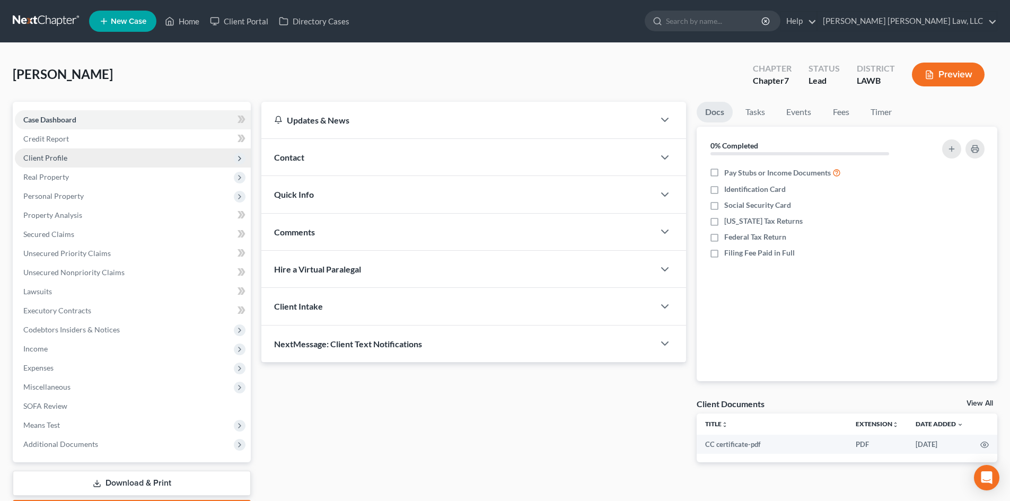
click at [162, 159] on span "Client Profile" at bounding box center [133, 157] width 236 height 19
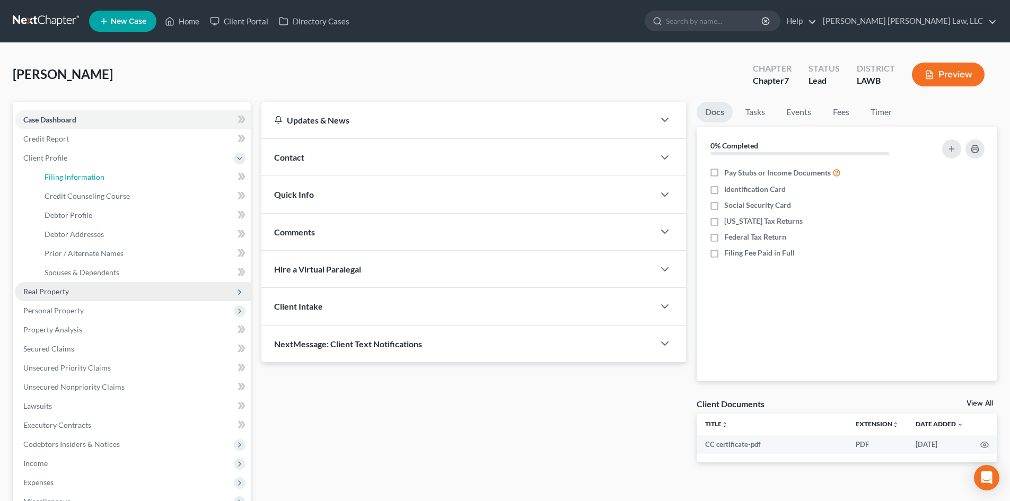
click at [161, 176] on link "Filing Information" at bounding box center [143, 177] width 215 height 19
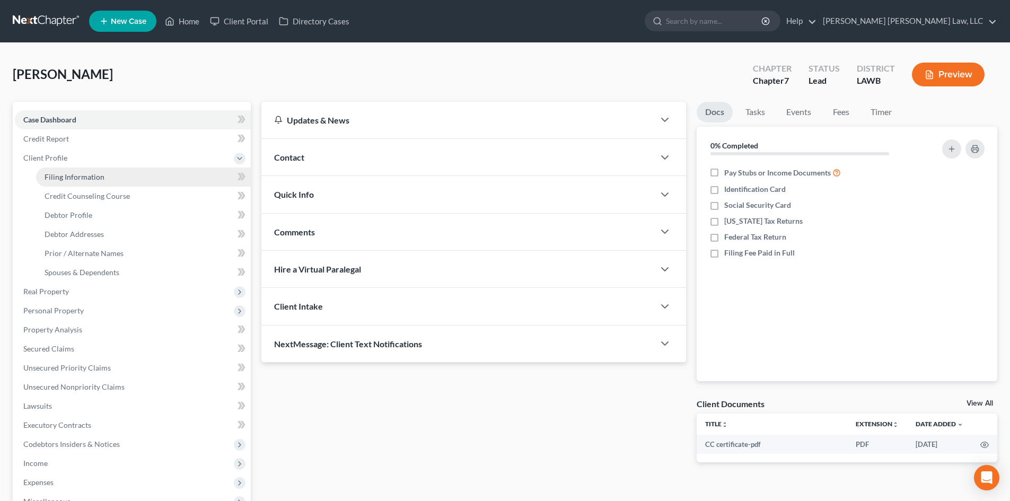
select select "1"
select select "0"
select select "19"
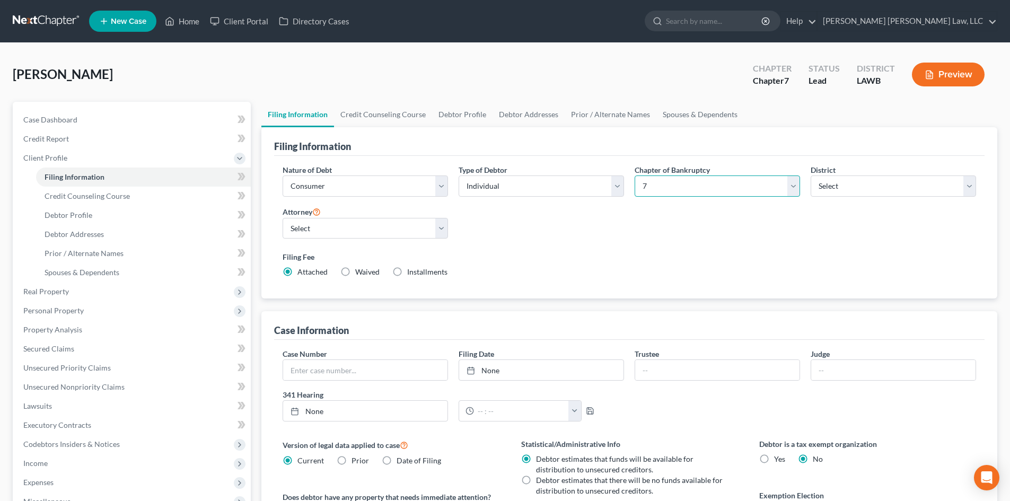
drag, startPoint x: 684, startPoint y: 186, endPoint x: 681, endPoint y: 196, distance: 11.1
click at [684, 186] on select "Select 7 11 12 13" at bounding box center [717, 186] width 165 height 21
select select "3"
click at [635, 176] on select "Select 7 11 12 13" at bounding box center [717, 186] width 165 height 21
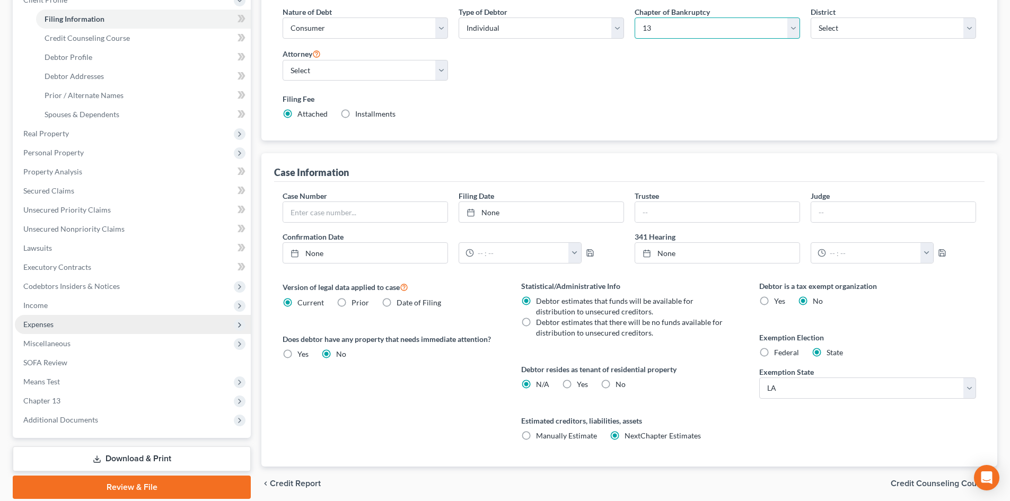
scroll to position [159, 0]
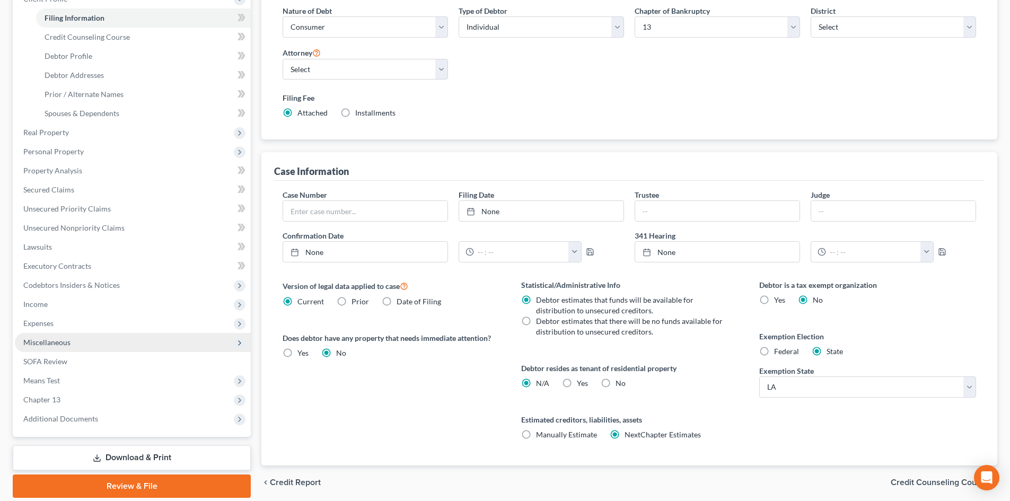
click at [60, 346] on span "Miscellaneous" at bounding box center [46, 342] width 47 height 9
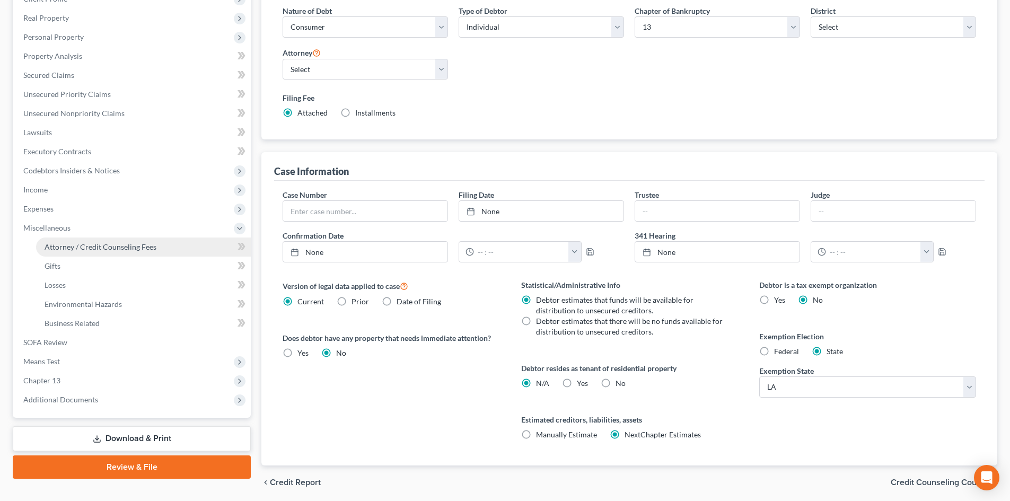
click at [142, 248] on span "Attorney / Credit Counseling Fees" at bounding box center [101, 246] width 112 height 9
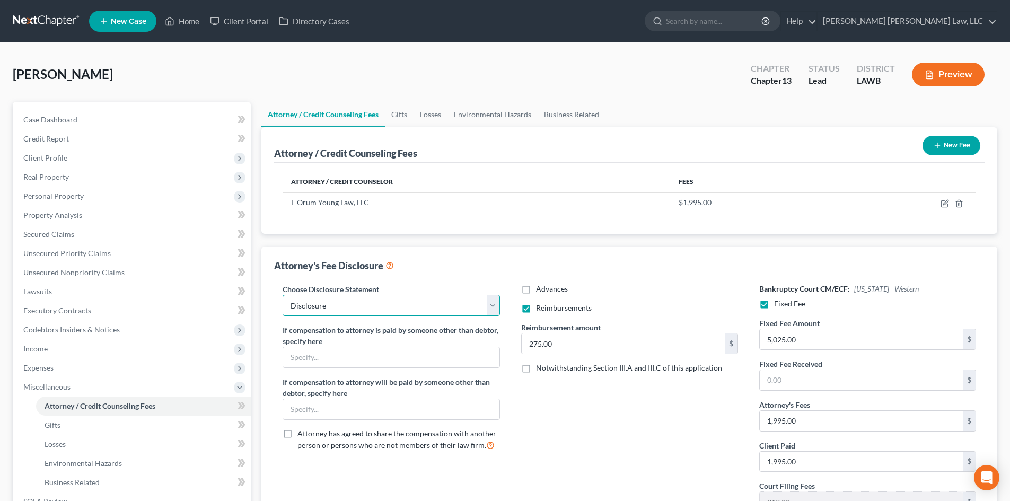
drag, startPoint x: 461, startPoint y: 308, endPoint x: 445, endPoint y: 315, distance: 17.6
click at [461, 308] on select "Select LAEB 2016 Bankruptcy Rule 2016(B) Disclosure and Application for Approva…" at bounding box center [391, 305] width 217 height 21
select select "1"
click at [283, 295] on select "Select LAEB 2016 Bankruptcy Rule 2016(B) Disclosure and Application for Approva…" at bounding box center [391, 305] width 217 height 21
click at [613, 344] on input "275.00" at bounding box center [623, 344] width 203 height 20
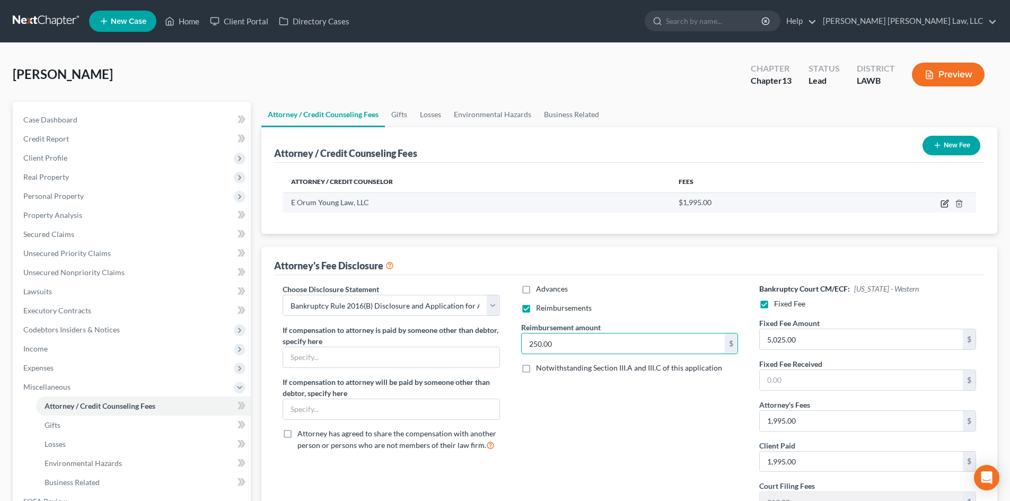
type input "250.00"
click at [943, 207] on icon "button" at bounding box center [944, 204] width 6 height 6
select select "19"
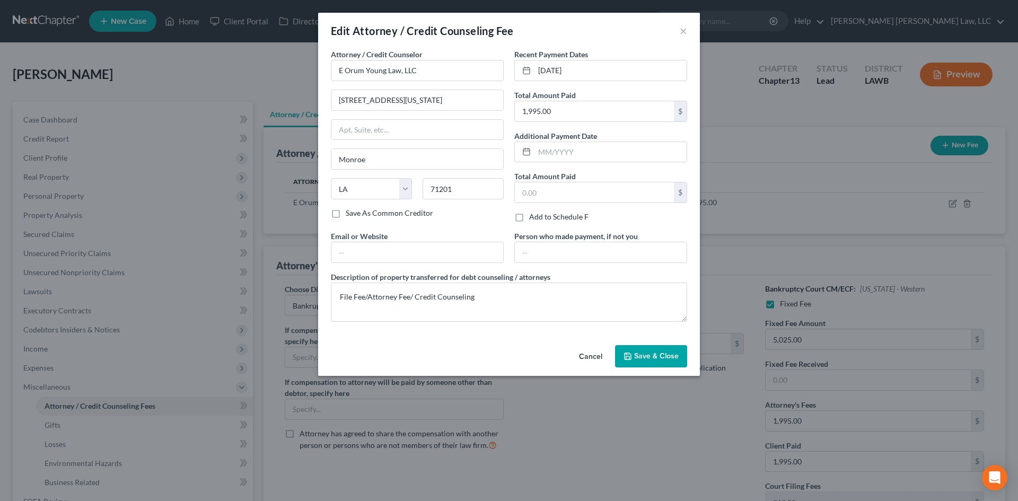
click at [670, 350] on button "Save & Close" at bounding box center [651, 356] width 72 height 22
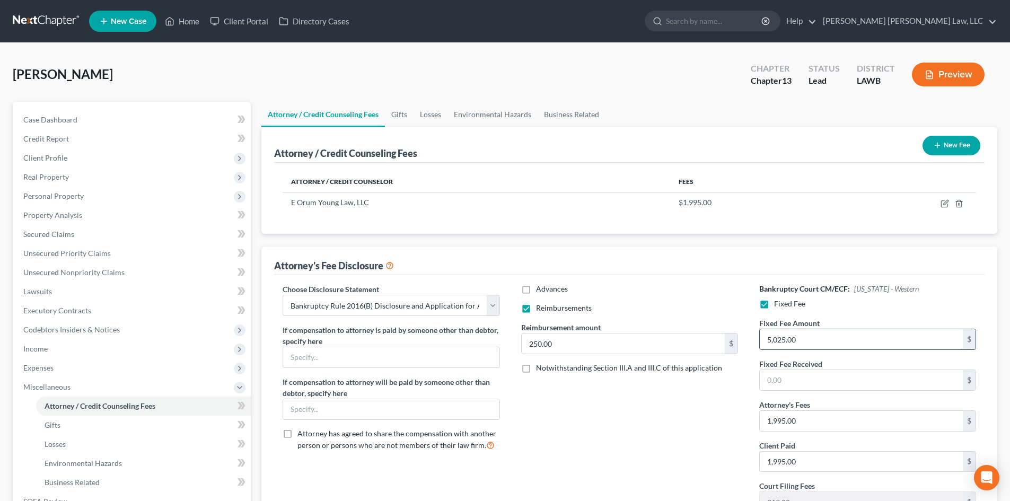
click at [816, 342] on input "5,025.00" at bounding box center [861, 339] width 203 height 20
click at [840, 424] on input "1,995.00" at bounding box center [861, 421] width 203 height 20
click at [818, 468] on input "1,995.00" at bounding box center [861, 462] width 203 height 20
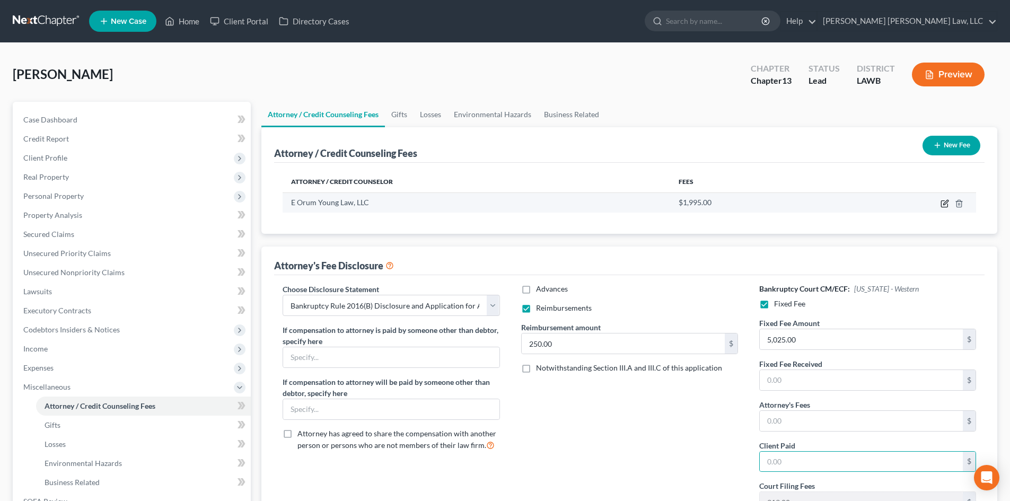
click at [941, 207] on icon "button" at bounding box center [945, 203] width 8 height 8
select select "19"
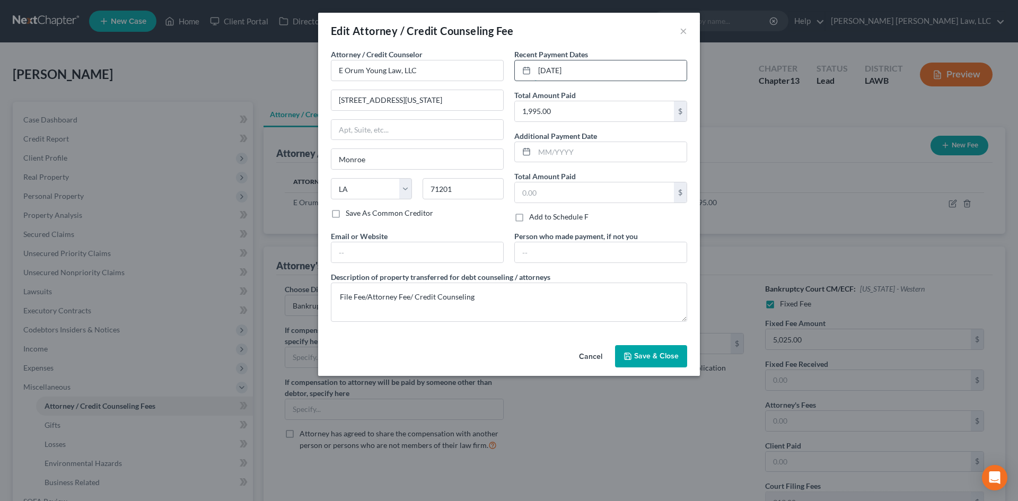
click at [628, 79] on input "10/02/2025" at bounding box center [611, 70] width 152 height 20
click at [615, 105] on input "1,995.00" at bounding box center [594, 111] width 159 height 20
type input "365.00"
click at [651, 360] on span "Save & Close" at bounding box center [656, 356] width 45 height 9
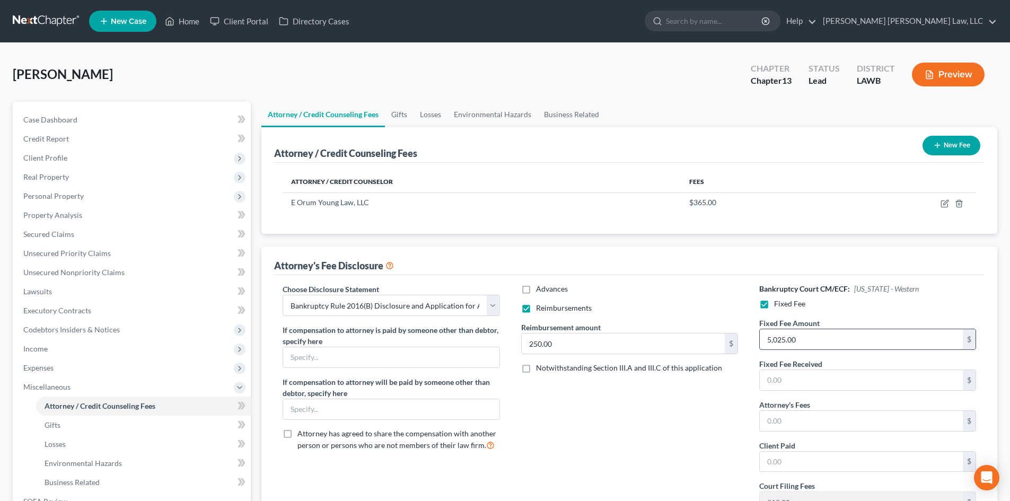
scroll to position [53, 0]
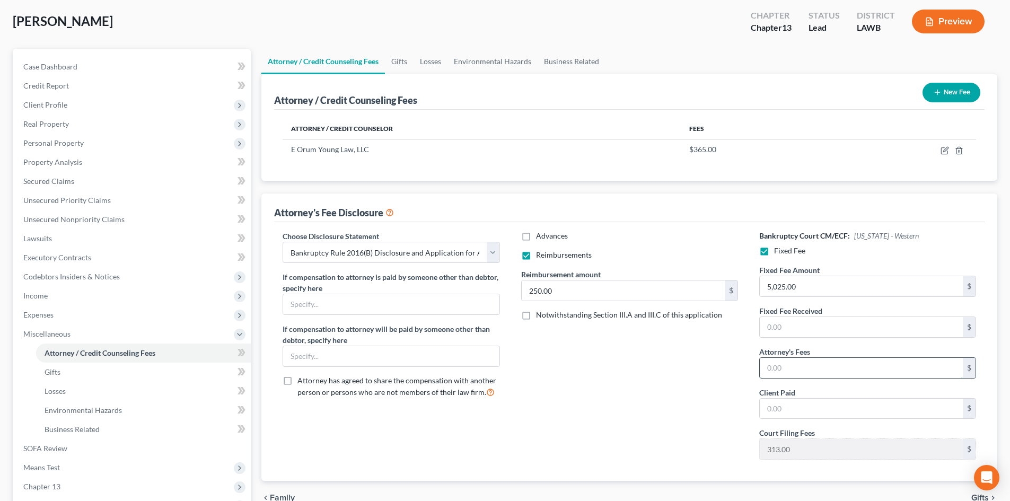
click at [828, 369] on input "text" at bounding box center [861, 368] width 203 height 20
type input "5,025.00"
click at [818, 410] on input "text" at bounding box center [861, 409] width 203 height 20
type input "1,630.00"
click at [689, 373] on div "Advances Reimbursements Reimbursement amount 250.00 $ Notwithstanding Section I…" at bounding box center [630, 350] width 238 height 238
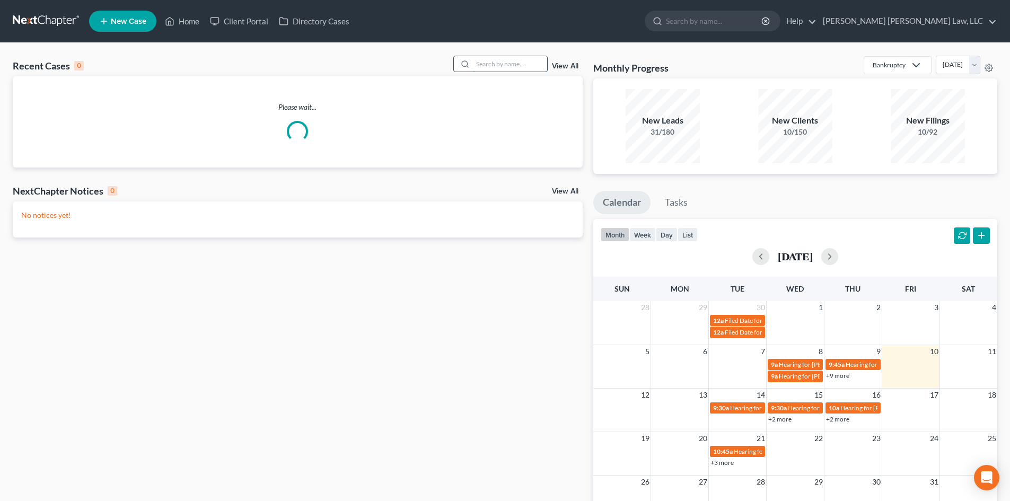
click at [500, 61] on input "search" at bounding box center [510, 63] width 74 height 15
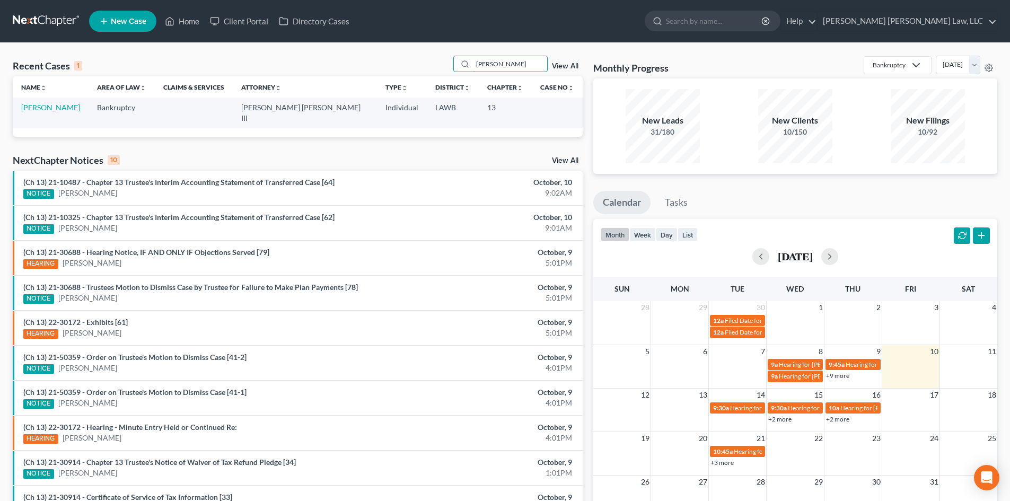
type input "[PERSON_NAME]"
click at [42, 113] on td "[PERSON_NAME]" at bounding box center [51, 113] width 76 height 30
click at [45, 109] on link "[PERSON_NAME]" at bounding box center [50, 107] width 59 height 9
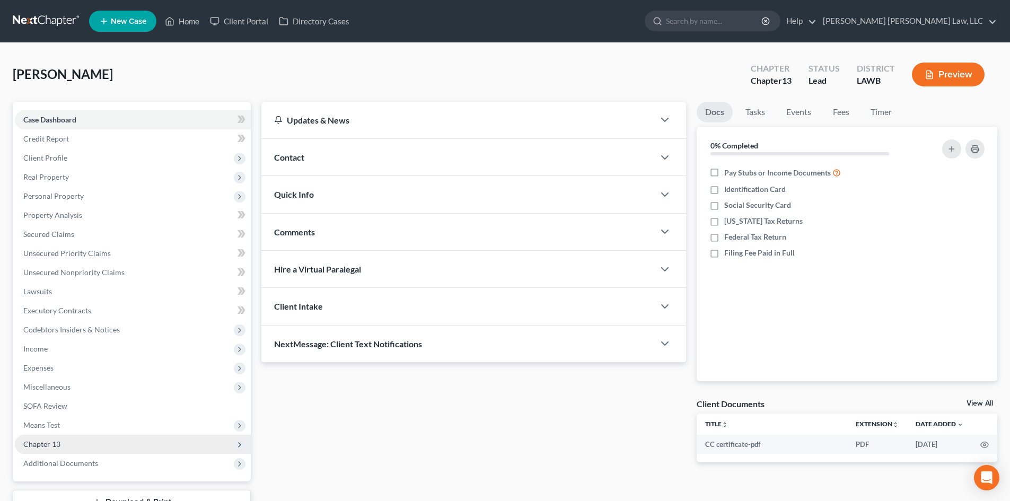
click at [73, 441] on span "Chapter 13" at bounding box center [133, 444] width 236 height 19
click at [82, 461] on span "Plan Calculator" at bounding box center [70, 463] width 51 height 9
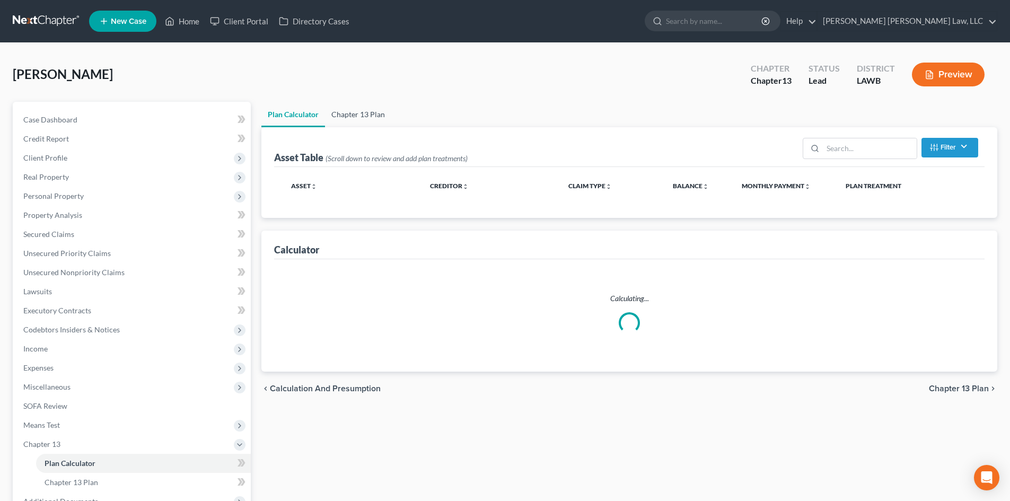
click at [373, 120] on link "Chapter 13 Plan" at bounding box center [358, 114] width 66 height 25
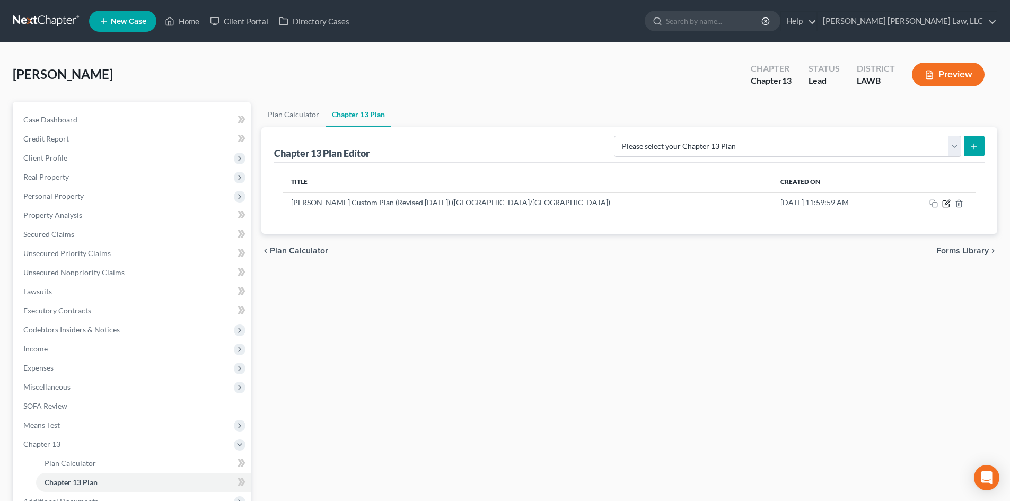
click at [948, 204] on icon "button" at bounding box center [946, 203] width 8 height 8
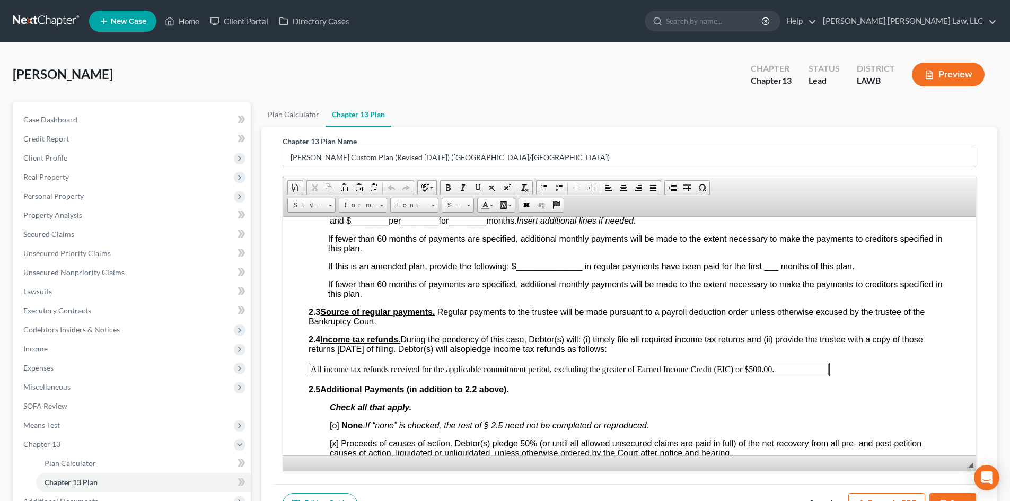
scroll to position [583, 0]
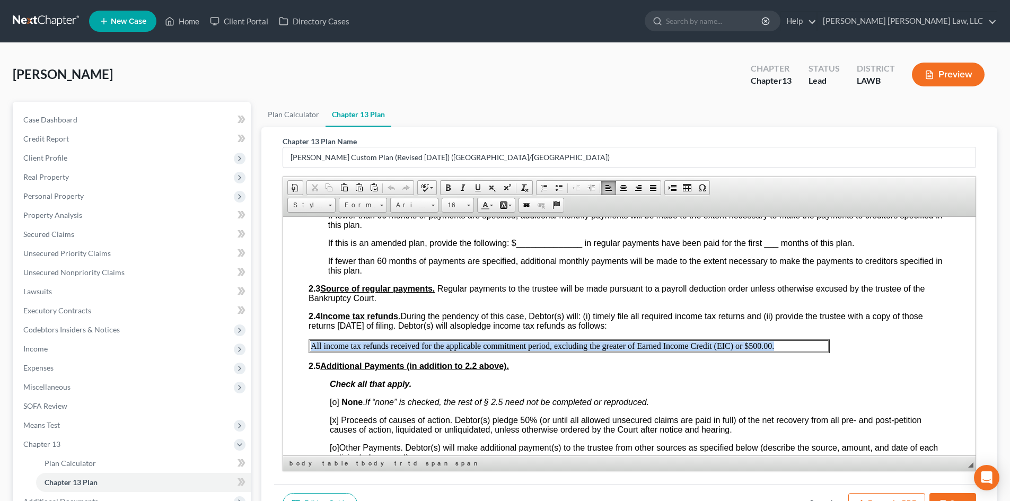
drag, startPoint x: 785, startPoint y: 347, endPoint x: 312, endPoint y: 347, distance: 473.1
click at [312, 347] on p "All income tax refunds received for the applicable commitment period, excluding…" at bounding box center [569, 346] width 517 height 10
copy p "All income tax refunds received for the applicable commitment period, excluding…"
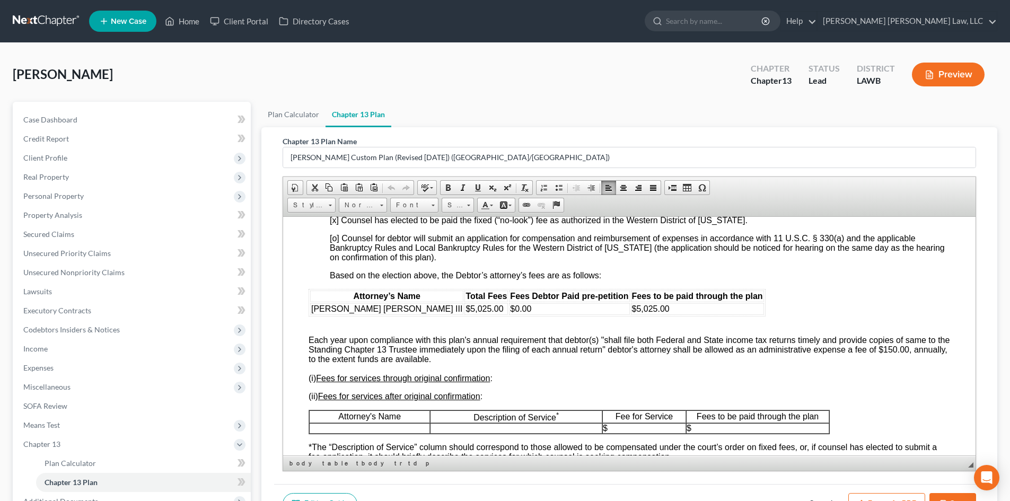
scroll to position [2174, 0]
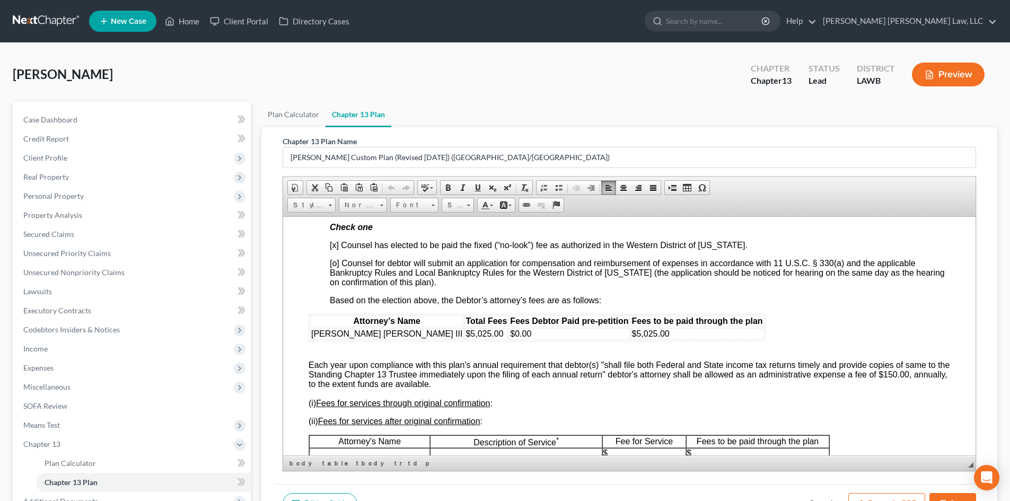
click at [939, 494] on button "Save" at bounding box center [953, 504] width 47 height 22
